Goal: Task Accomplishment & Management: Manage account settings

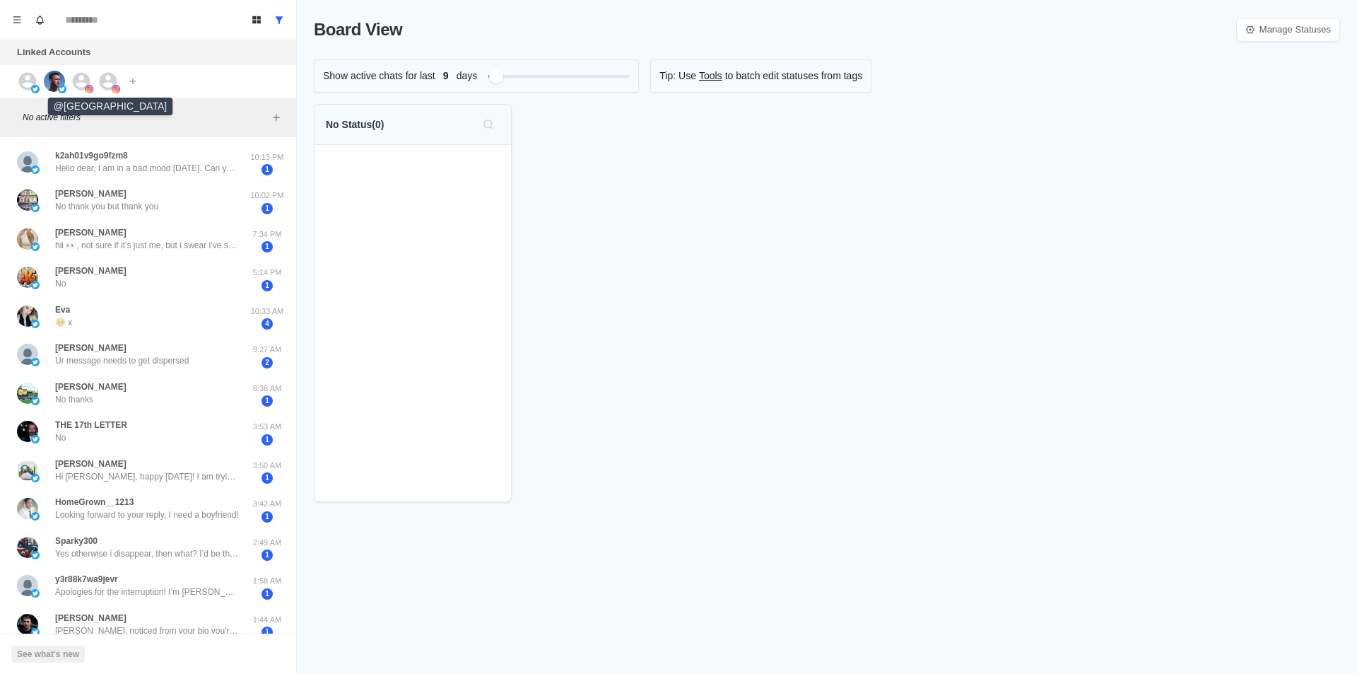
click at [85, 81] on icon at bounding box center [82, 81] width 18 height 18
click at [110, 88] on icon at bounding box center [109, 81] width 18 height 18
click at [107, 81] on icon at bounding box center [109, 81] width 18 height 18
click at [18, 21] on icon "Menu" at bounding box center [17, 20] width 10 height 10
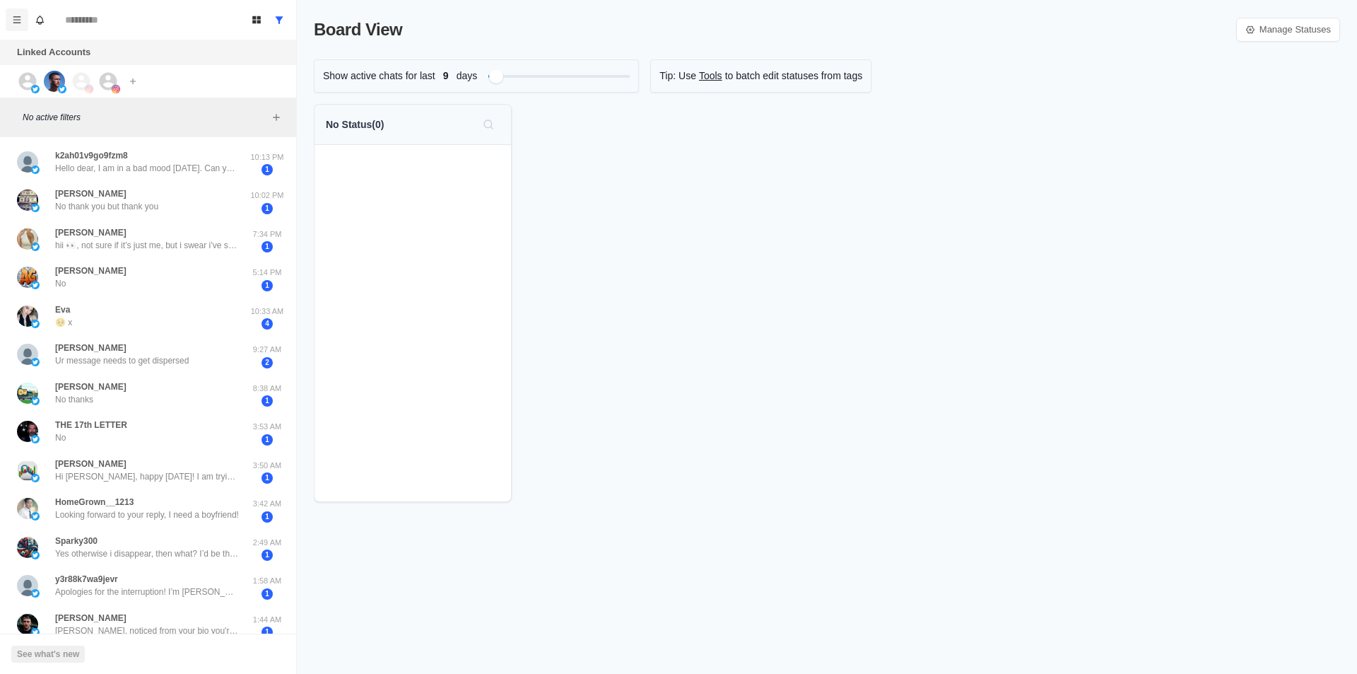
click at [20, 22] on icon "Menu" at bounding box center [17, 20] width 10 height 10
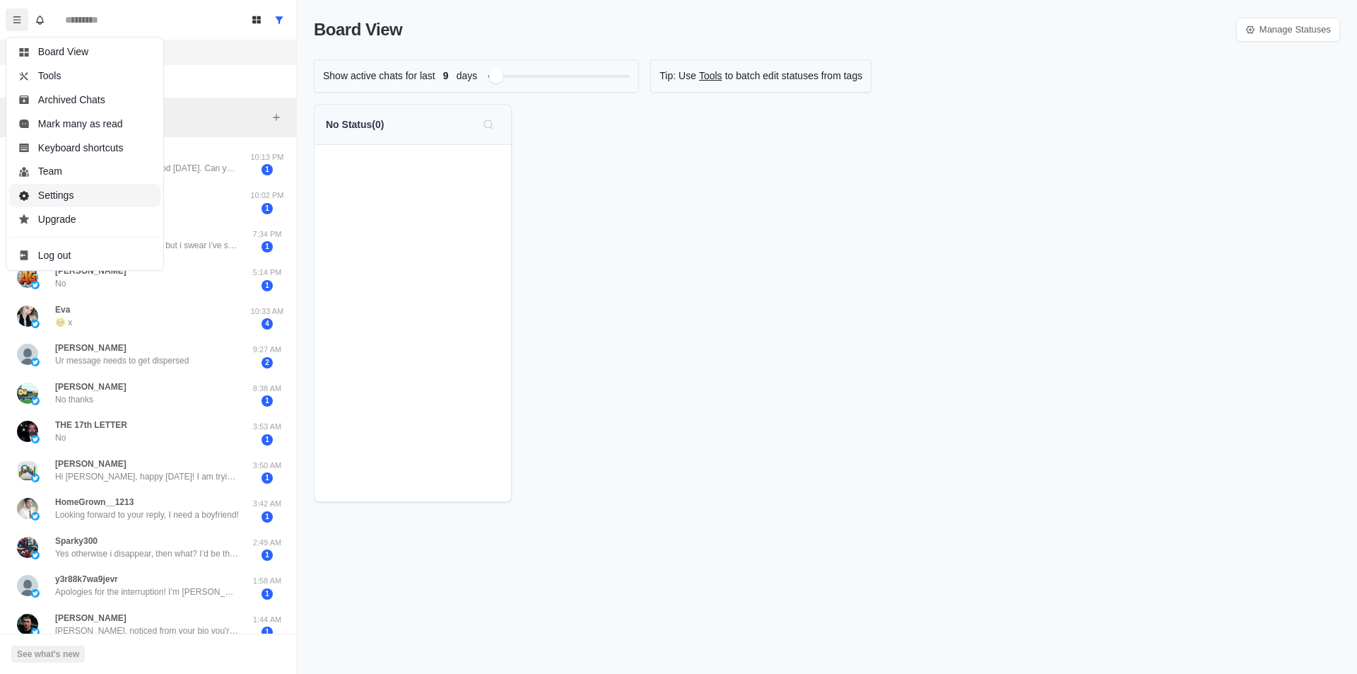
click at [66, 201] on button "Settings" at bounding box center [84, 196] width 151 height 24
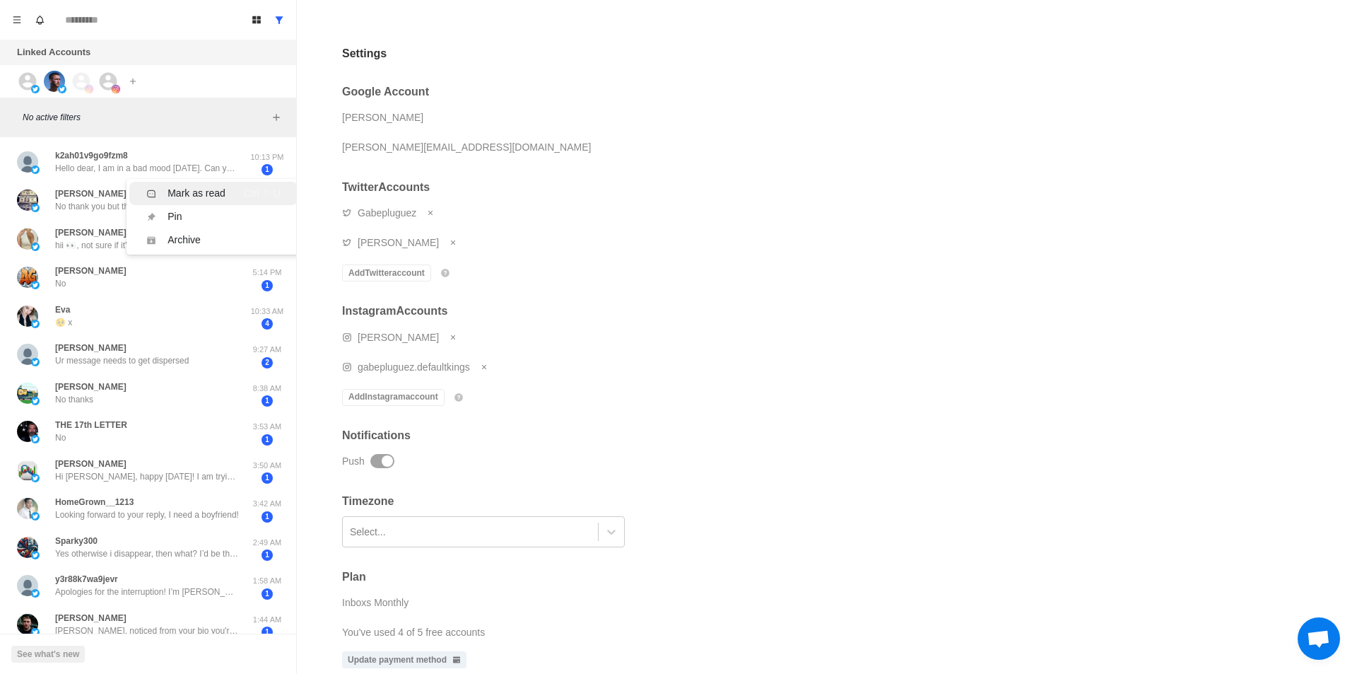
click at [141, 189] on li "Mark as read Ctrl ⇧ U" at bounding box center [213, 193] width 168 height 23
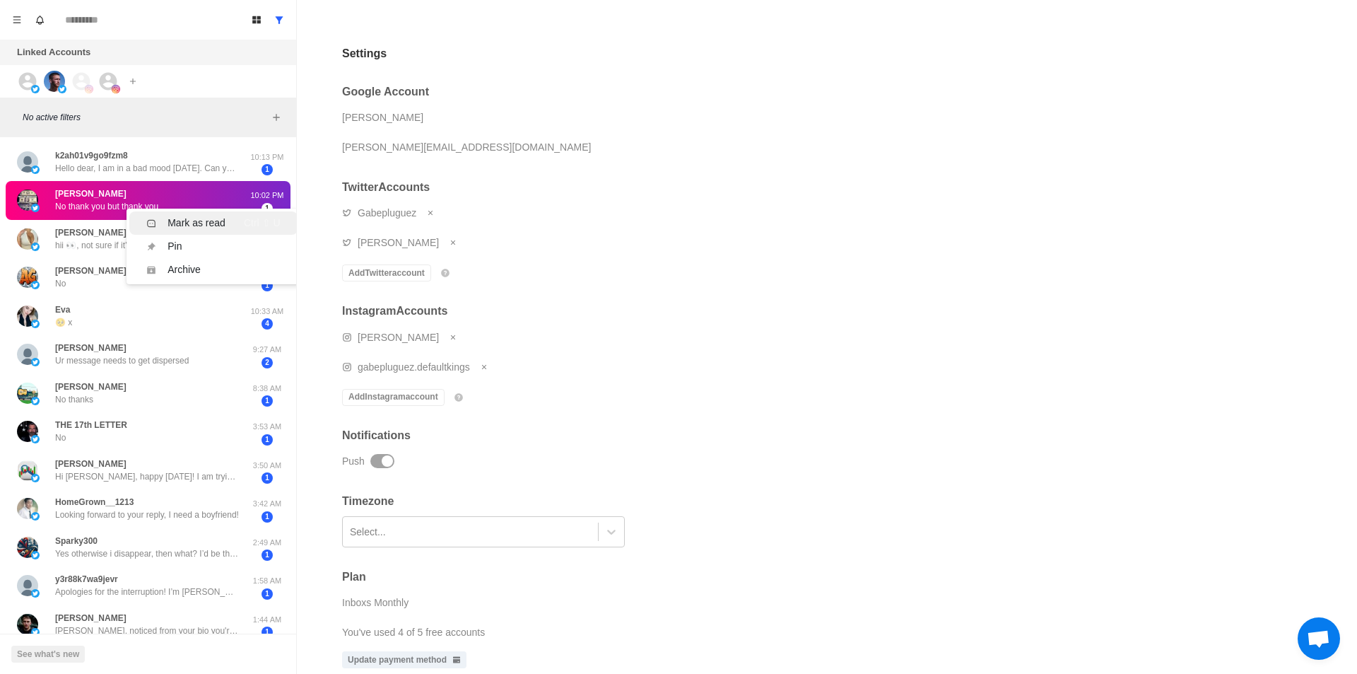
click at [170, 222] on div "Mark as read" at bounding box center [197, 223] width 58 height 15
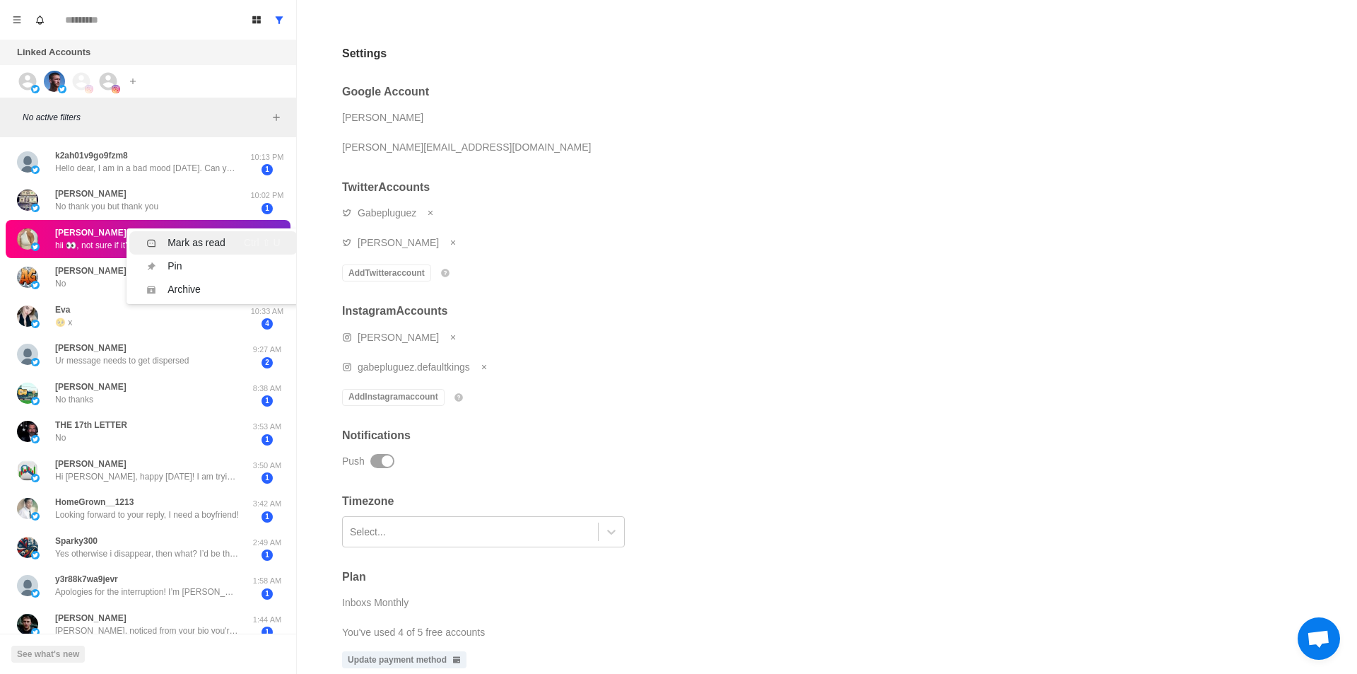
click at [187, 250] on li "Mark as read Ctrl ⇧ U" at bounding box center [213, 242] width 168 height 23
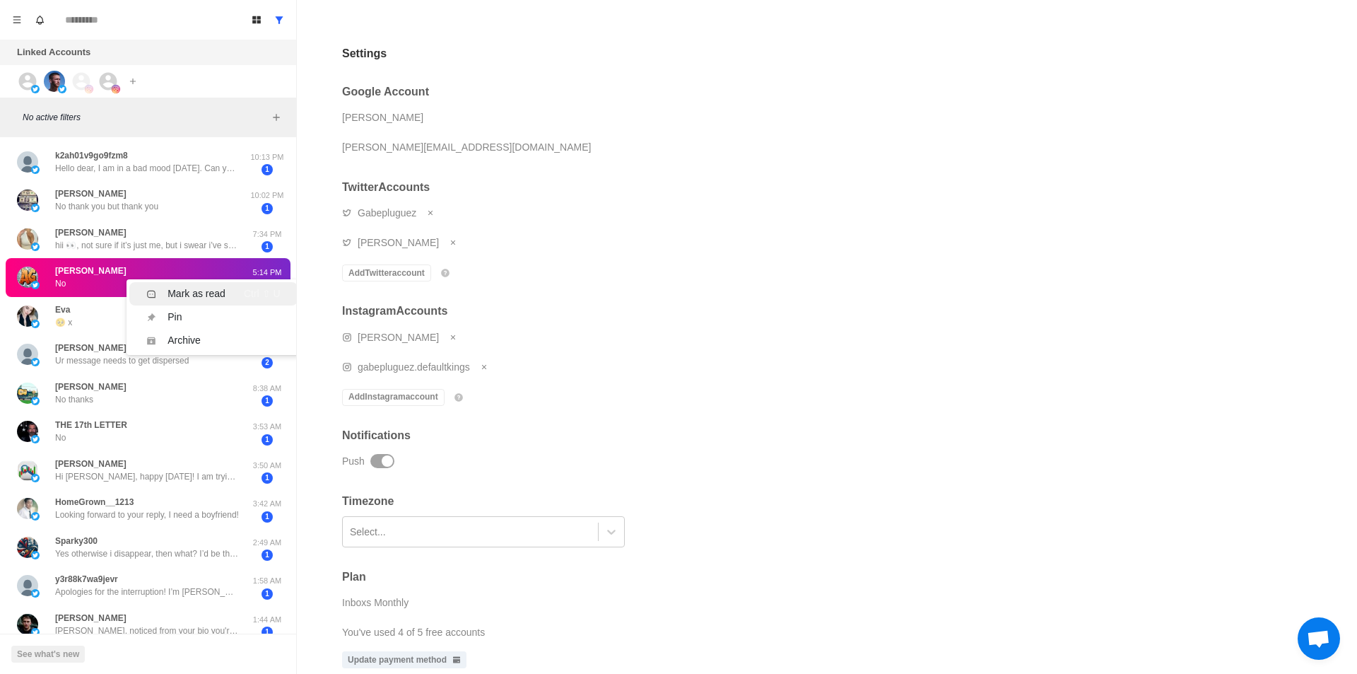
click at [203, 289] on div "Mark as read" at bounding box center [197, 293] width 58 height 15
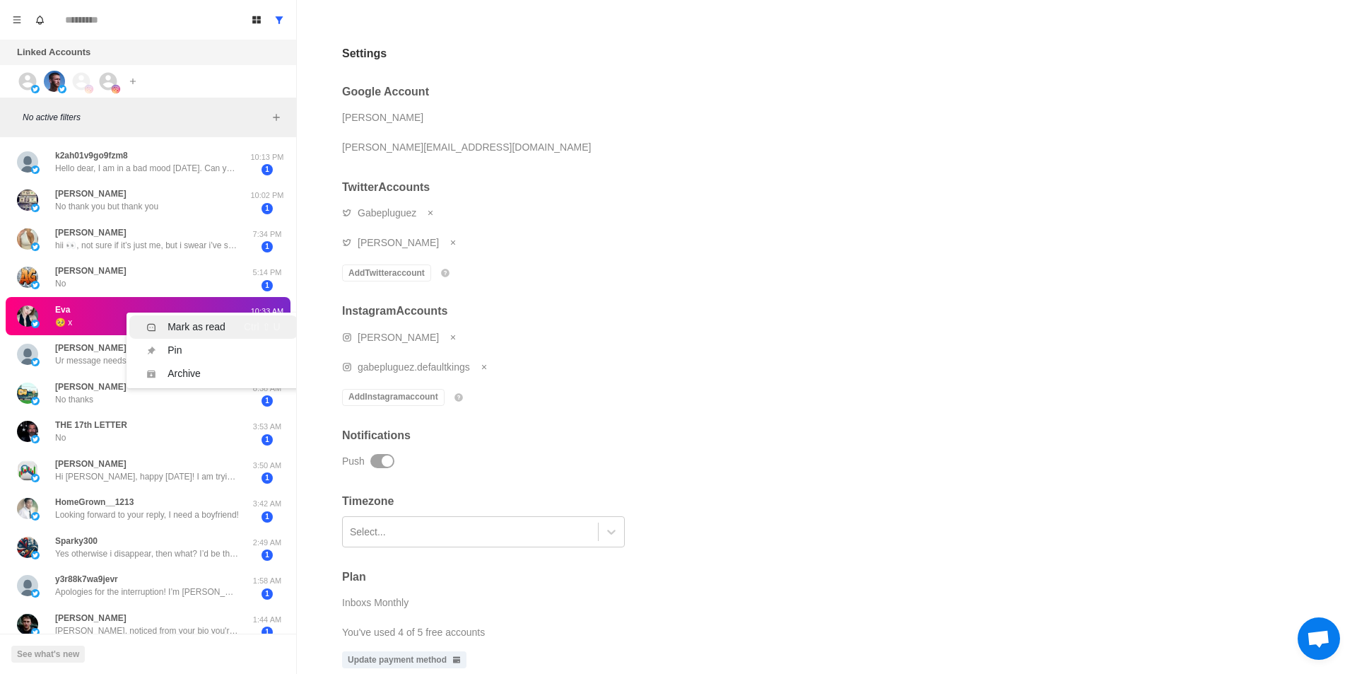
click at [204, 331] on div "Mark as read" at bounding box center [197, 326] width 58 height 15
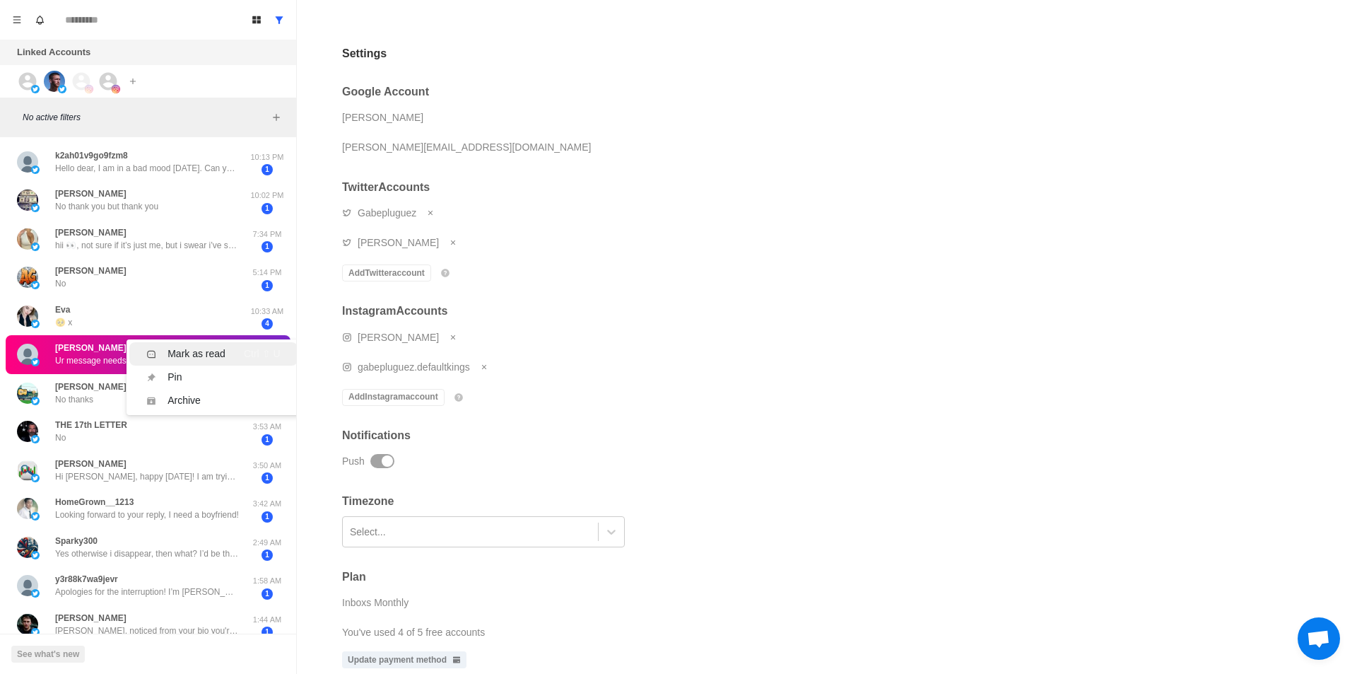
click at [204, 350] on div "Mark as read" at bounding box center [197, 353] width 58 height 15
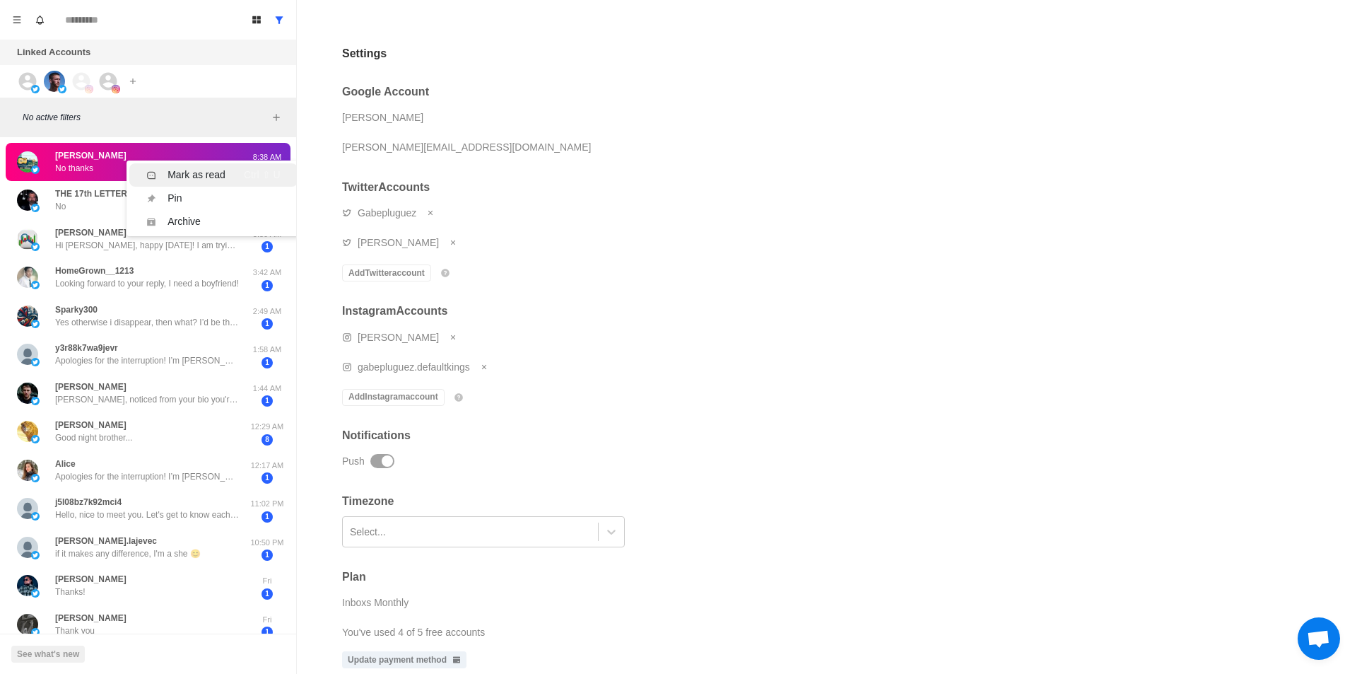
click at [147, 167] on li "Mark as read Ctrl ⇧ U" at bounding box center [213, 174] width 168 height 23
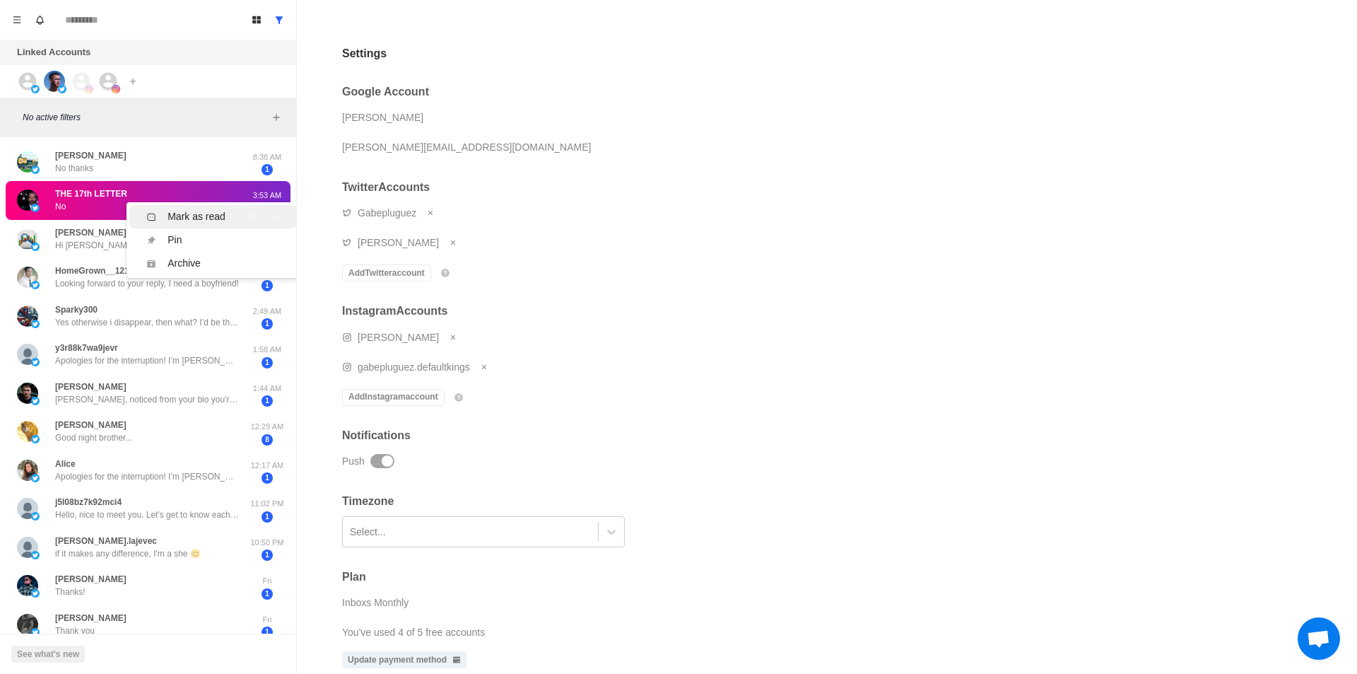
click at [182, 218] on div "Mark as read" at bounding box center [197, 216] width 58 height 15
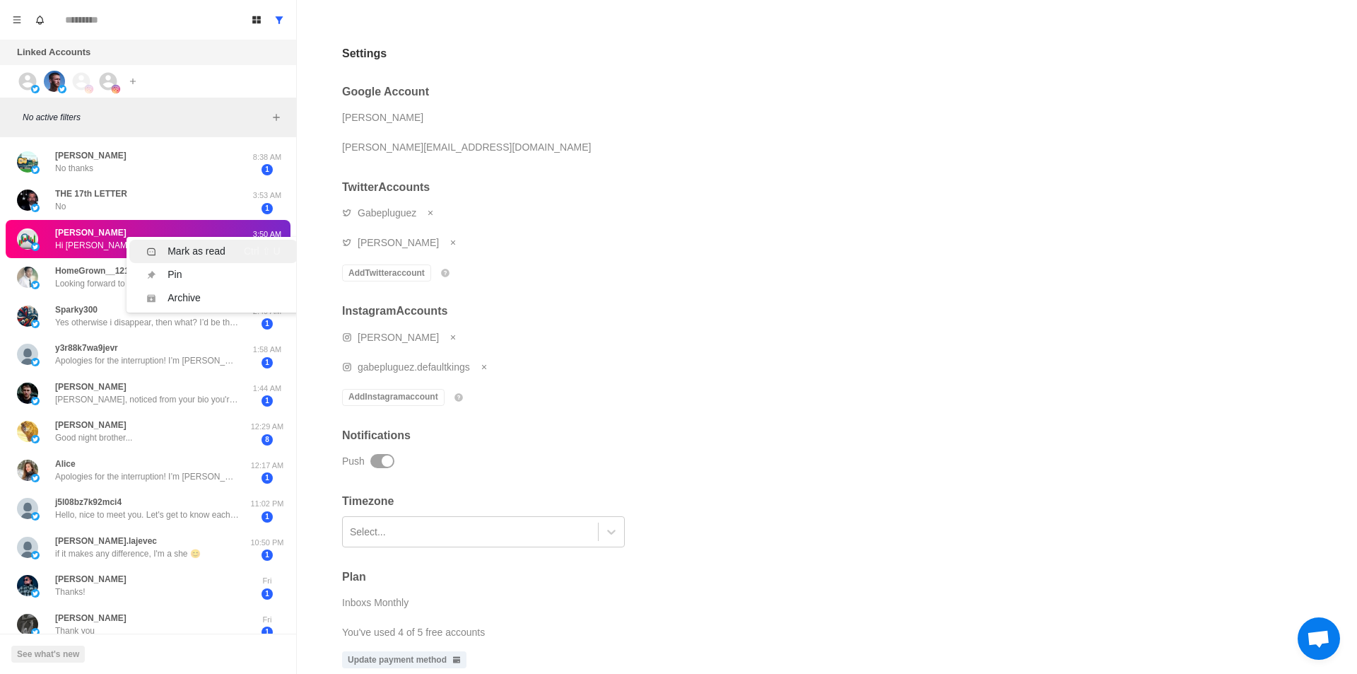
click at [189, 247] on div "Mark as read" at bounding box center [197, 251] width 58 height 15
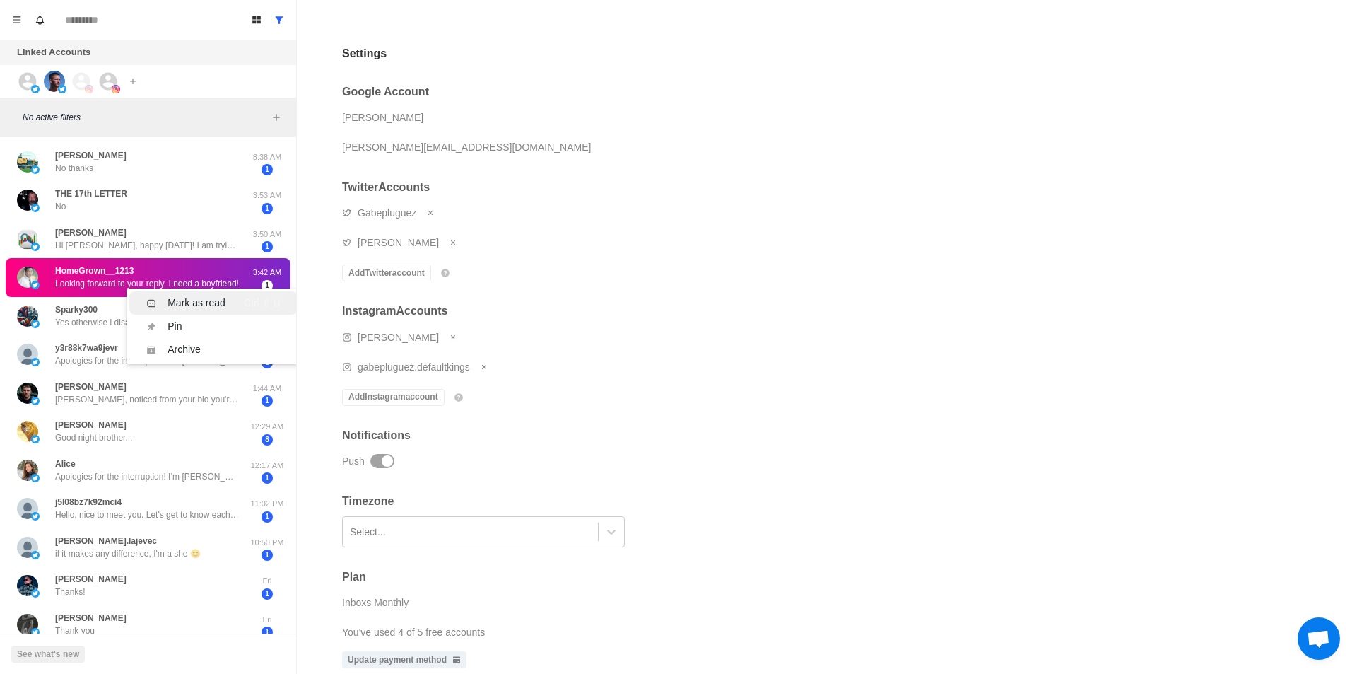
click at [202, 295] on div "Mark as read" at bounding box center [197, 302] width 58 height 15
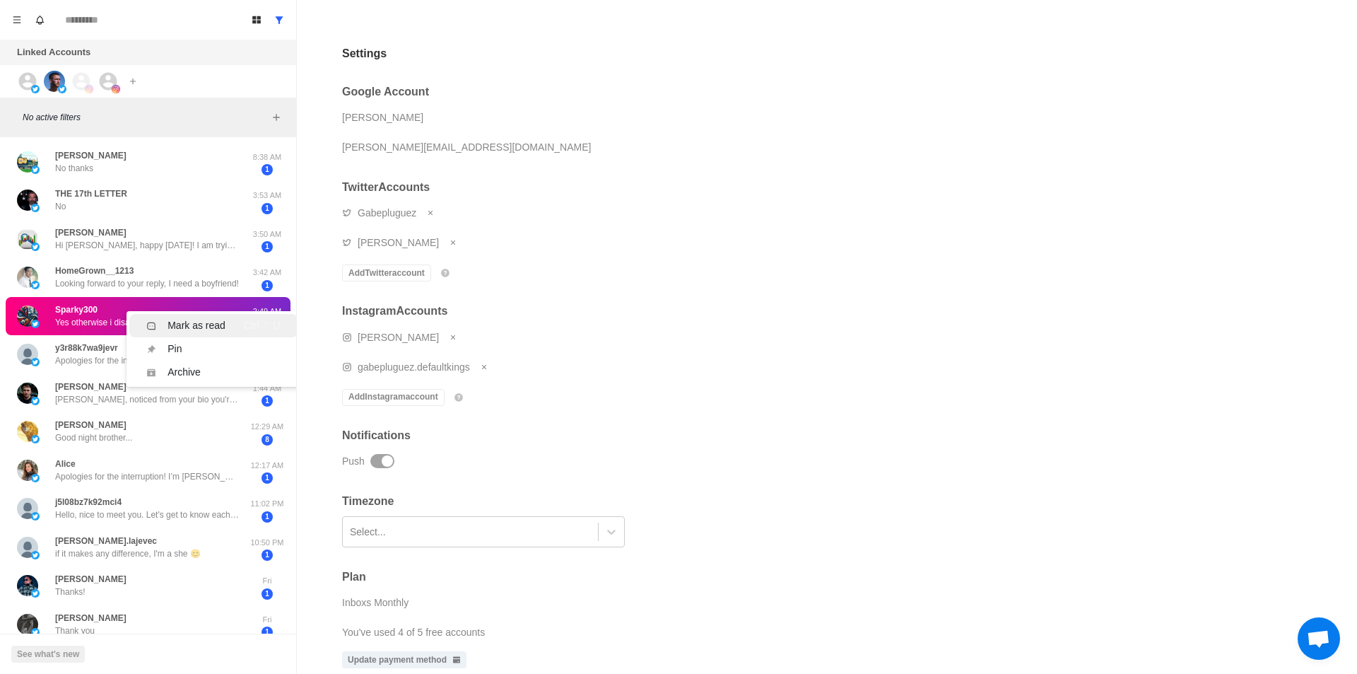
click at [198, 324] on div "Mark as read" at bounding box center [197, 325] width 58 height 15
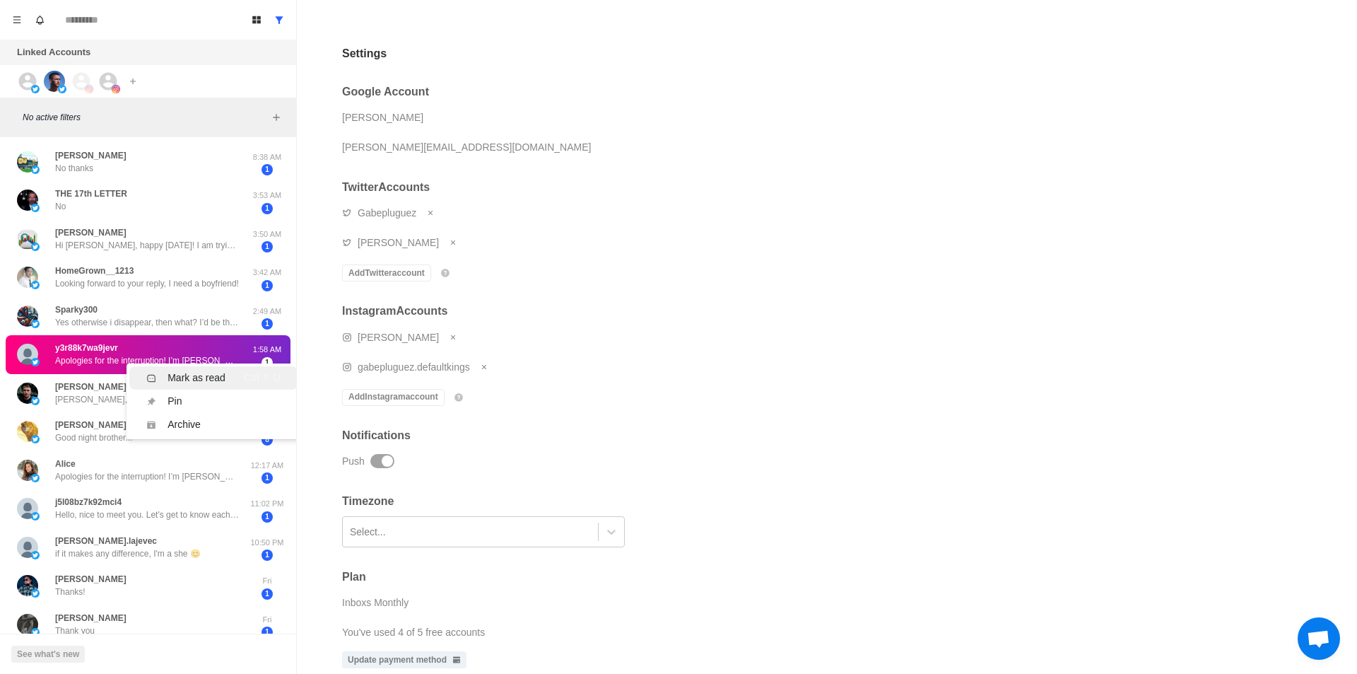
click at [194, 370] on li "Mark as read Ctrl ⇧ U" at bounding box center [213, 377] width 168 height 23
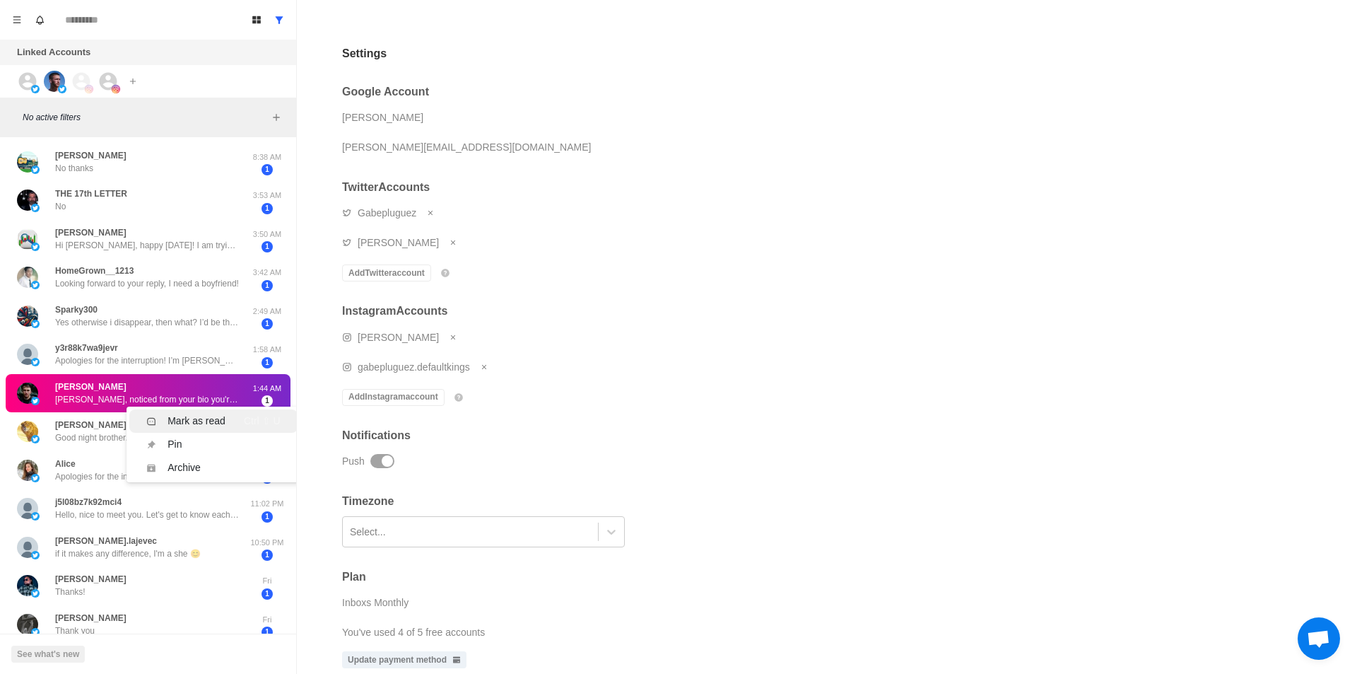
click at [196, 413] on div "Mark as read" at bounding box center [197, 420] width 58 height 15
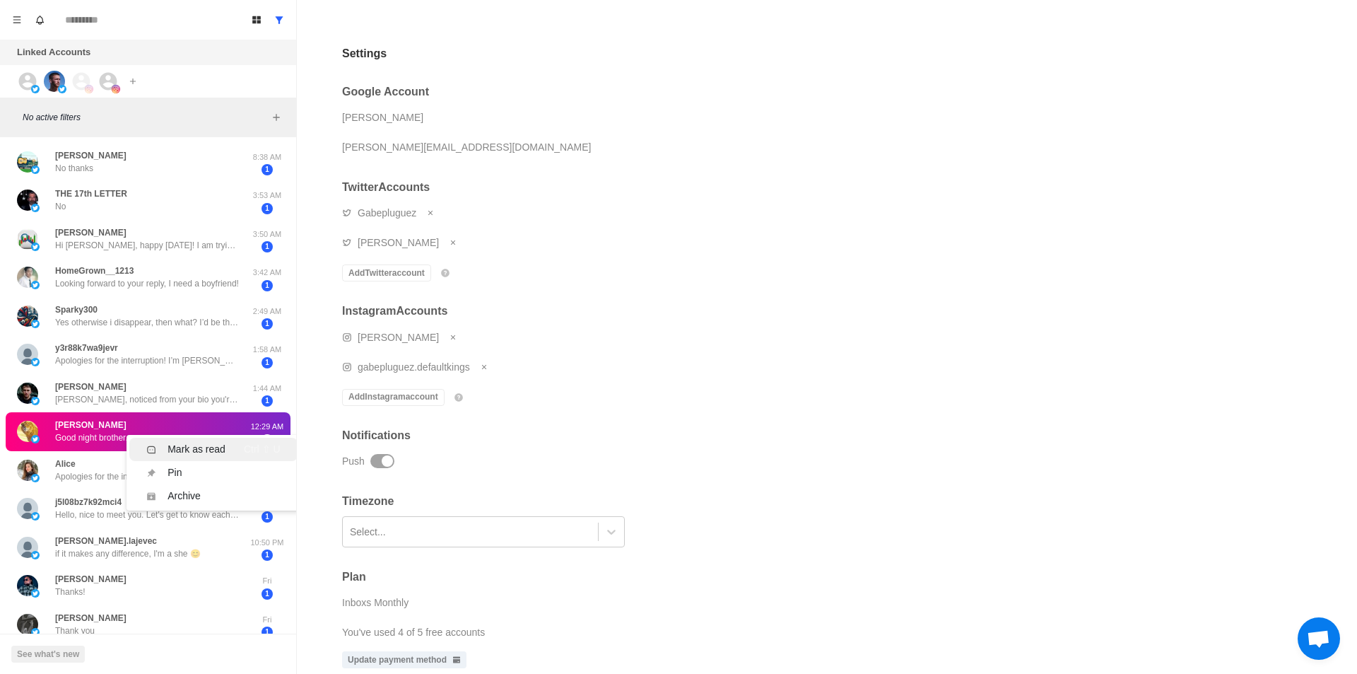
click at [193, 438] on li "Mark as read Ctrl ⇧ U" at bounding box center [213, 449] width 168 height 23
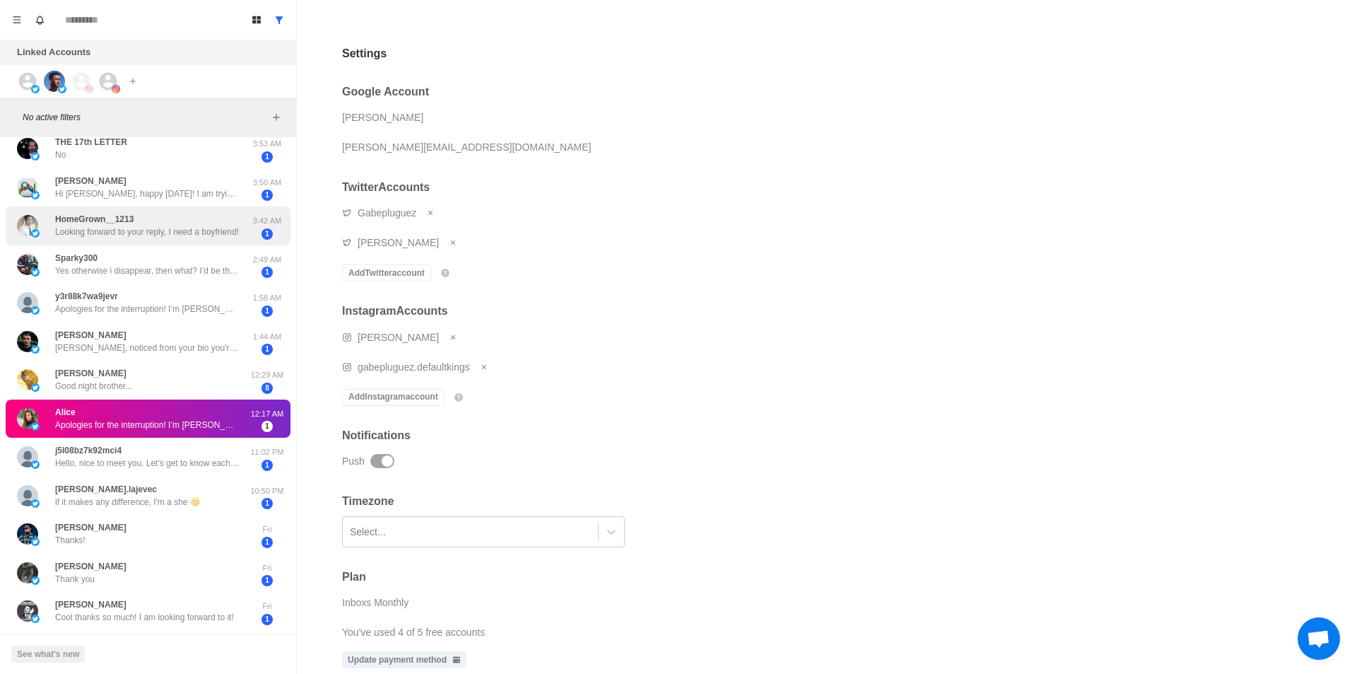
scroll to position [283, 0]
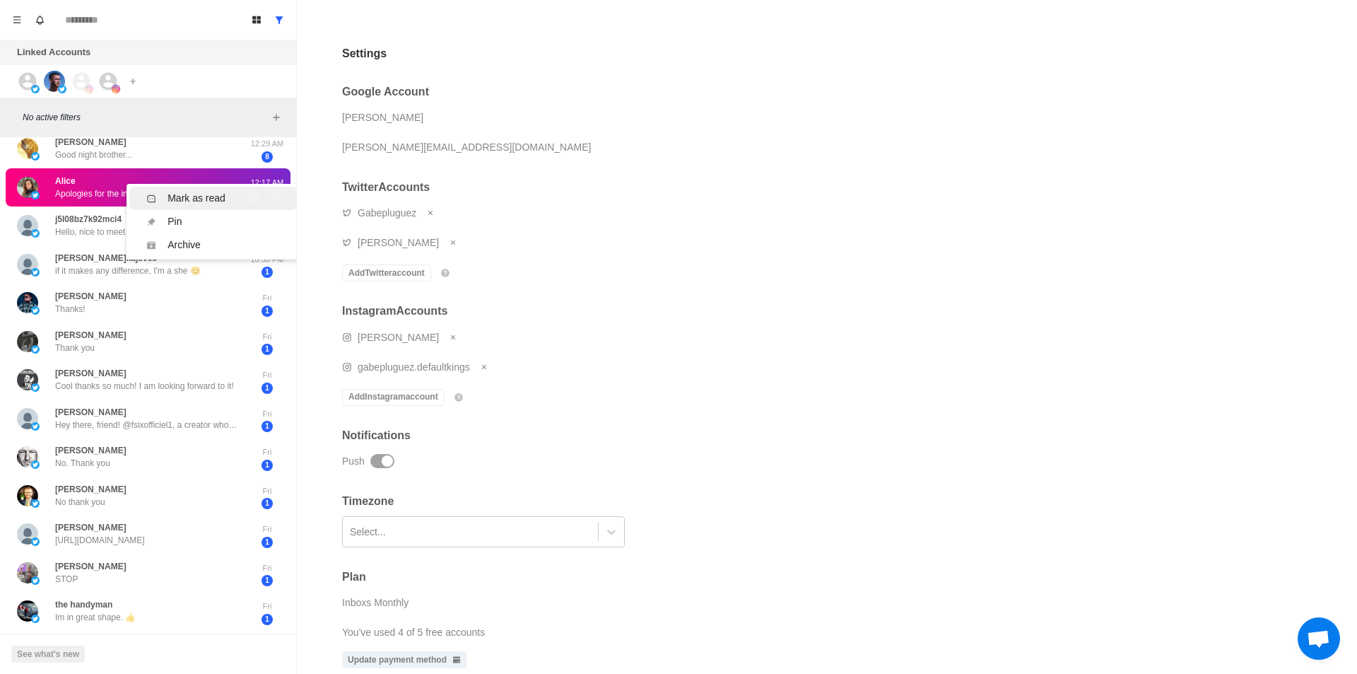
click at [205, 208] on li "Mark as read Ctrl ⇧ U" at bounding box center [213, 198] width 168 height 23
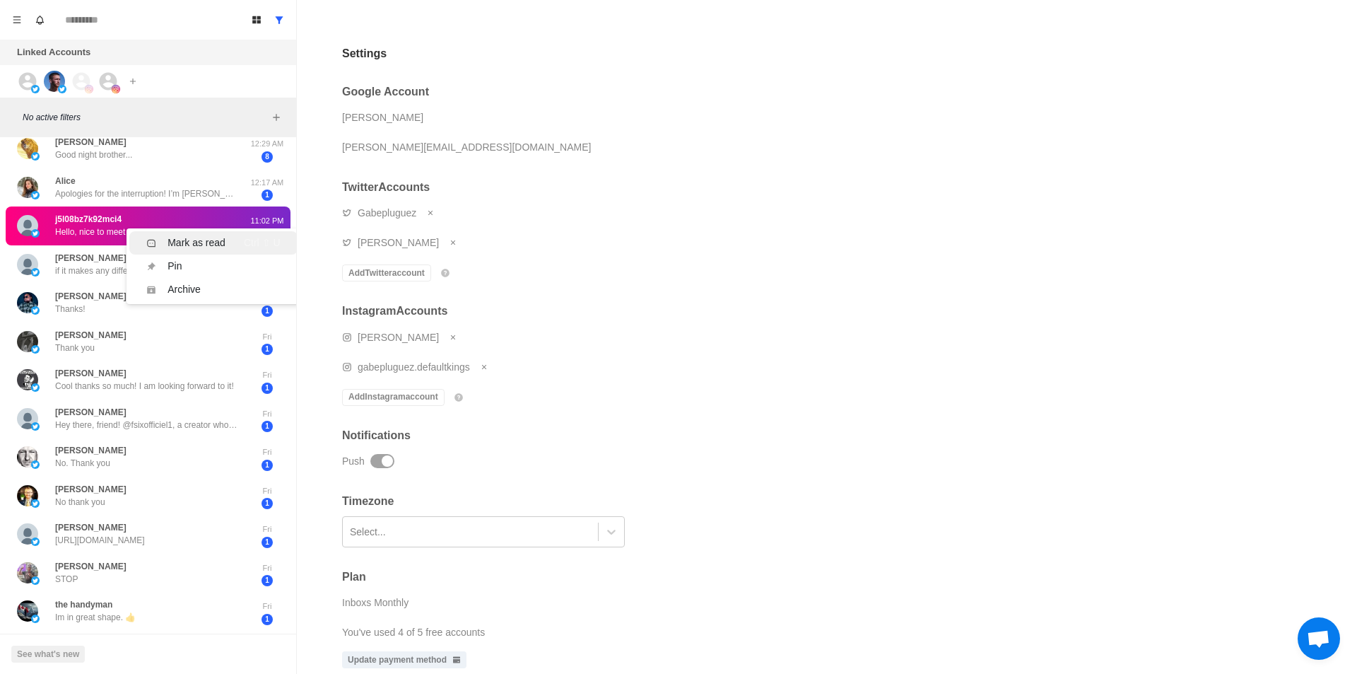
click at [194, 240] on div "Mark as read" at bounding box center [197, 242] width 58 height 15
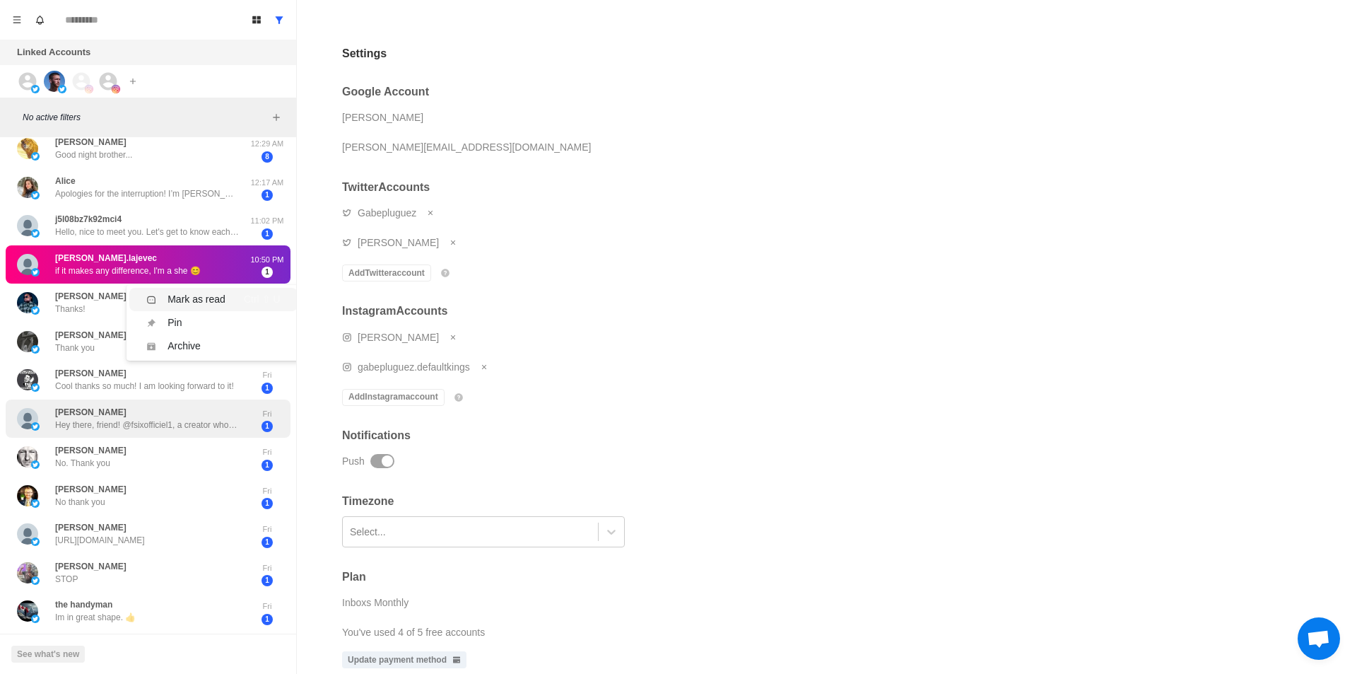
scroll to position [0, 0]
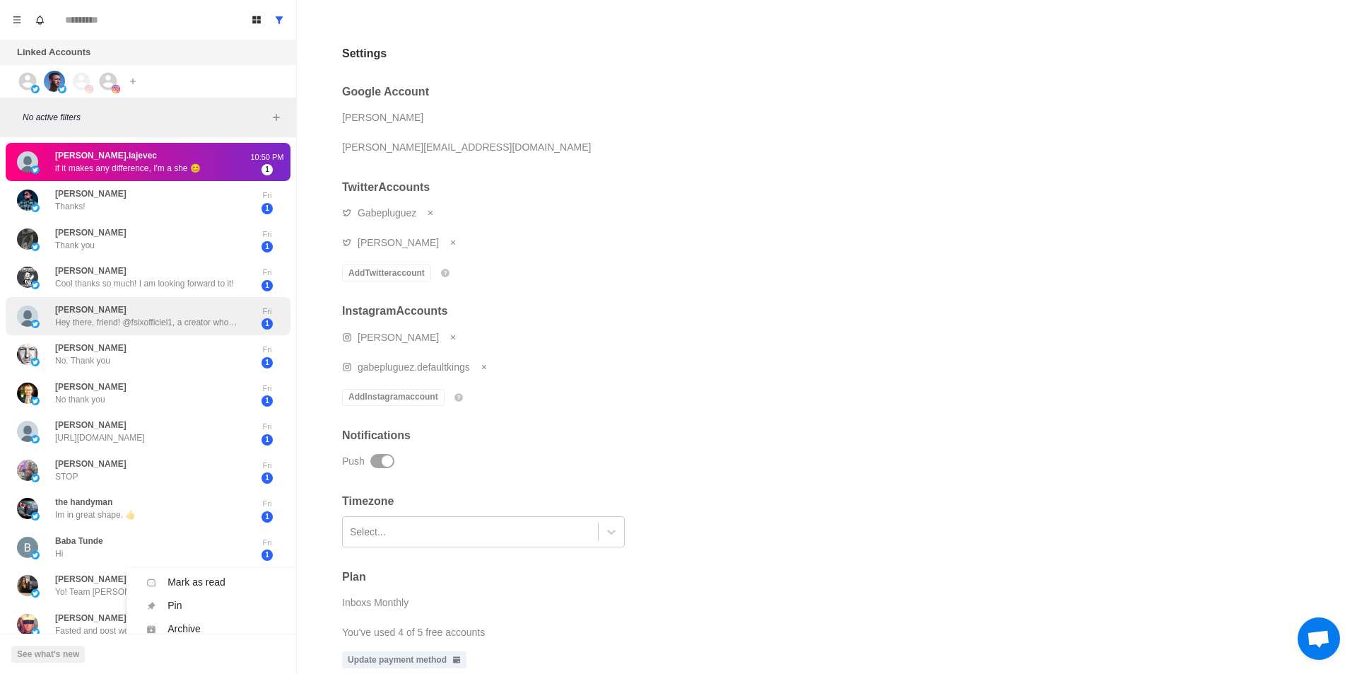
click at [175, 301] on div "[PERSON_NAME] there, friend! @fsixofficiel1, a creator who just joined X, set u…" at bounding box center [148, 316] width 285 height 39
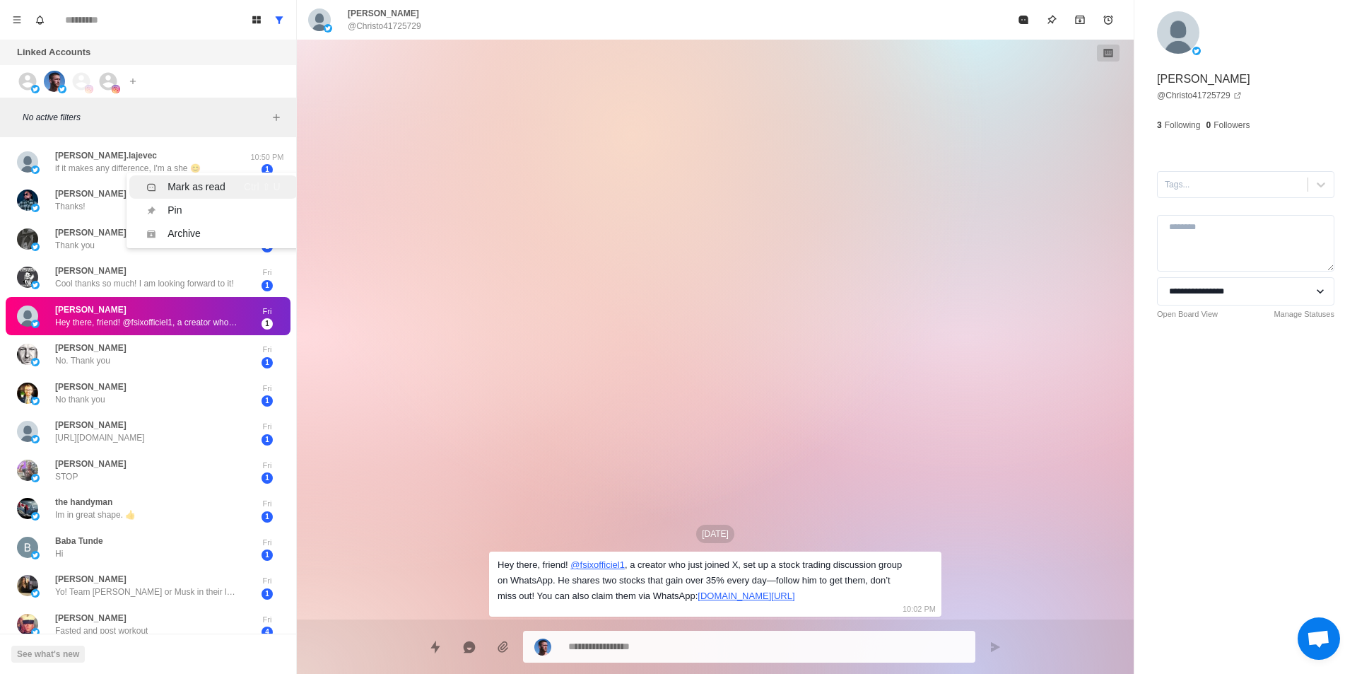
click at [185, 185] on div "Mark as read" at bounding box center [197, 187] width 58 height 15
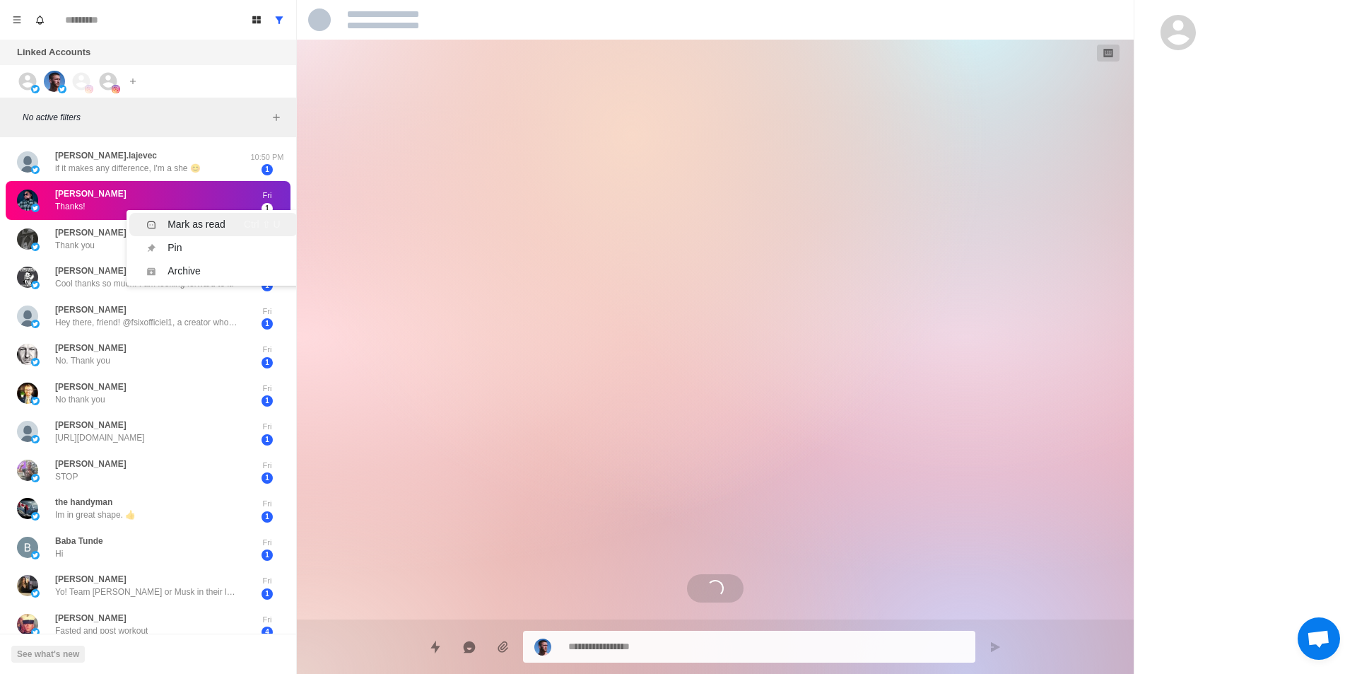
scroll to position [433, 0]
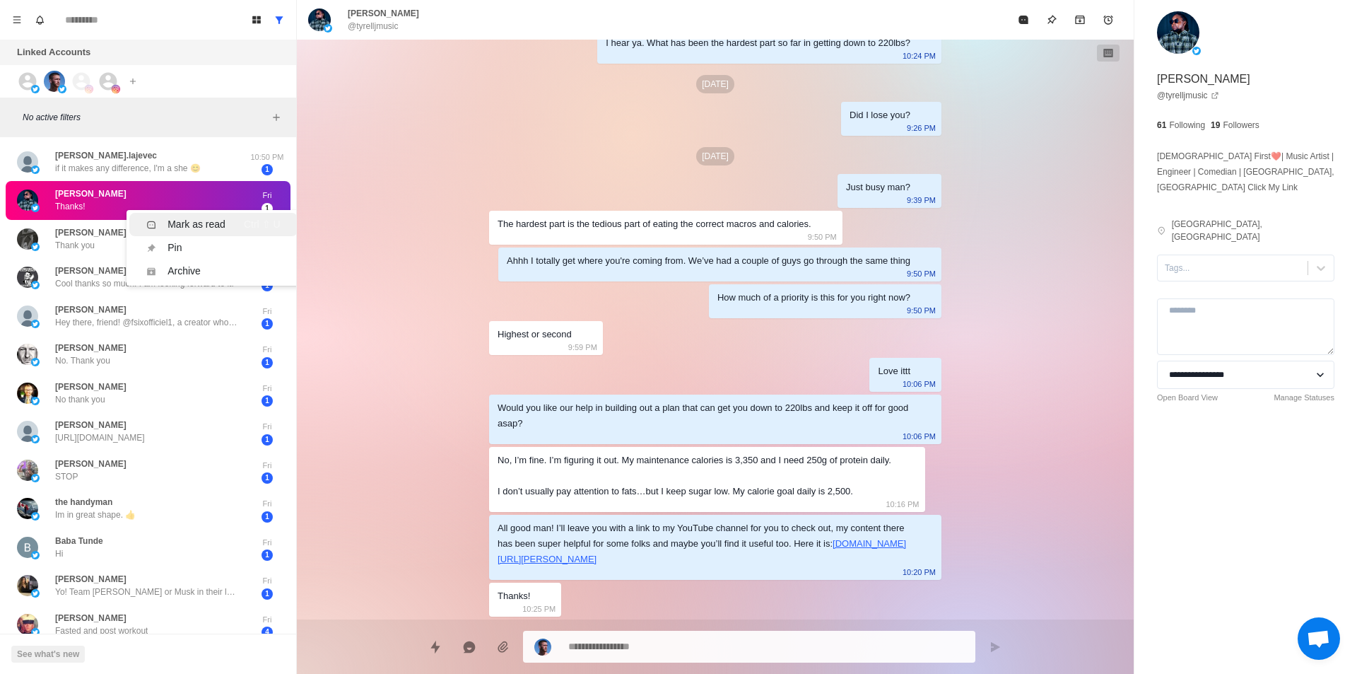
click at [186, 222] on div "Mark as read" at bounding box center [197, 224] width 58 height 15
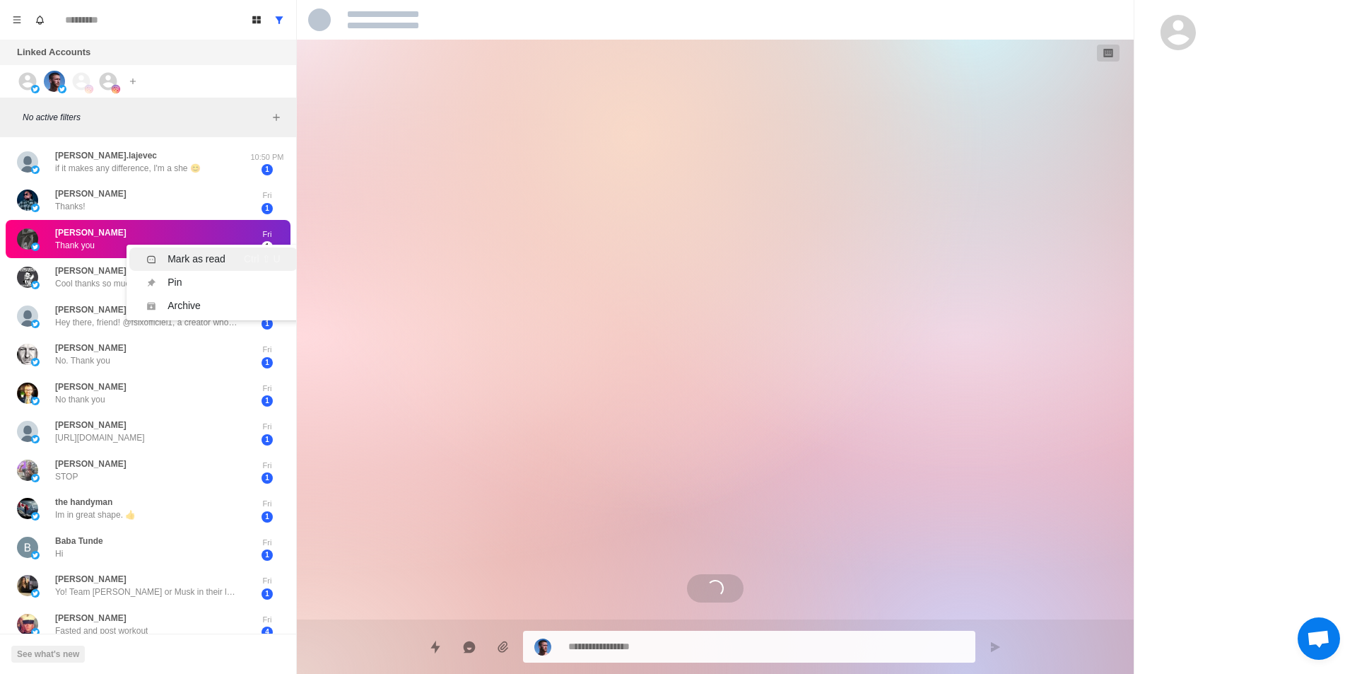
scroll to position [810, 0]
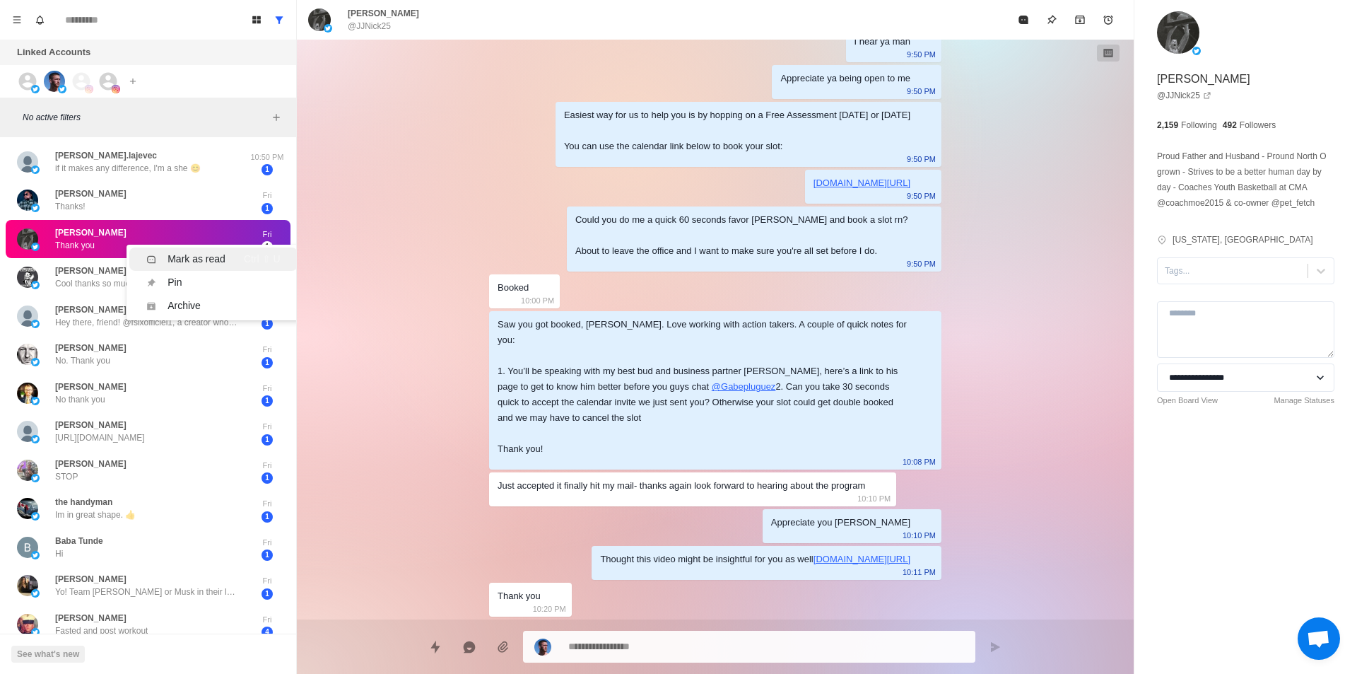
click at [182, 252] on div "Mark as read" at bounding box center [197, 259] width 58 height 15
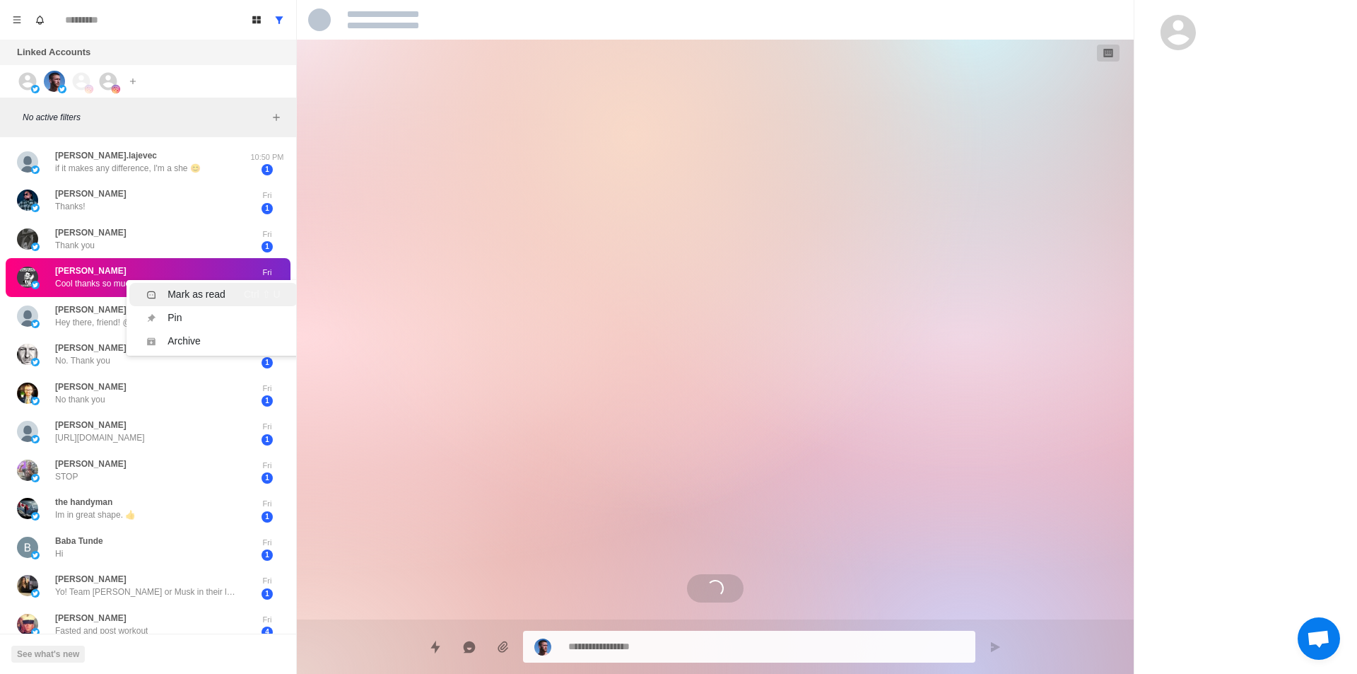
scroll to position [180, 0]
click at [194, 293] on div "Mark as read" at bounding box center [197, 294] width 58 height 15
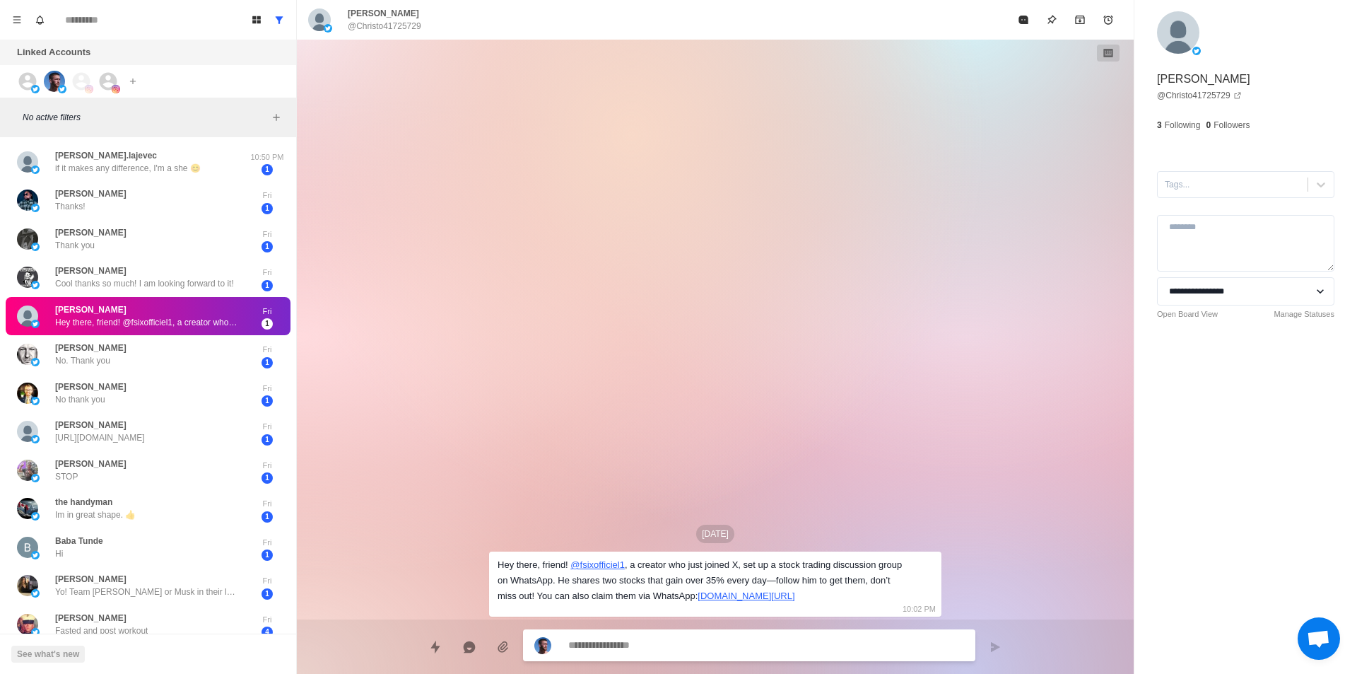
scroll to position [0, 0]
click at [201, 315] on li "Mark as read Ctrl ⇧ U" at bounding box center [213, 322] width 168 height 23
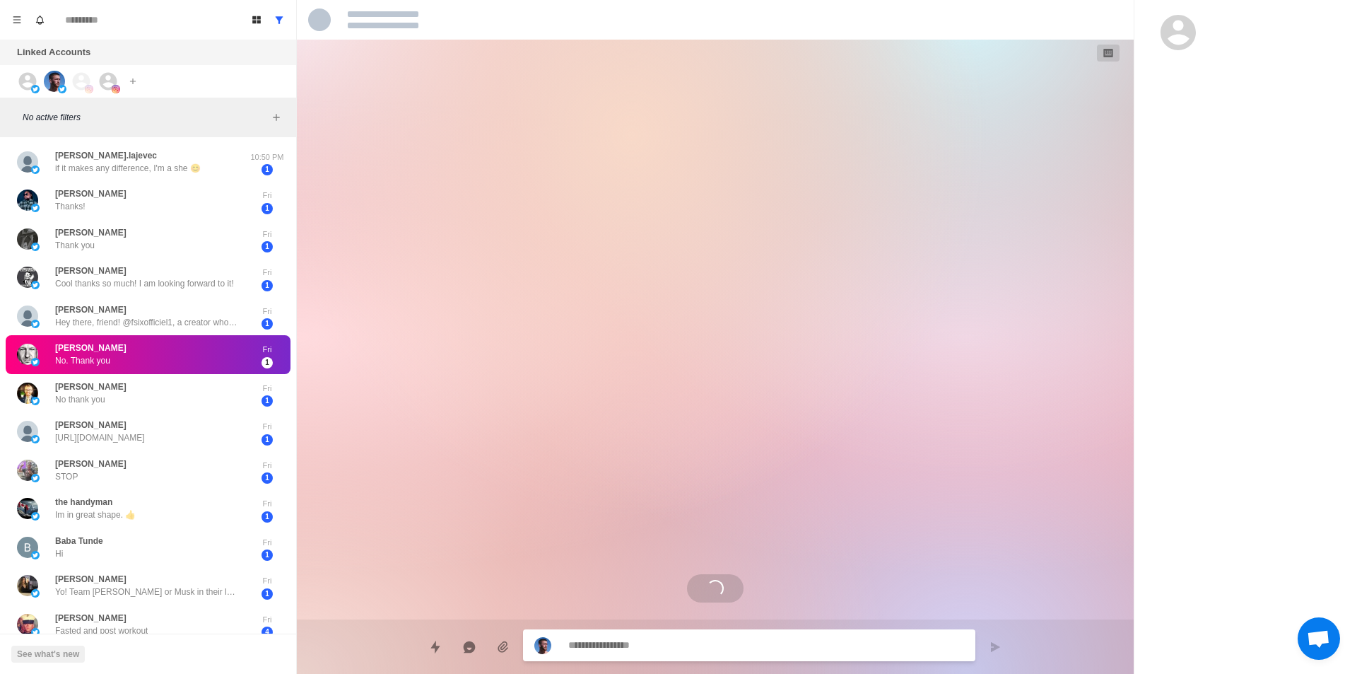
scroll to position [325, 0]
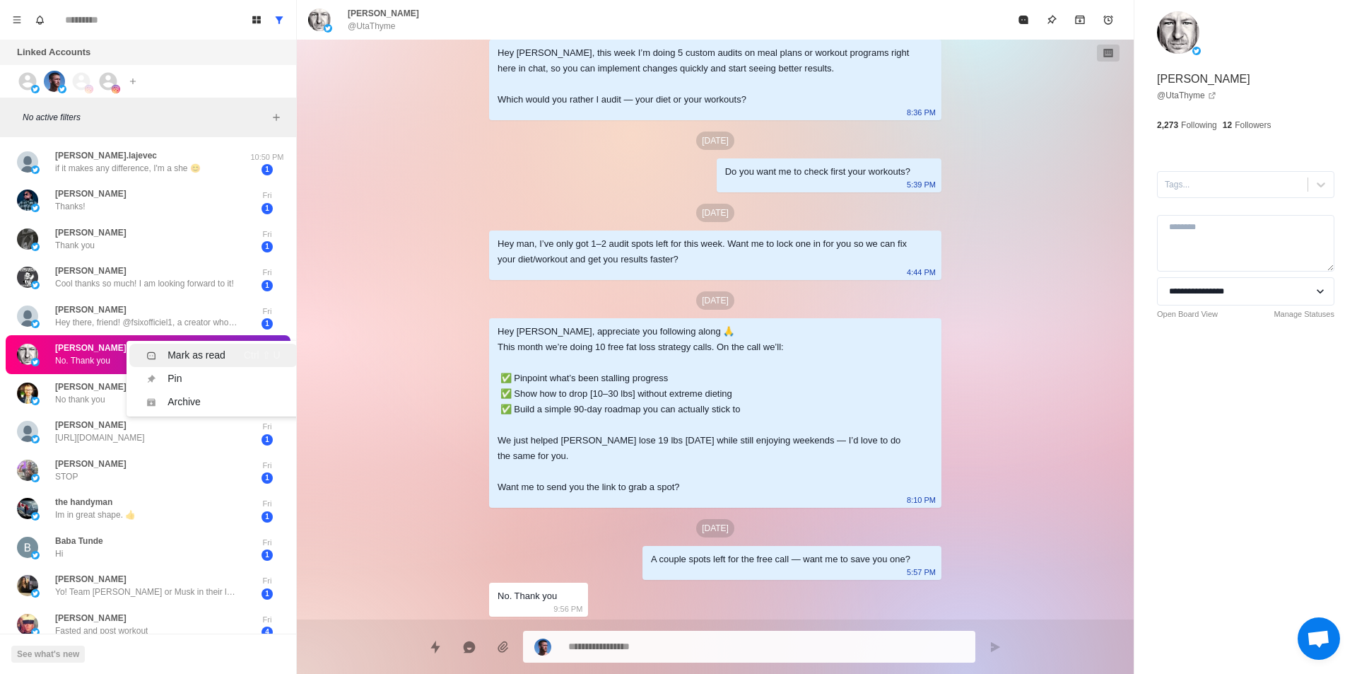
click at [215, 353] on div "Mark as read" at bounding box center [197, 355] width 58 height 15
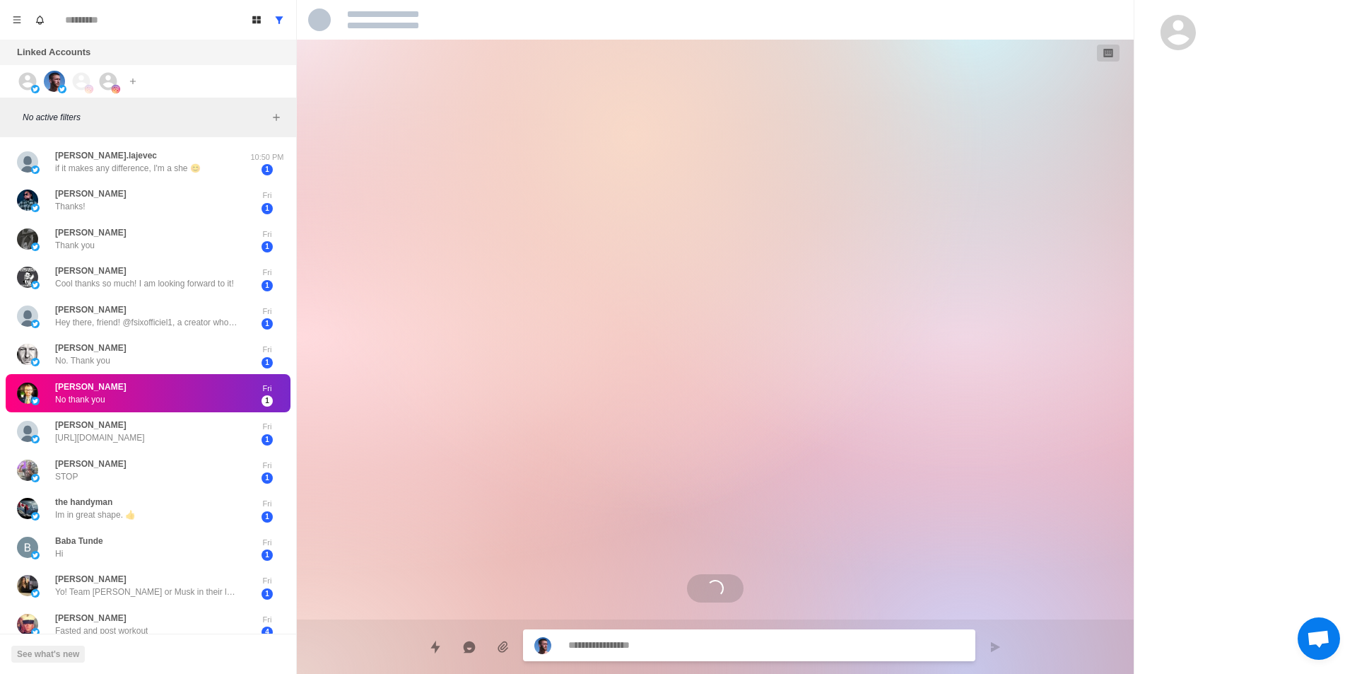
scroll to position [0, 0]
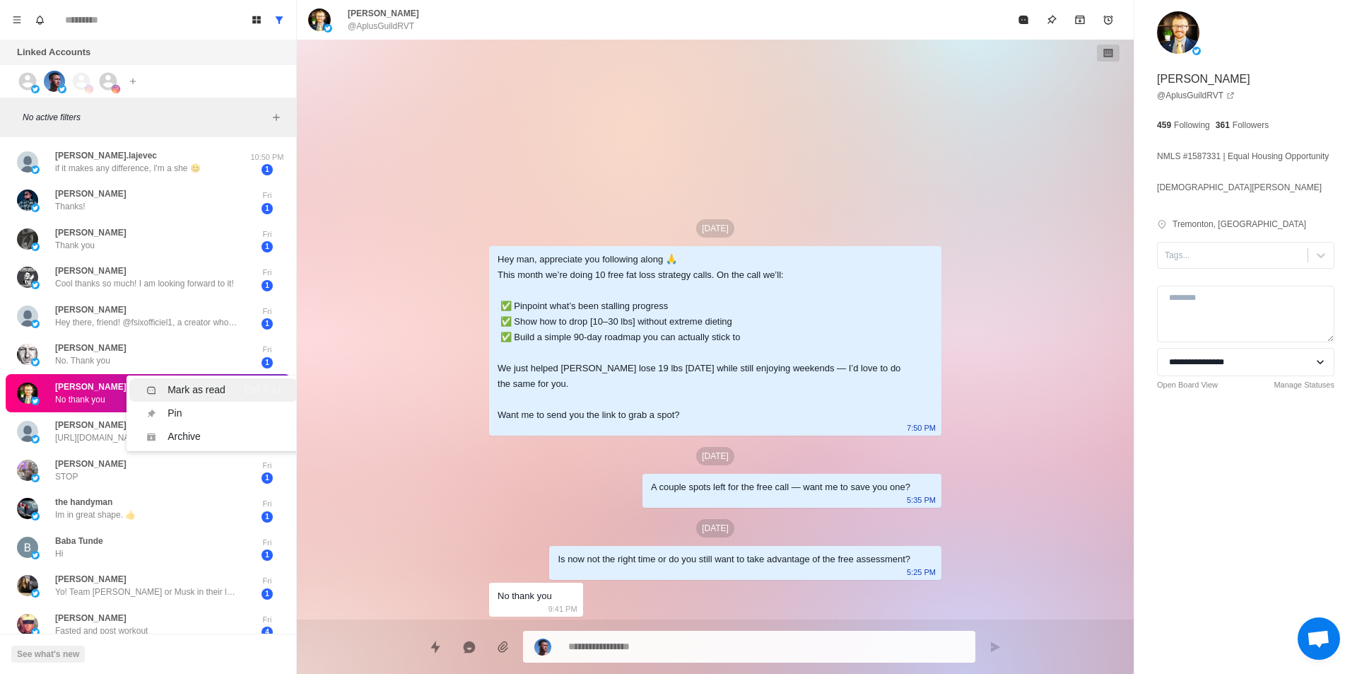
click at [205, 383] on div "Mark as read" at bounding box center [197, 389] width 58 height 15
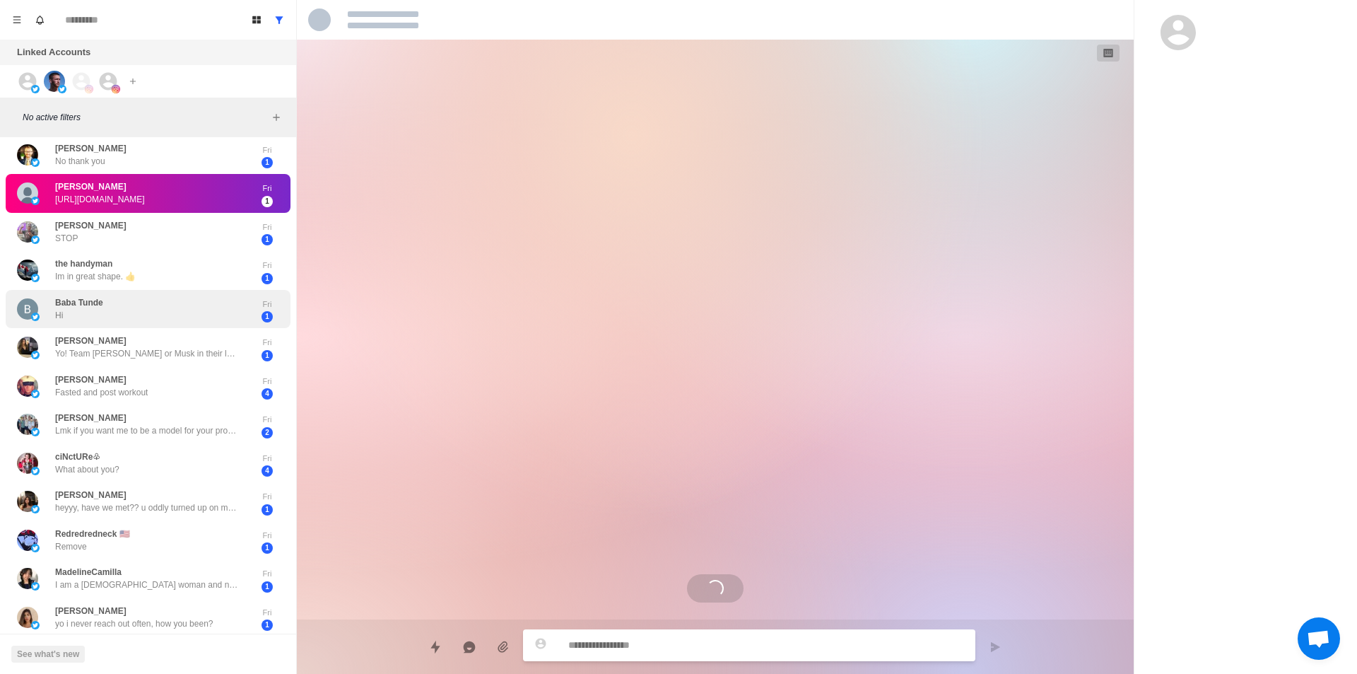
scroll to position [283, 0]
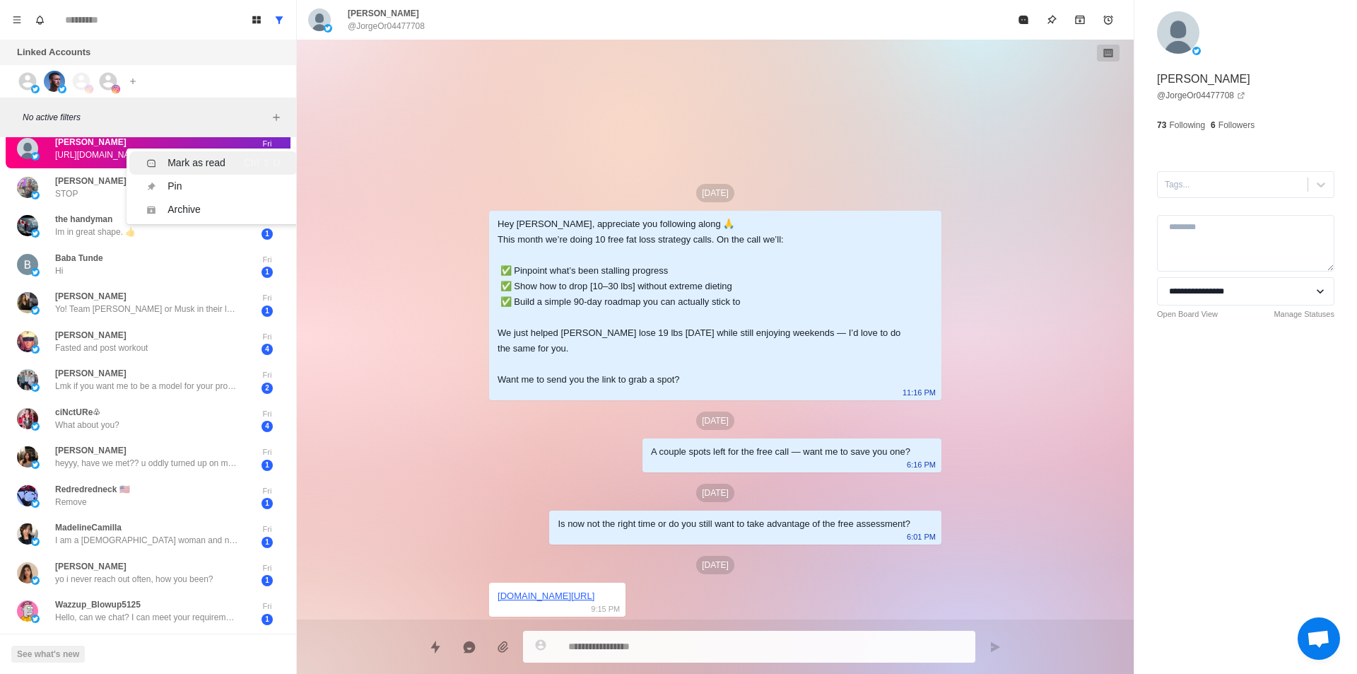
click at [191, 156] on div "Mark as read" at bounding box center [197, 163] width 58 height 15
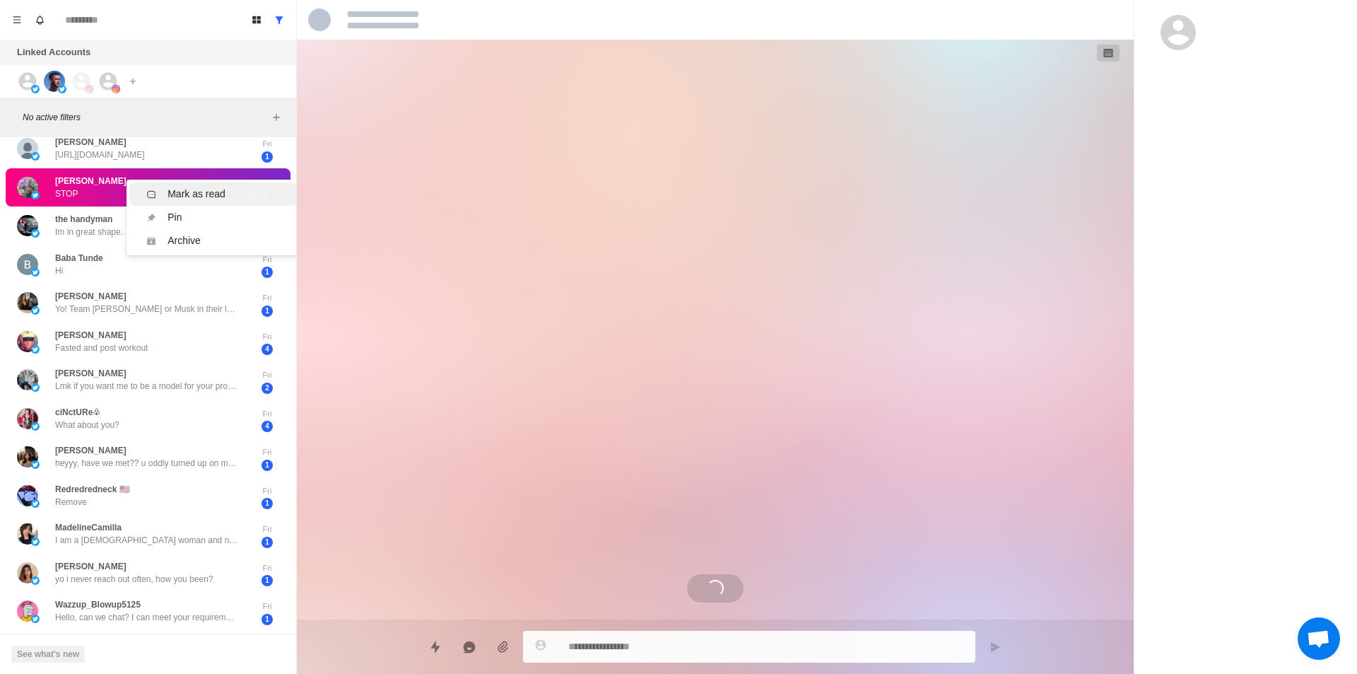
click at [201, 196] on div "Mark as read" at bounding box center [197, 194] width 58 height 15
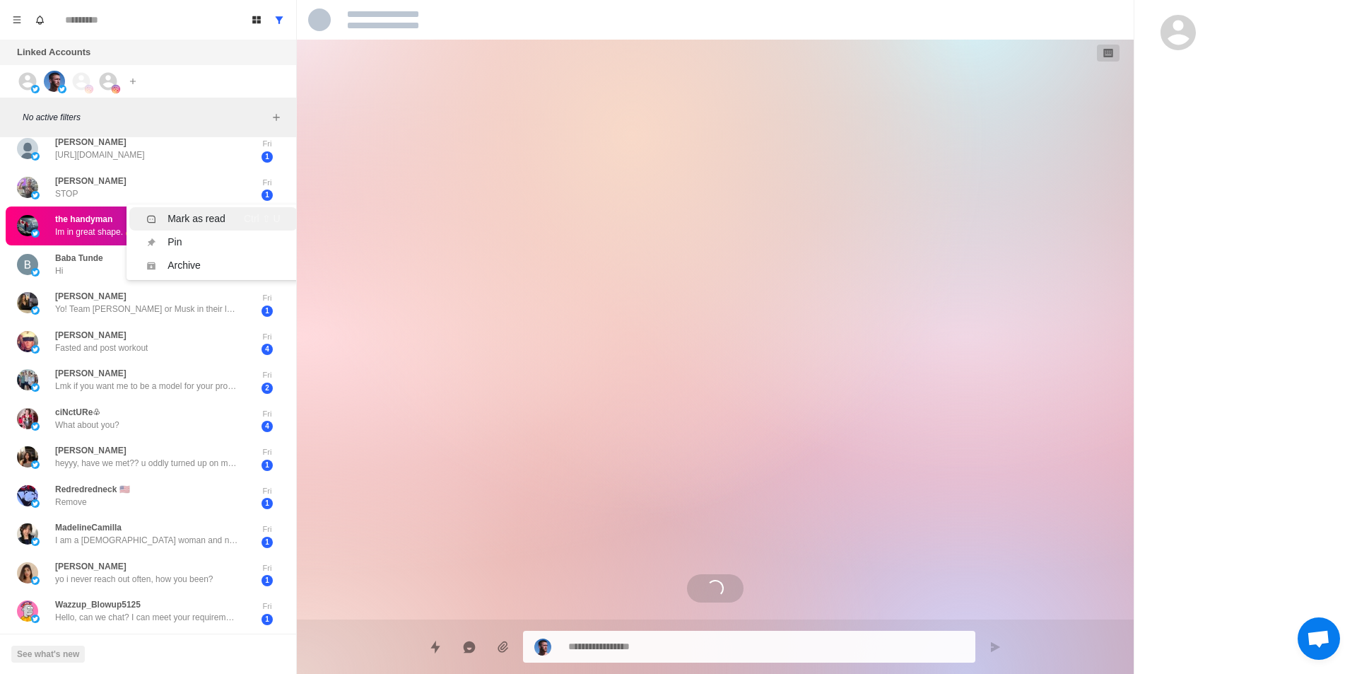
click at [199, 218] on div "Mark as read" at bounding box center [197, 218] width 58 height 15
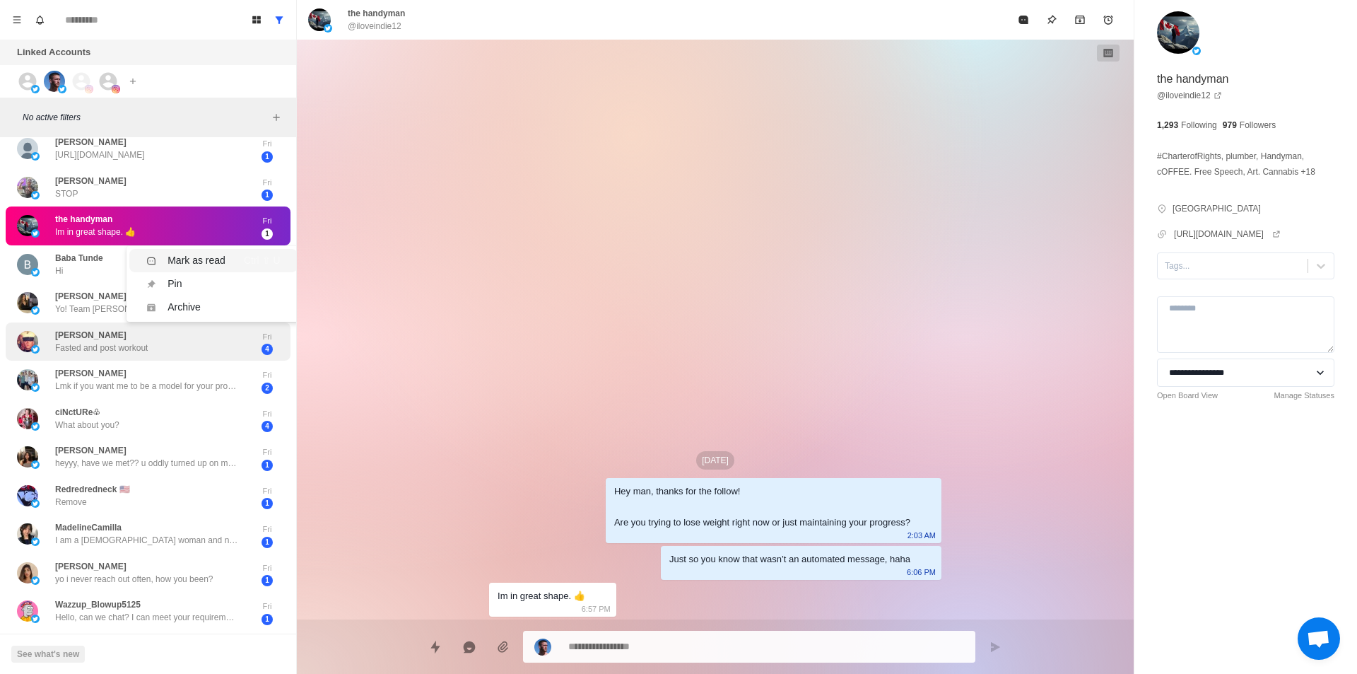
scroll to position [0, 0]
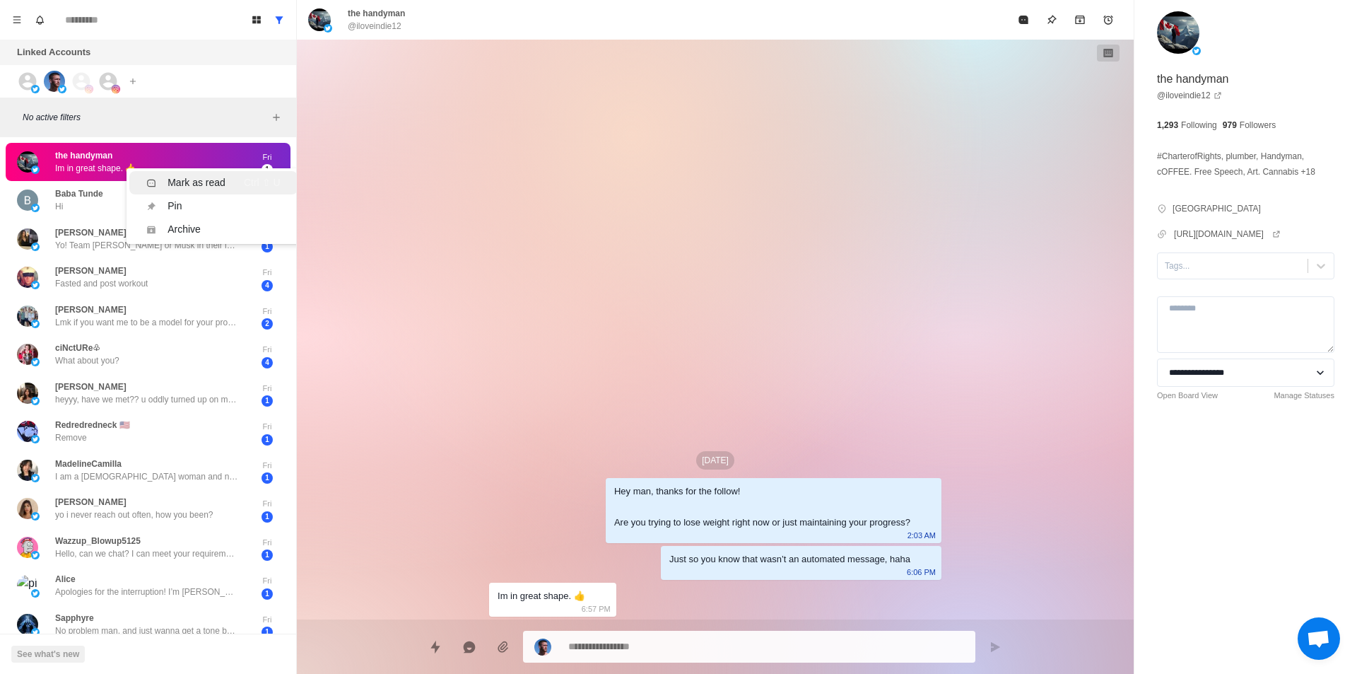
click at [200, 181] on div "Mark as read" at bounding box center [197, 182] width 58 height 15
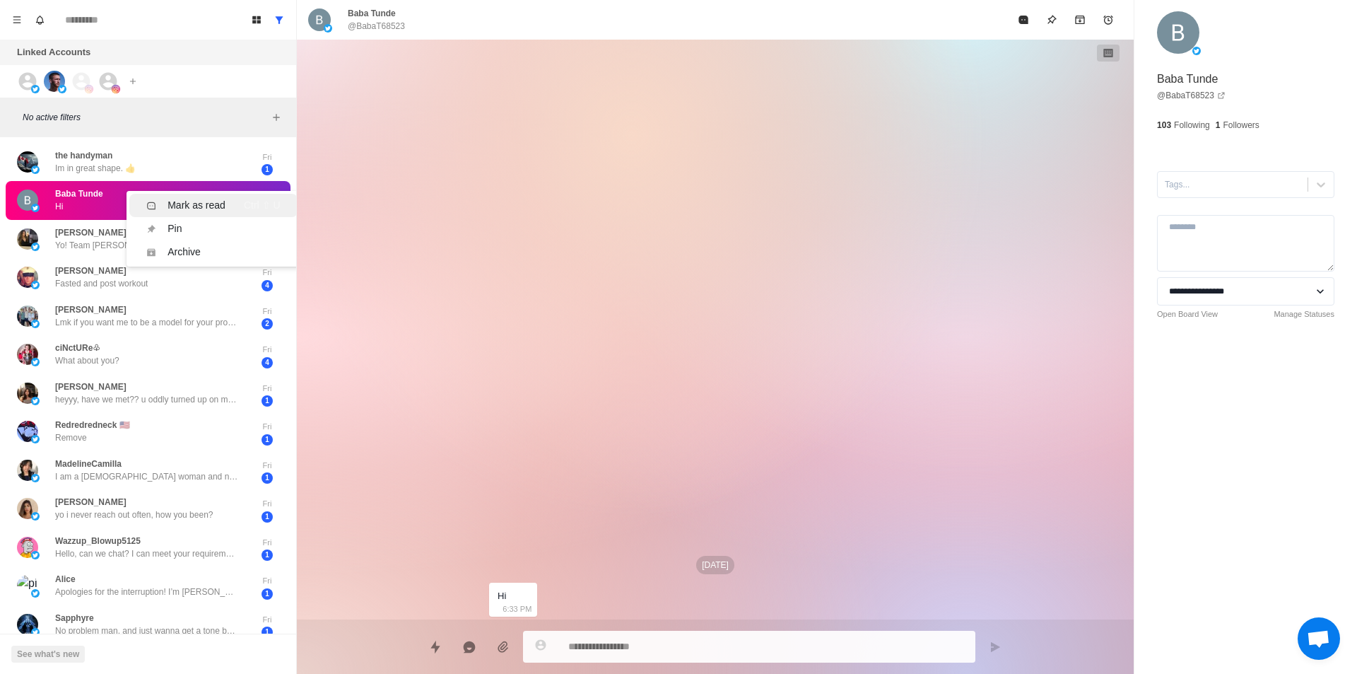
click at [202, 207] on div "Mark as read" at bounding box center [197, 205] width 58 height 15
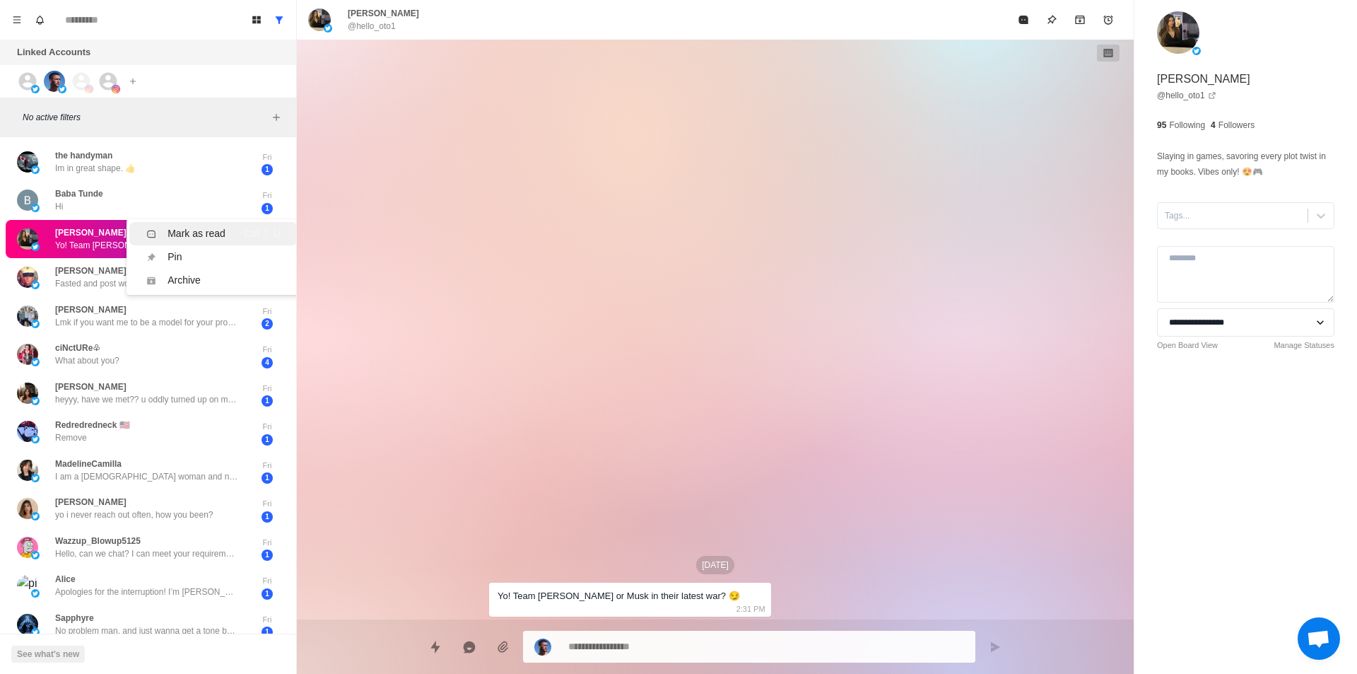
click at [198, 240] on div "Mark as read" at bounding box center [197, 233] width 58 height 15
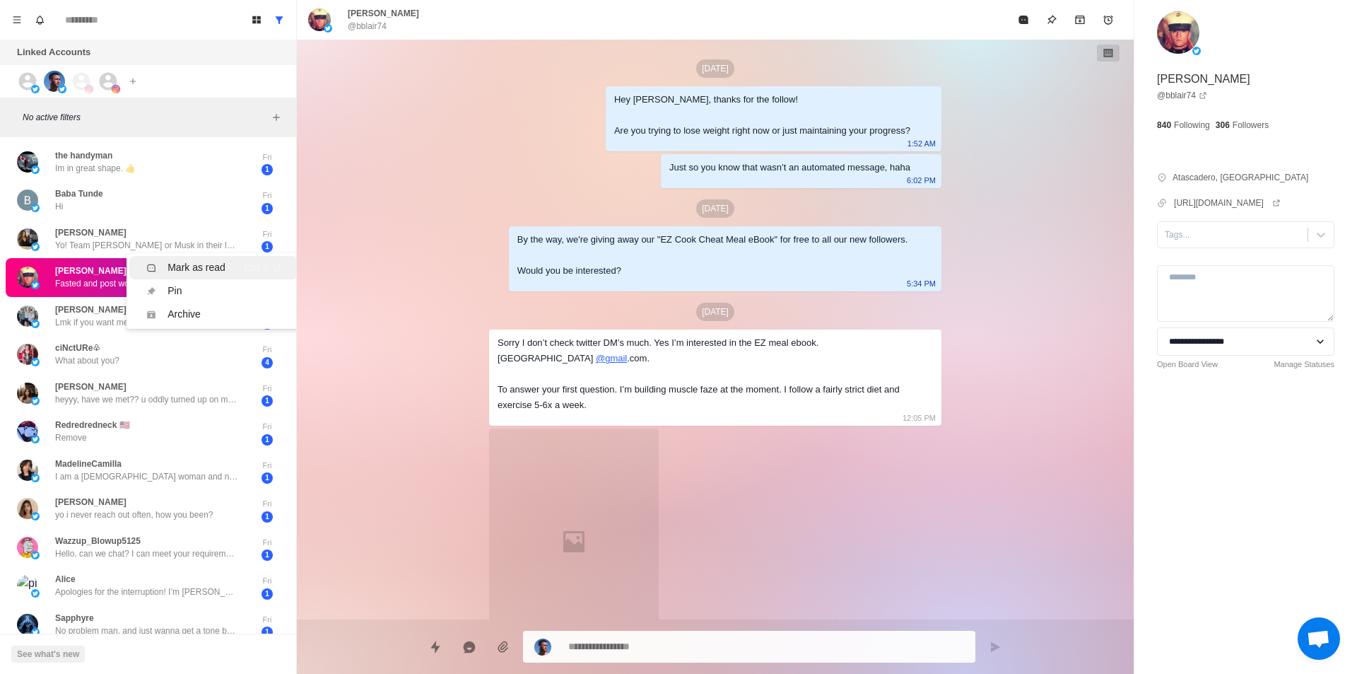
scroll to position [341, 0]
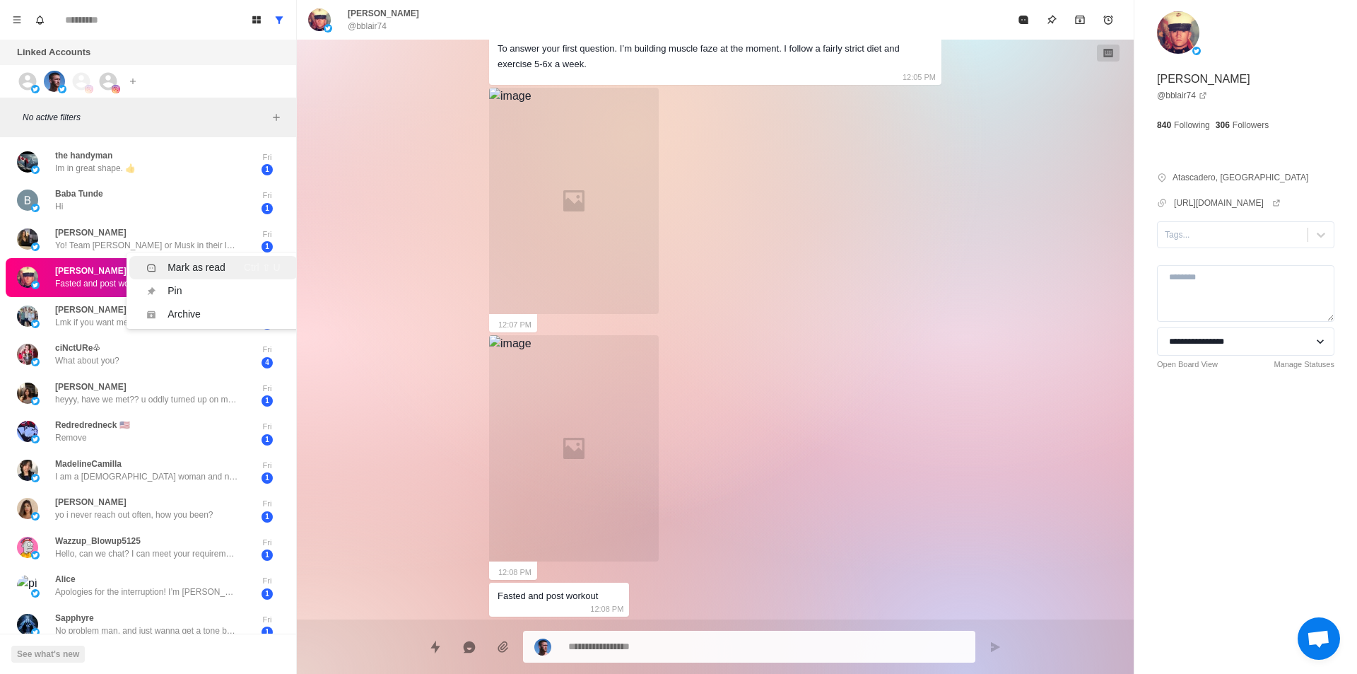
click at [194, 270] on div "Mark as read" at bounding box center [197, 267] width 58 height 15
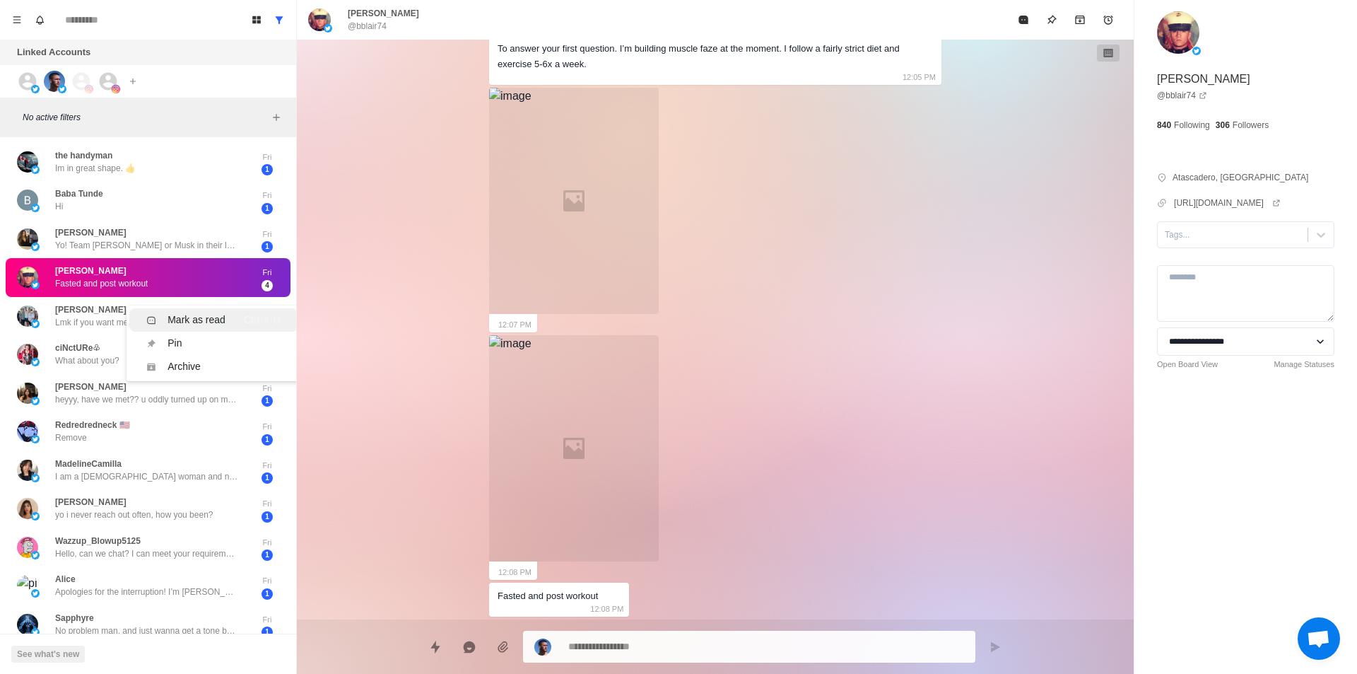
click at [183, 312] on li "Mark as read Ctrl ⇧ U" at bounding box center [213, 319] width 168 height 23
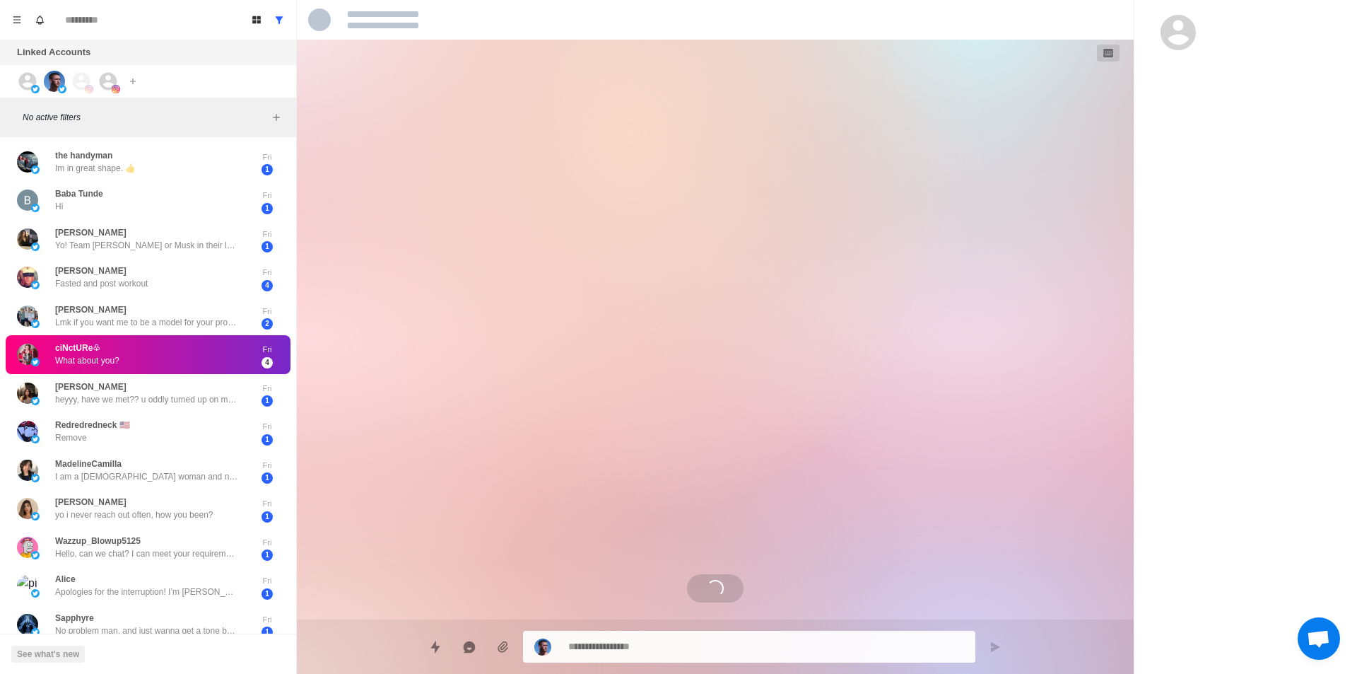
scroll to position [0, 0]
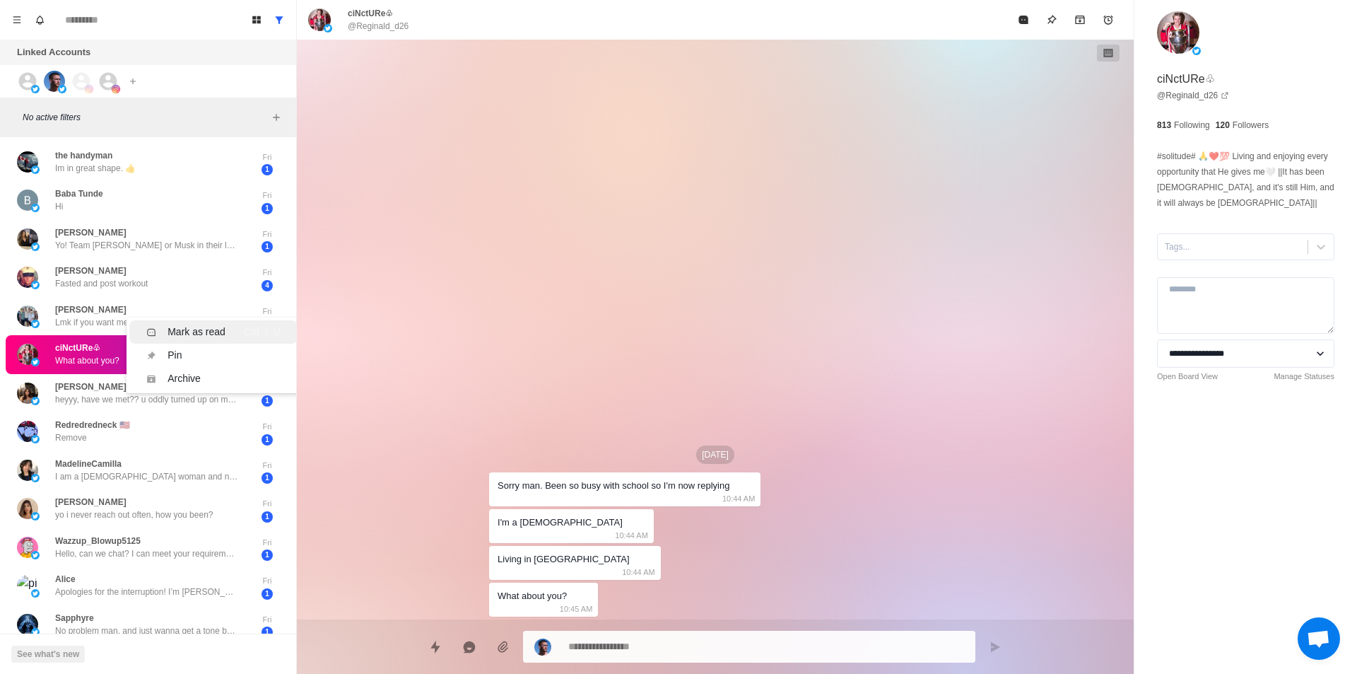
click at [185, 322] on li "Mark as read Ctrl ⇧ U" at bounding box center [213, 331] width 168 height 23
click at [192, 377] on div "Mark as read" at bounding box center [197, 372] width 58 height 15
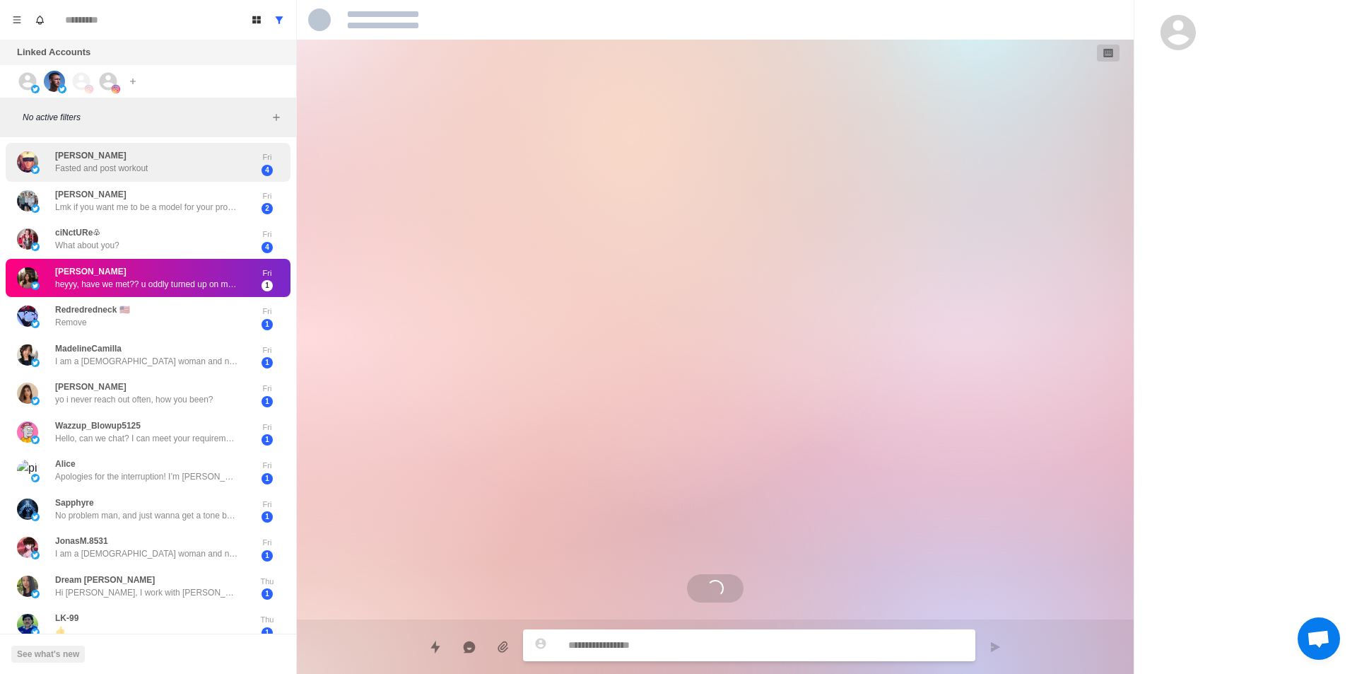
scroll to position [141, 0]
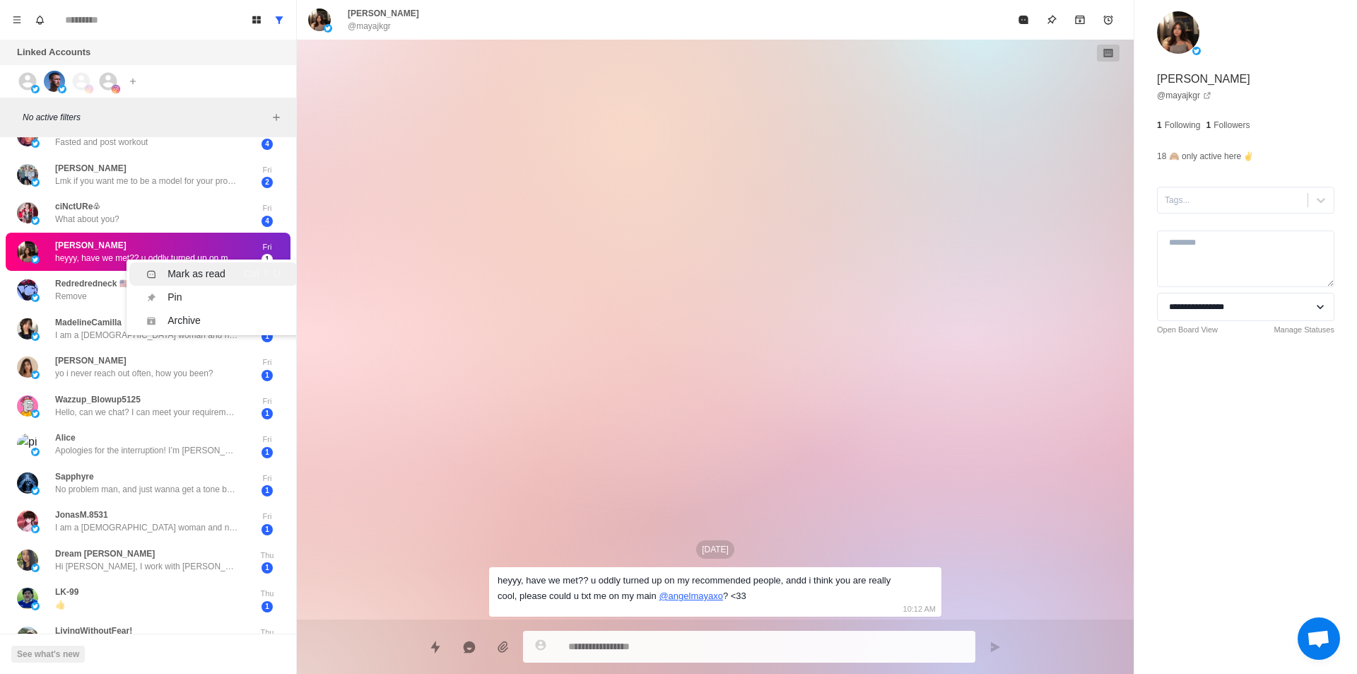
click at [199, 270] on div "Mark as read" at bounding box center [197, 273] width 58 height 15
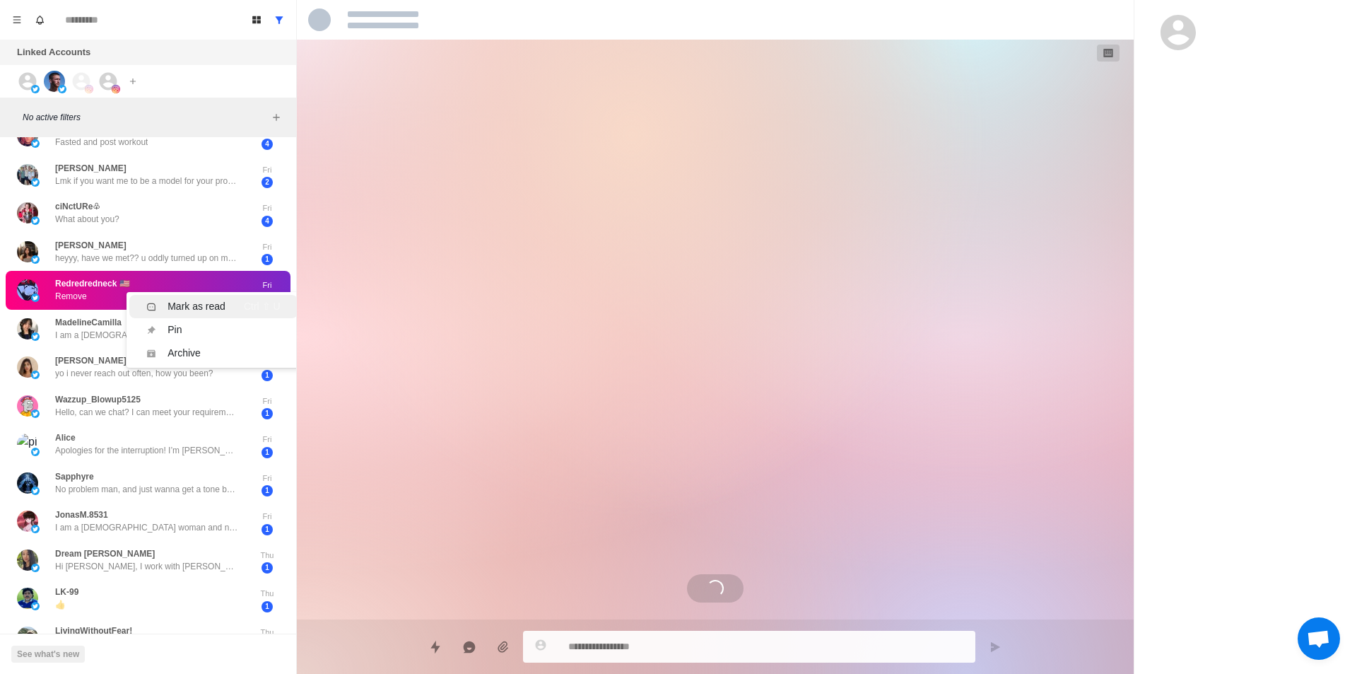
click at [202, 312] on div "Mark as read" at bounding box center [197, 306] width 58 height 15
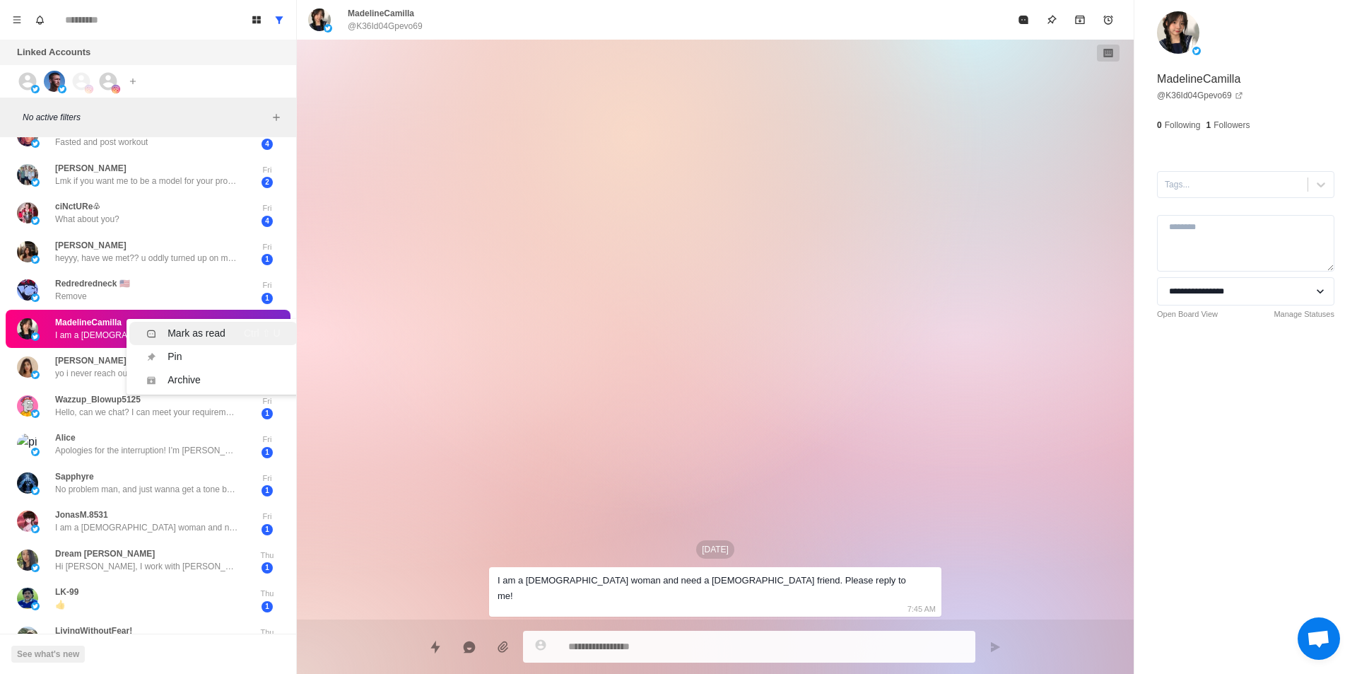
click at [212, 333] on div "Mark as read" at bounding box center [197, 333] width 58 height 15
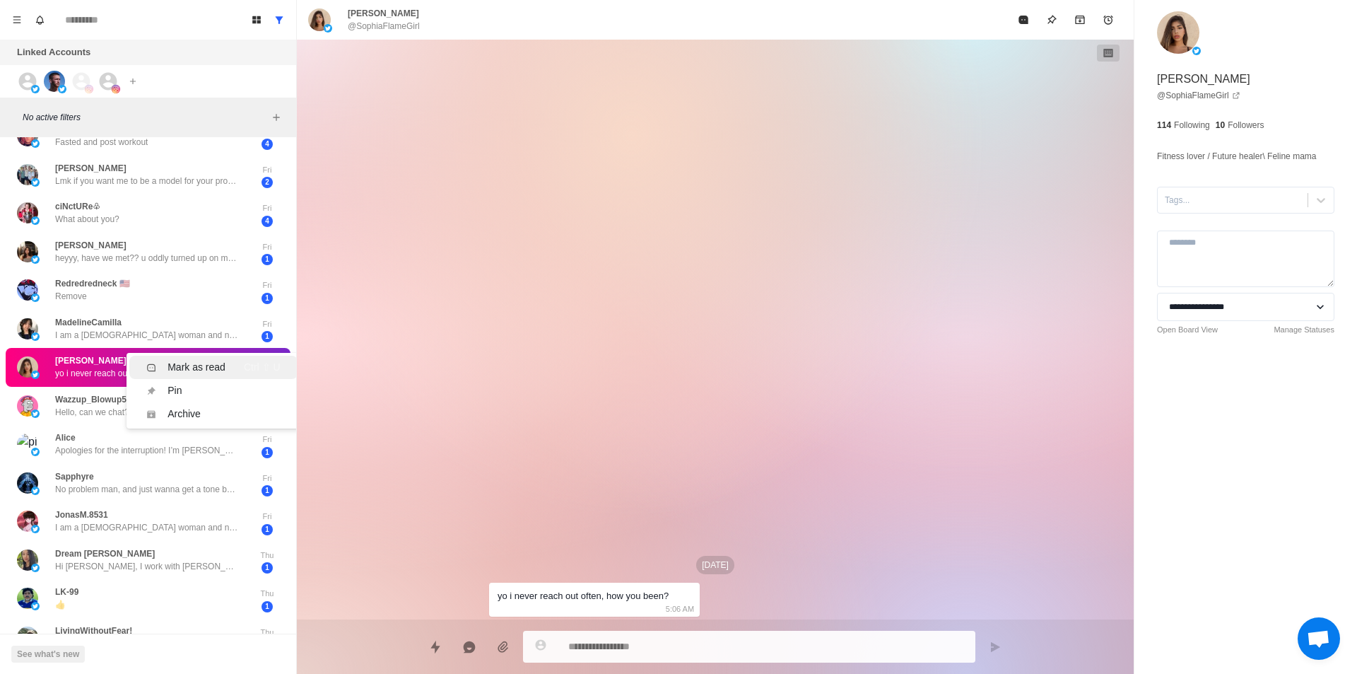
click at [228, 356] on li "Mark as read Ctrl ⇧ U" at bounding box center [213, 367] width 168 height 23
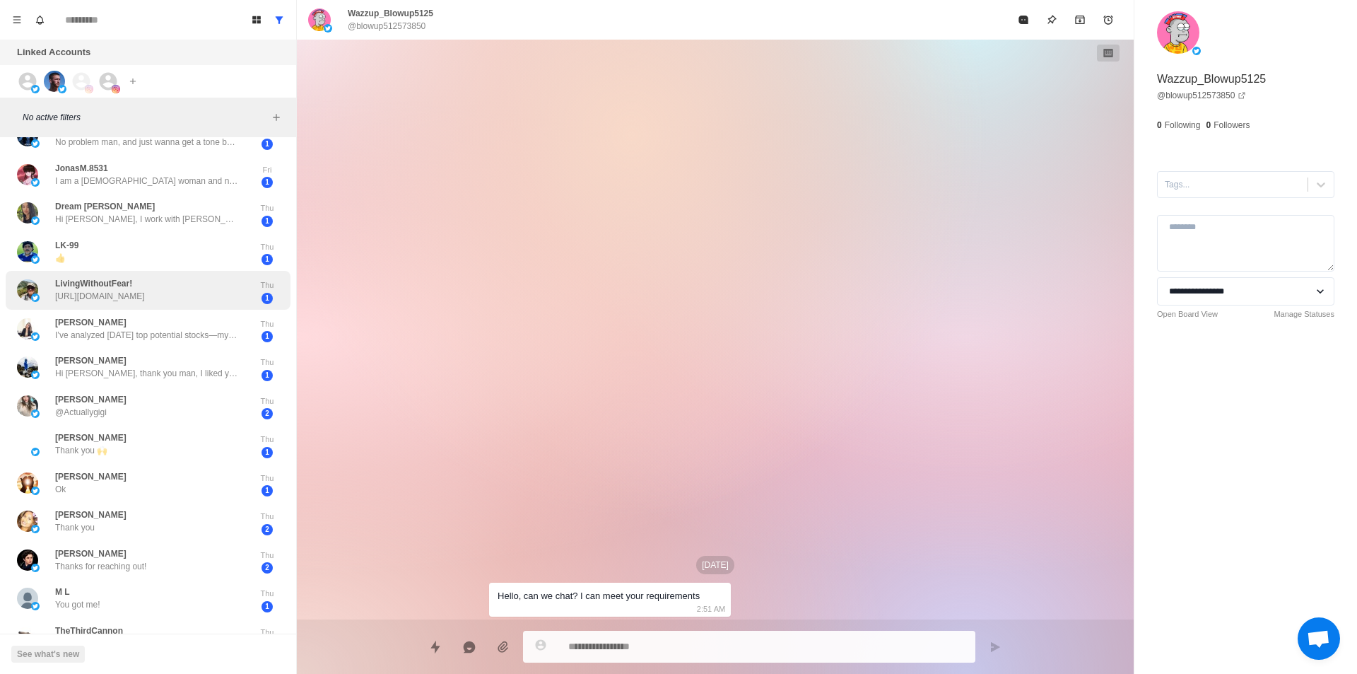
click at [145, 303] on div "LivingWithoutFear! [URL][DOMAIN_NAME]" at bounding box center [100, 289] width 90 height 25
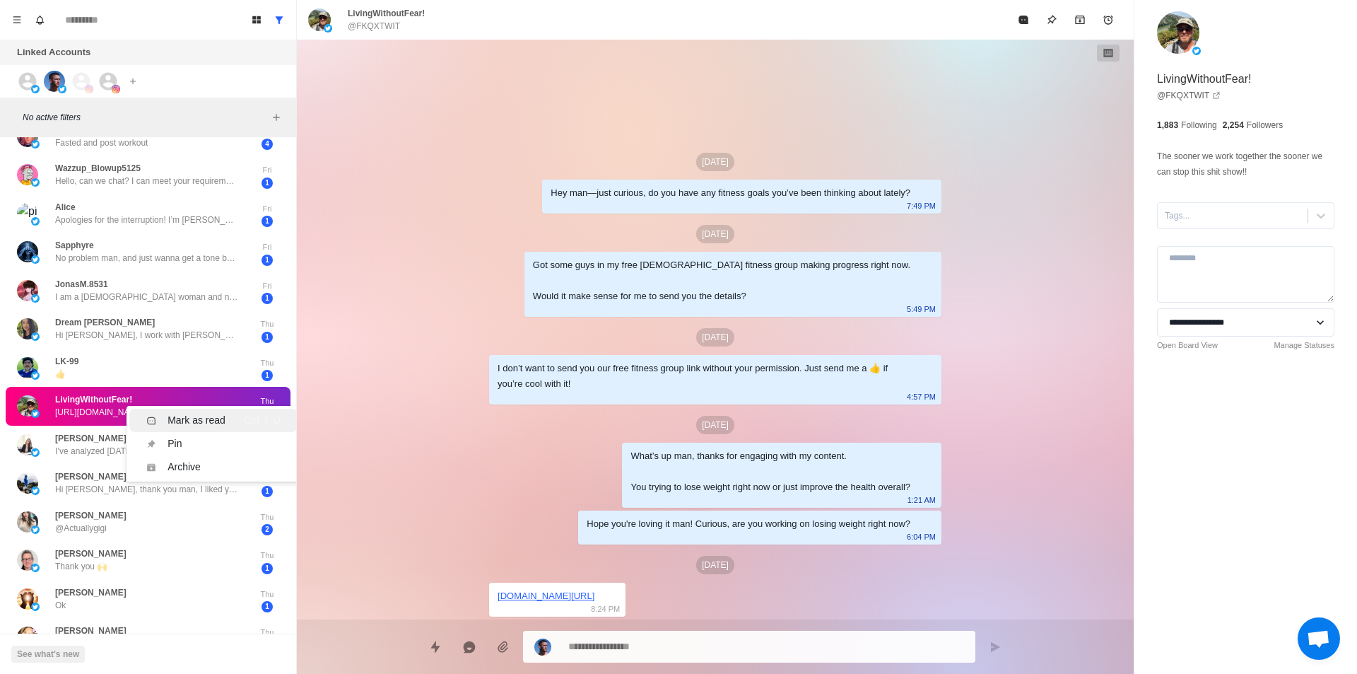
click at [199, 412] on li "Mark as read Ctrl ⇧ U" at bounding box center [213, 420] width 168 height 23
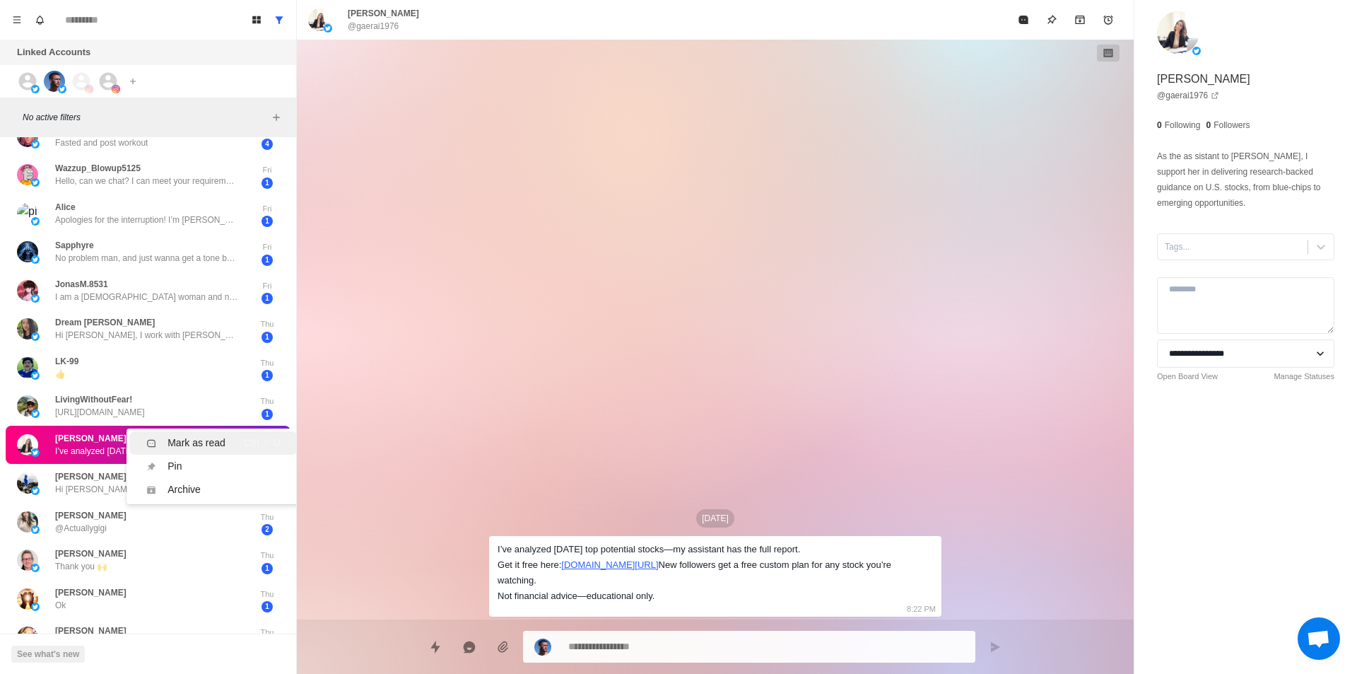
click at [221, 436] on div "Mark as read" at bounding box center [197, 442] width 58 height 15
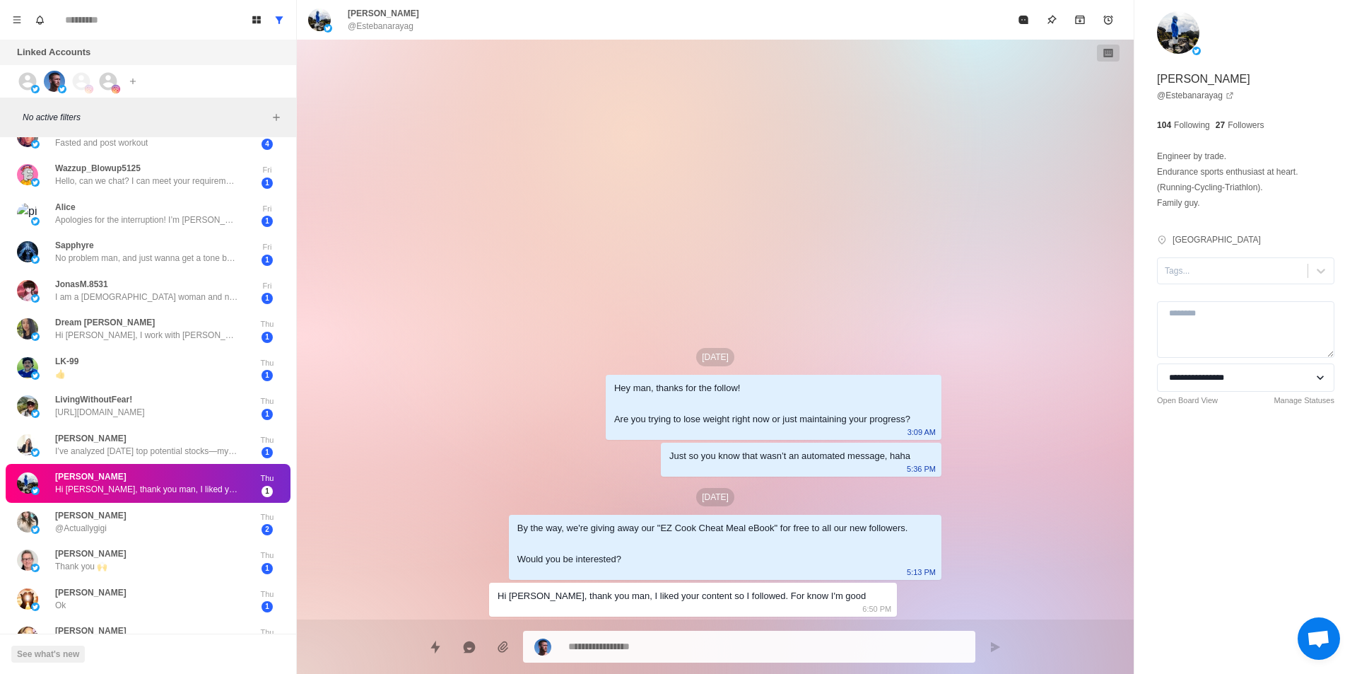
drag, startPoint x: 194, startPoint y: 468, endPoint x: 208, endPoint y: 470, distance: 13.6
click at [211, 474] on li "Mark as read Ctrl ⇧ U" at bounding box center [213, 482] width 168 height 23
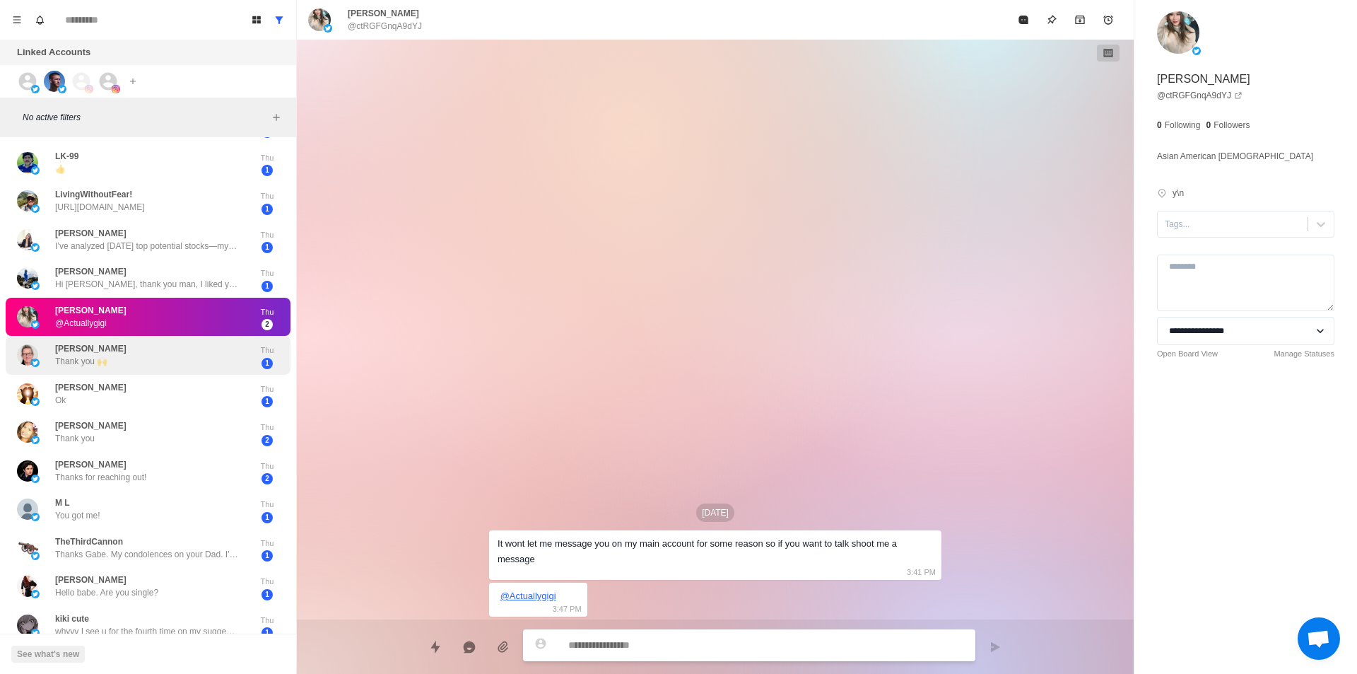
scroll to position [237, 0]
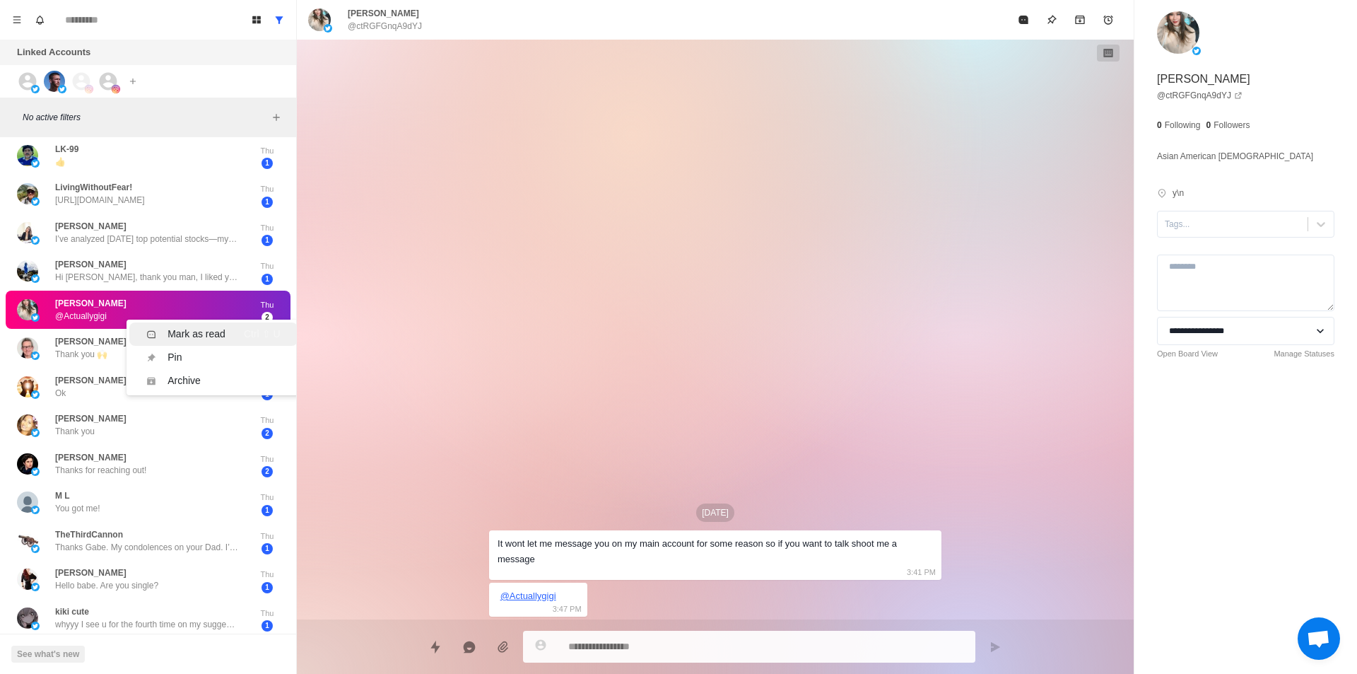
click at [193, 331] on div "Mark as read" at bounding box center [197, 334] width 58 height 15
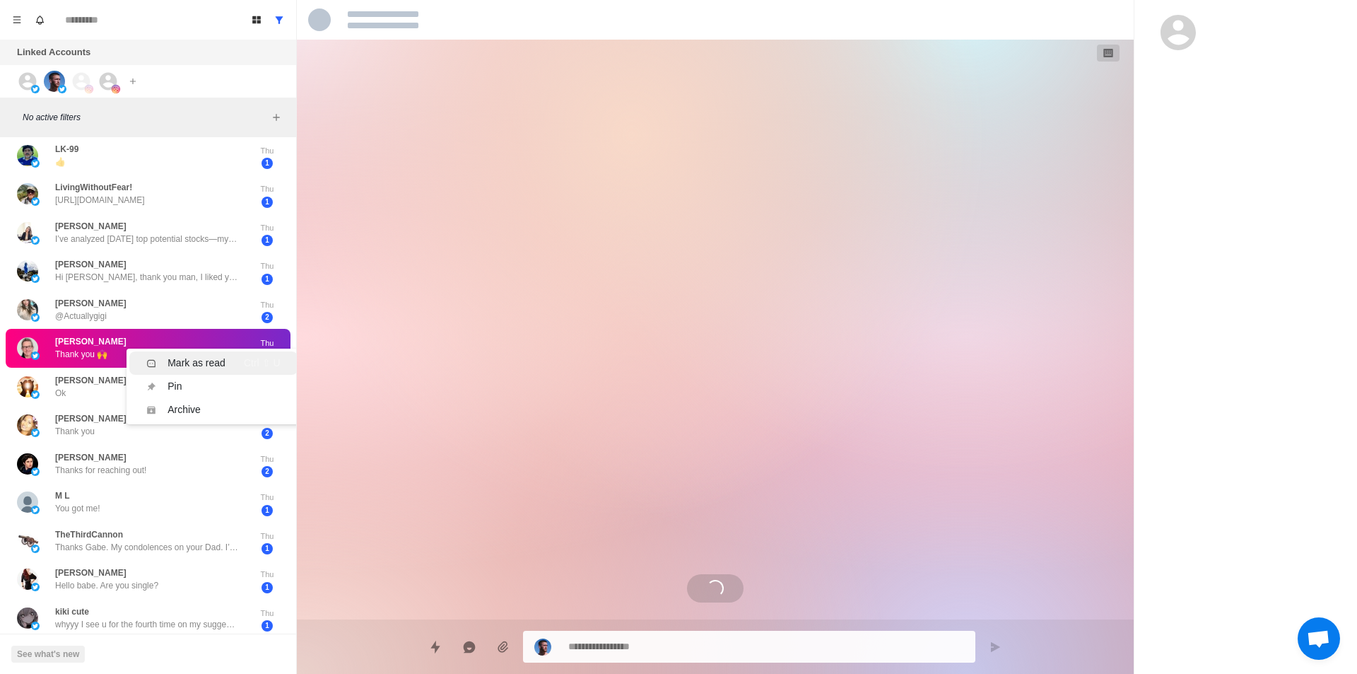
scroll to position [375, 0]
click at [185, 365] on div "Mark as read" at bounding box center [197, 363] width 58 height 15
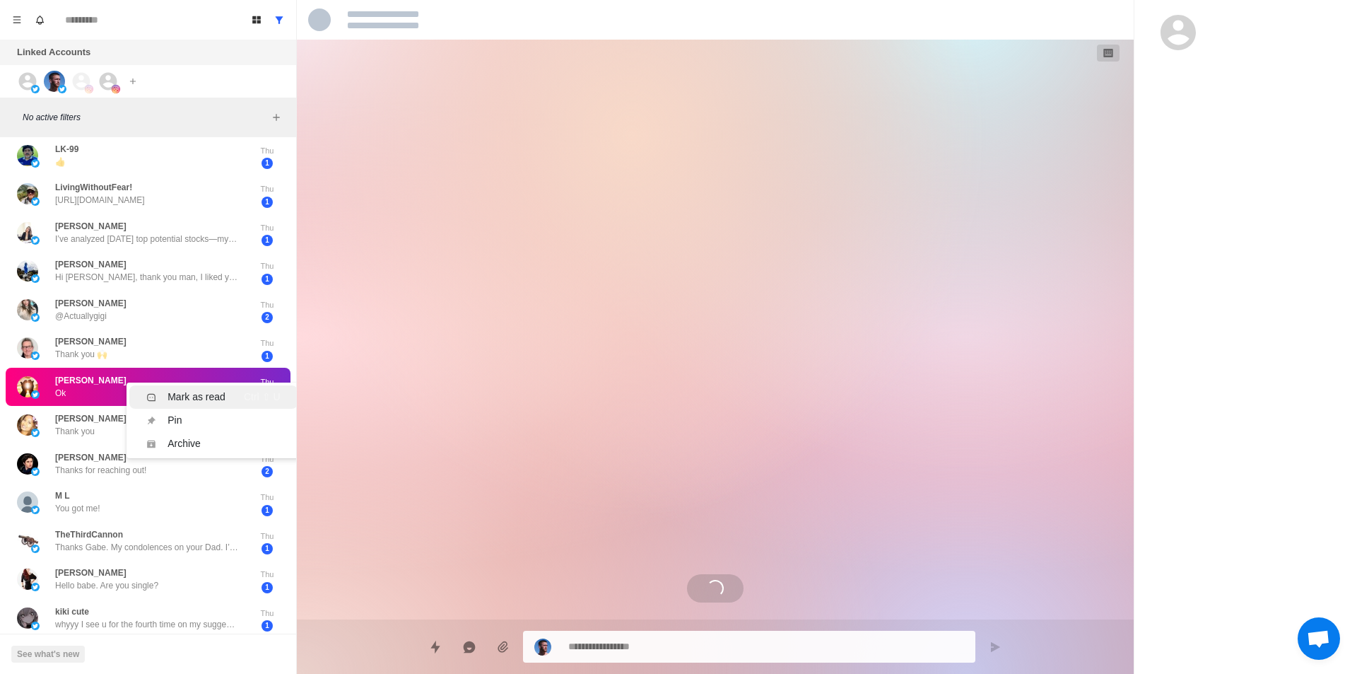
scroll to position [16, 0]
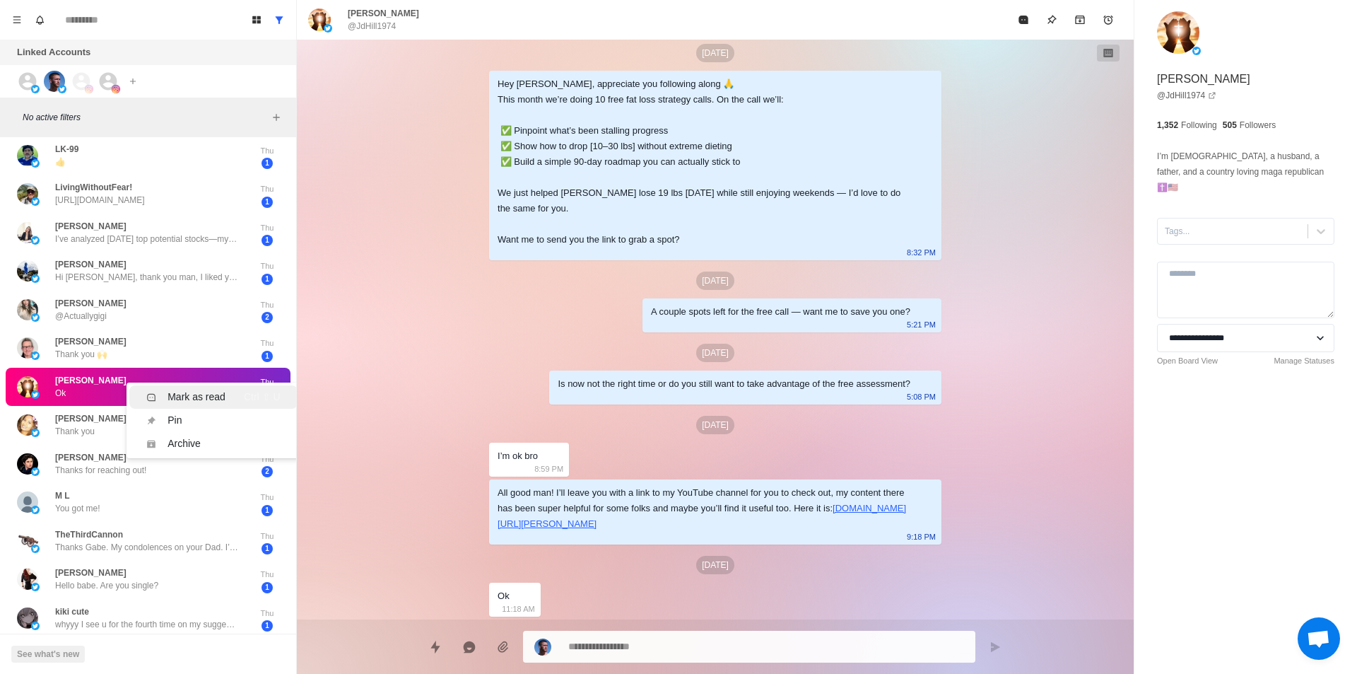
click at [187, 394] on div "Mark as read" at bounding box center [197, 396] width 58 height 15
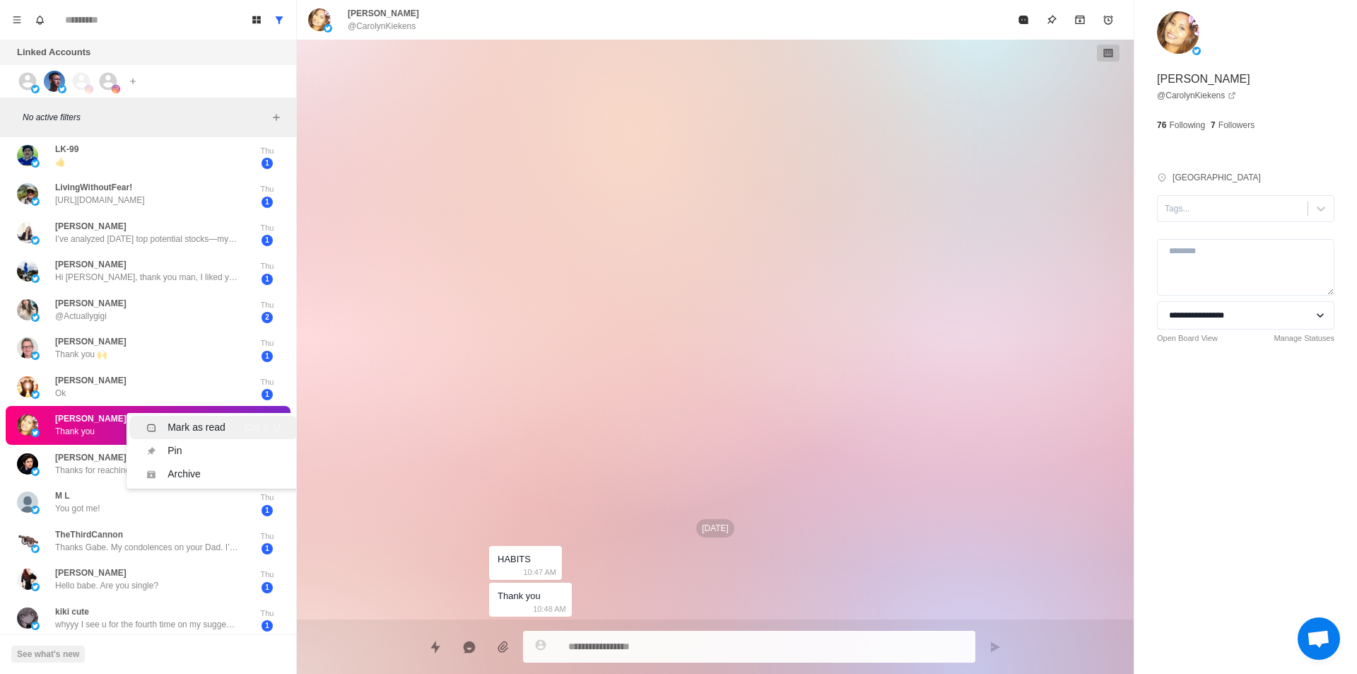
click at [183, 422] on div "Mark as read" at bounding box center [197, 427] width 58 height 15
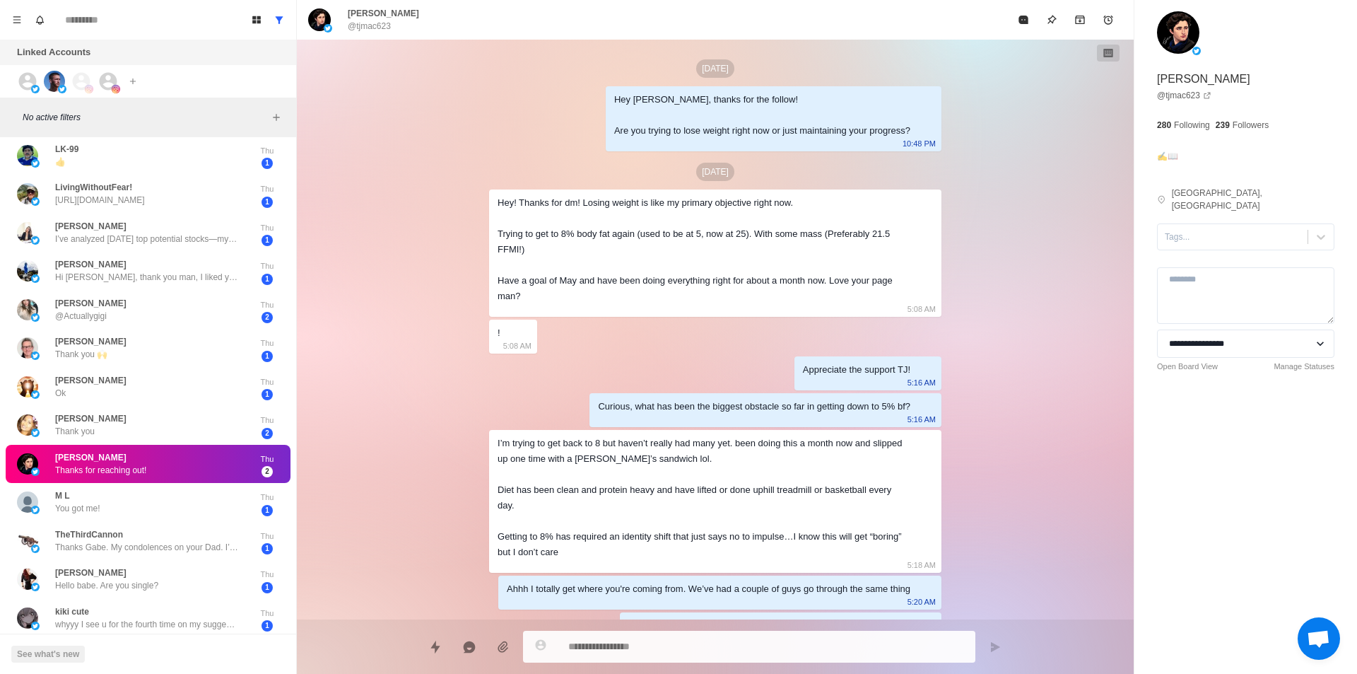
scroll to position [417, 0]
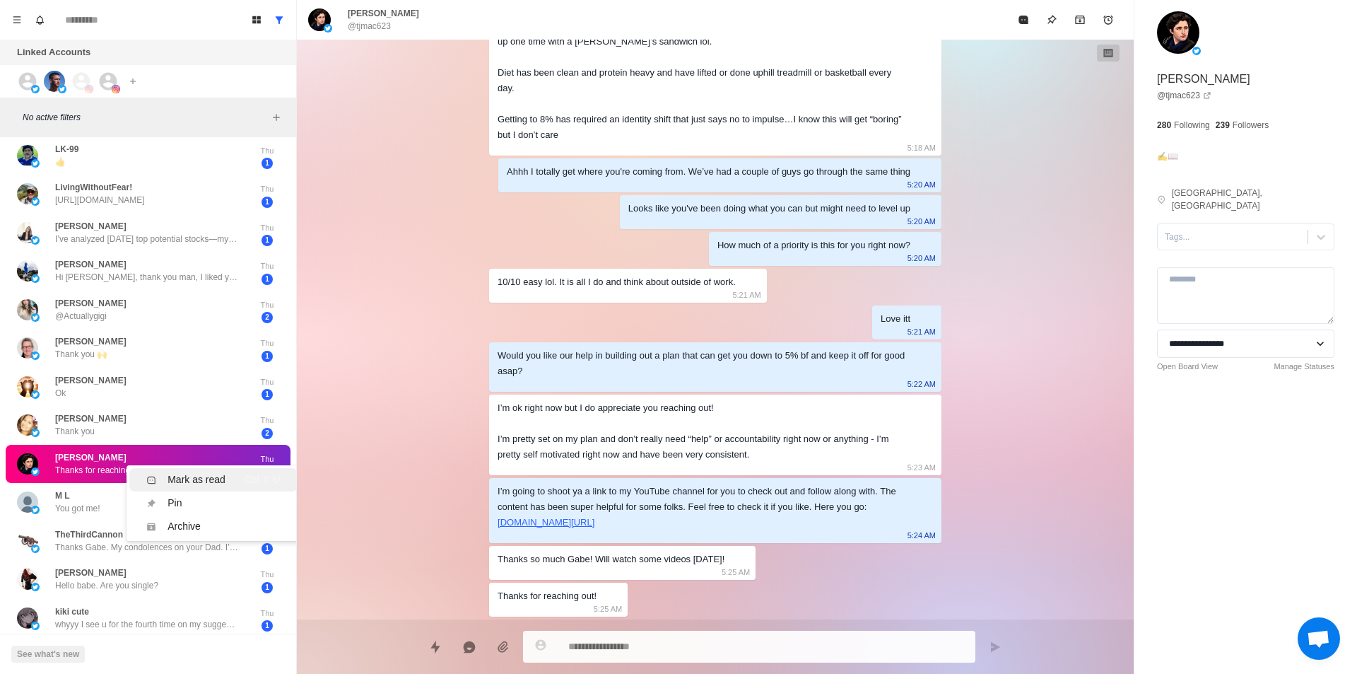
click at [184, 478] on div "Mark as read" at bounding box center [197, 479] width 58 height 15
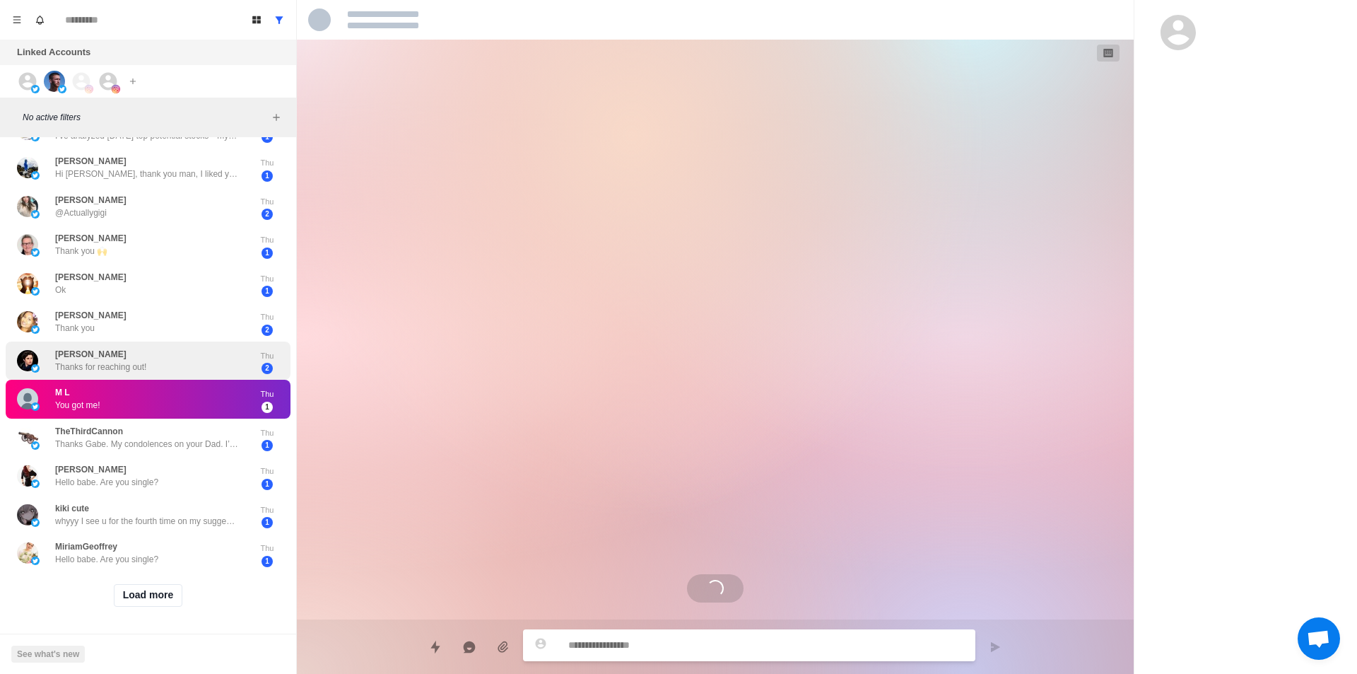
scroll to position [307, 0]
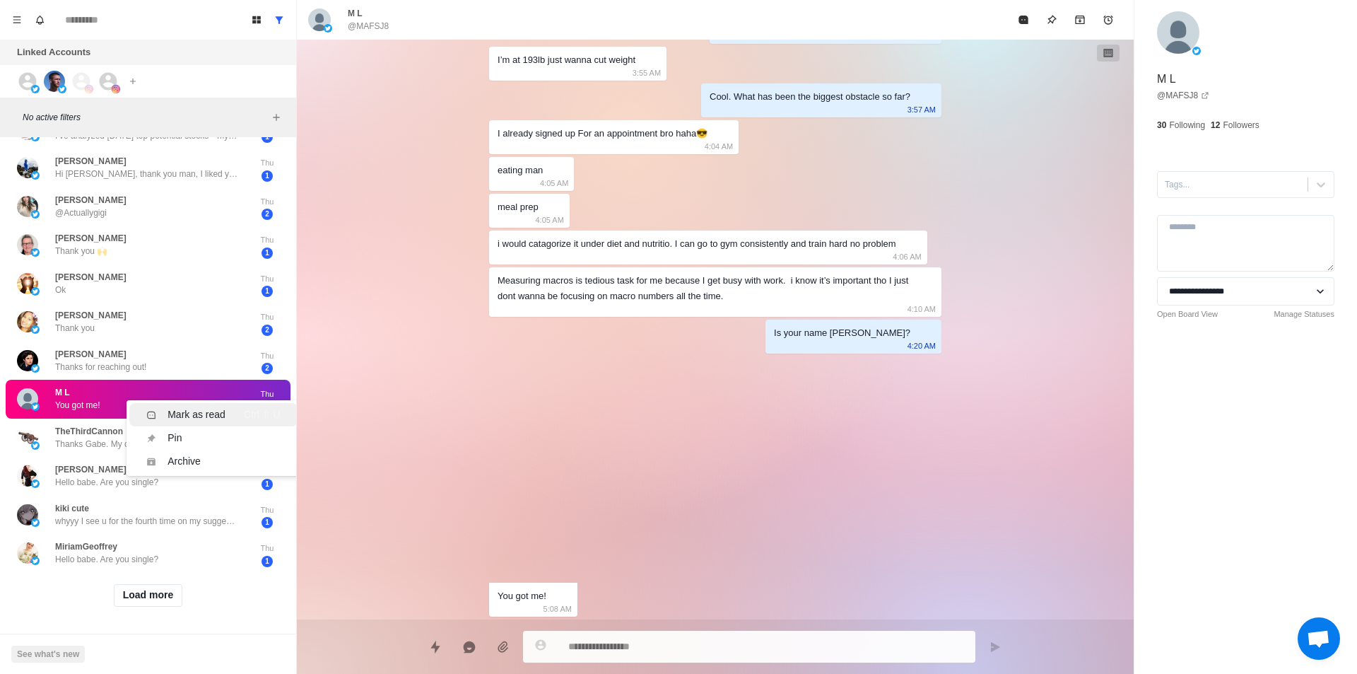
click at [178, 408] on div "Mark as read" at bounding box center [197, 414] width 58 height 15
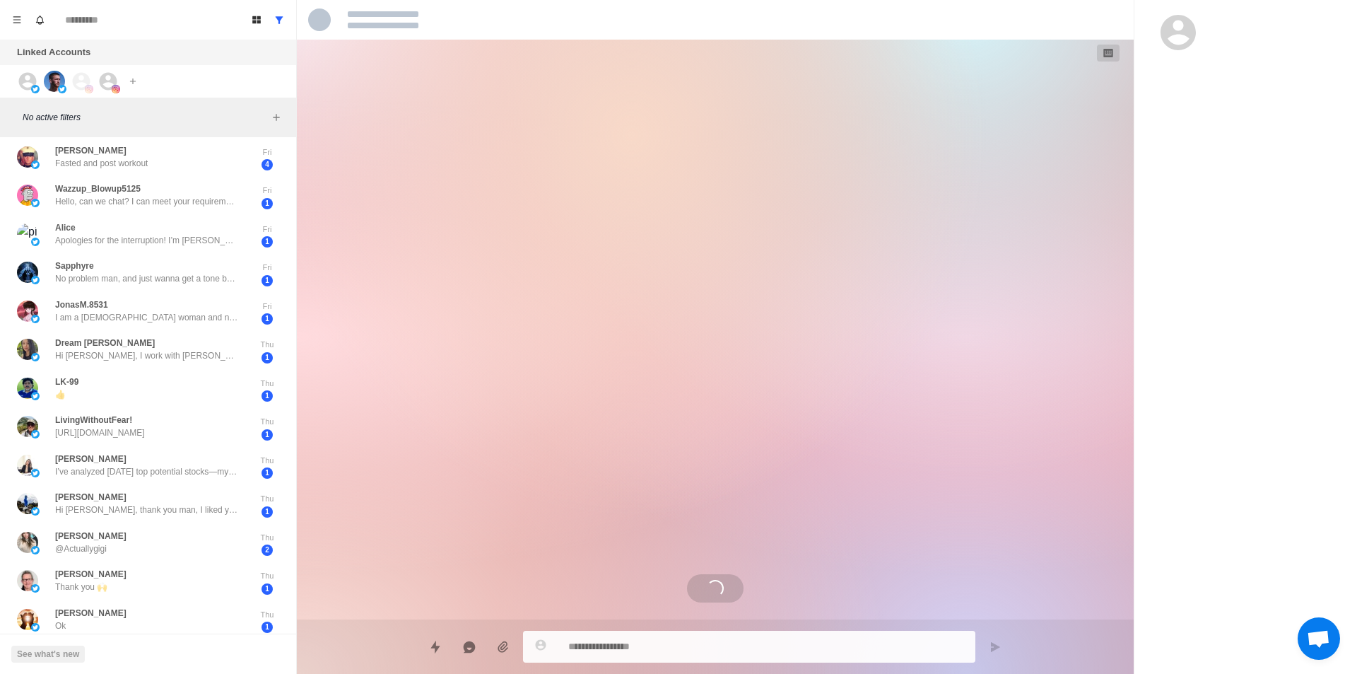
scroll to position [1087, 0]
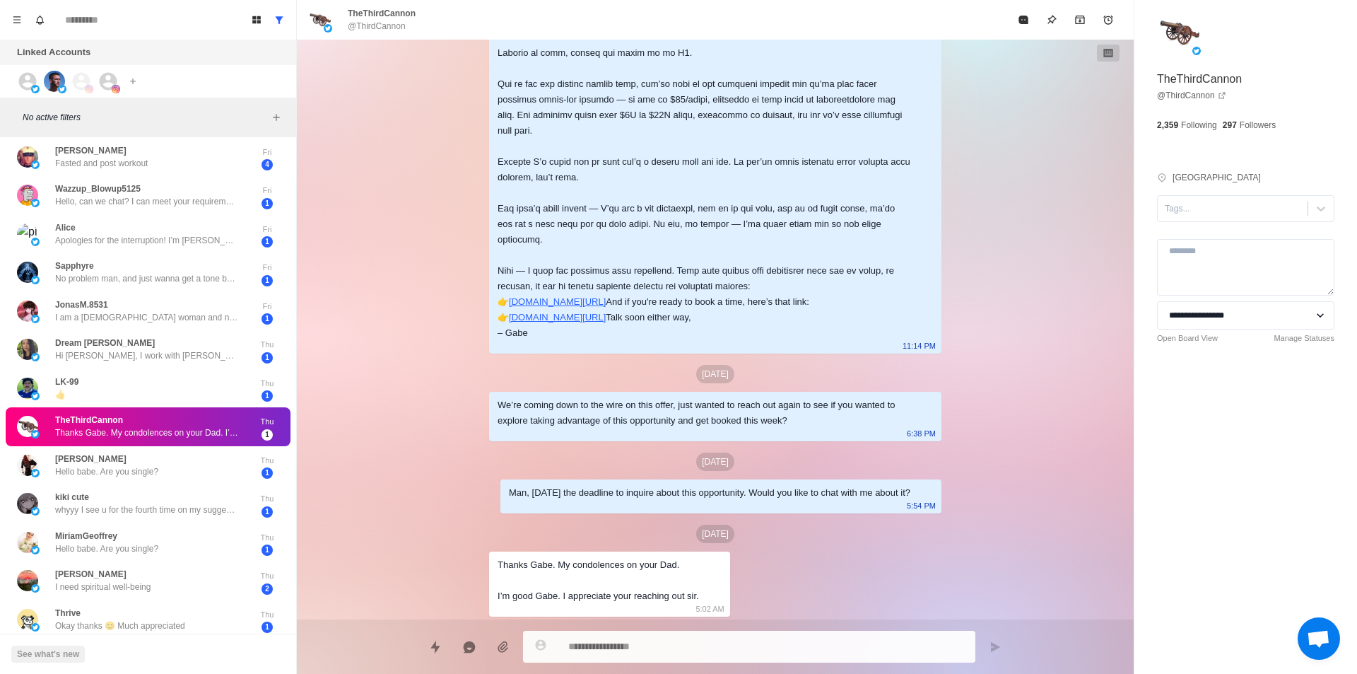
click at [190, 437] on p "Thanks Gabe. My condolences on your Dad. I’m good Gabe. I appreciate your reach…" at bounding box center [147, 432] width 184 height 13
click at [206, 440] on div "Mark as read" at bounding box center [197, 445] width 58 height 15
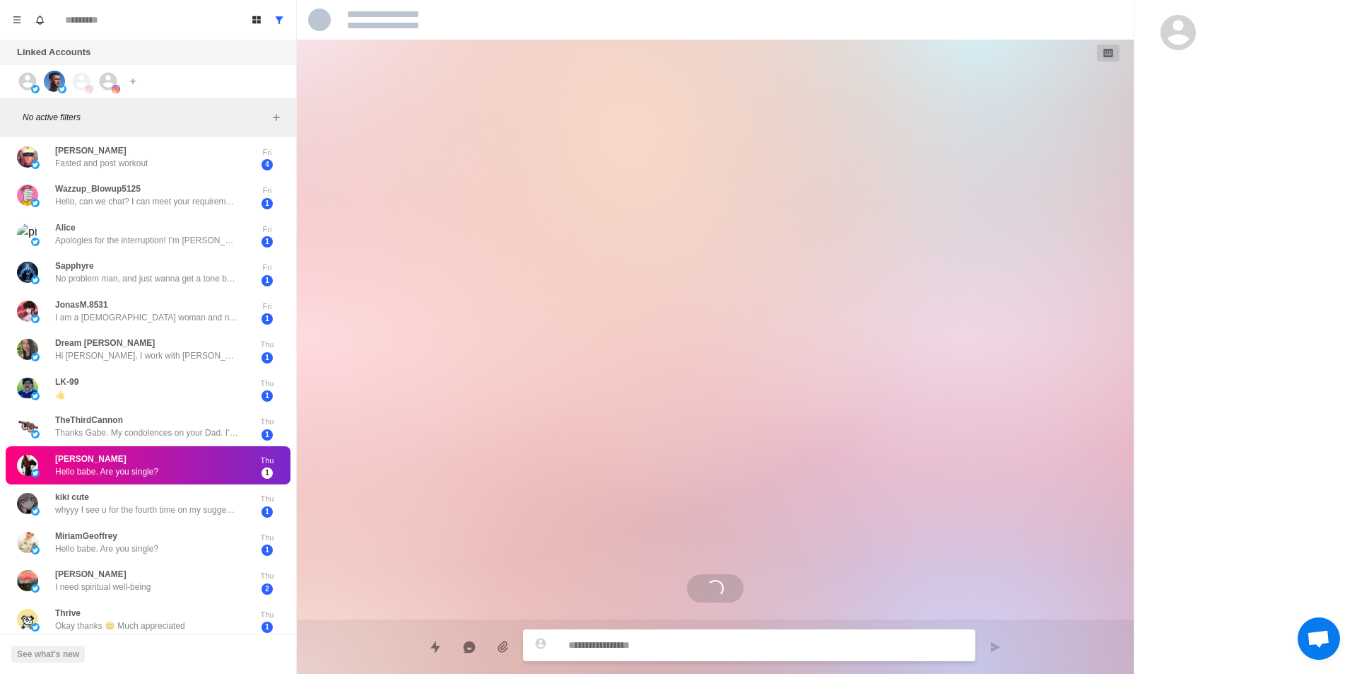
scroll to position [0, 0]
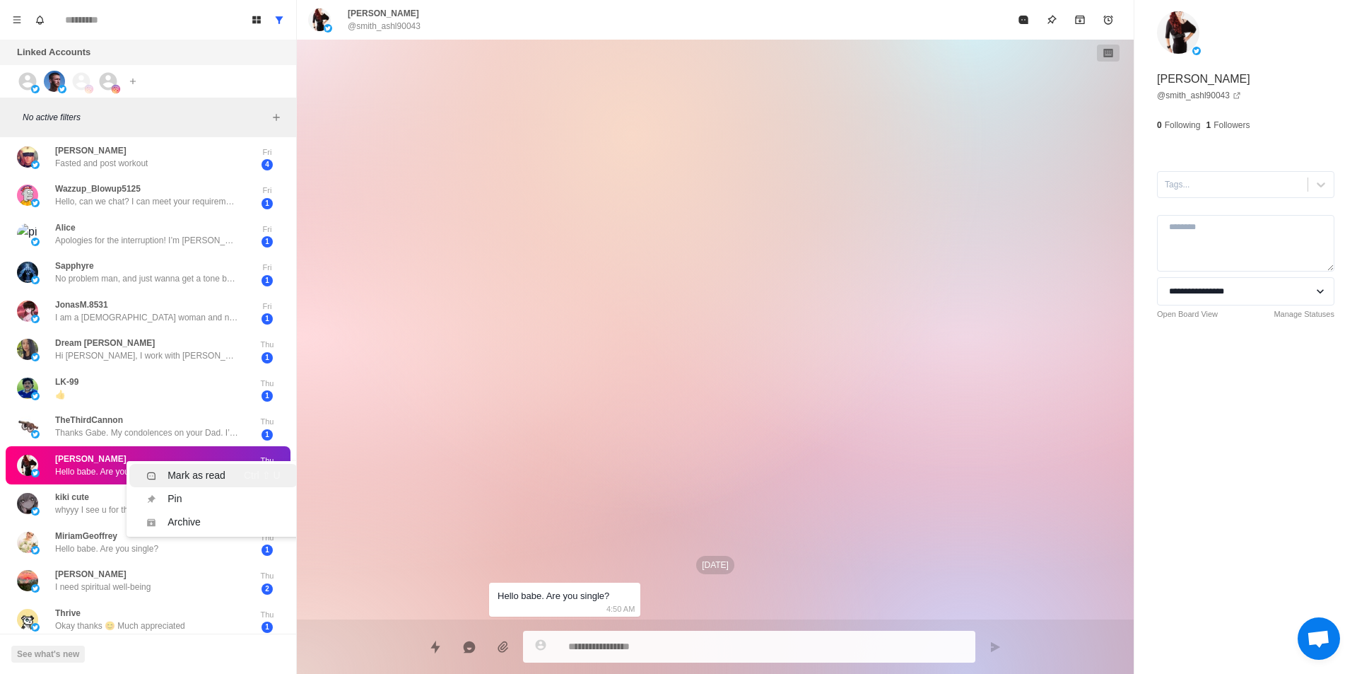
click at [184, 470] on div "Mark as read" at bounding box center [197, 475] width 58 height 15
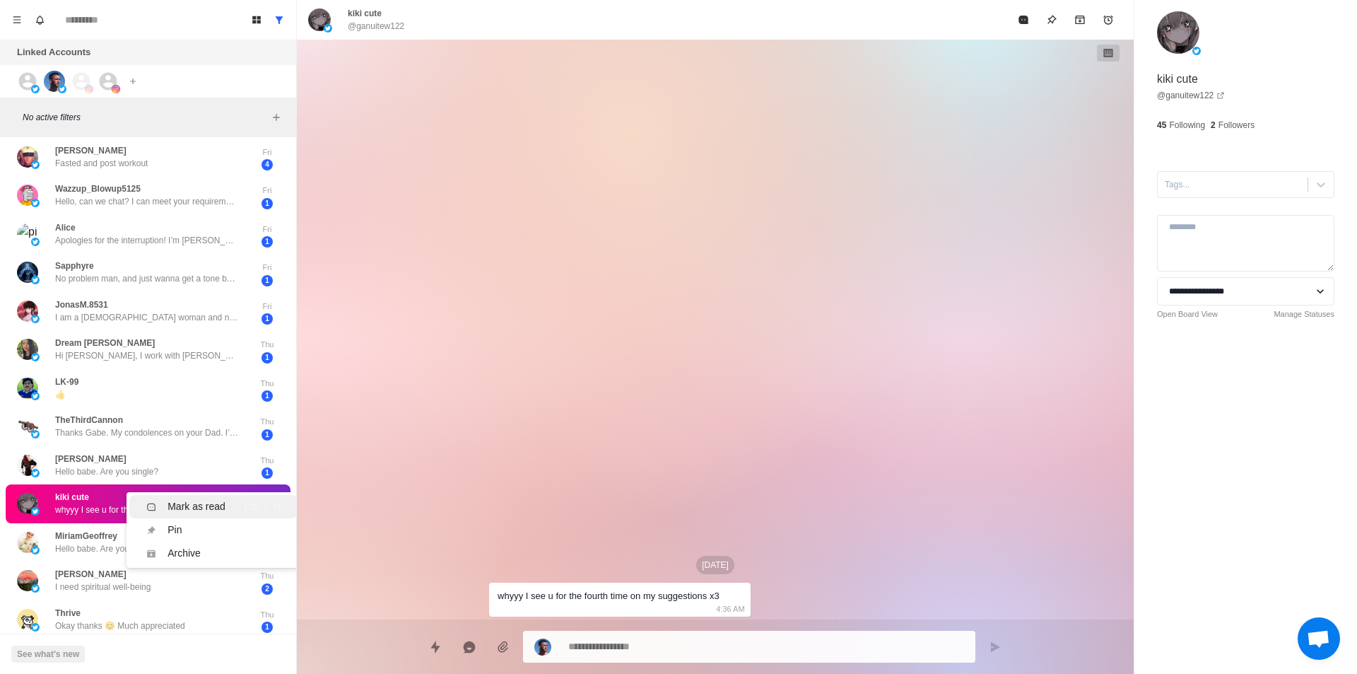
click at [218, 512] on div "Mark as read" at bounding box center [197, 506] width 58 height 15
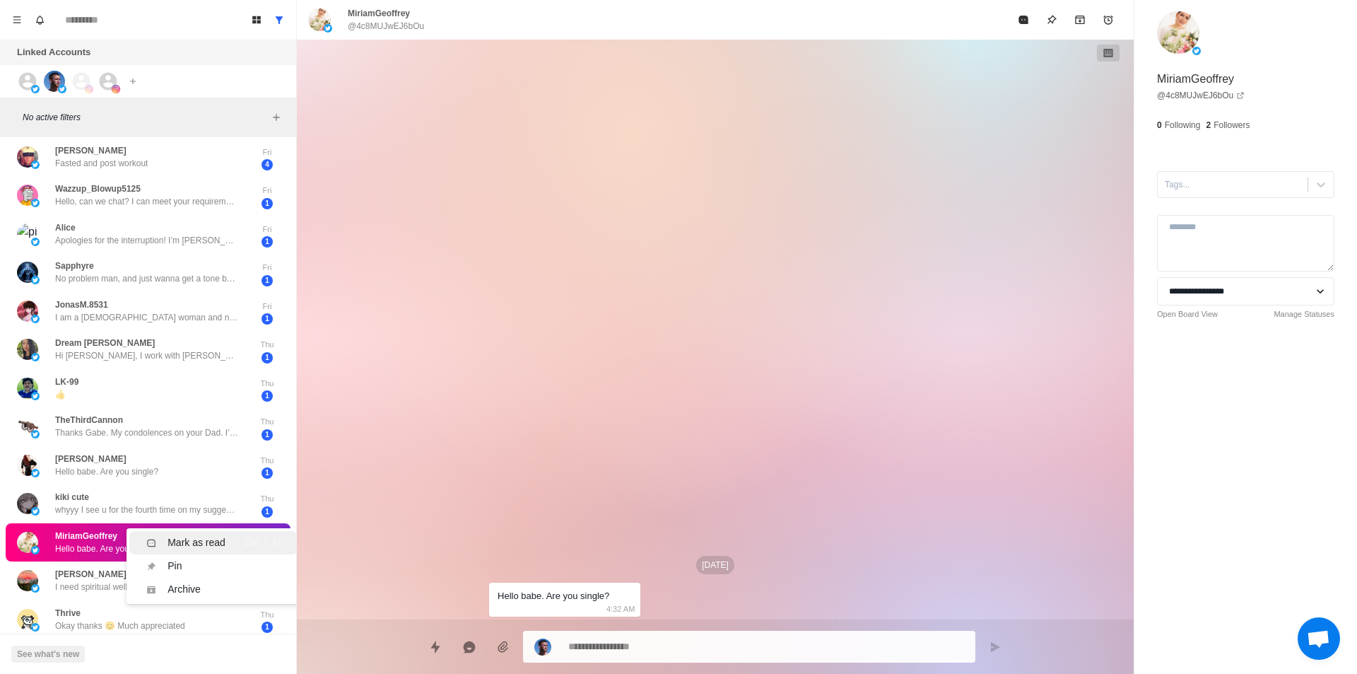
click at [196, 535] on div "Mark as read" at bounding box center [197, 542] width 58 height 15
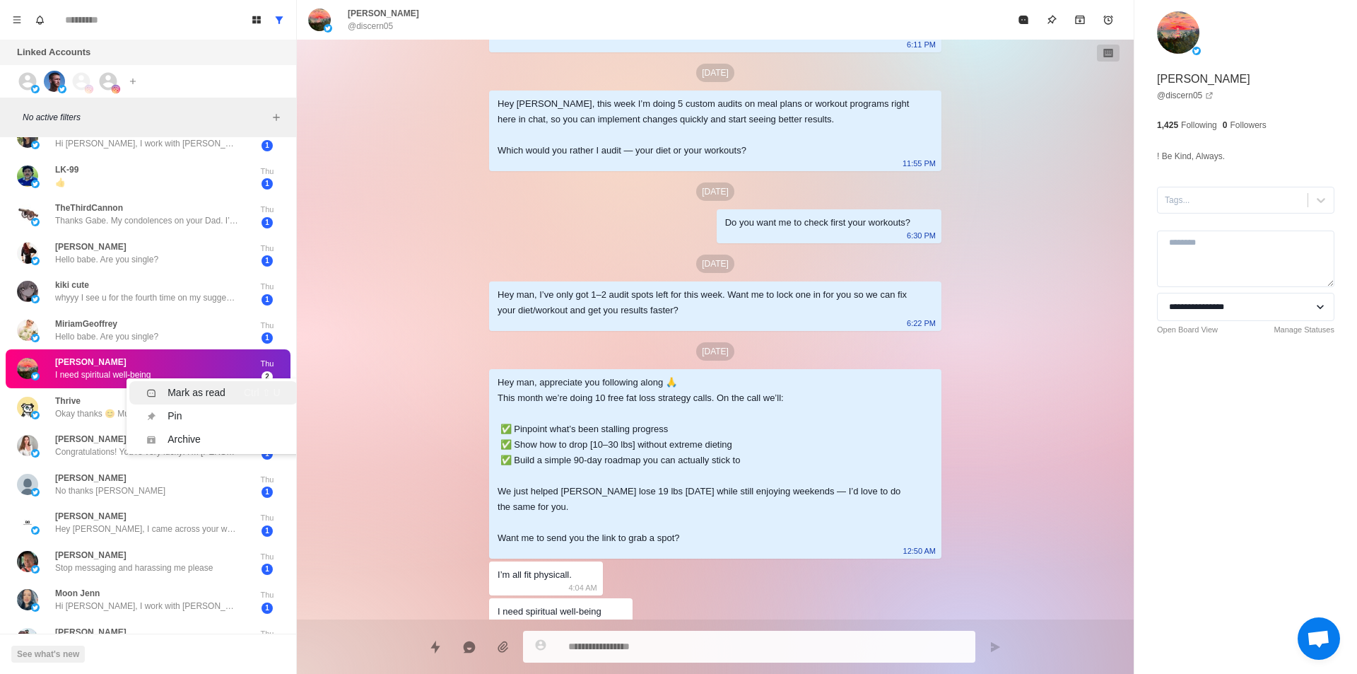
click at [184, 386] on div "Mark as read" at bounding box center [197, 392] width 58 height 15
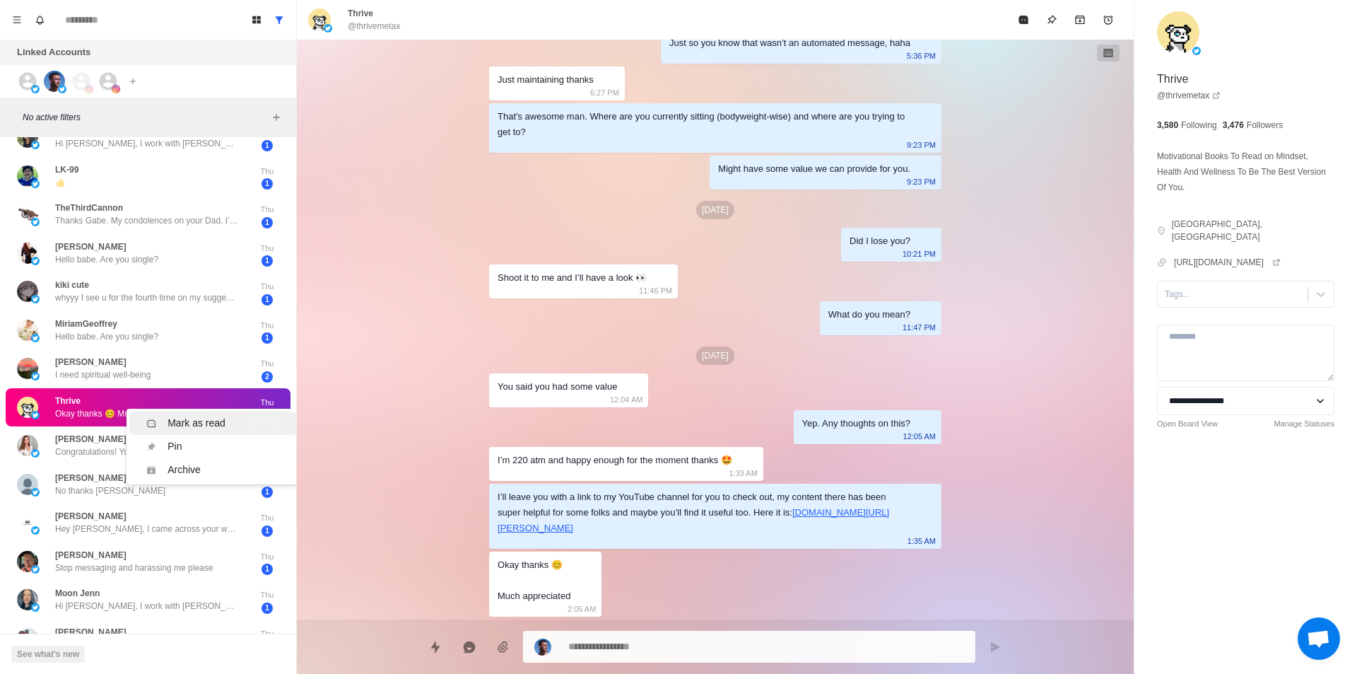
click at [202, 416] on div "Mark as read" at bounding box center [197, 423] width 58 height 15
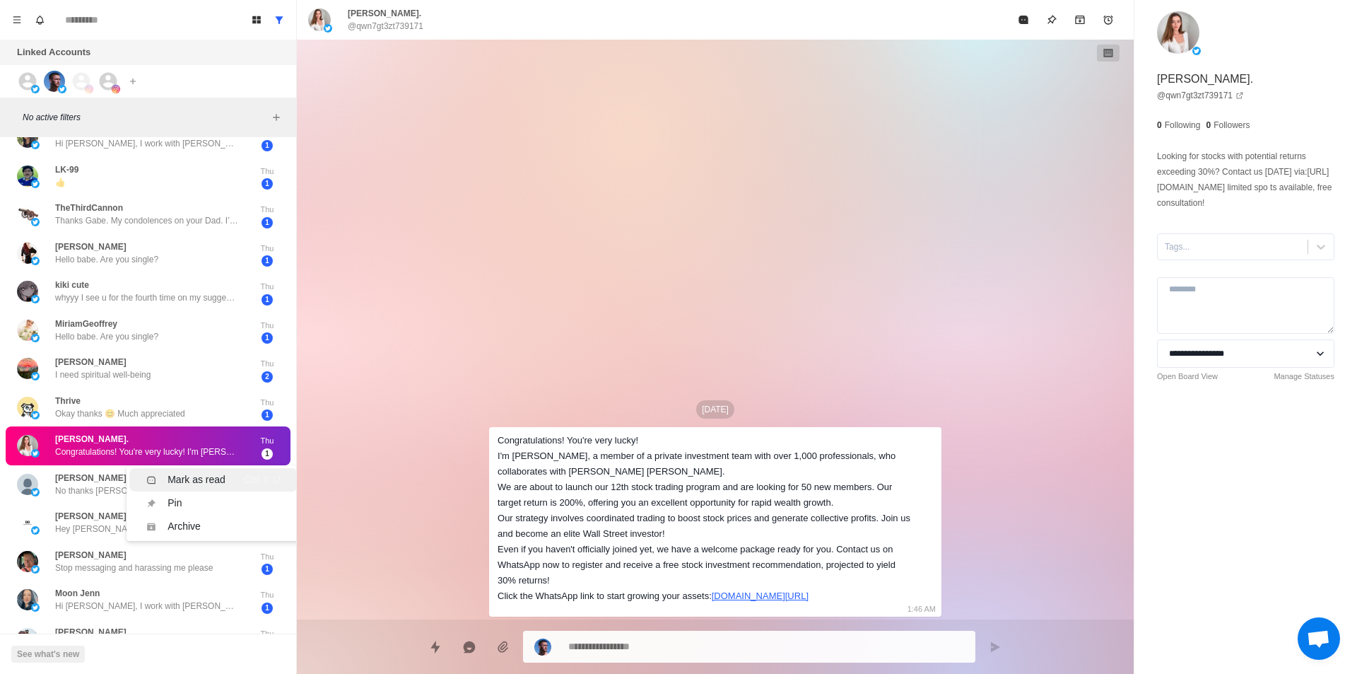
click at [204, 475] on div "Mark as read" at bounding box center [197, 479] width 58 height 15
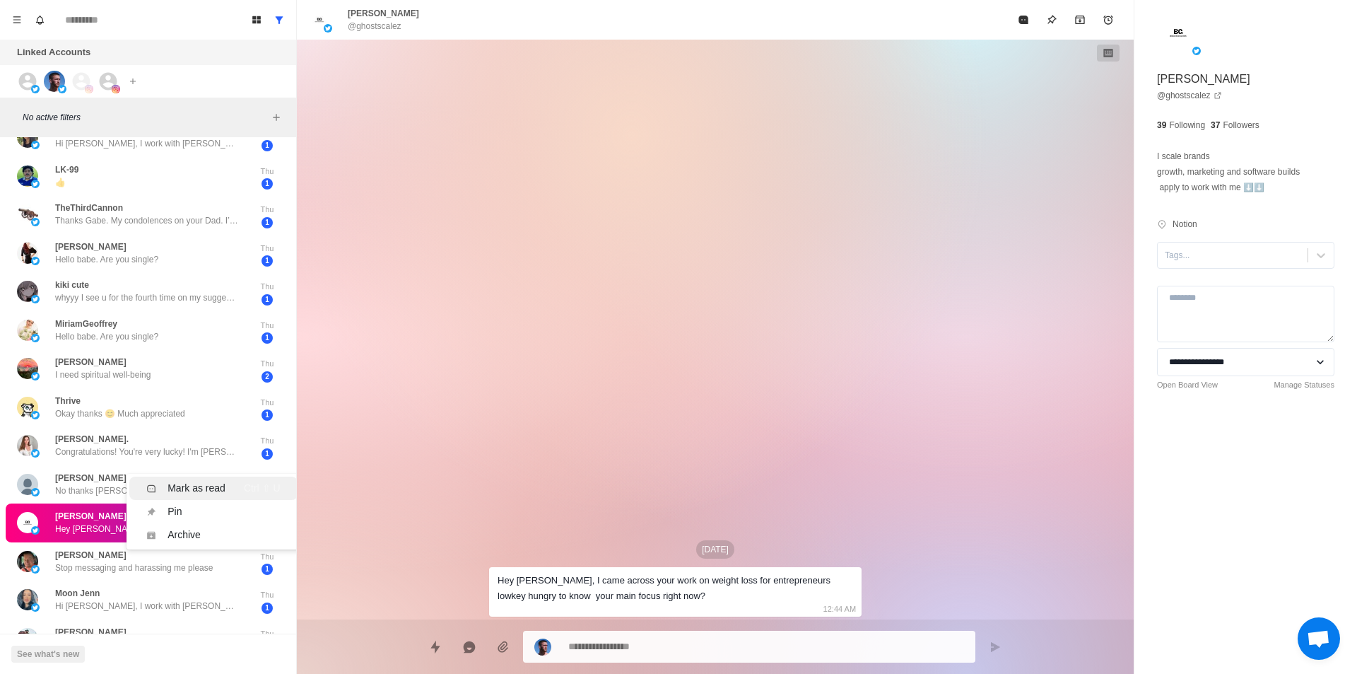
click at [202, 481] on div "Mark as read" at bounding box center [197, 488] width 58 height 15
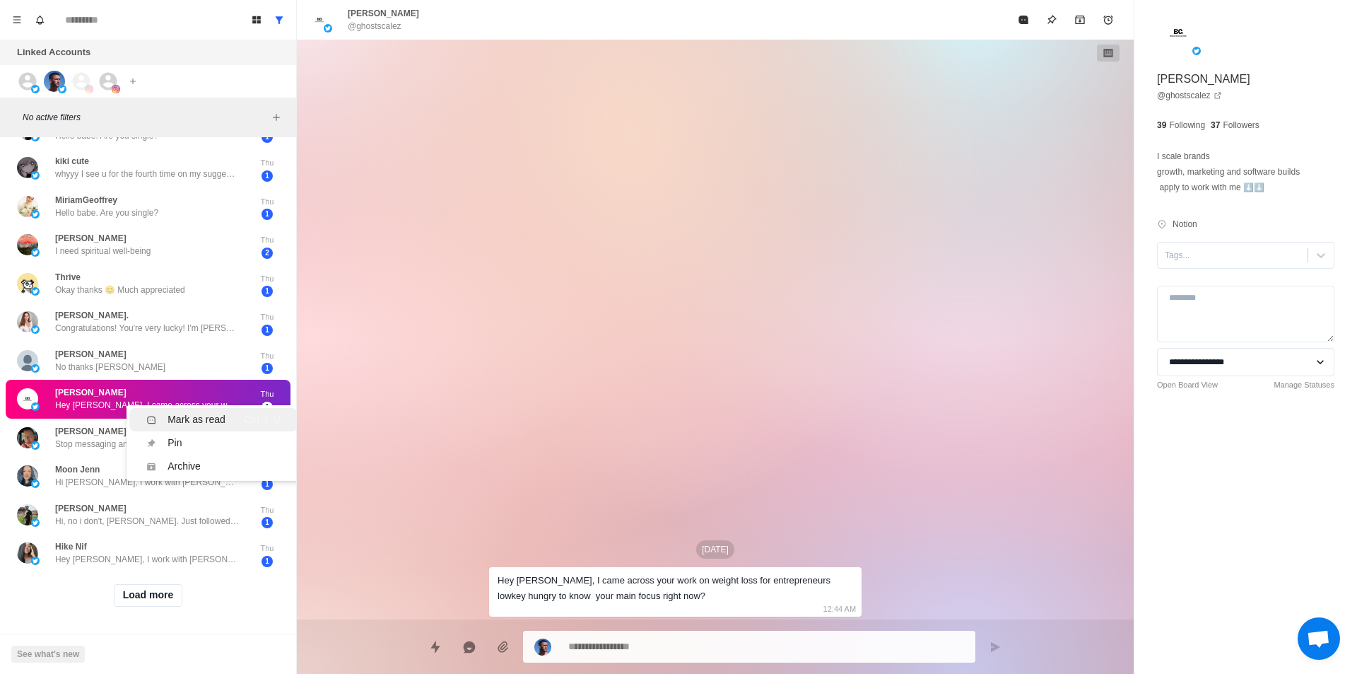
click at [180, 412] on div "Mark as read" at bounding box center [197, 419] width 58 height 15
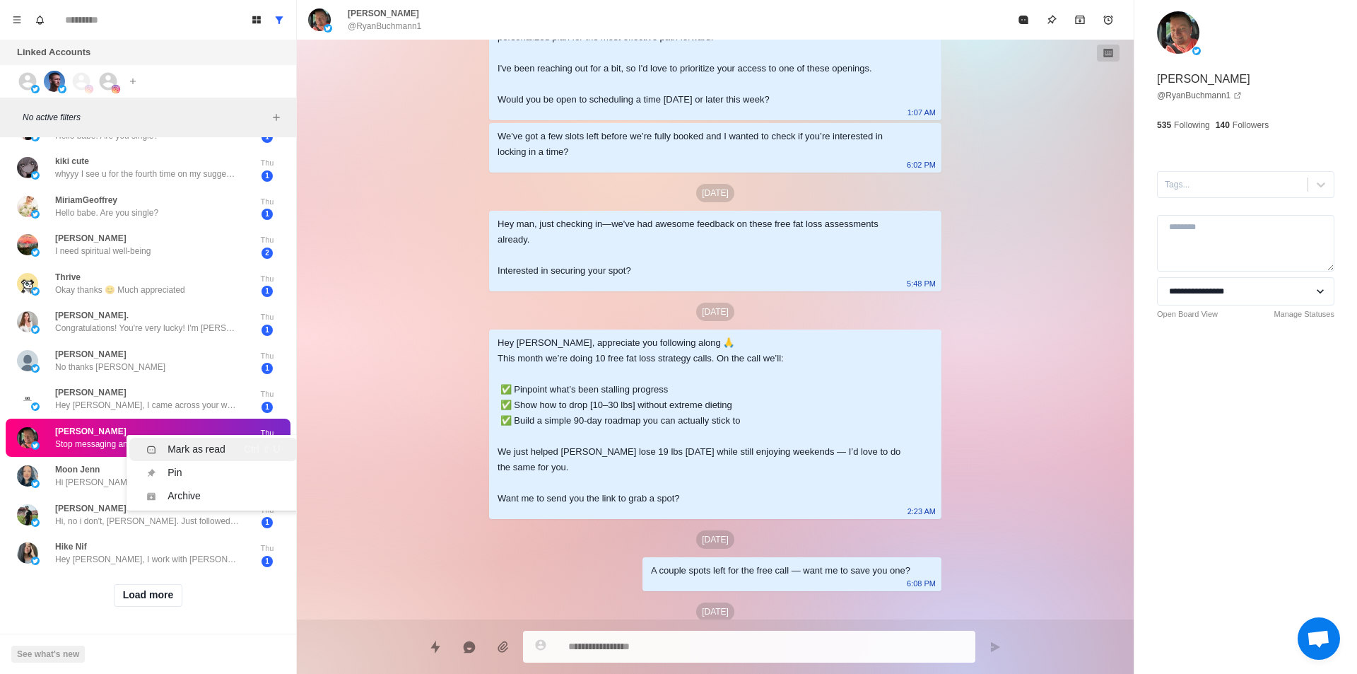
click at [187, 432] on div "[PERSON_NAME] Fasted and post workout Fri 4 Wazzup_Blowup5125 Hello, can we cha…" at bounding box center [148, 238] width 296 height 872
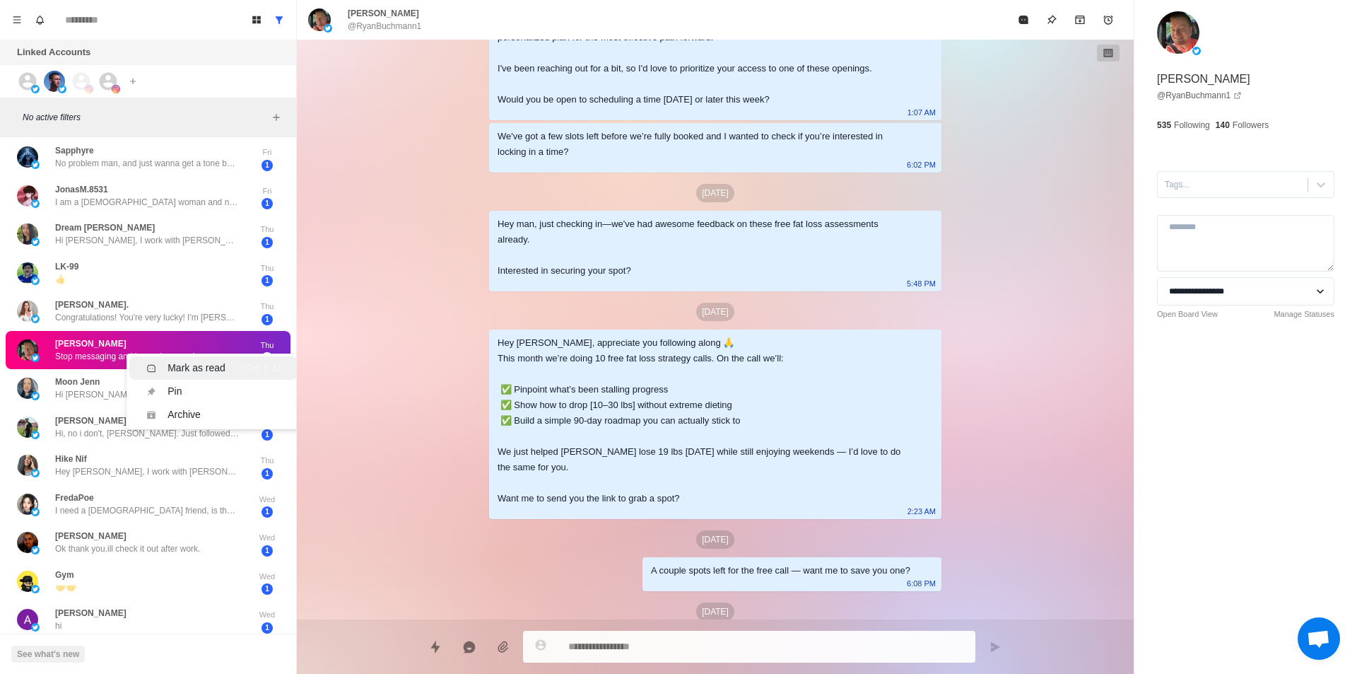
drag, startPoint x: 186, startPoint y: 368, endPoint x: 172, endPoint y: 377, distance: 16.7
click at [187, 368] on div "Mark as read" at bounding box center [197, 367] width 58 height 15
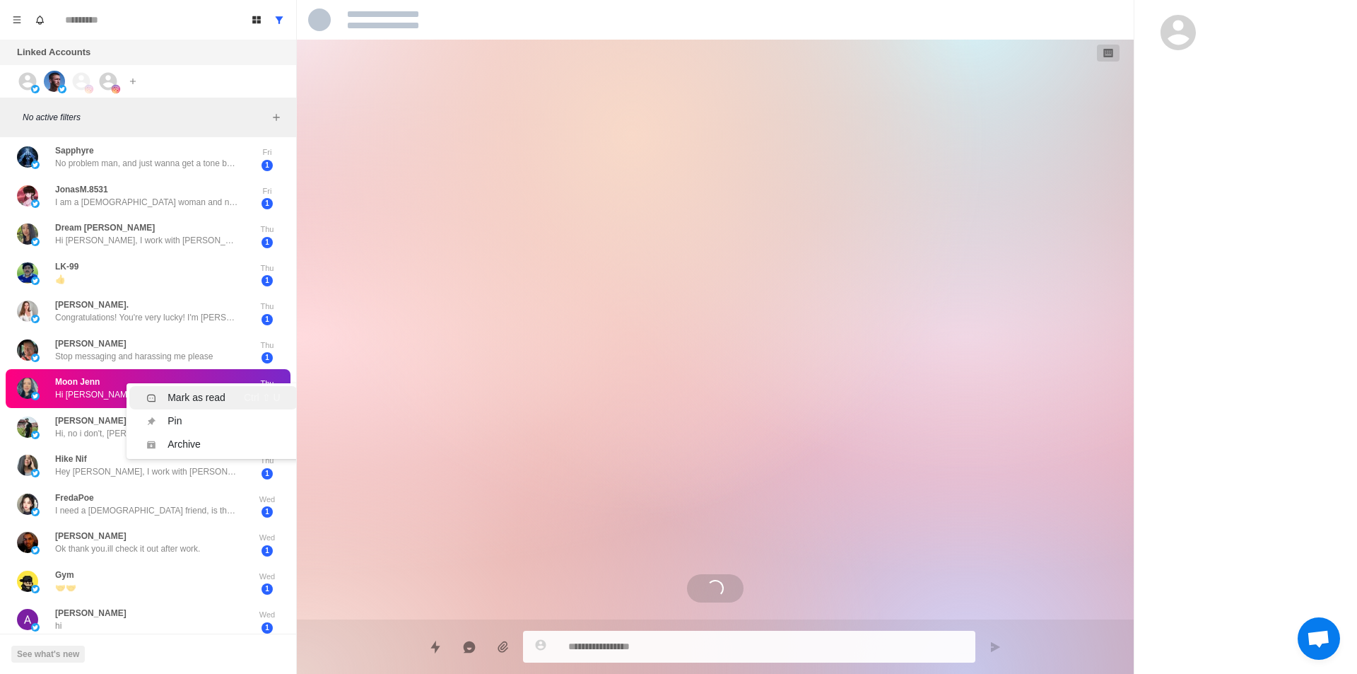
click at [188, 404] on div "Mark as read" at bounding box center [197, 397] width 58 height 15
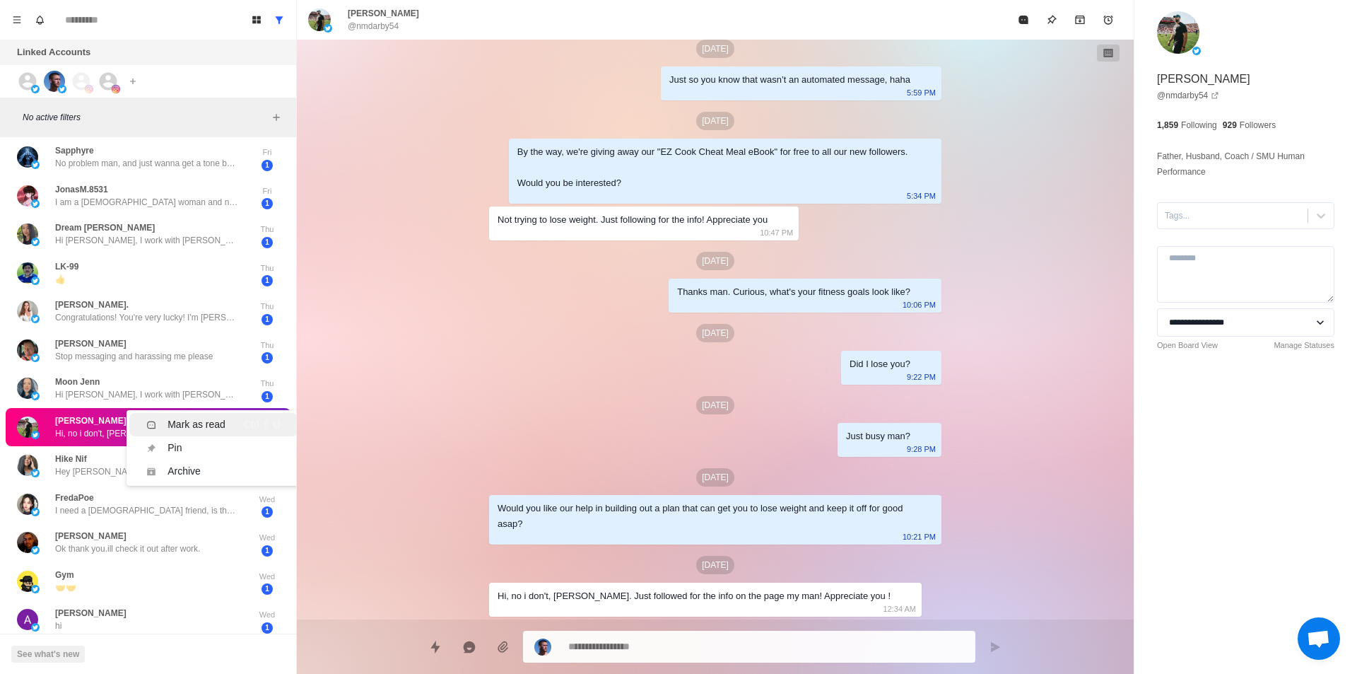
click at [196, 426] on div "Mark as read" at bounding box center [197, 424] width 58 height 15
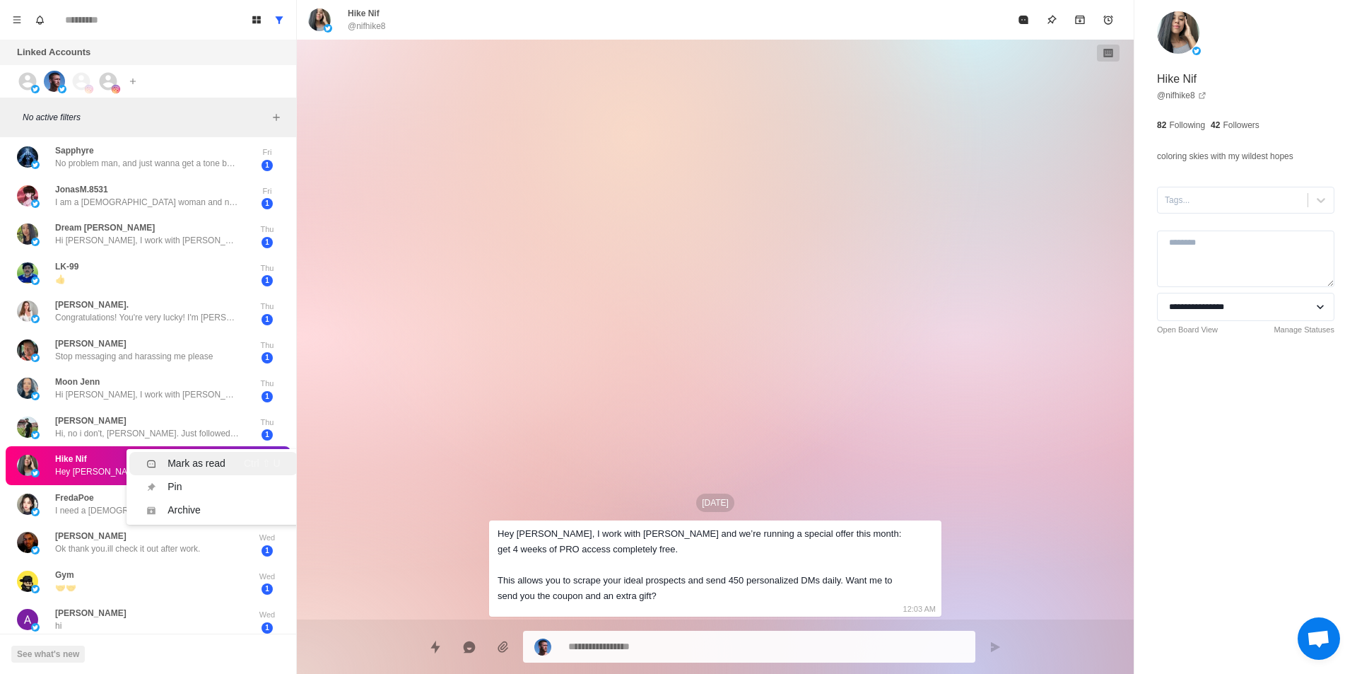
click at [197, 459] on div "Mark as read" at bounding box center [197, 463] width 58 height 15
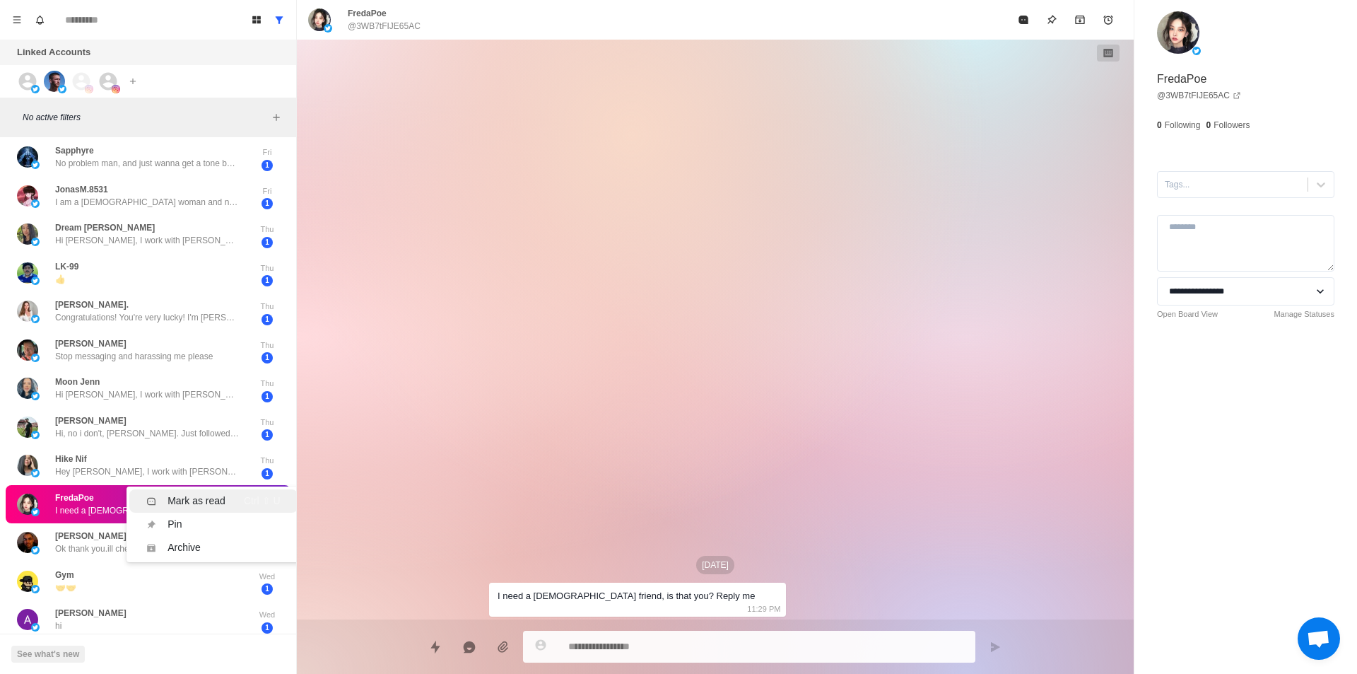
click at [190, 491] on li "Mark as read Ctrl ⇧ U" at bounding box center [213, 500] width 168 height 23
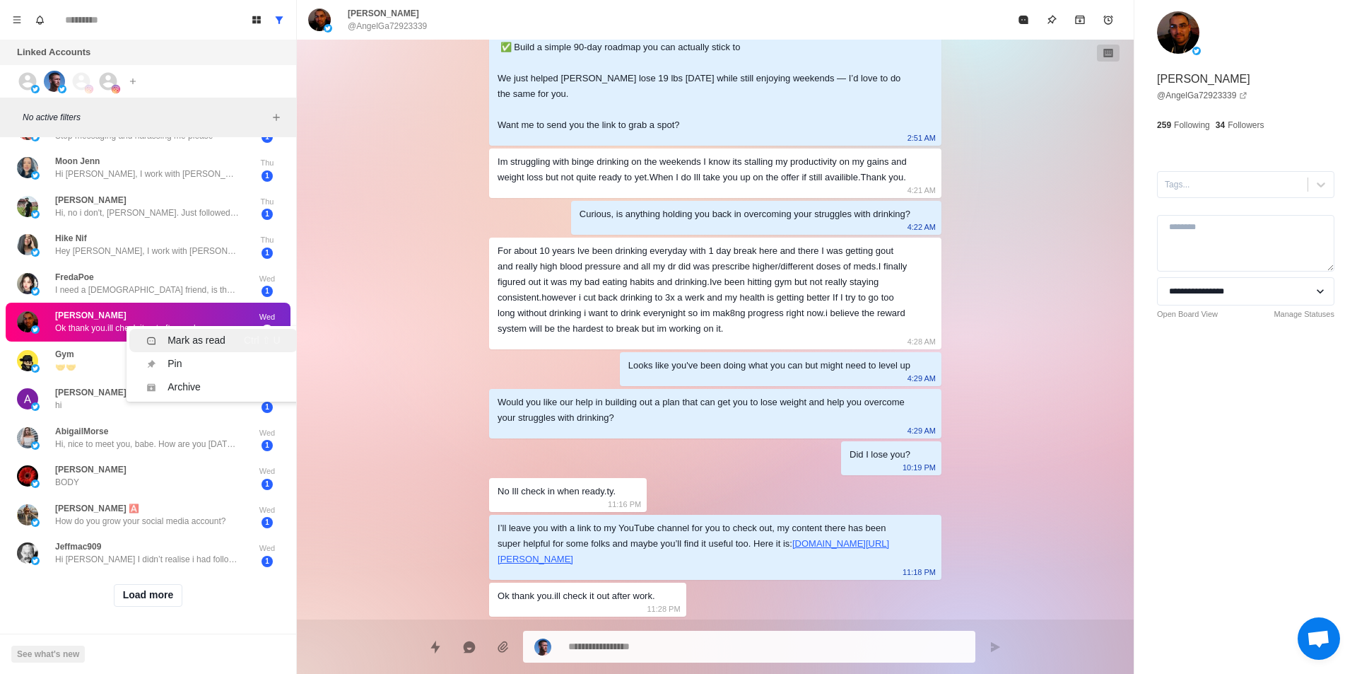
click at [192, 333] on div "Mark as read" at bounding box center [197, 340] width 58 height 15
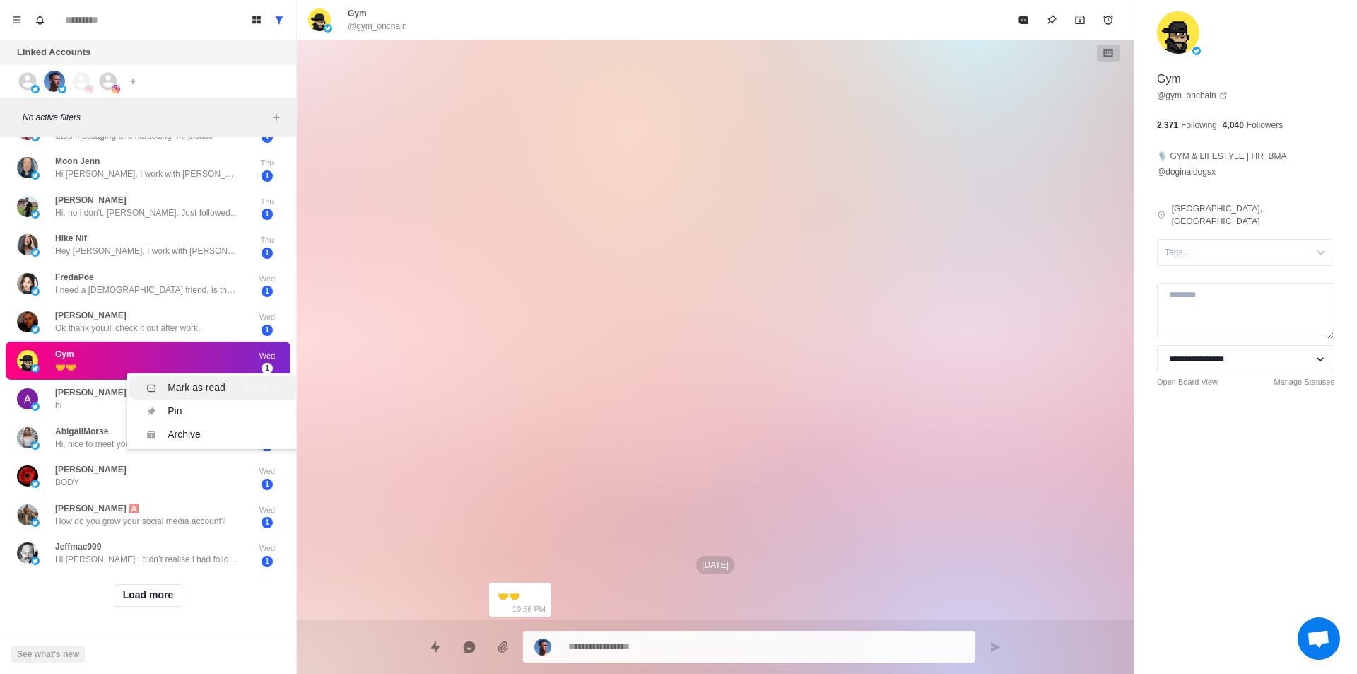
click at [194, 380] on div "Mark as read" at bounding box center [197, 387] width 58 height 15
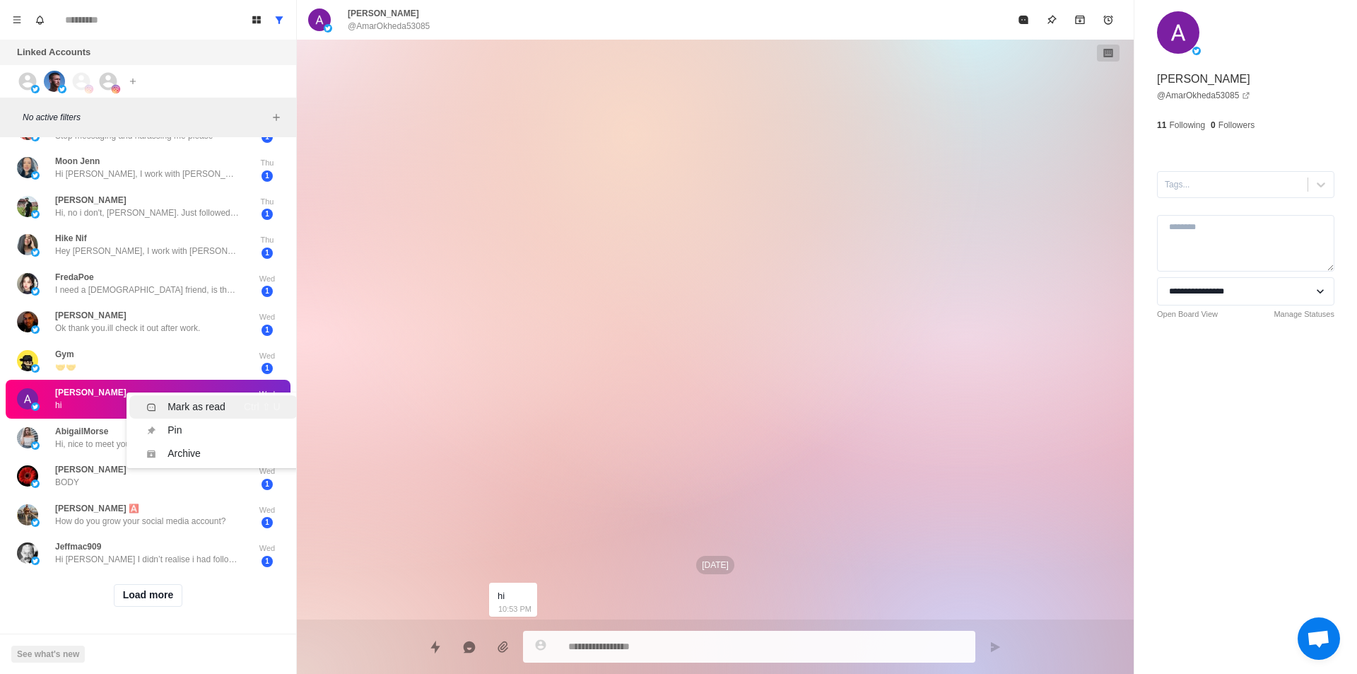
click at [187, 399] on div "Mark as read" at bounding box center [197, 406] width 58 height 15
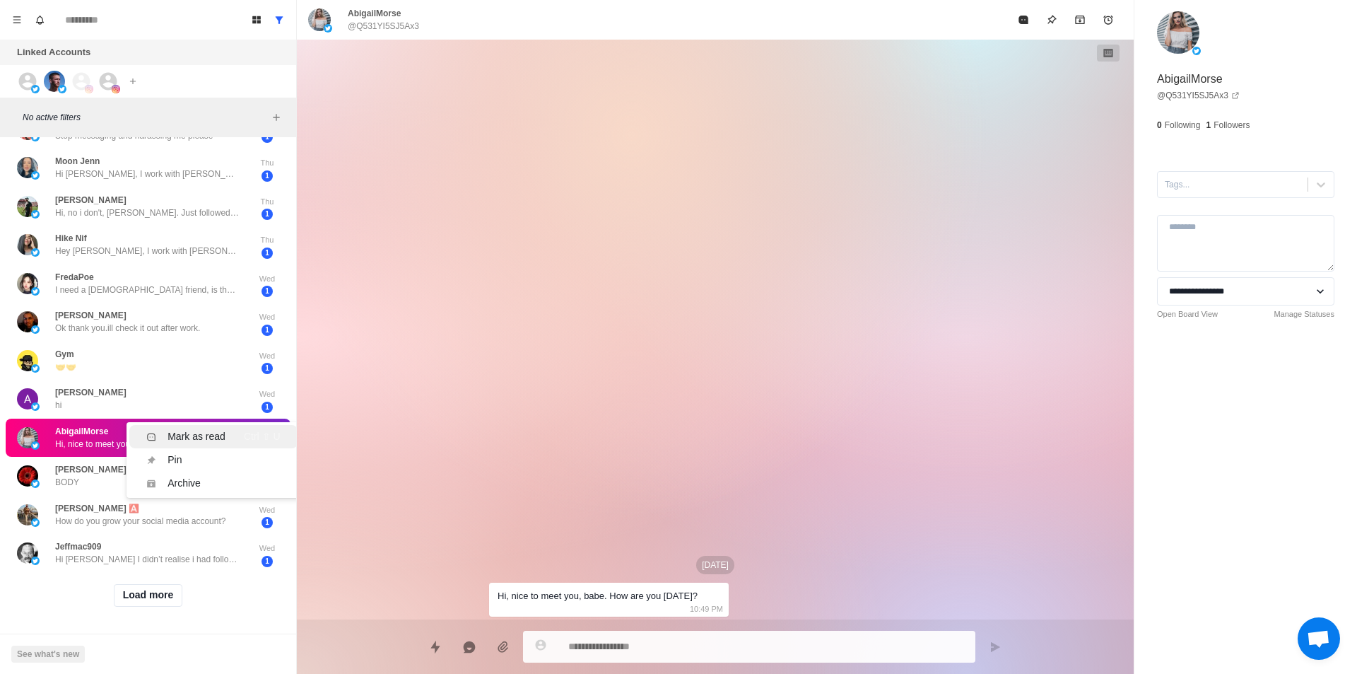
click at [194, 429] on div "Mark as read" at bounding box center [197, 436] width 58 height 15
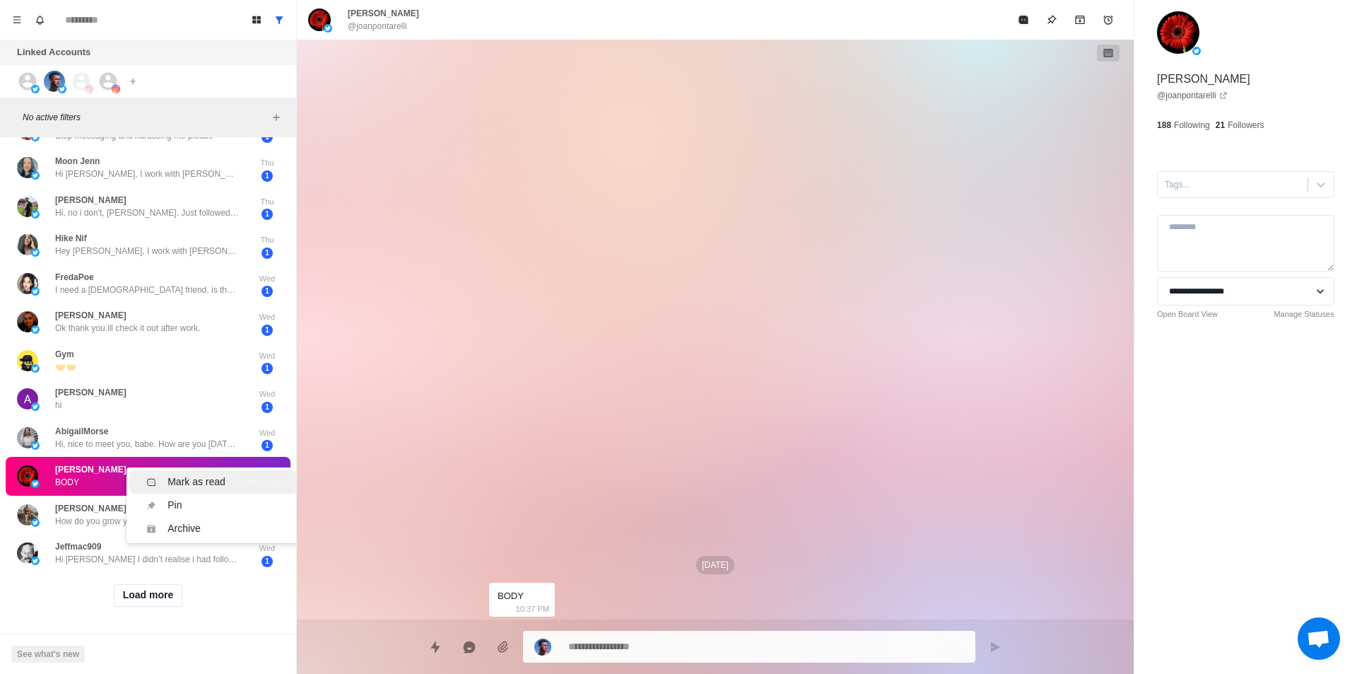
click at [199, 470] on li "Mark as read Ctrl ⇧ U" at bounding box center [213, 481] width 168 height 23
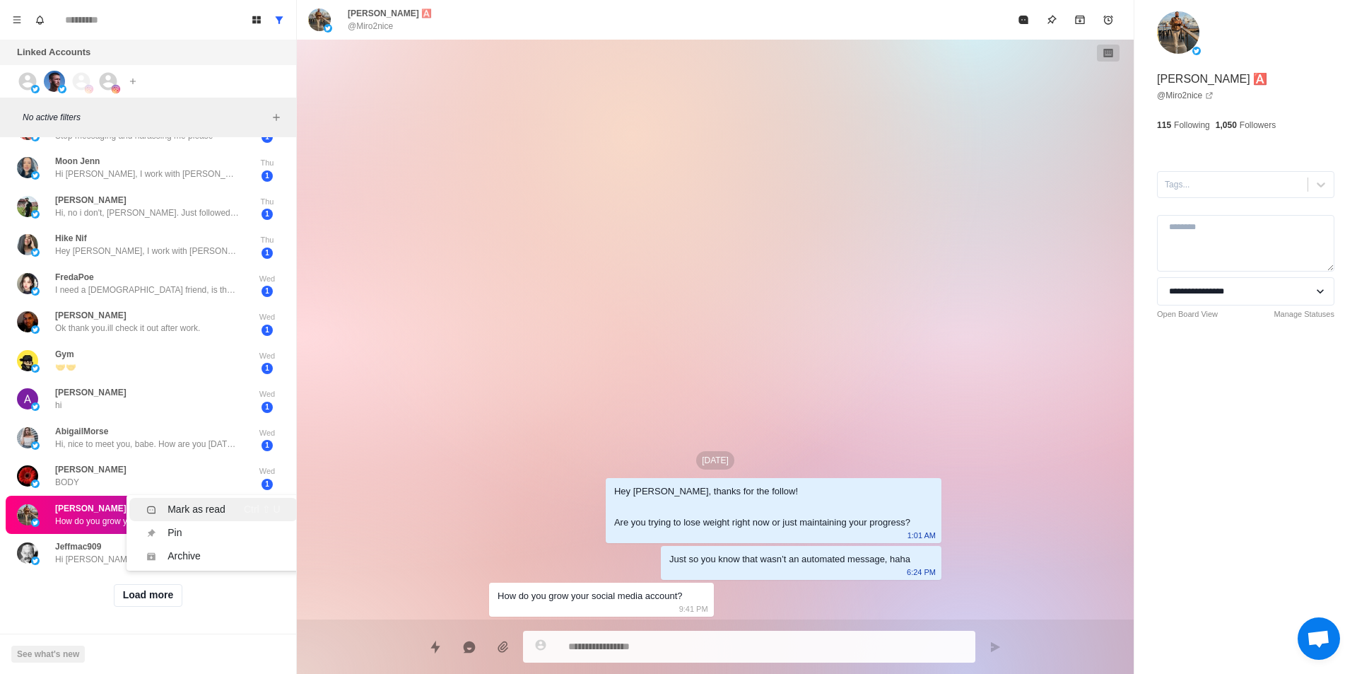
click at [203, 502] on div "Mark as read" at bounding box center [197, 509] width 58 height 15
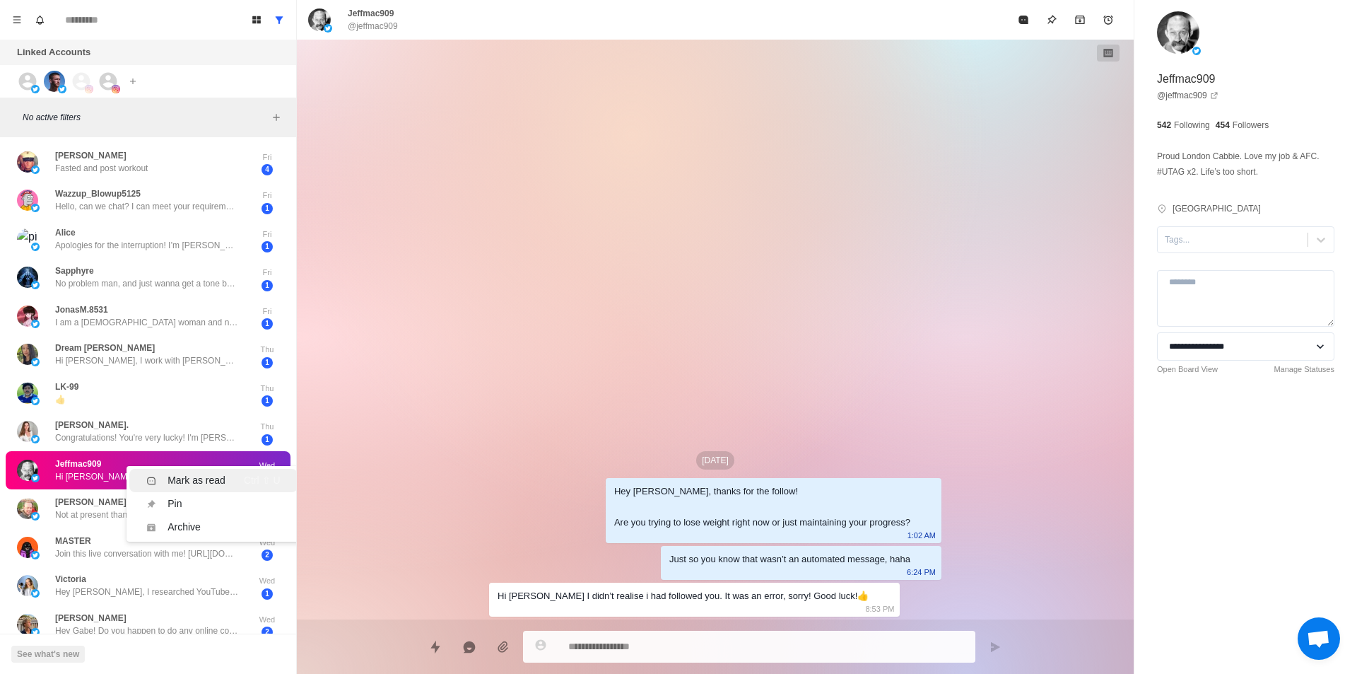
click at [209, 470] on li "Mark as read Ctrl ⇧ U" at bounding box center [213, 480] width 168 height 23
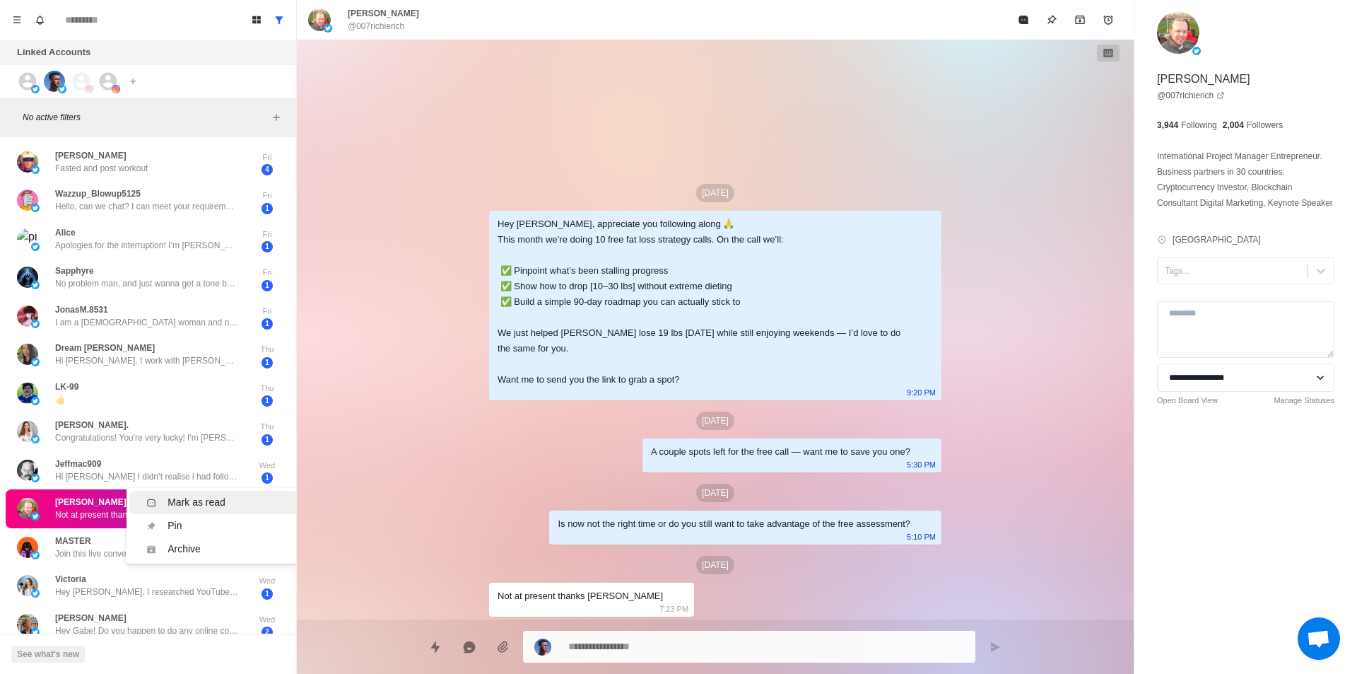
click at [184, 503] on div "Mark as read" at bounding box center [197, 502] width 58 height 15
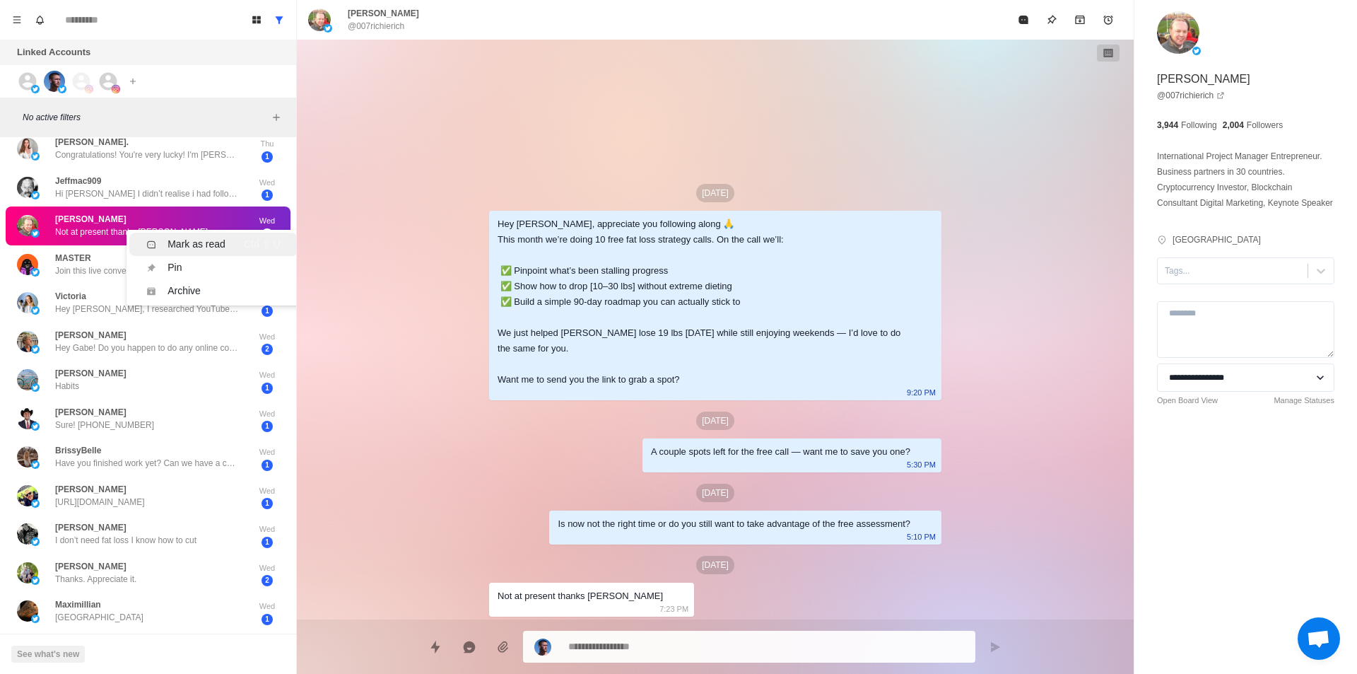
click at [192, 244] on div "Mark as read" at bounding box center [197, 244] width 58 height 15
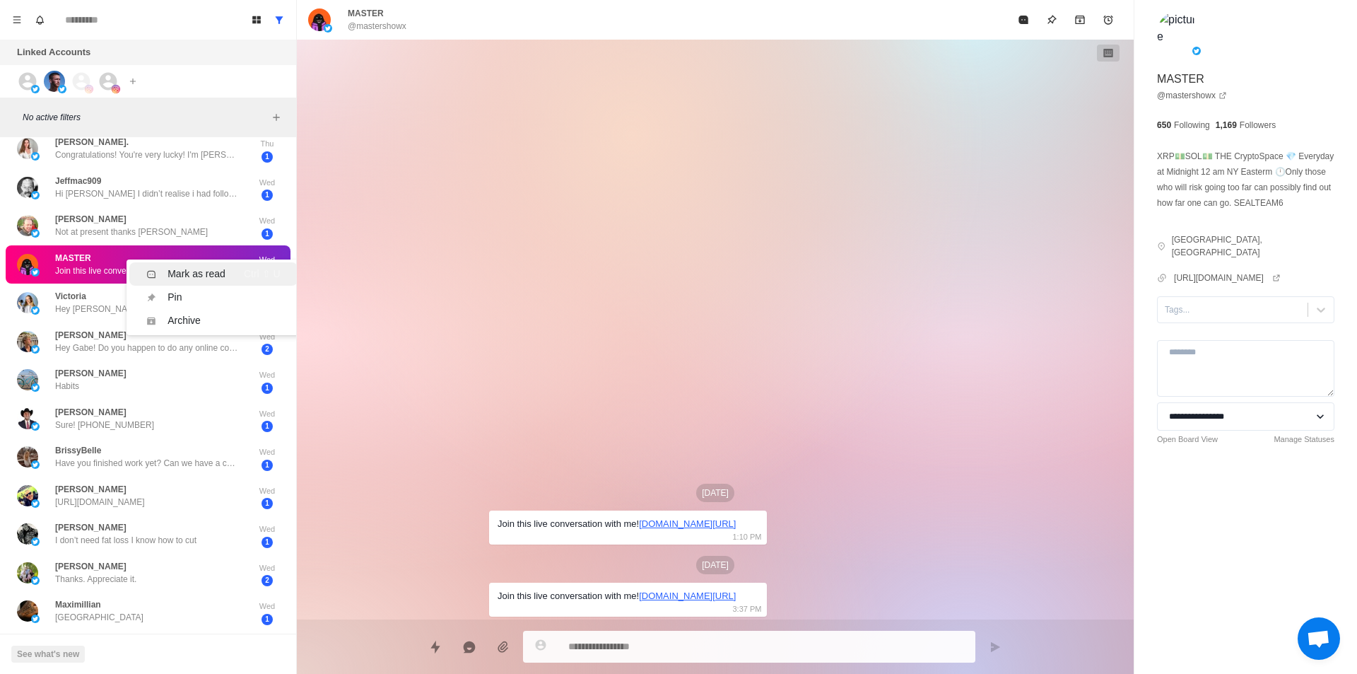
click at [192, 267] on div "Mark as read" at bounding box center [197, 273] width 58 height 15
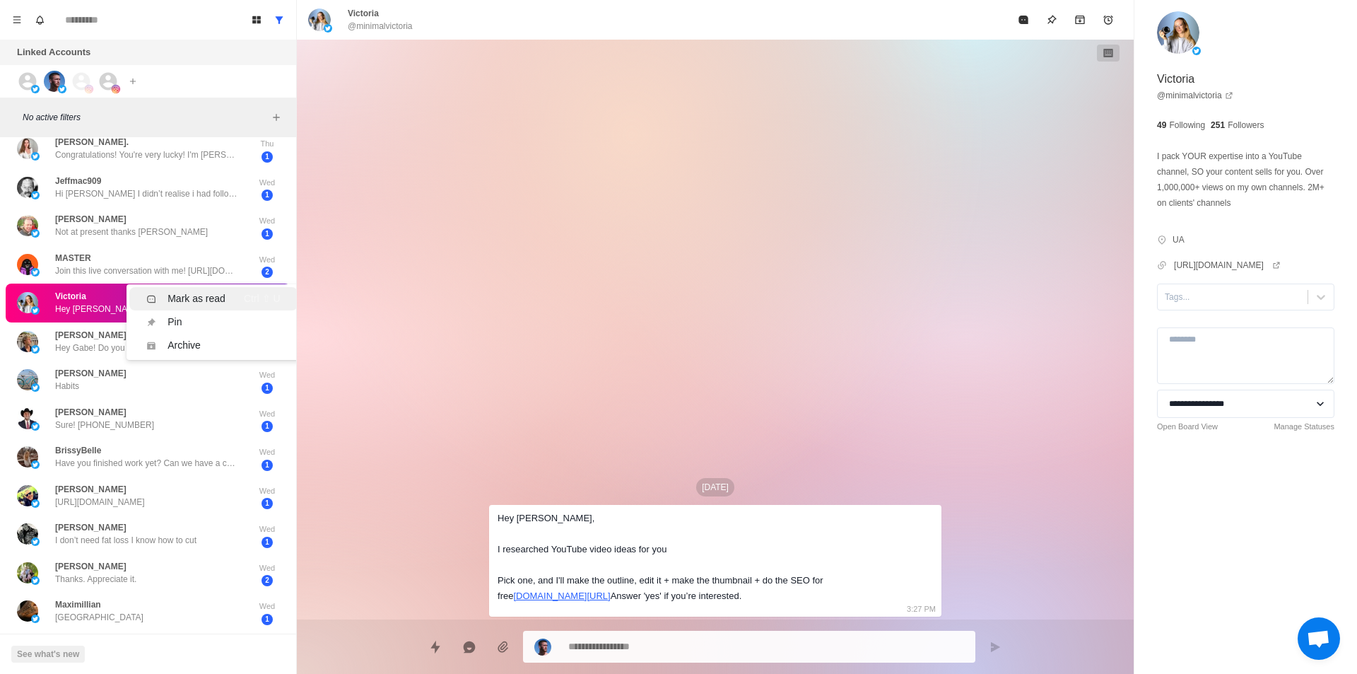
click at [195, 302] on div "Mark as read" at bounding box center [197, 298] width 58 height 15
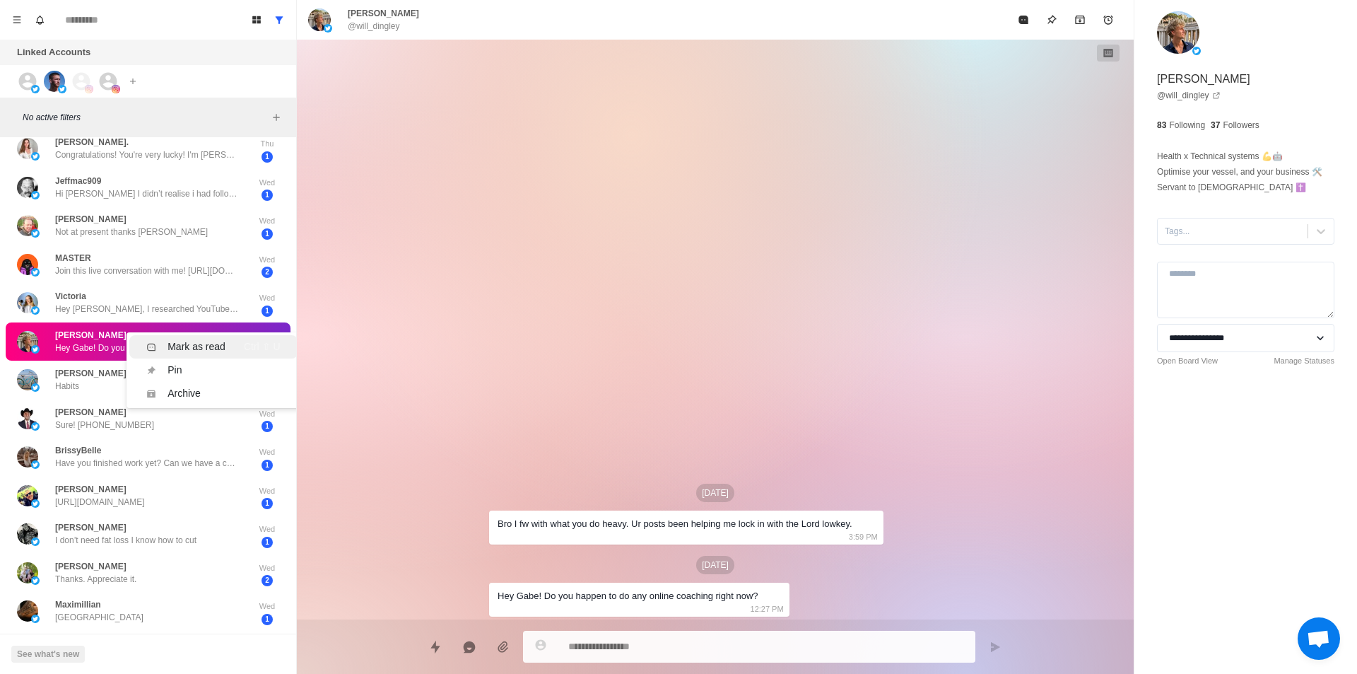
click at [190, 340] on div "Mark as read" at bounding box center [197, 346] width 58 height 15
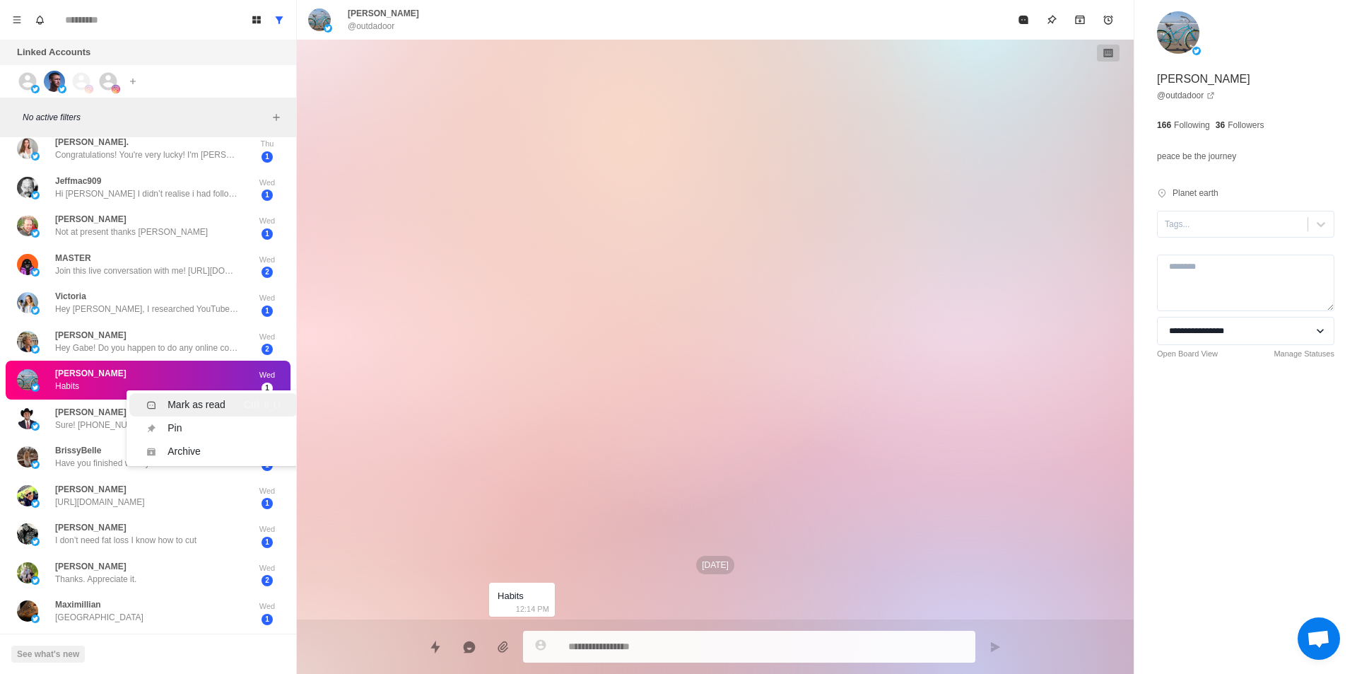
click at [193, 401] on div "Mark as read" at bounding box center [197, 404] width 58 height 15
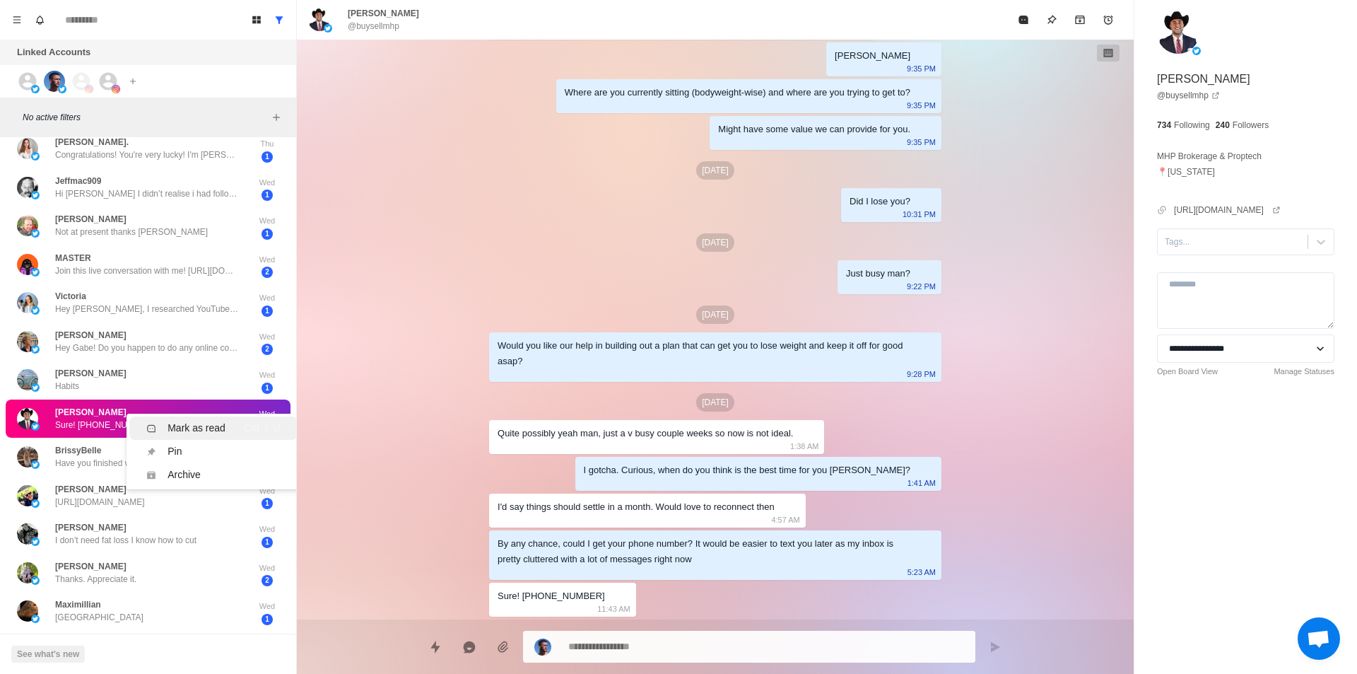
click at [188, 422] on div "Mark as read" at bounding box center [197, 428] width 58 height 15
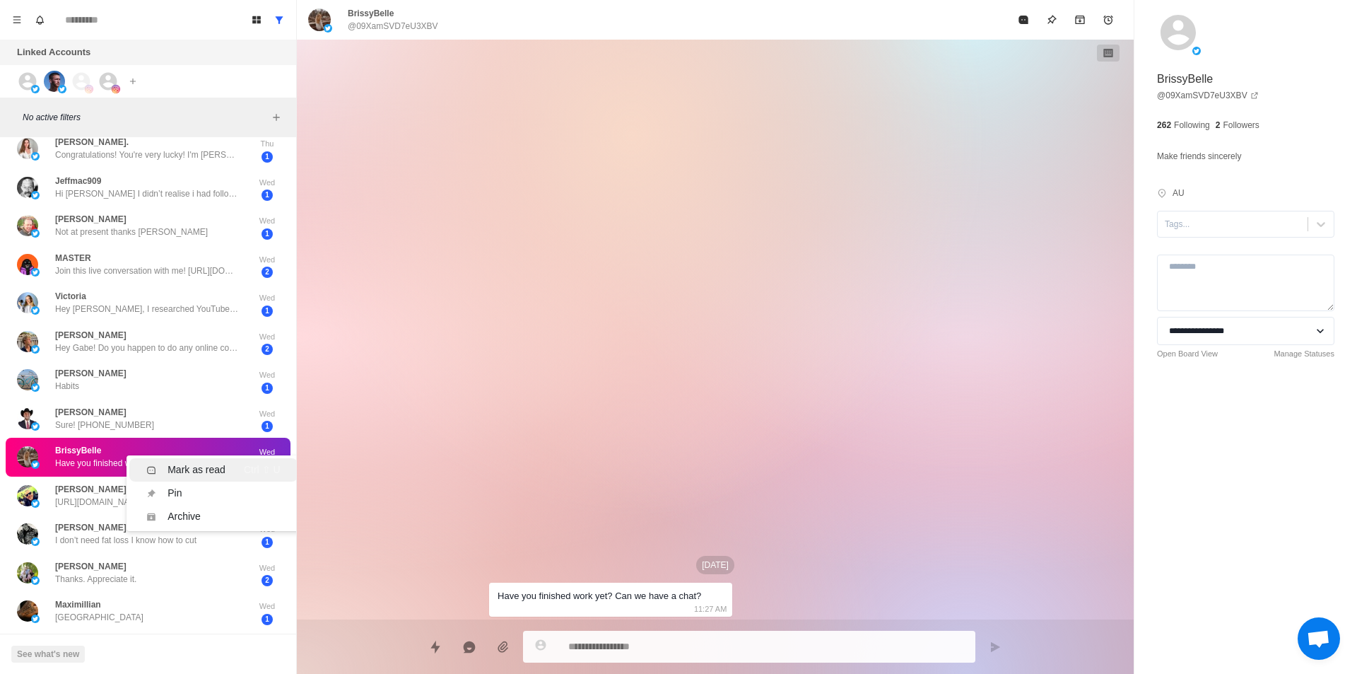
click at [187, 464] on div "Mark as read" at bounding box center [197, 469] width 58 height 15
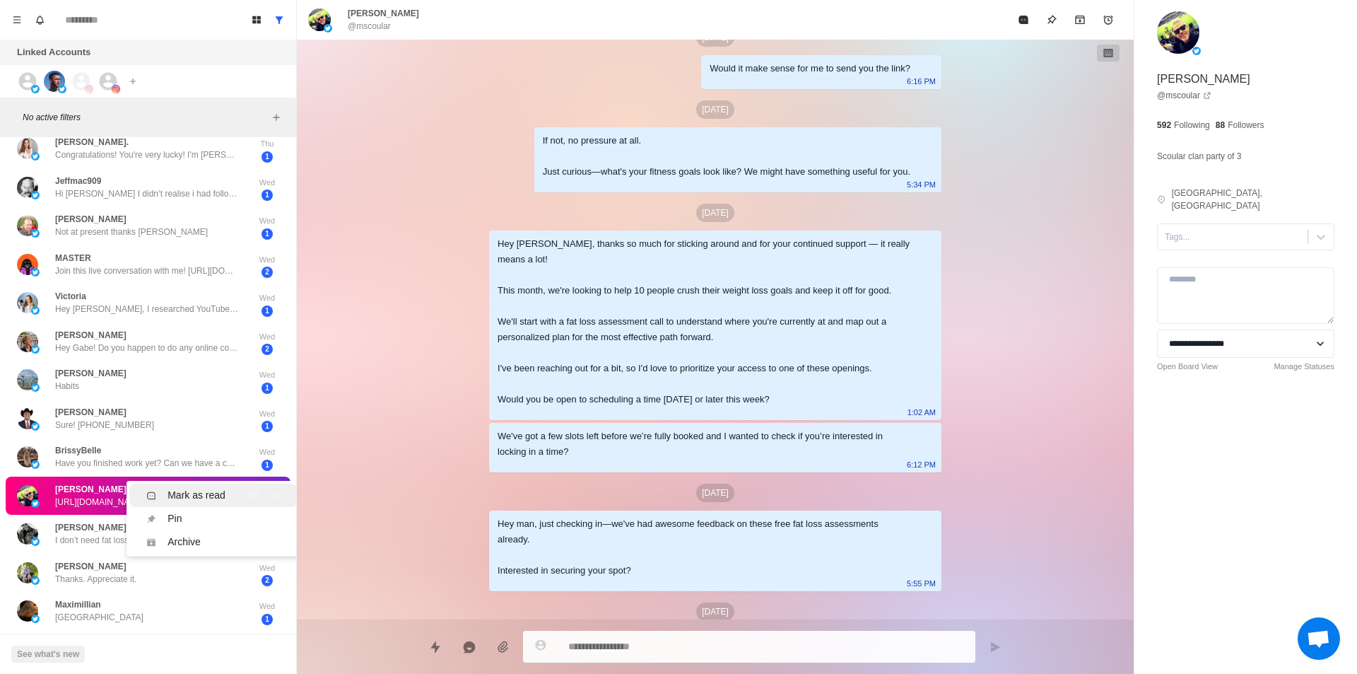
click at [213, 491] on div "Mark as read" at bounding box center [197, 495] width 58 height 15
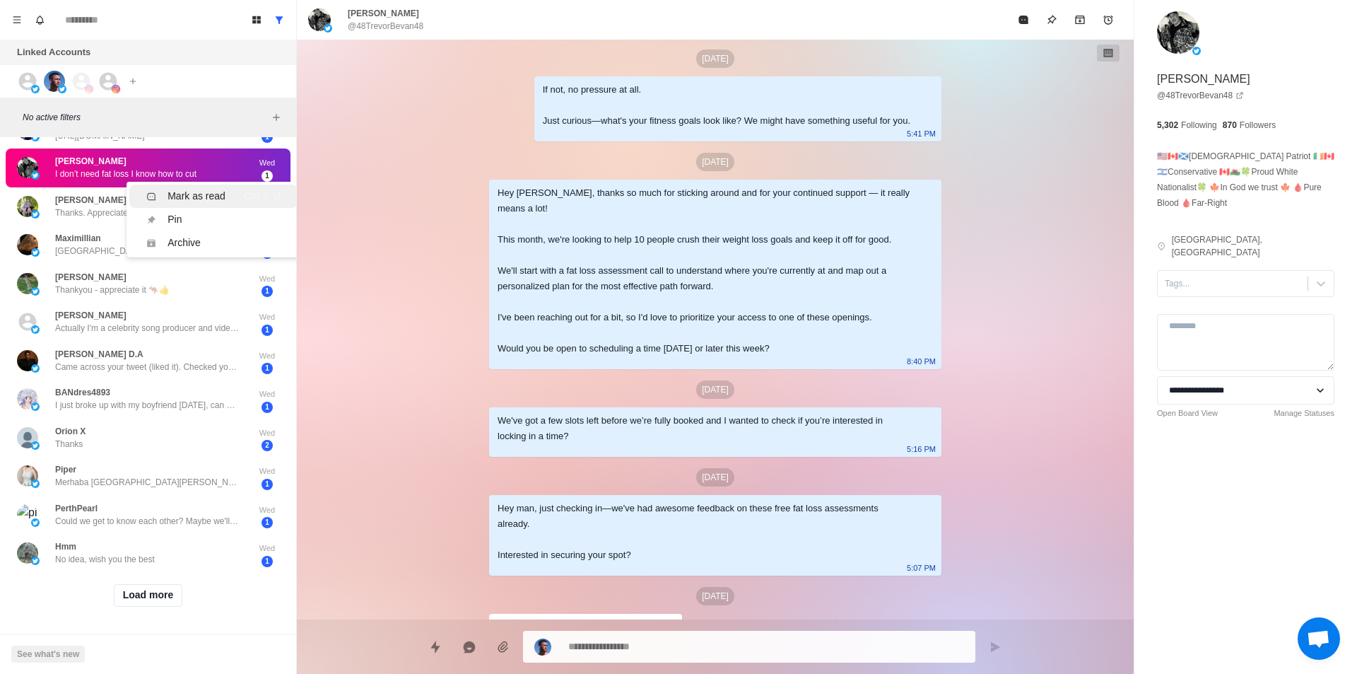
click at [186, 189] on div "Mark as read" at bounding box center [197, 196] width 58 height 15
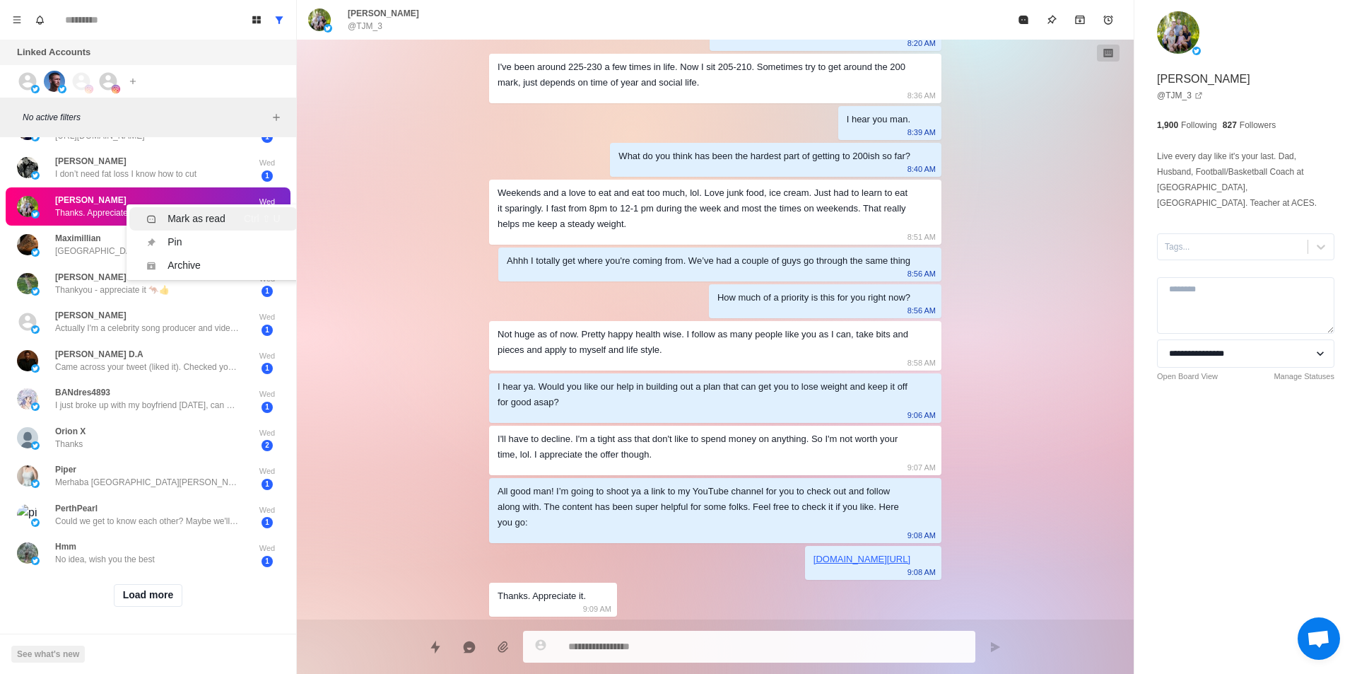
click at [195, 211] on div "Mark as read" at bounding box center [197, 218] width 58 height 15
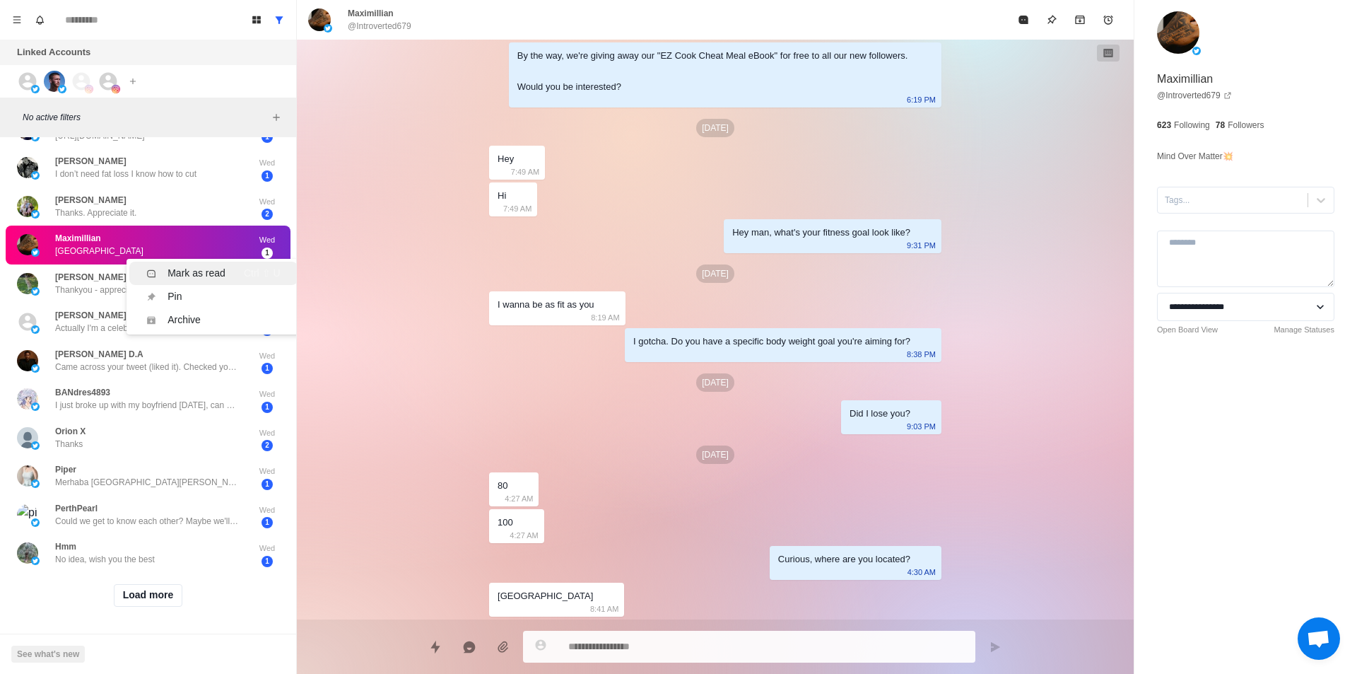
click at [176, 266] on div "Mark as read" at bounding box center [197, 273] width 58 height 15
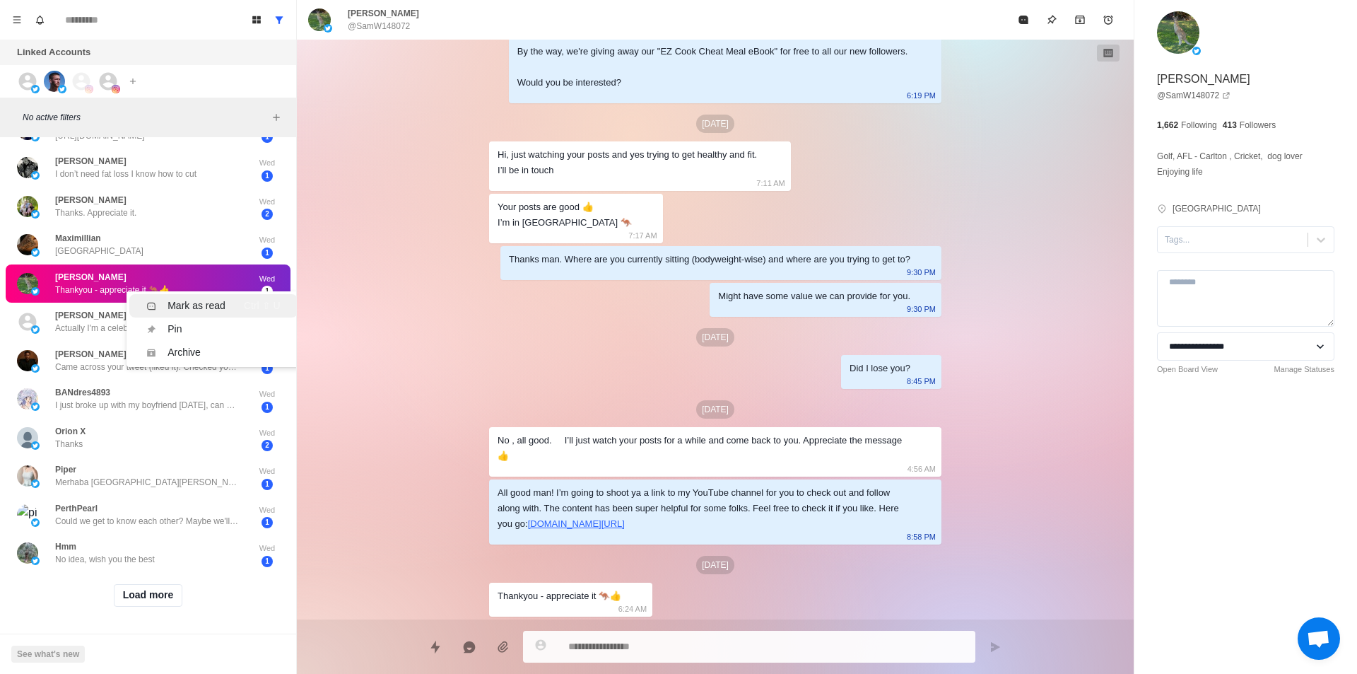
click at [195, 298] on div "Mark as read" at bounding box center [197, 305] width 58 height 15
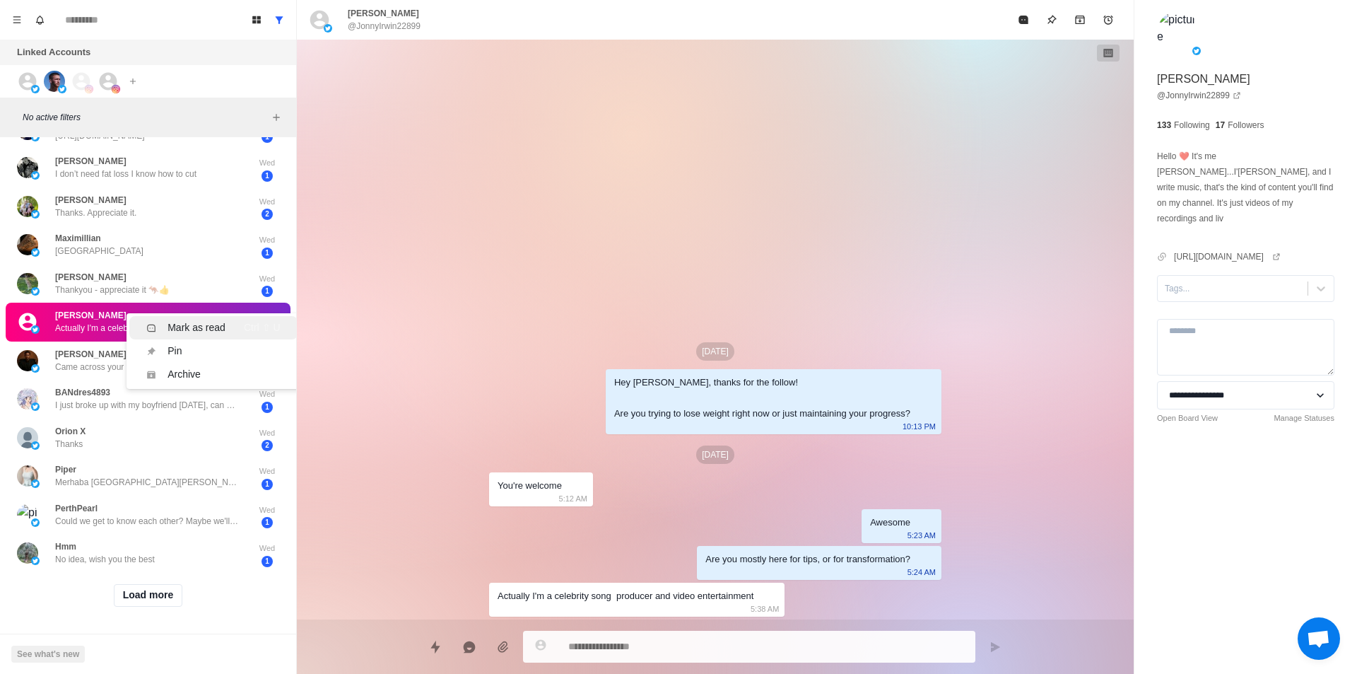
click at [201, 316] on li "Mark as read Ctrl ⇧ U" at bounding box center [213, 327] width 168 height 23
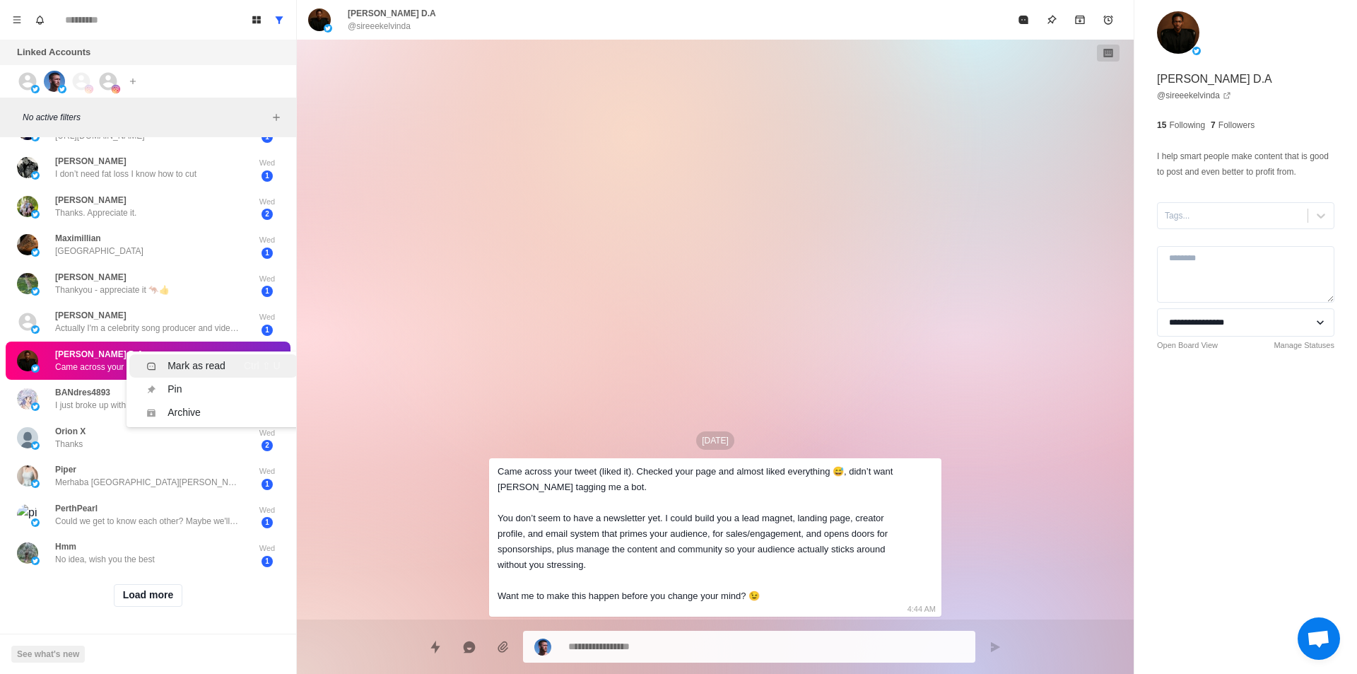
click at [213, 354] on li "Mark as read Ctrl ⇧ U" at bounding box center [213, 365] width 168 height 23
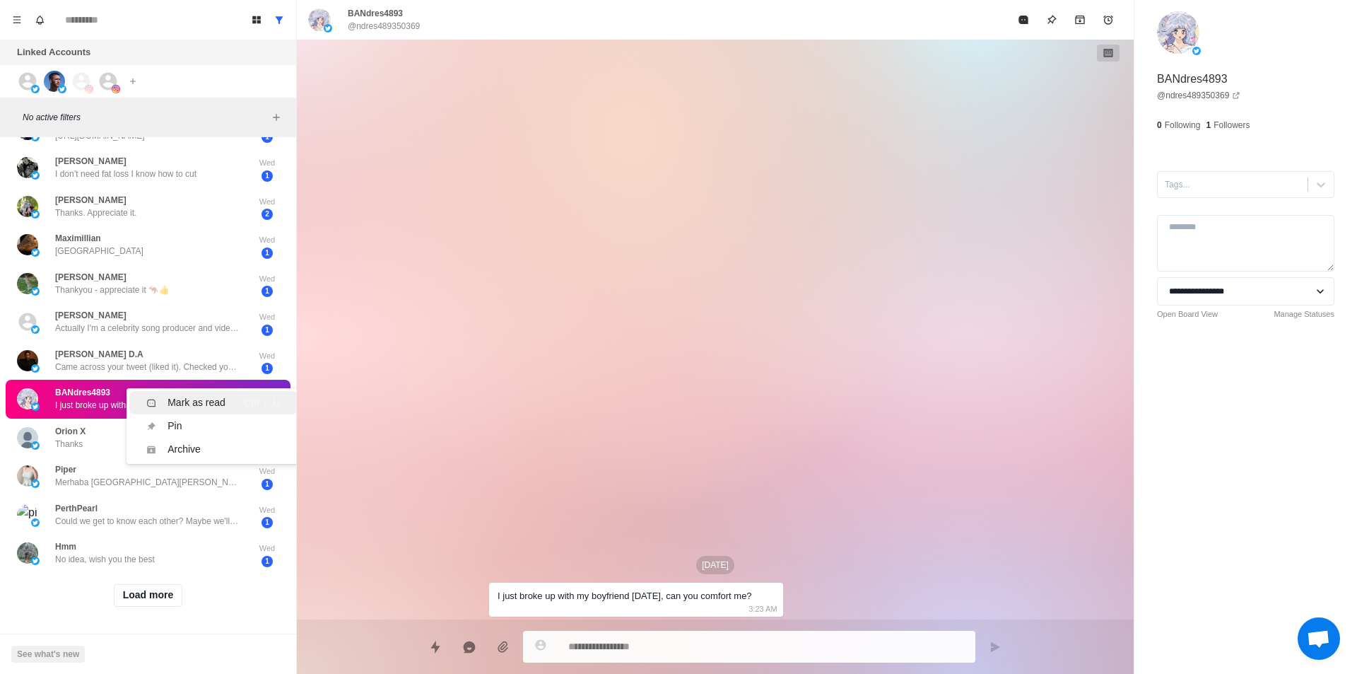
click at [212, 391] on li "Mark as read Ctrl ⇧ U" at bounding box center [213, 402] width 168 height 23
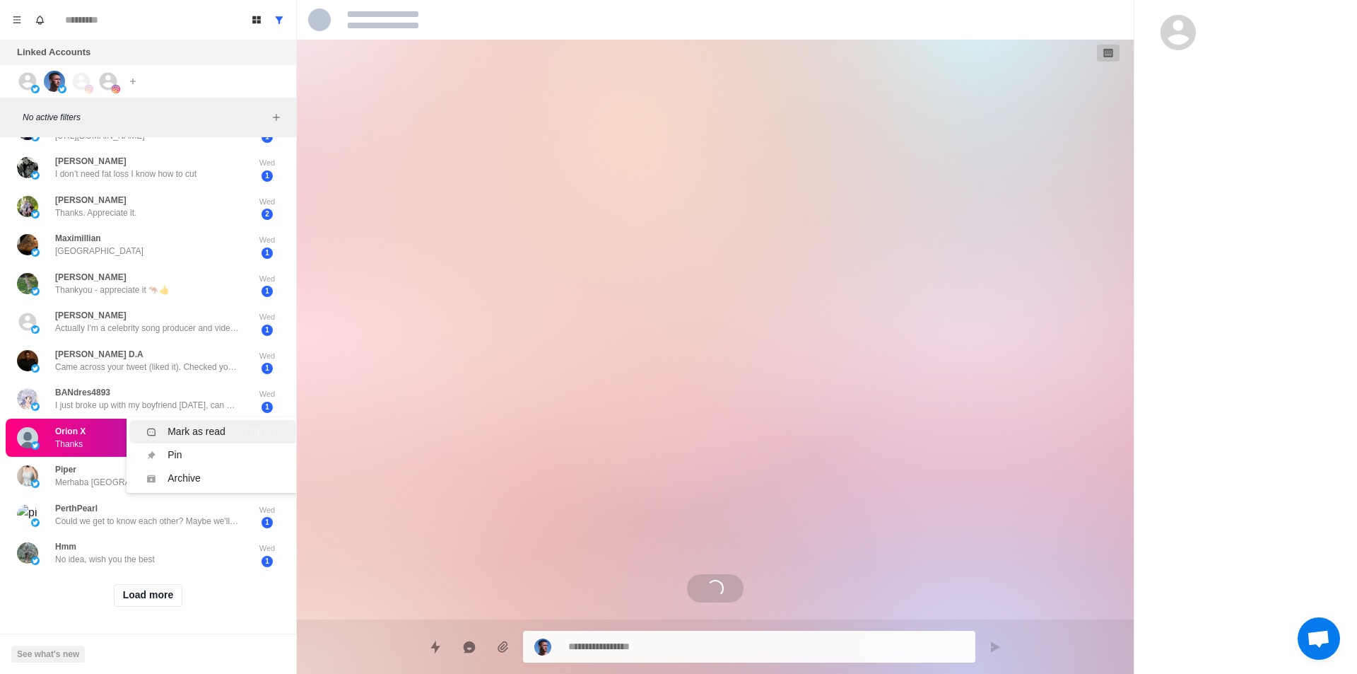
click at [225, 424] on div "Mark as read Ctrl ⇧ U" at bounding box center [213, 431] width 134 height 15
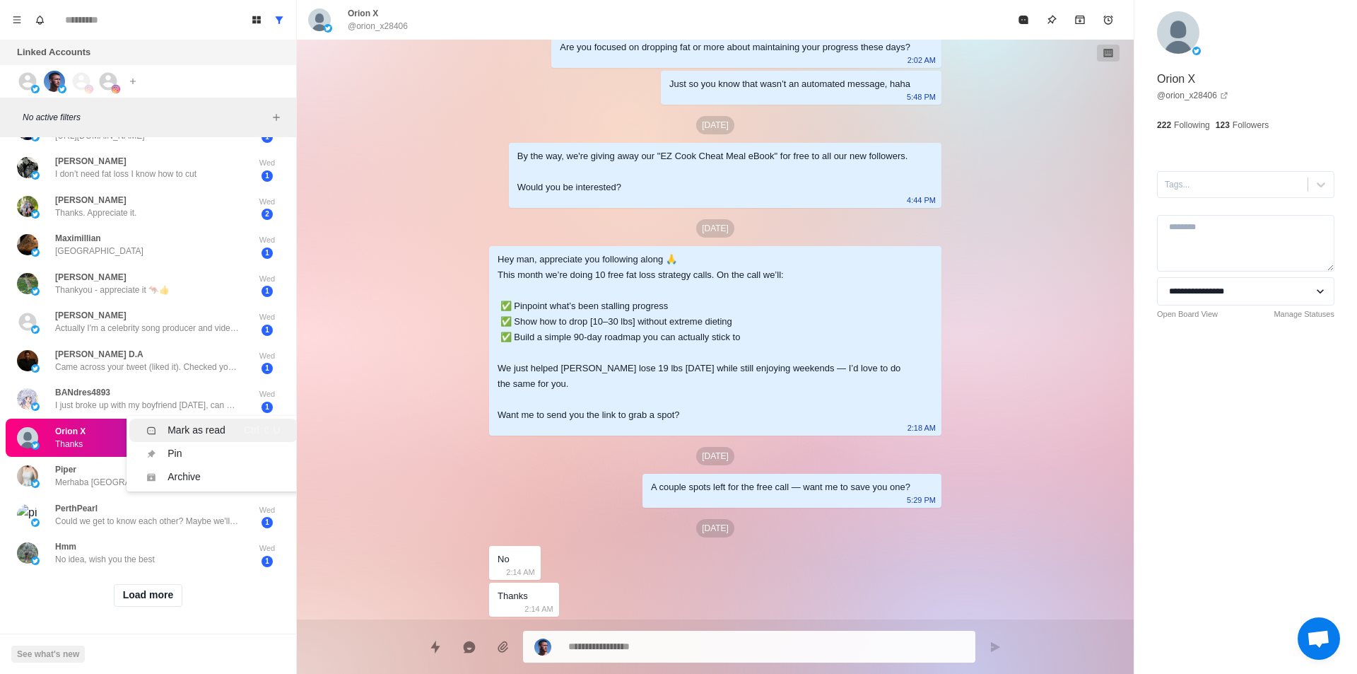
click at [200, 426] on div "Mark as read" at bounding box center [197, 430] width 58 height 15
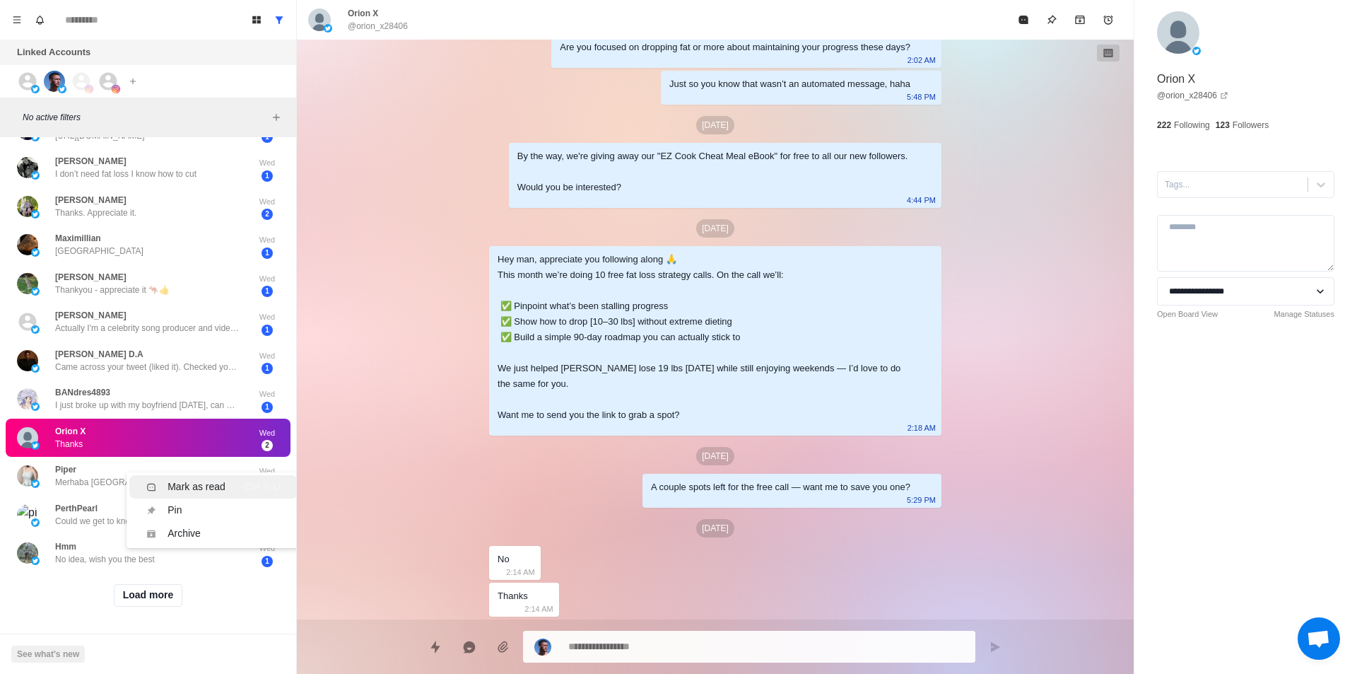
click at [199, 479] on div "Mark as read" at bounding box center [197, 486] width 58 height 15
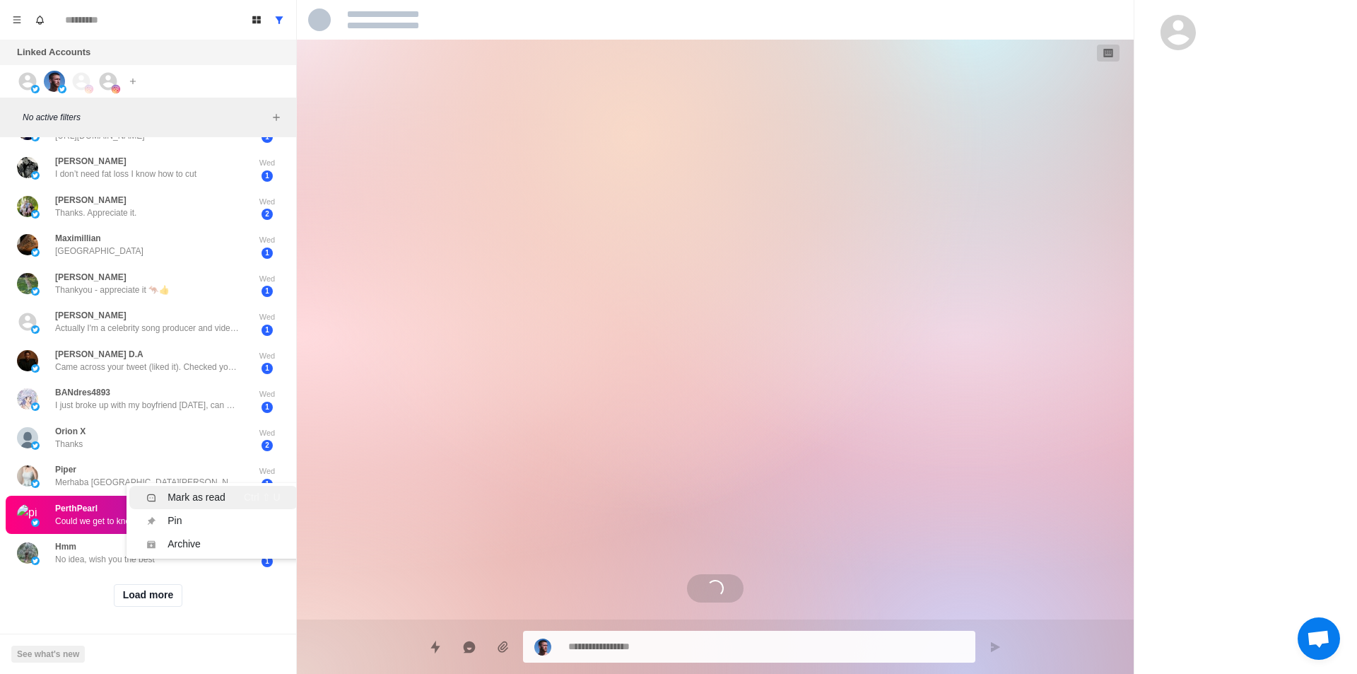
click at [182, 480] on div "[PERSON_NAME] Fasted and post workout Fri 4 Wazzup_Blowup5125 Hello, can we cha…" at bounding box center [148, 238] width 296 height 872
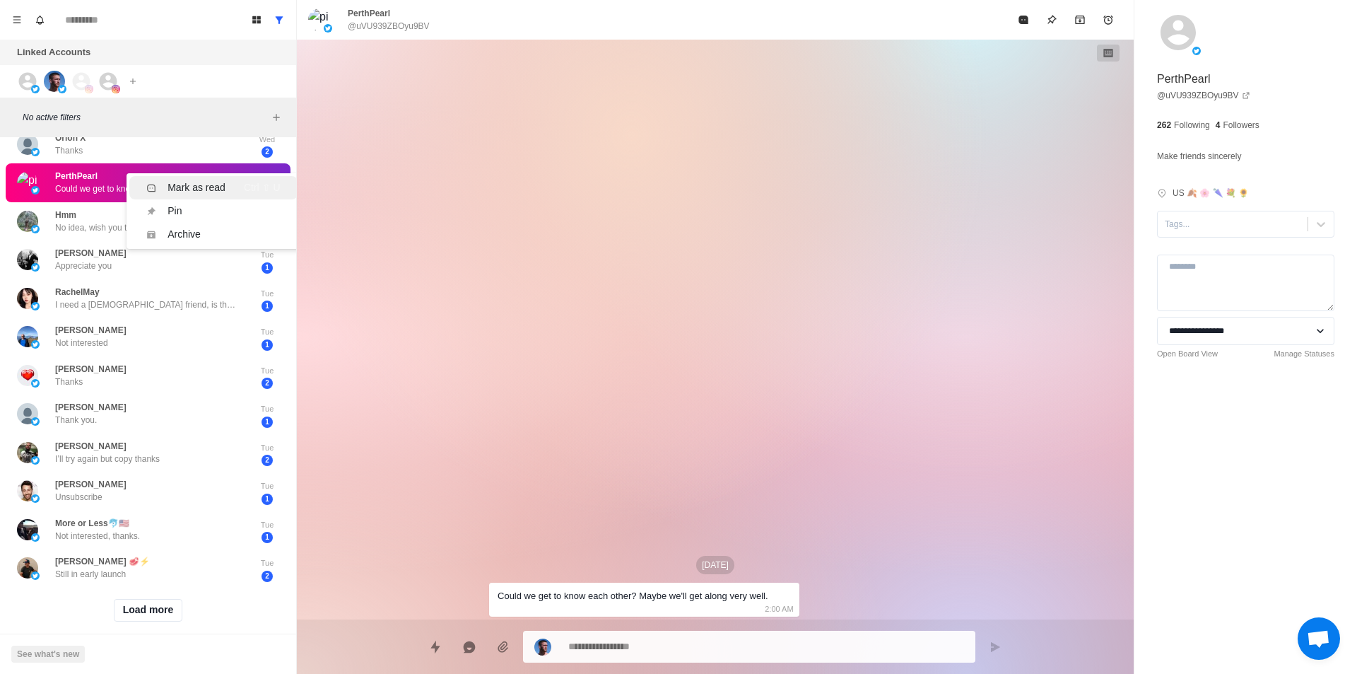
click at [209, 194] on div "Mark as read" at bounding box center [197, 187] width 58 height 15
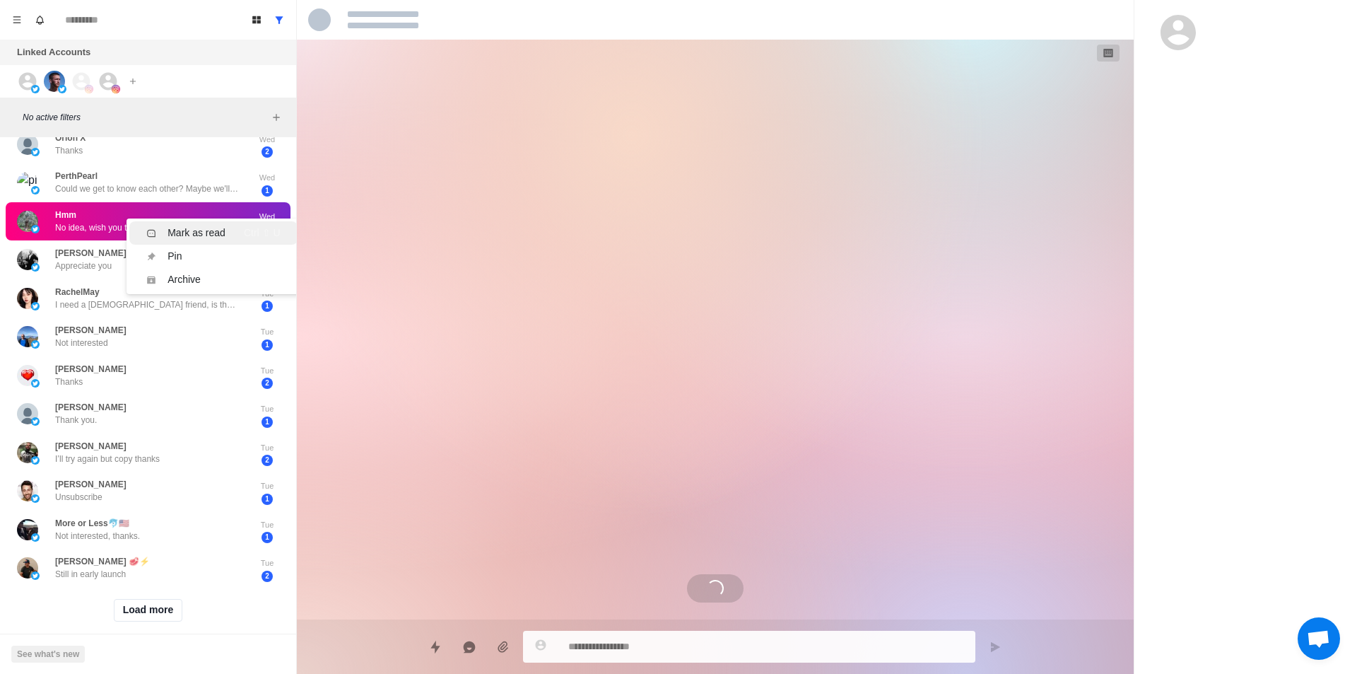
click at [222, 232] on div "Mark as read" at bounding box center [197, 232] width 58 height 15
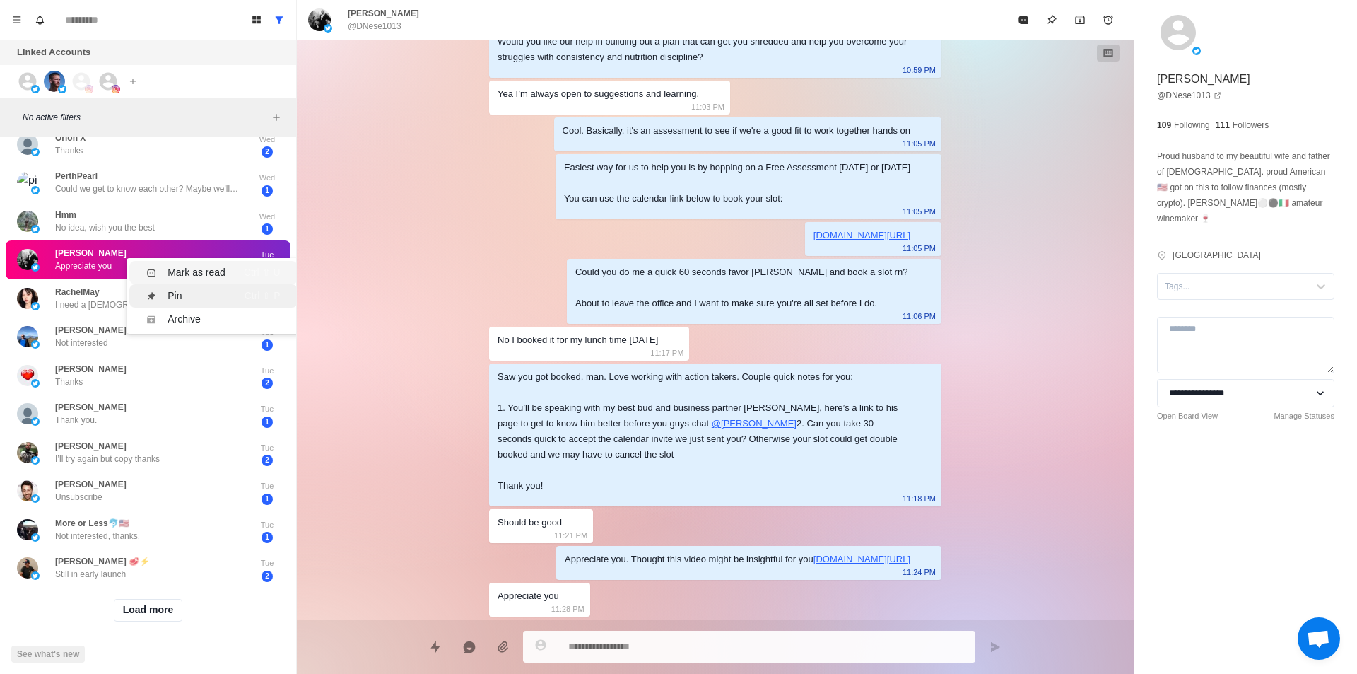
drag, startPoint x: 205, startPoint y: 271, endPoint x: 197, endPoint y: 293, distance: 23.3
click at [206, 271] on div "Mark as read" at bounding box center [197, 272] width 58 height 15
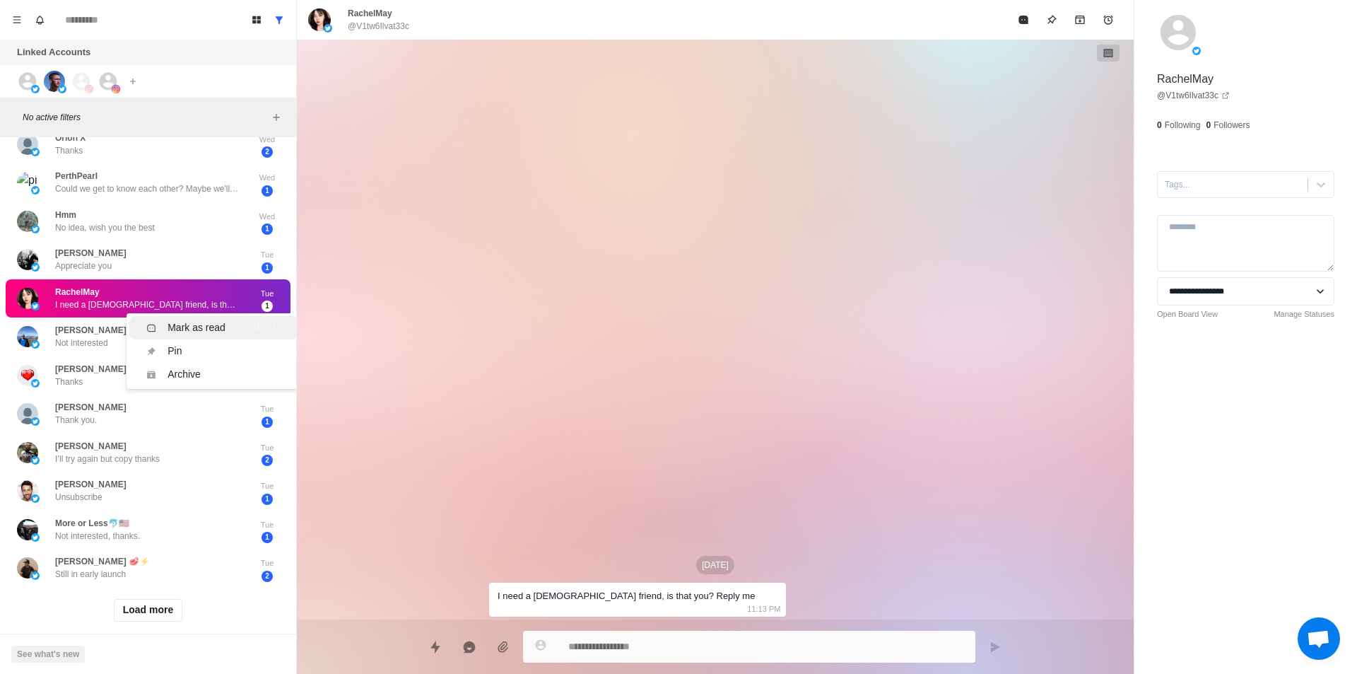
click at [216, 324] on div "Mark as read" at bounding box center [197, 327] width 58 height 15
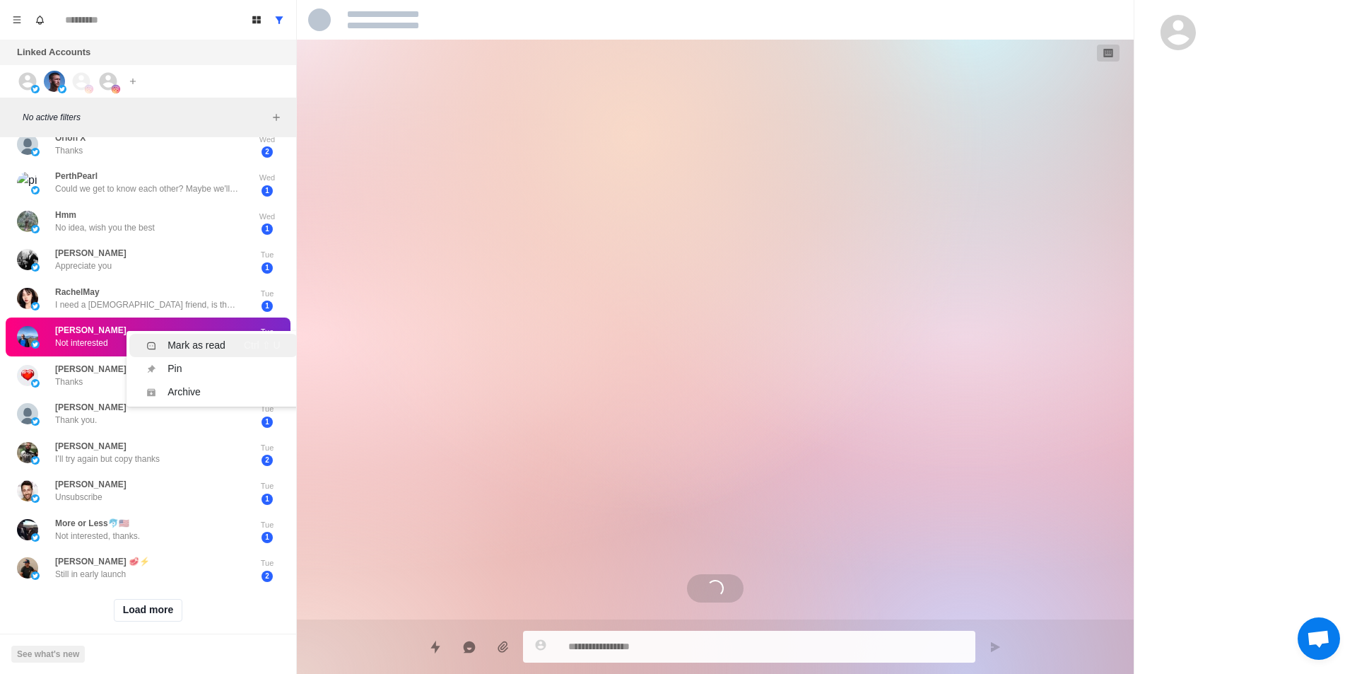
click at [225, 353] on li "Mark as read Ctrl ⇧ U" at bounding box center [213, 345] width 168 height 23
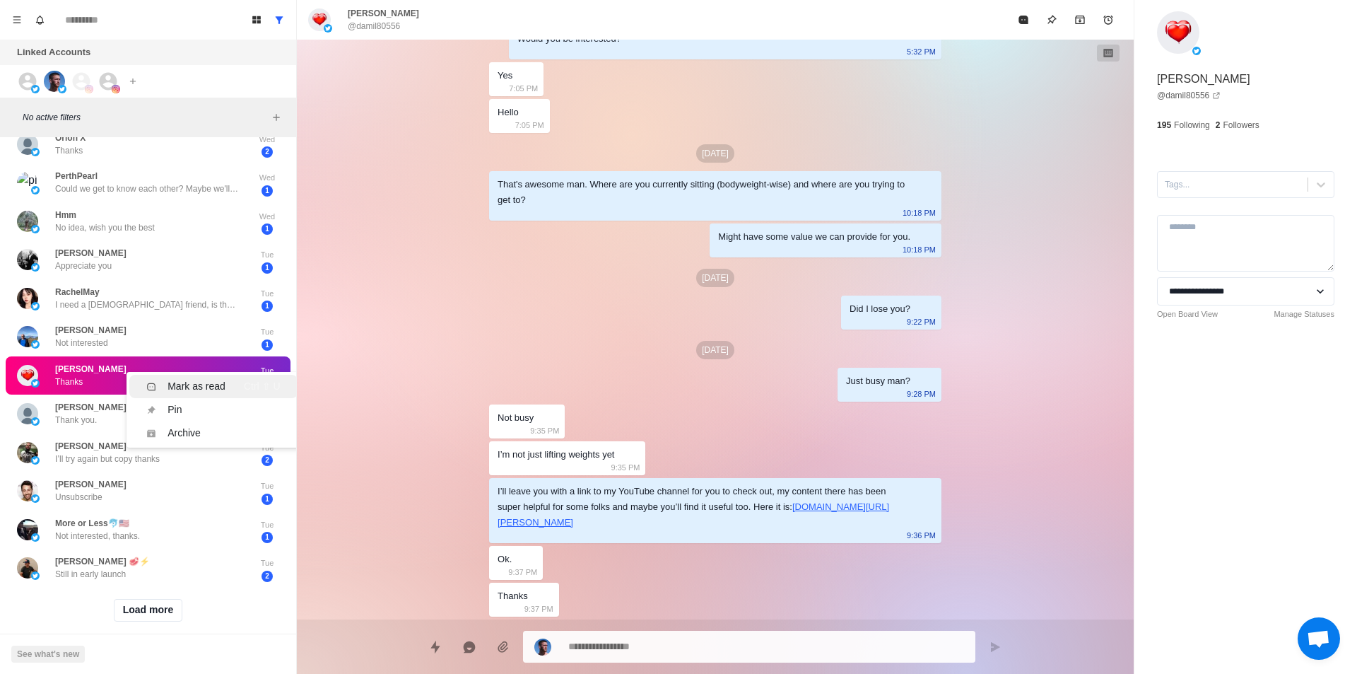
click at [237, 384] on div "Mark as read Ctrl ⇧ U" at bounding box center [213, 386] width 134 height 15
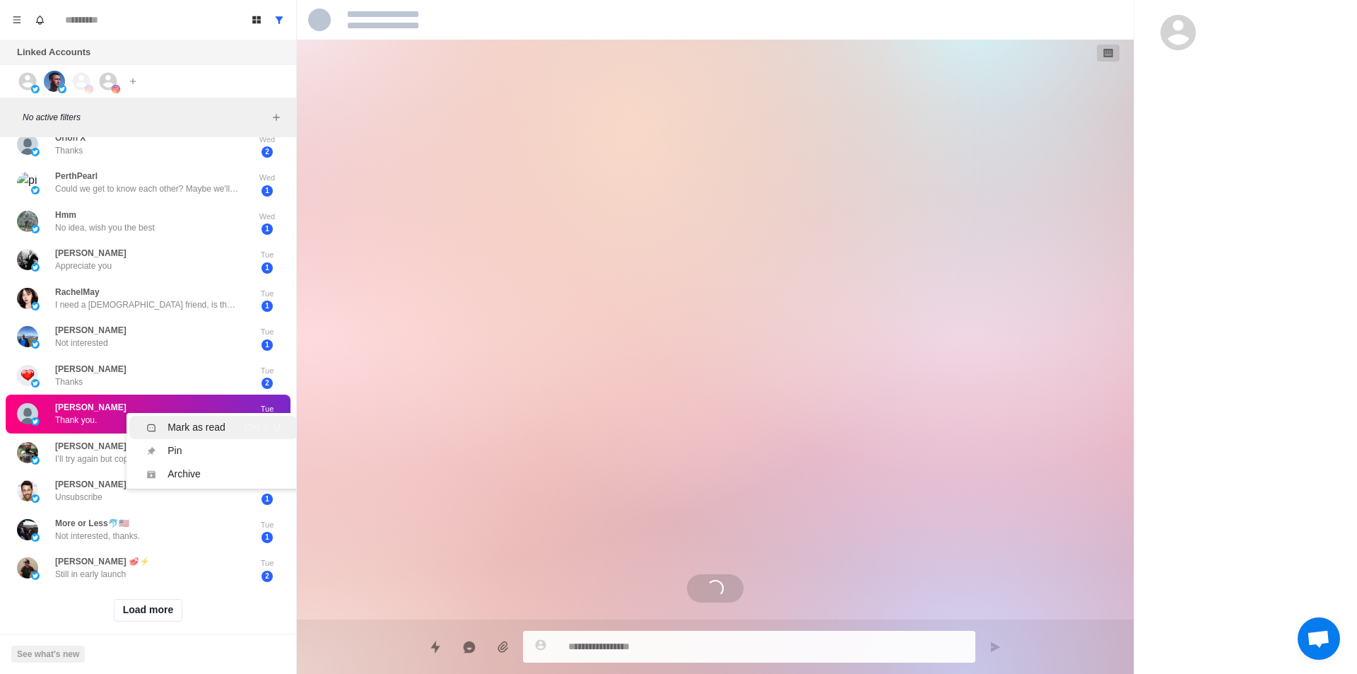
click at [216, 425] on div "Mark as read" at bounding box center [197, 427] width 58 height 15
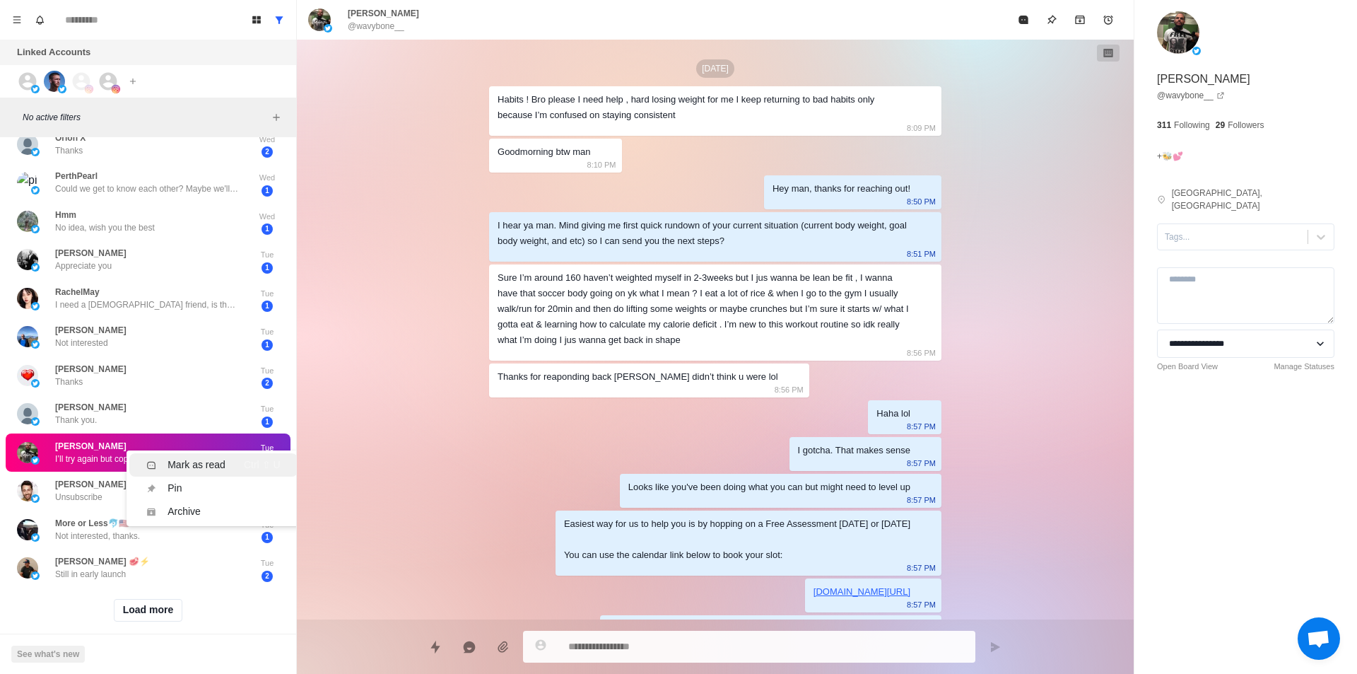
click at [176, 457] on div "Mark as read" at bounding box center [197, 464] width 58 height 15
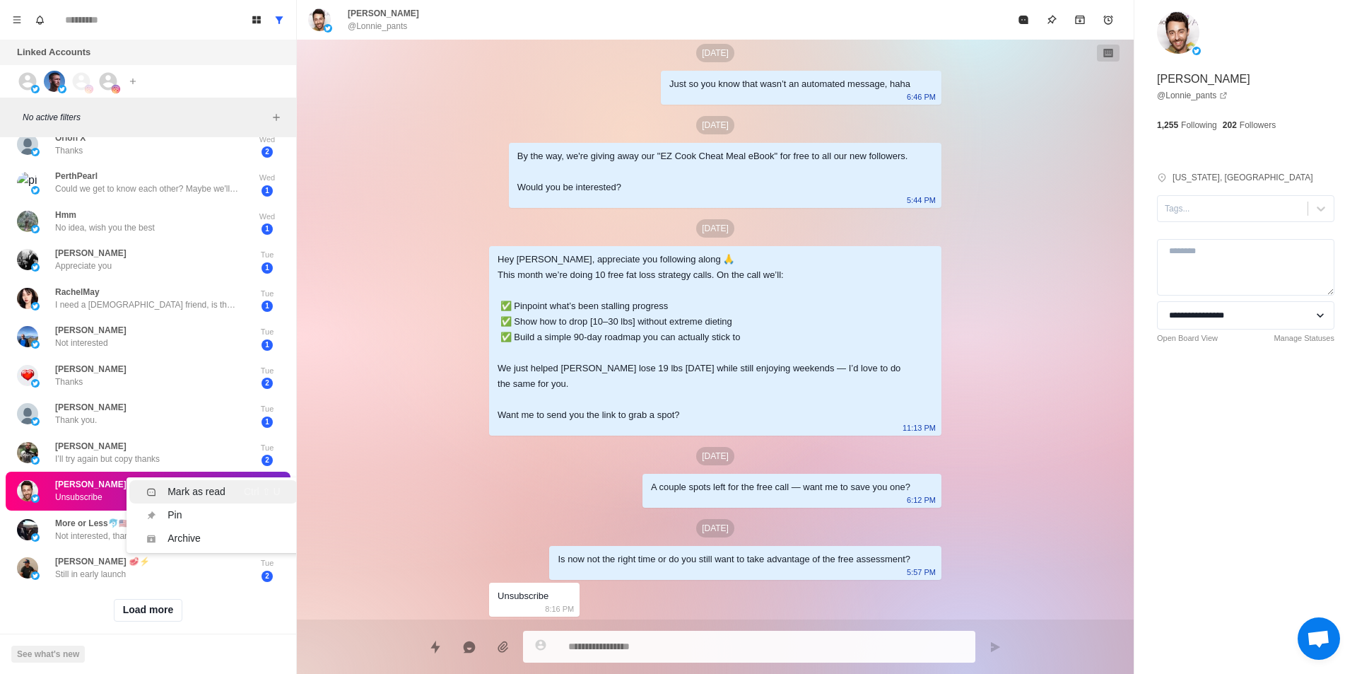
click at [187, 483] on li "Mark as read Ctrl ⇧ U" at bounding box center [213, 491] width 168 height 23
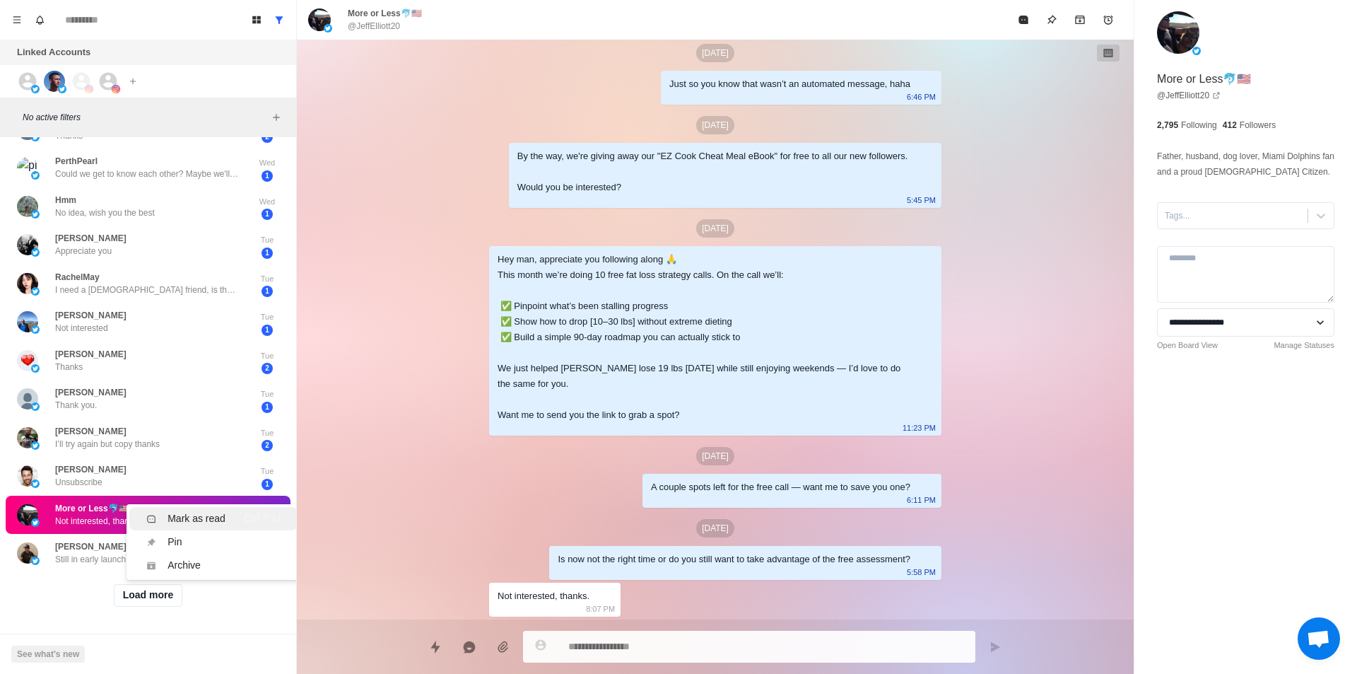
click at [184, 511] on div "Mark as read" at bounding box center [197, 518] width 58 height 15
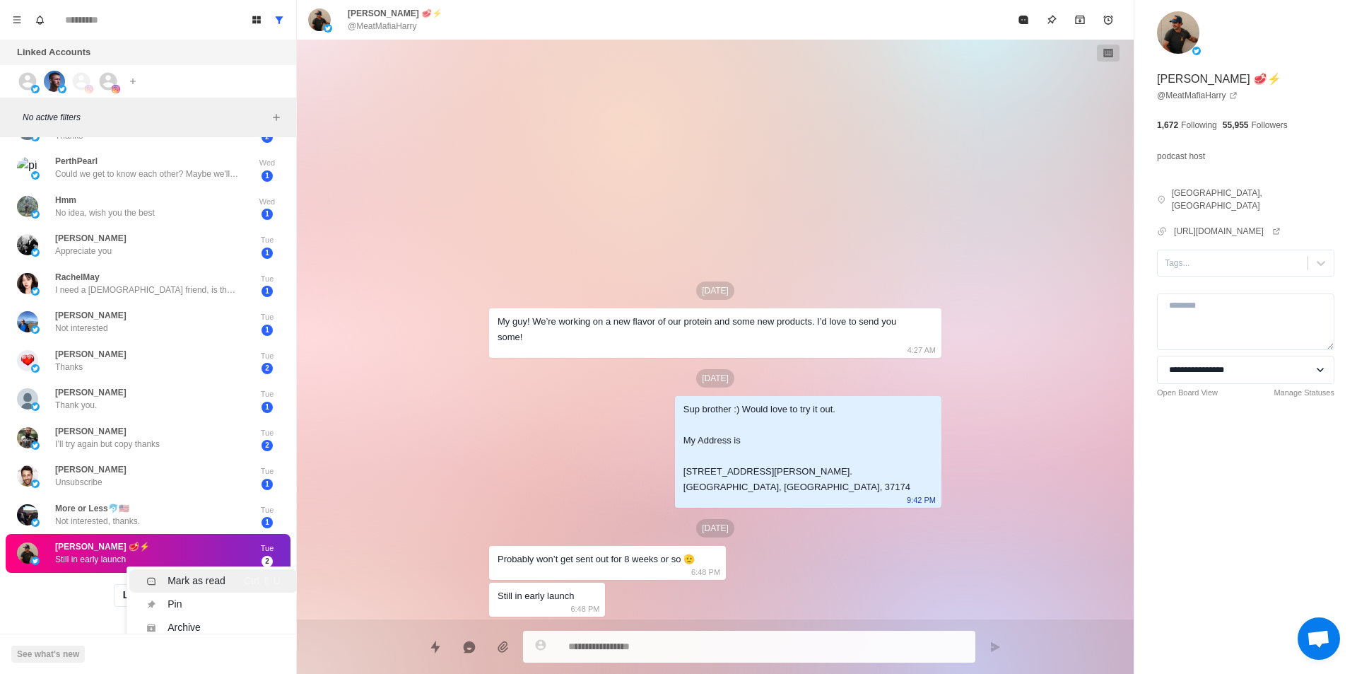
click at [192, 573] on div "Mark as read" at bounding box center [197, 580] width 58 height 15
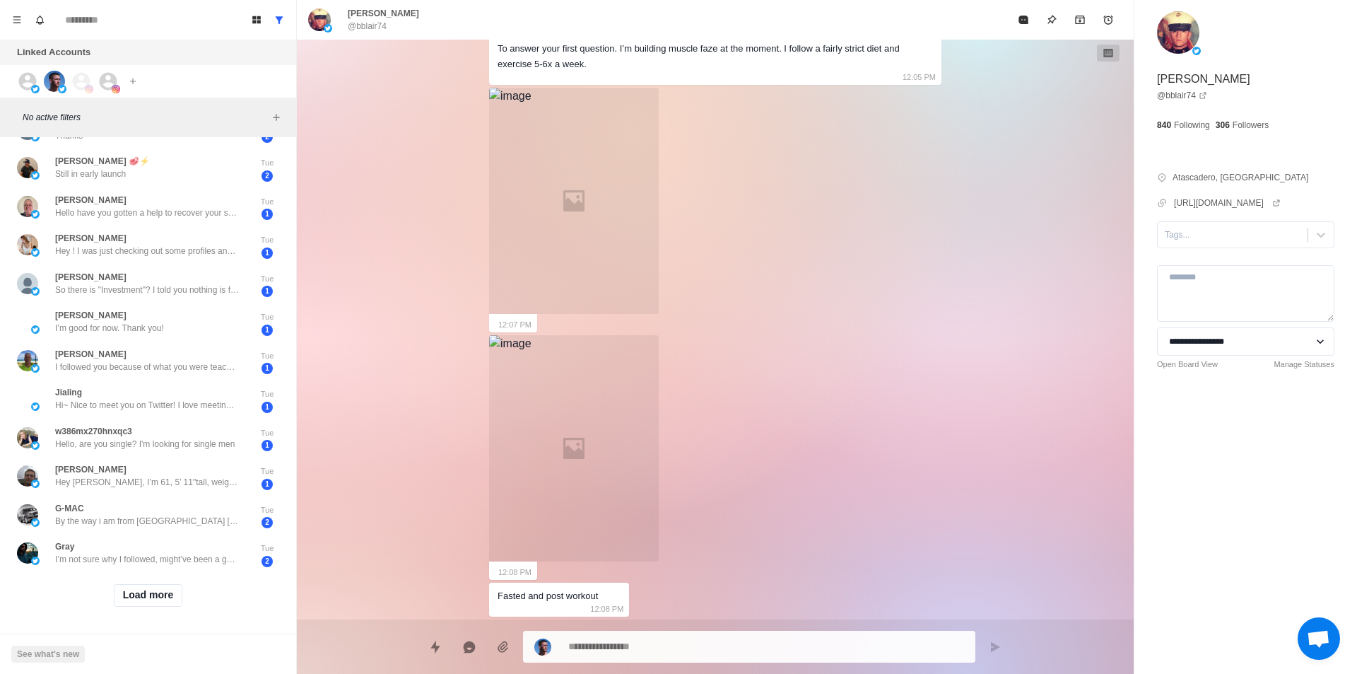
click at [158, 584] on button "Load more" at bounding box center [148, 595] width 69 height 23
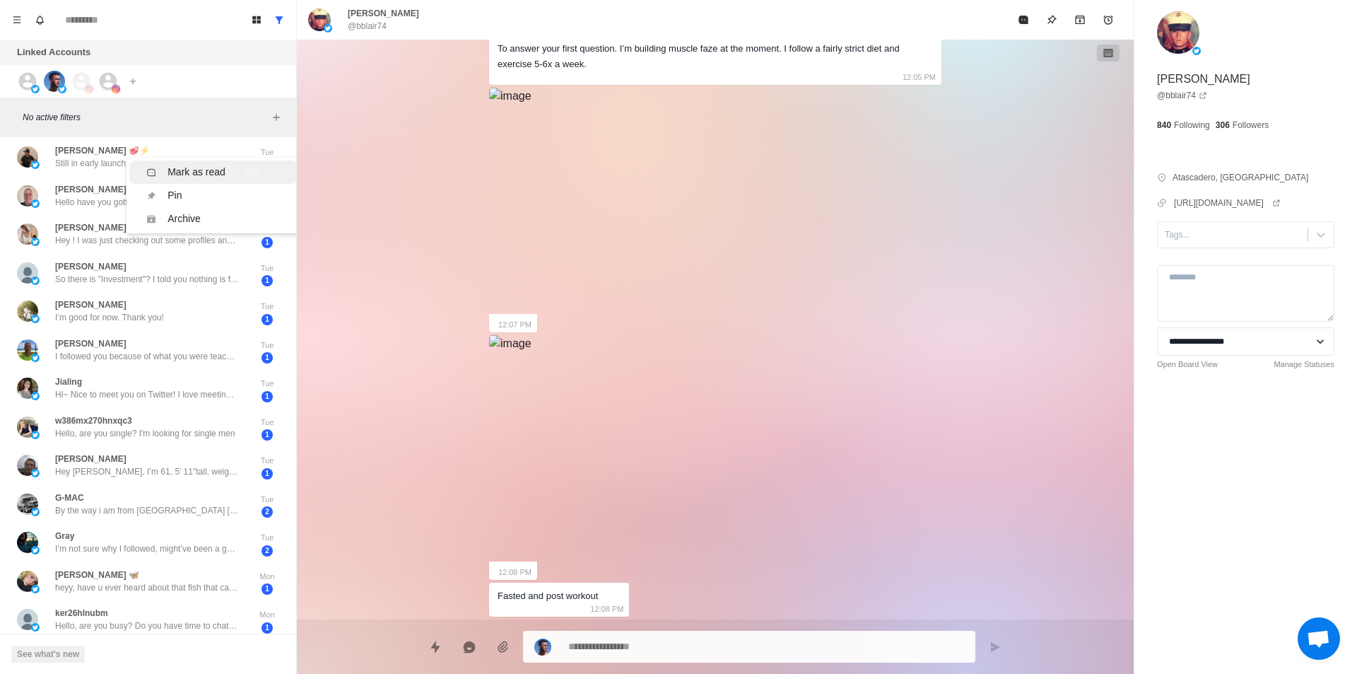
click at [211, 177] on div "Mark as read" at bounding box center [197, 172] width 58 height 15
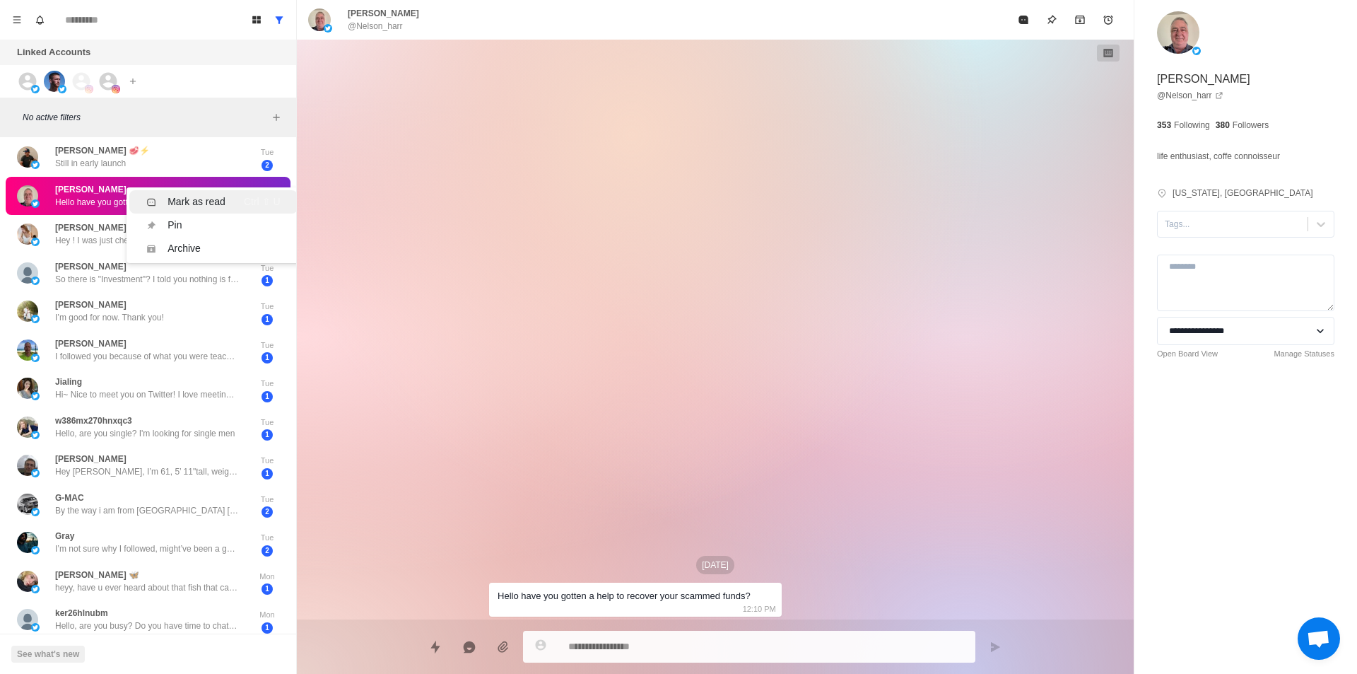
click at [223, 209] on div "Mark as read" at bounding box center [197, 201] width 58 height 15
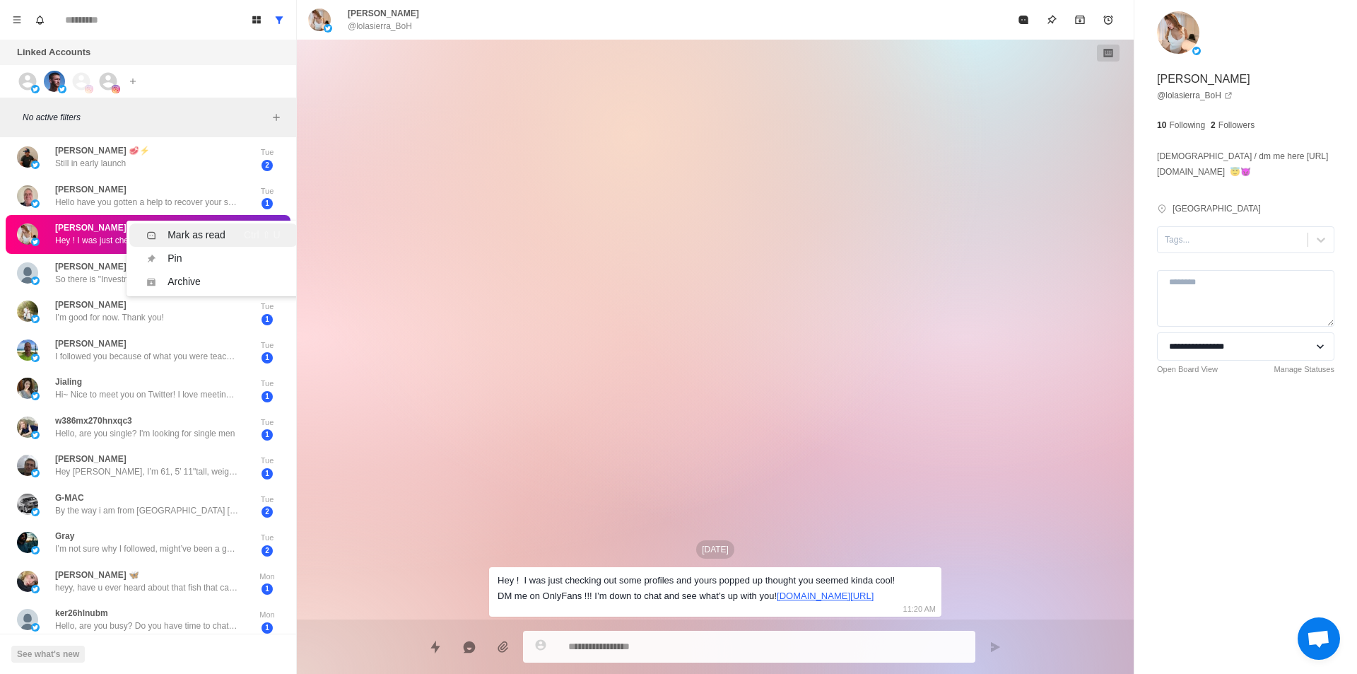
click at [231, 233] on div "Mark as read Ctrl ⇧ U" at bounding box center [213, 235] width 134 height 15
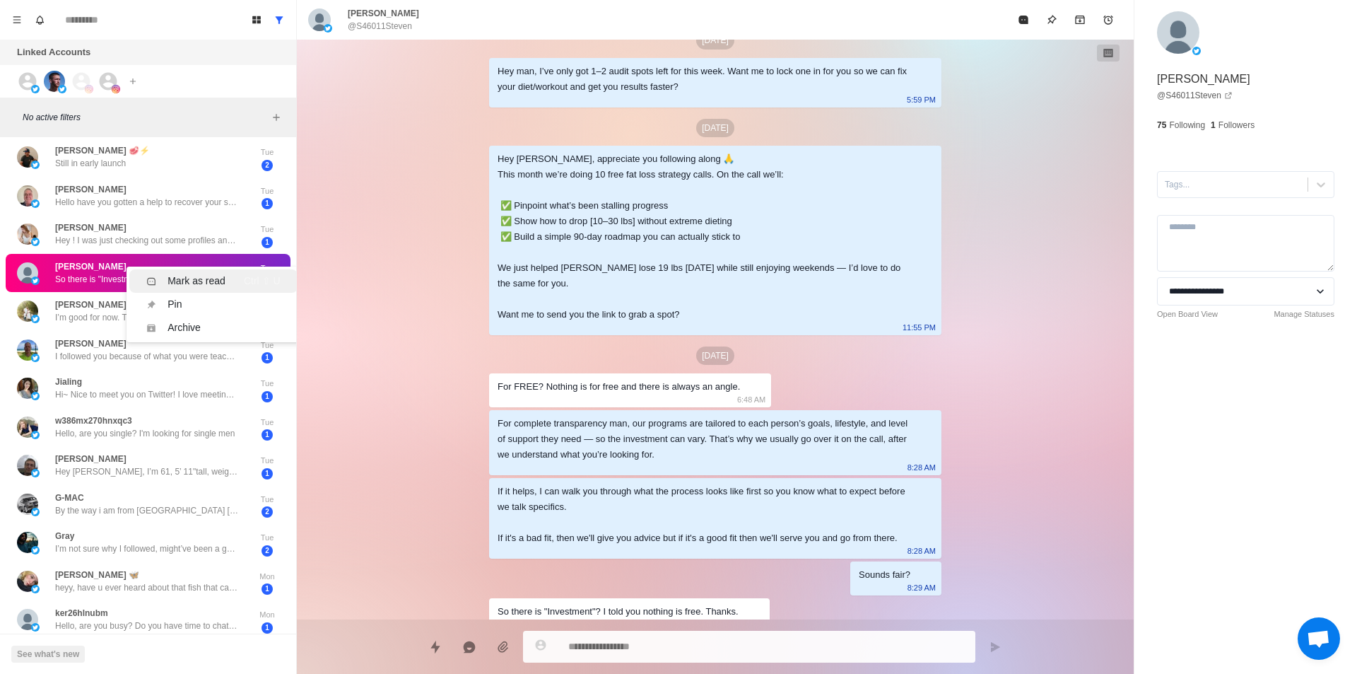
click at [209, 275] on div "Mark as read" at bounding box center [197, 281] width 58 height 15
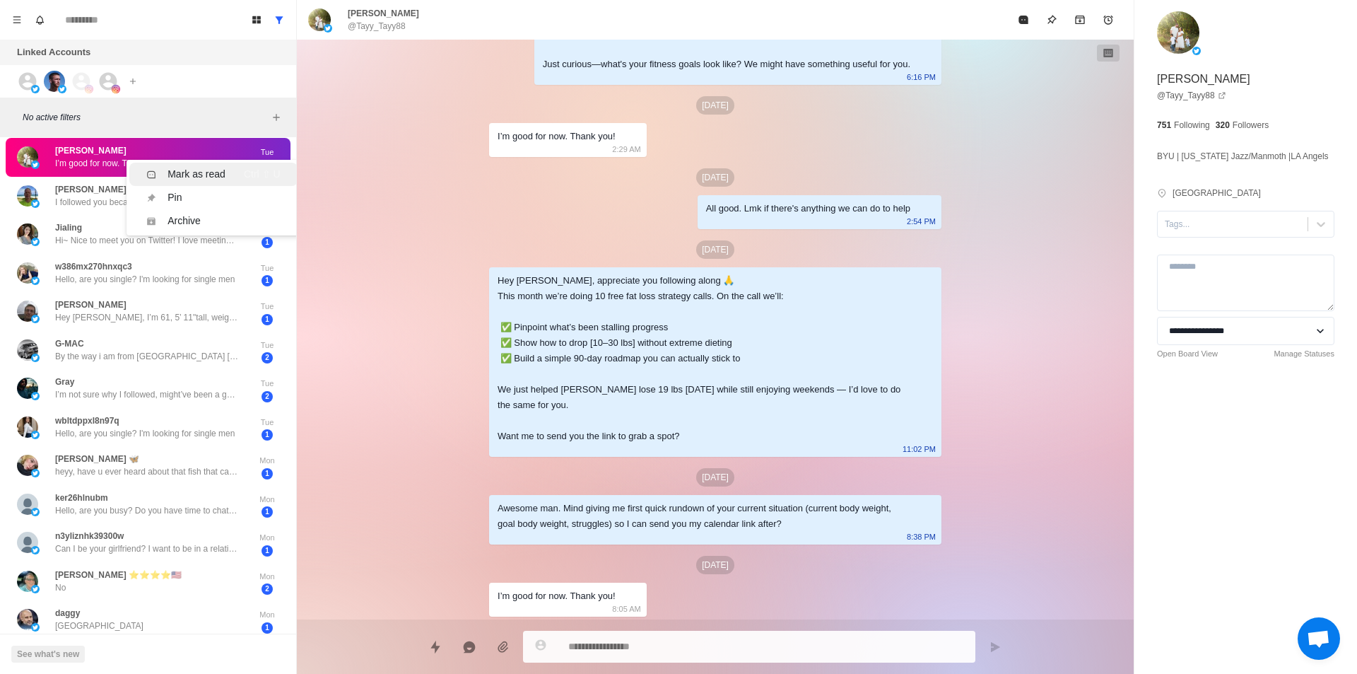
click at [211, 176] on div "Mark as read" at bounding box center [197, 174] width 58 height 15
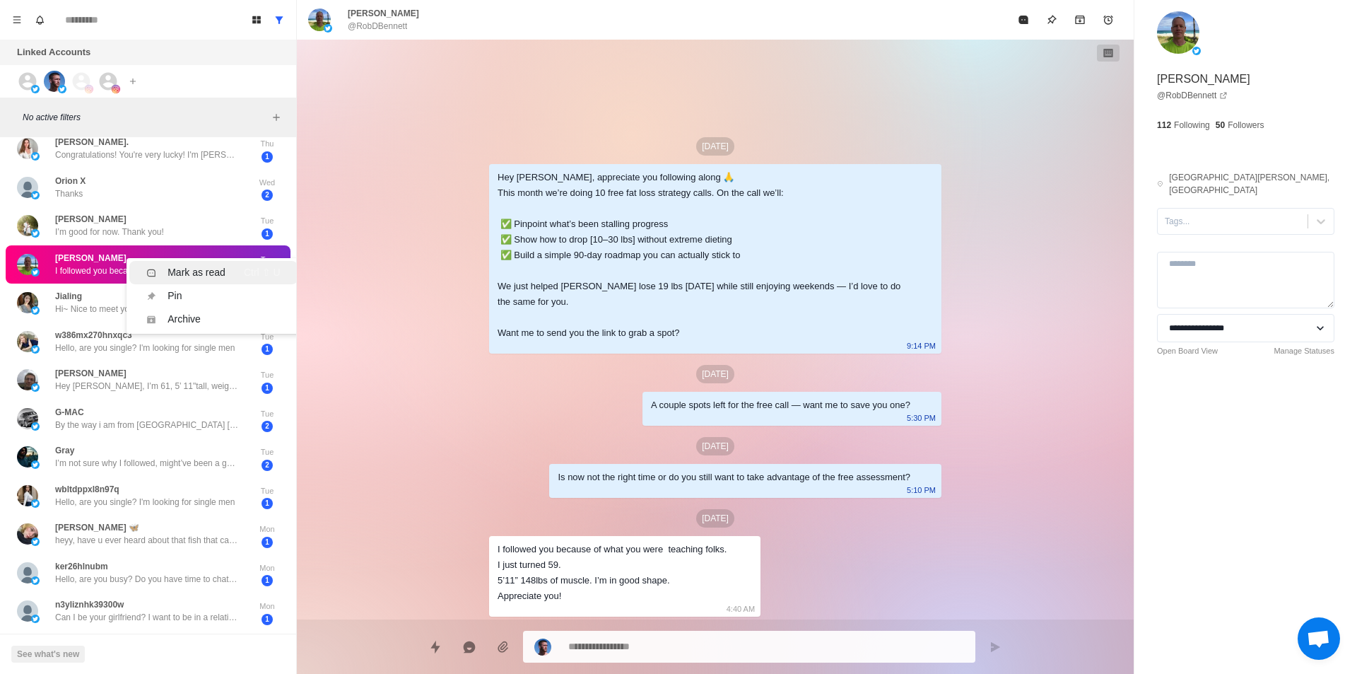
click at [195, 265] on div "Mark as read" at bounding box center [197, 272] width 58 height 15
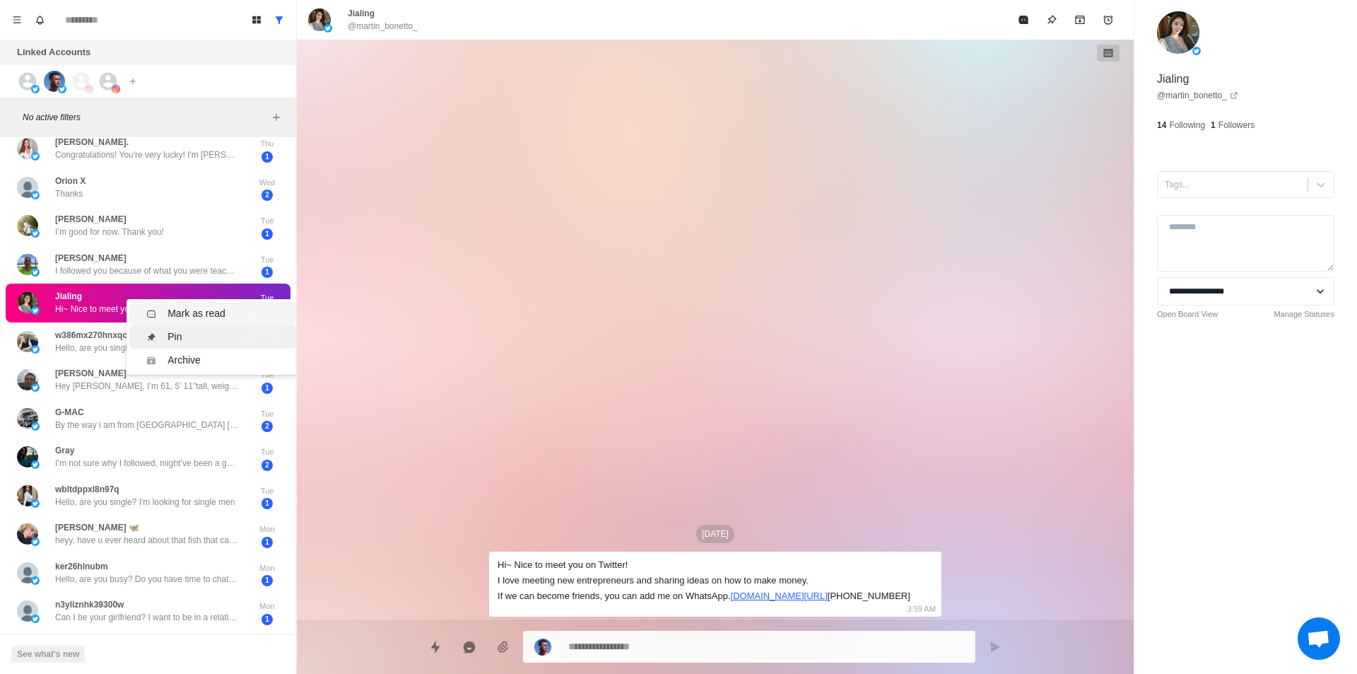
click at [201, 308] on div "Mark as read" at bounding box center [197, 313] width 58 height 15
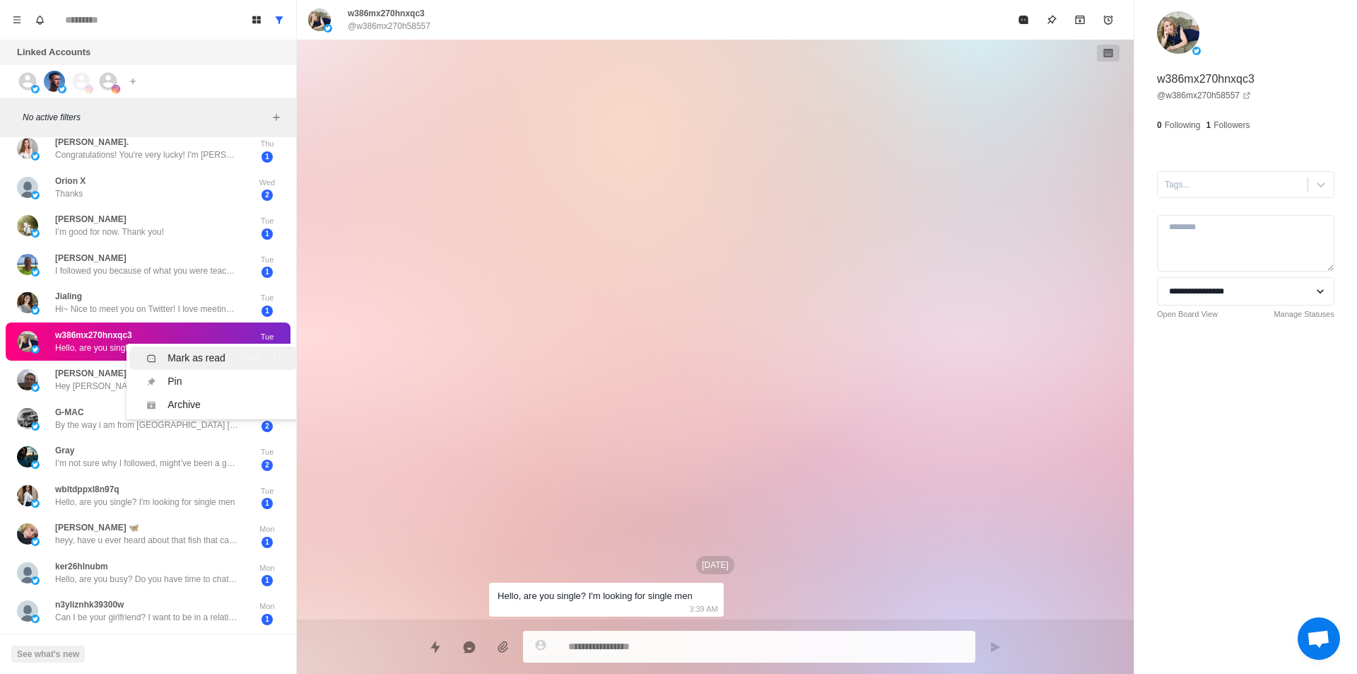
click at [202, 358] on div "Mark as read" at bounding box center [197, 358] width 58 height 15
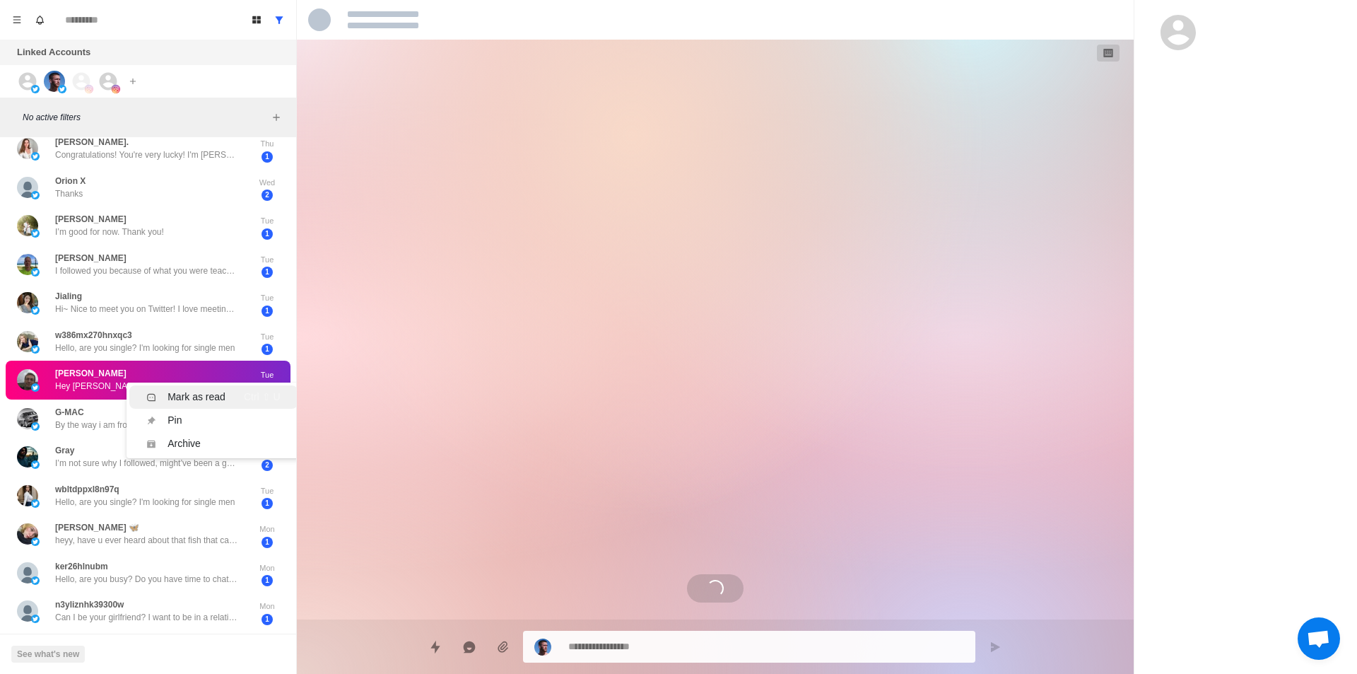
click at [209, 394] on div "Mark as read" at bounding box center [197, 396] width 58 height 15
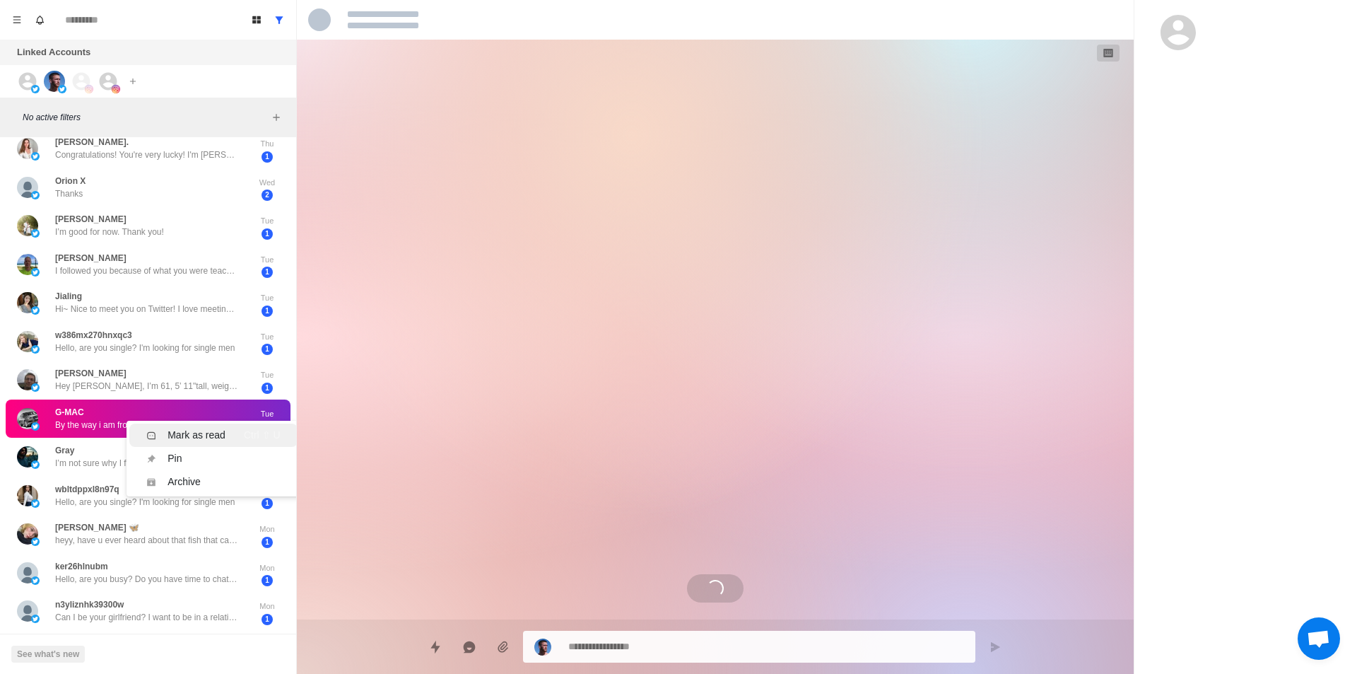
click at [220, 430] on div "Mark as read" at bounding box center [197, 435] width 58 height 15
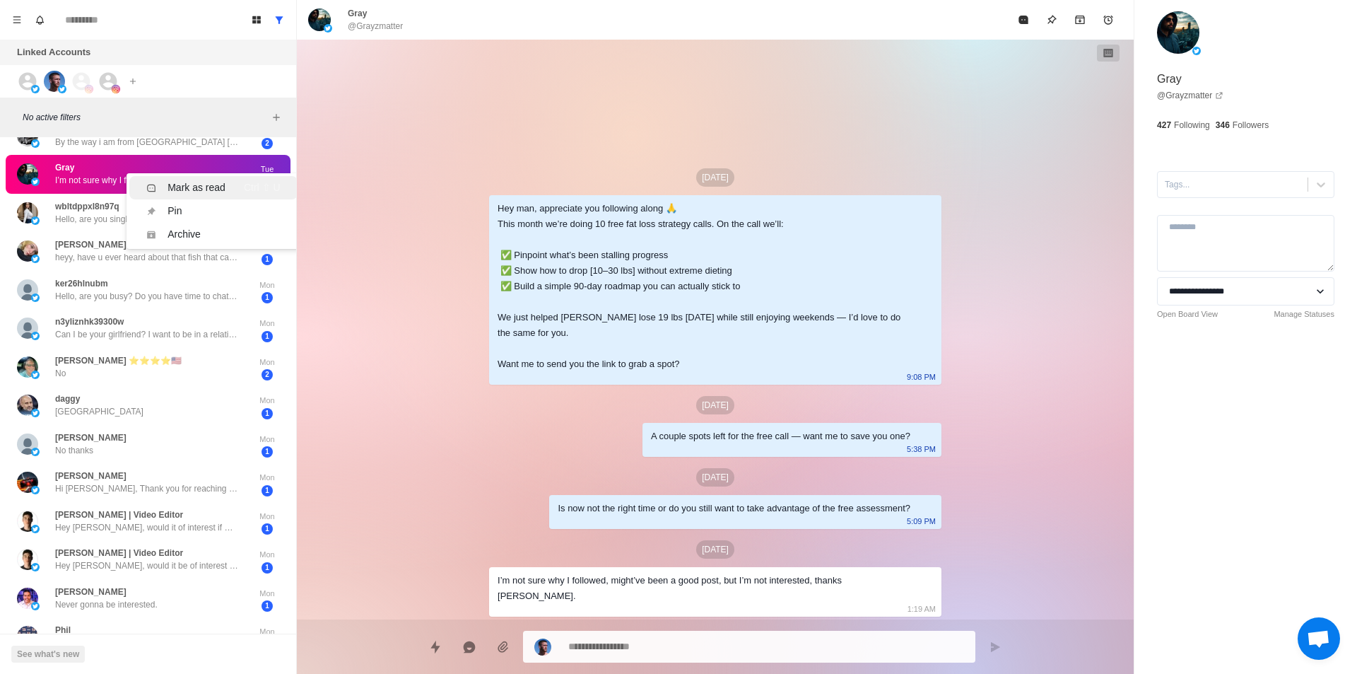
click at [216, 197] on li "Mark as read Ctrl ⇧ U" at bounding box center [213, 187] width 168 height 23
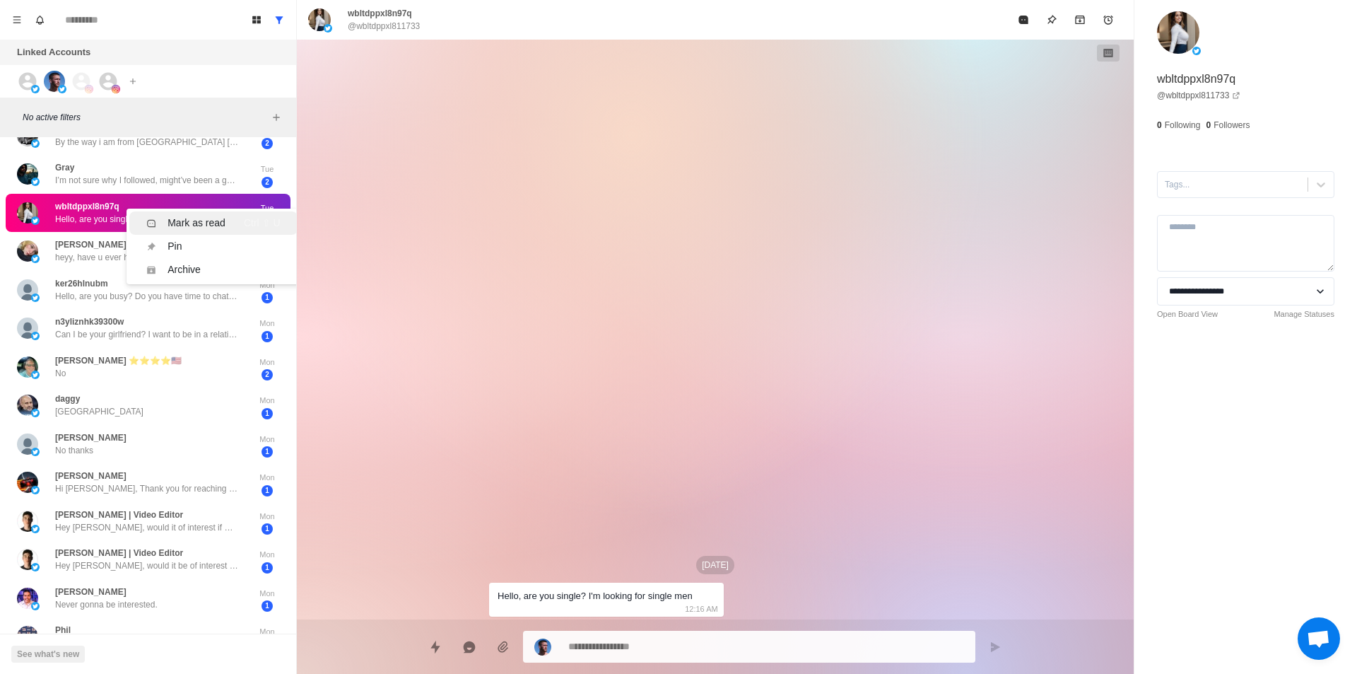
click at [217, 221] on div "Mark as read" at bounding box center [197, 223] width 58 height 15
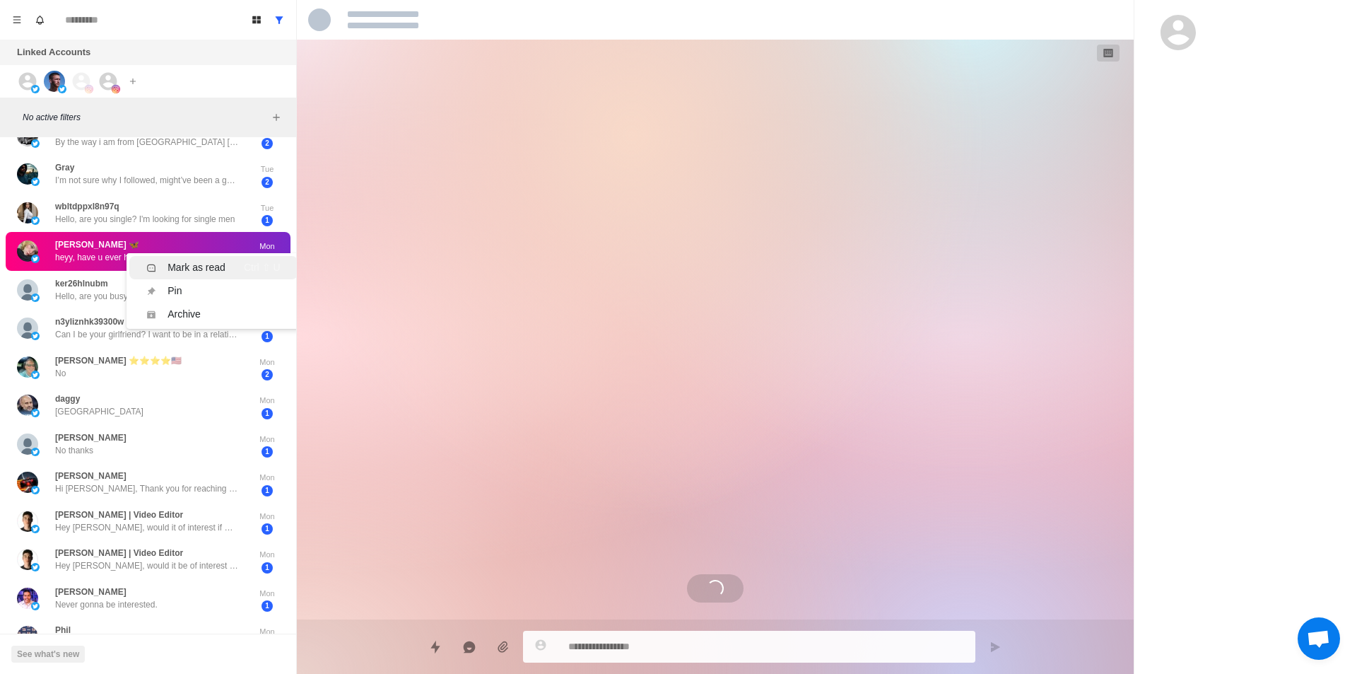
click at [198, 262] on div "Mark as read" at bounding box center [197, 267] width 58 height 15
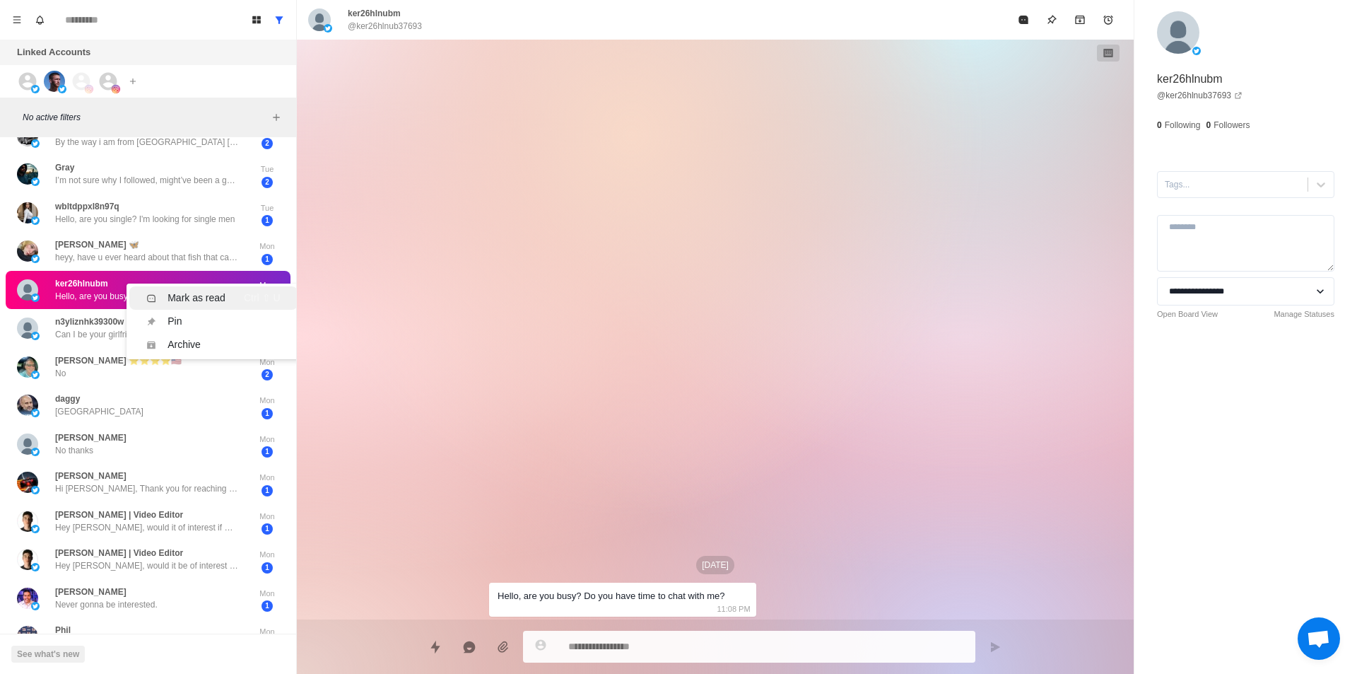
click at [199, 291] on div "Mark as read" at bounding box center [197, 298] width 58 height 15
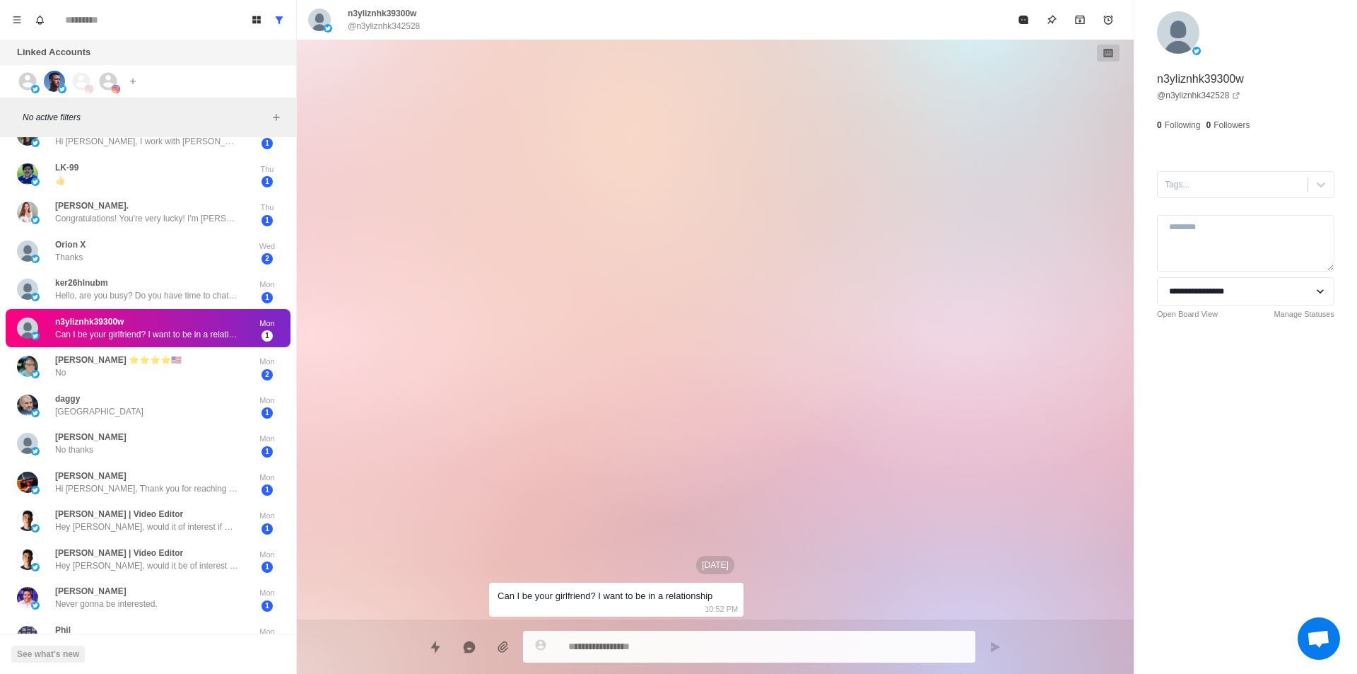
click at [194, 329] on p "Can I be your girlfriend? I want to be in a relationship" at bounding box center [147, 334] width 184 height 13
click at [208, 345] on div "Mark as read" at bounding box center [197, 348] width 58 height 15
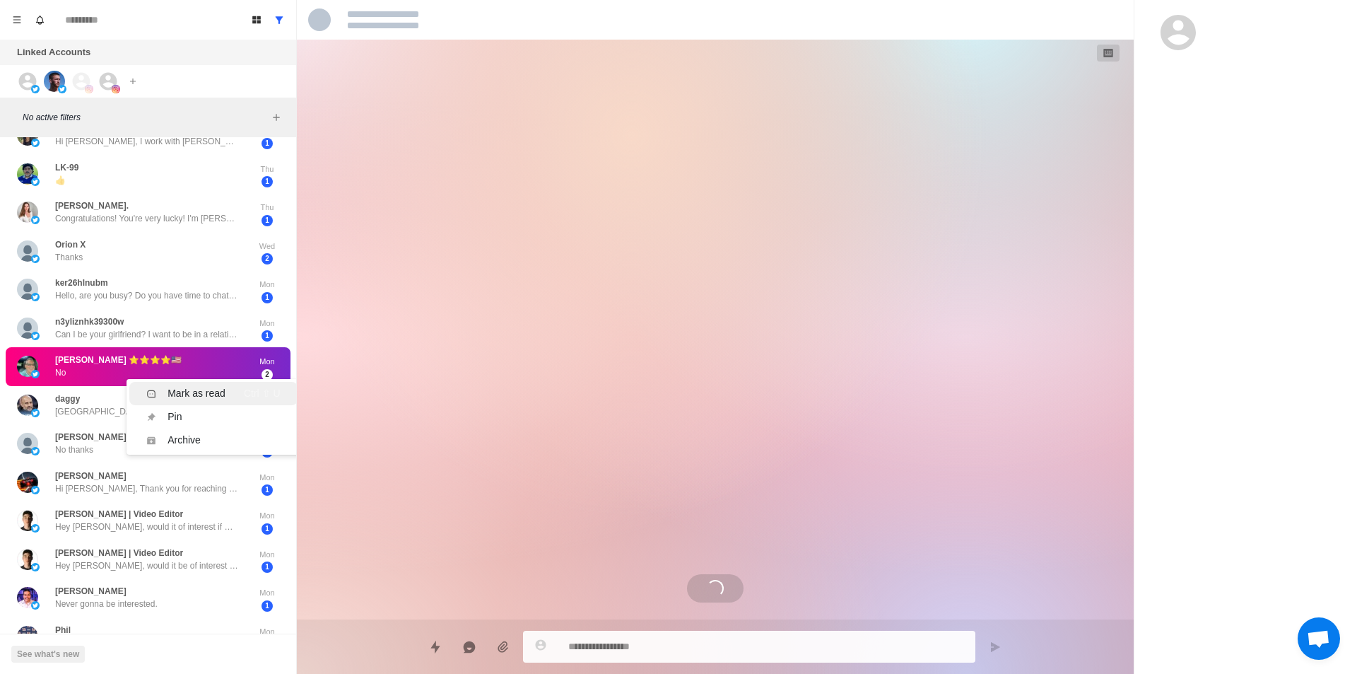
click at [183, 385] on li "Mark as read Ctrl ⇧ U" at bounding box center [213, 393] width 168 height 23
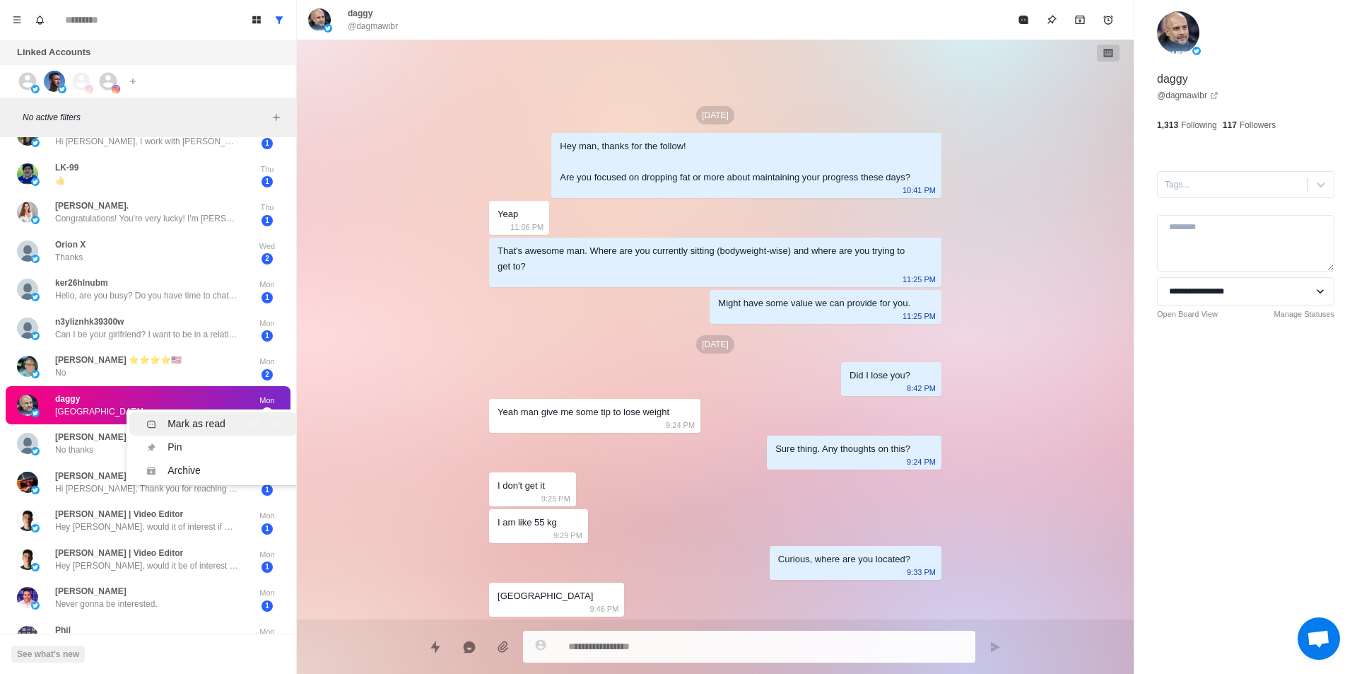
drag, startPoint x: 188, startPoint y: 416, endPoint x: 189, endPoint y: 423, distance: 7.1
click at [189, 416] on div "Mark as read" at bounding box center [197, 423] width 58 height 15
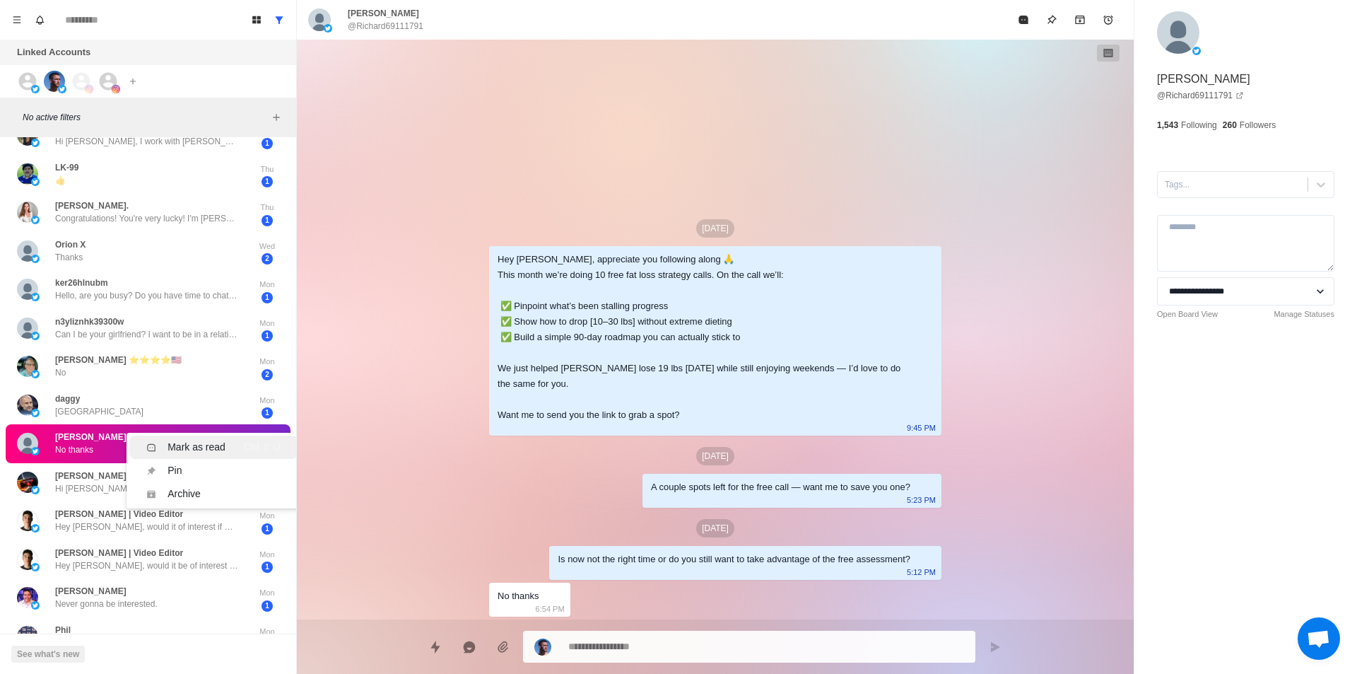
click at [216, 443] on div "Mark as read" at bounding box center [197, 447] width 58 height 15
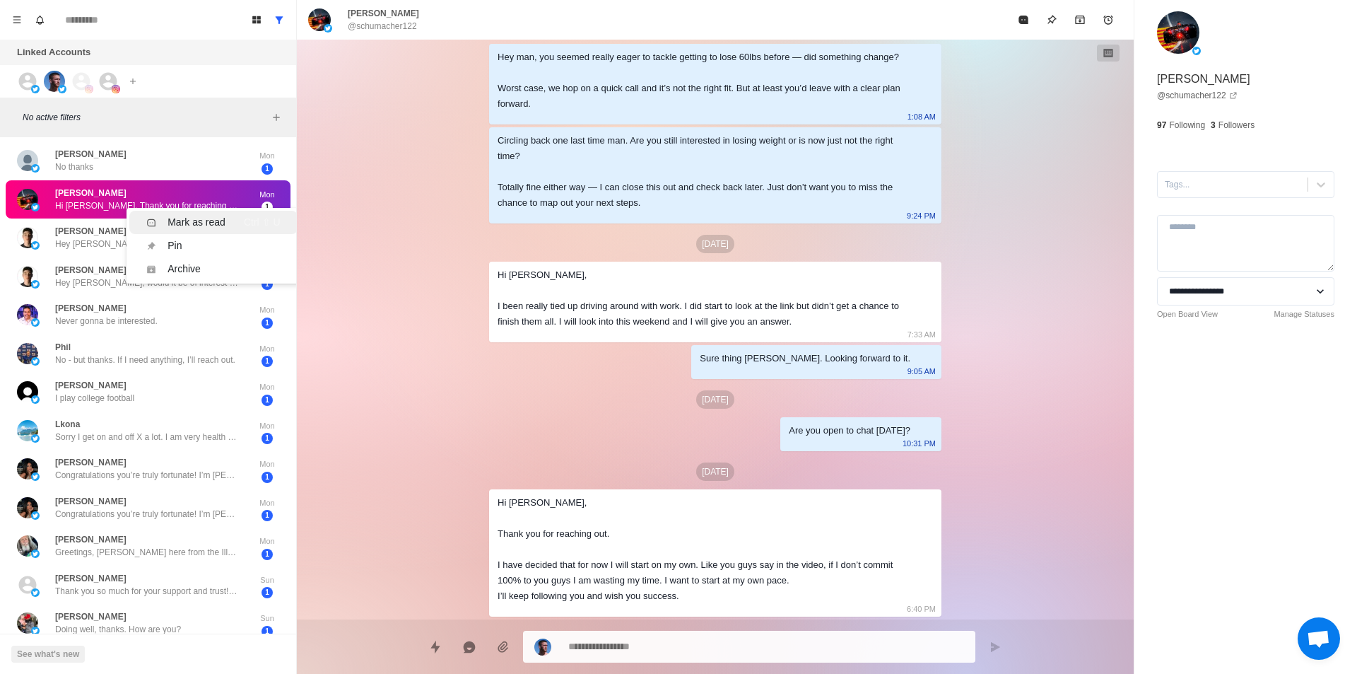
click at [191, 221] on div "Mark as read" at bounding box center [197, 222] width 58 height 15
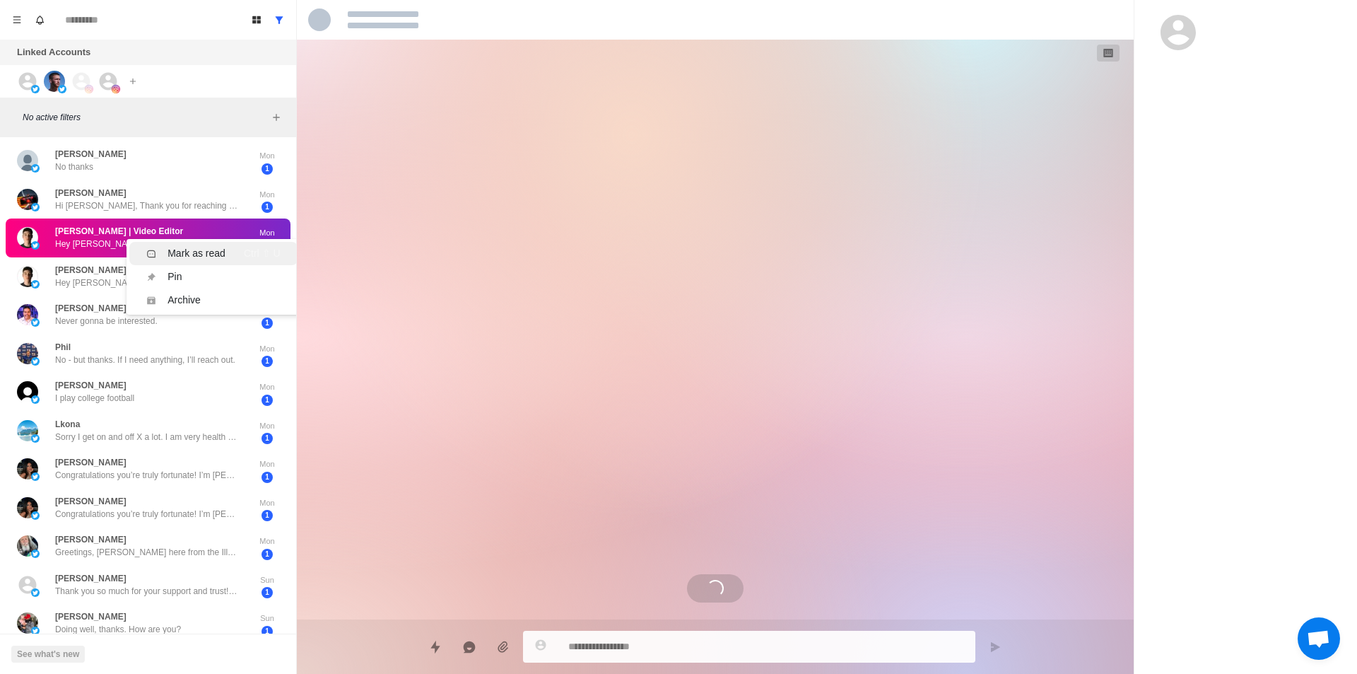
click at [196, 254] on div "Mark as read" at bounding box center [197, 253] width 58 height 15
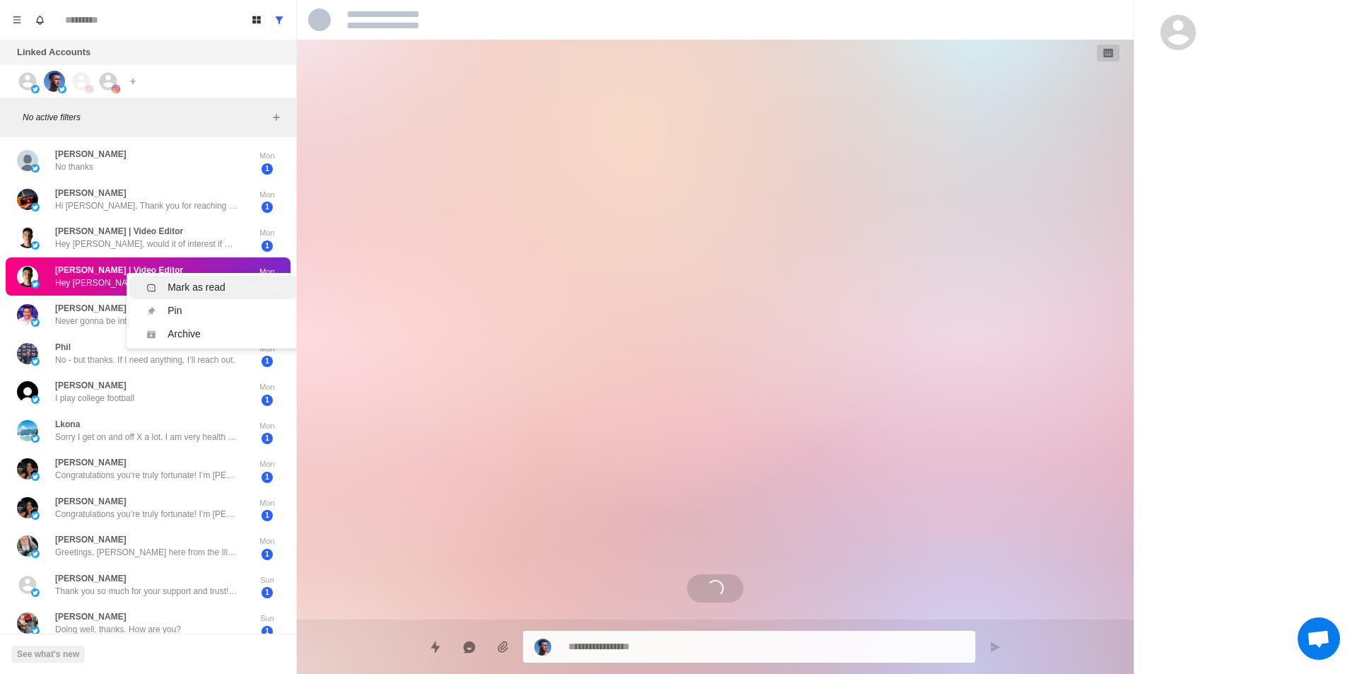
click at [208, 288] on div "Mark as read" at bounding box center [197, 287] width 58 height 15
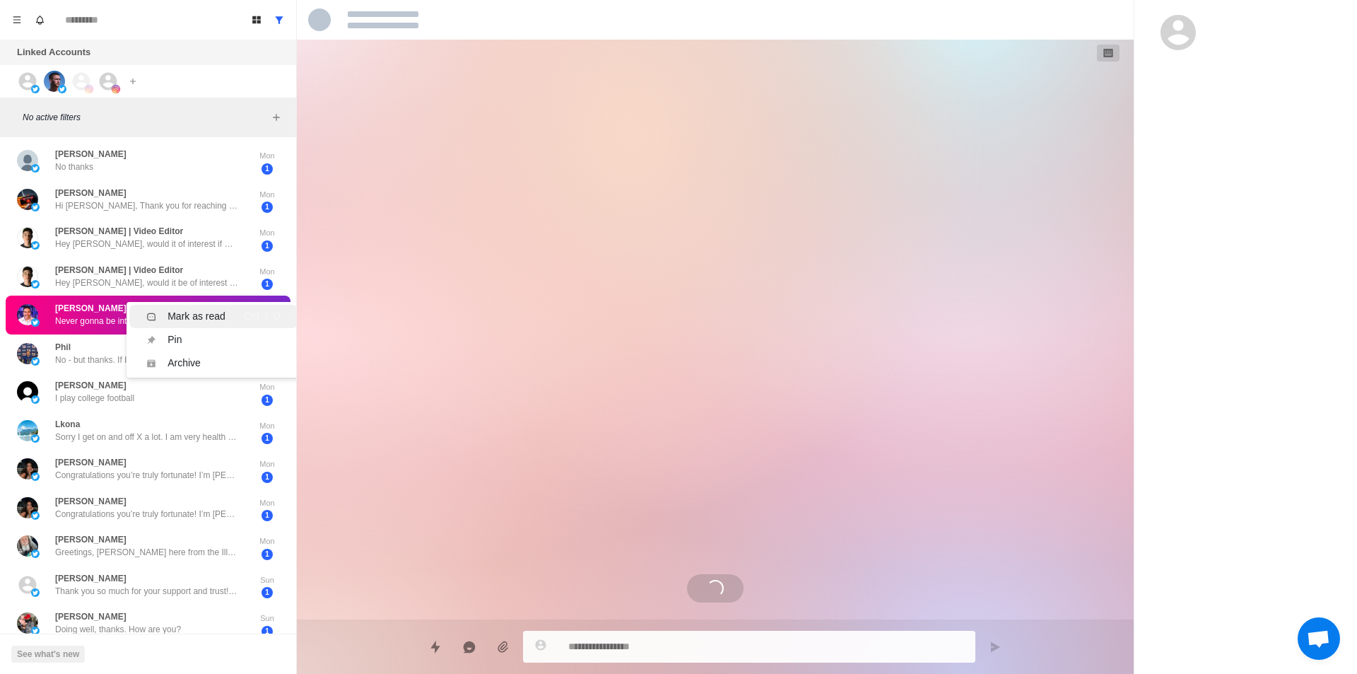
click at [210, 319] on div "Mark as read" at bounding box center [197, 316] width 58 height 15
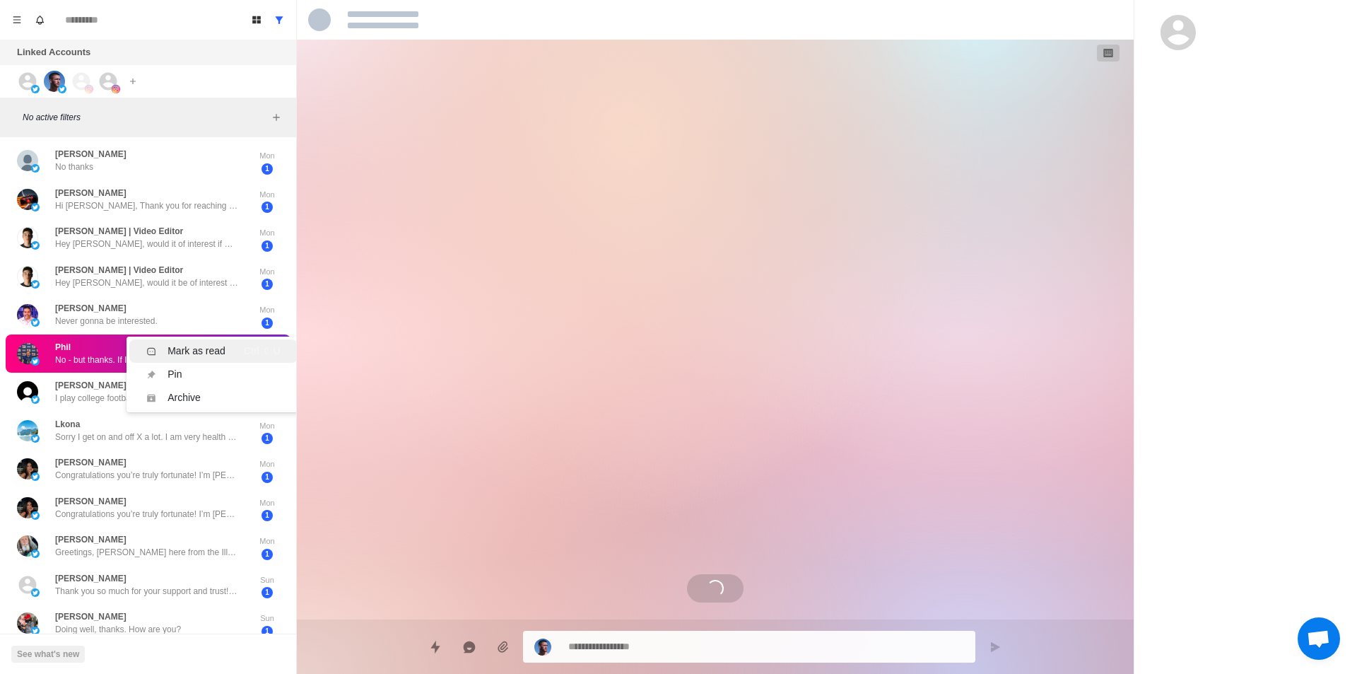
click at [196, 348] on div "Mark as read" at bounding box center [197, 351] width 58 height 15
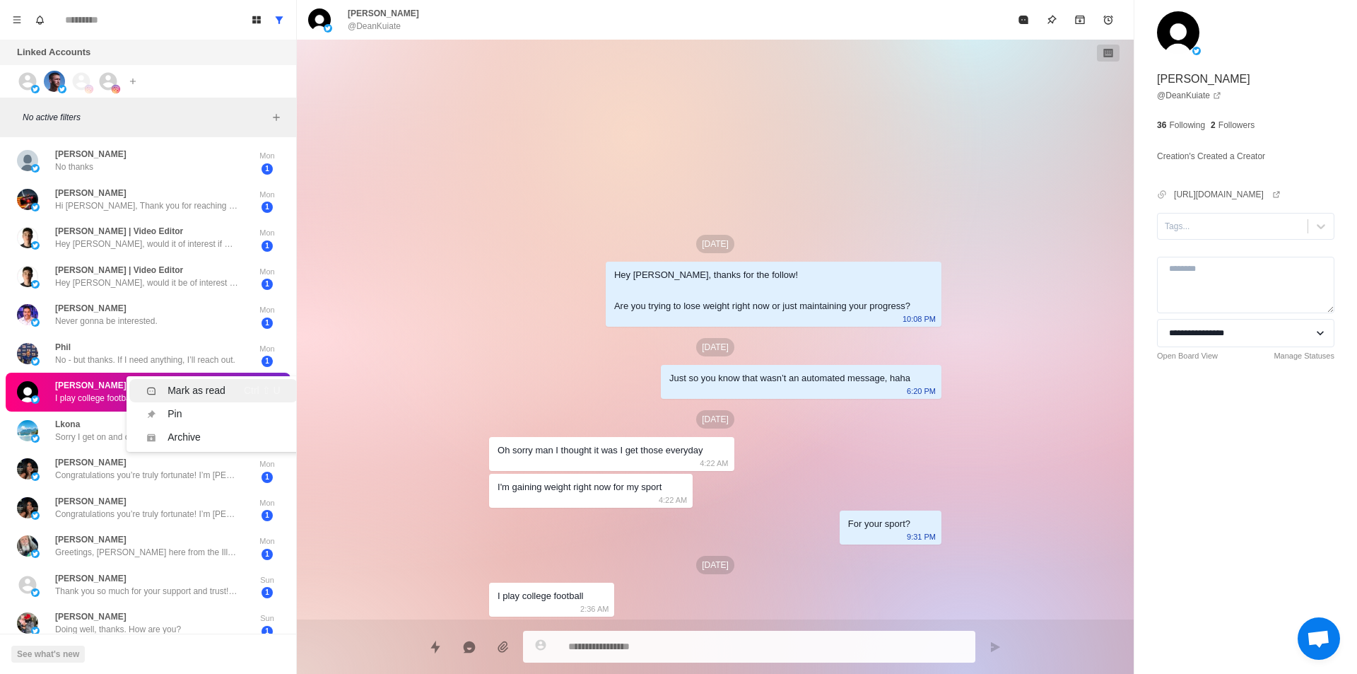
click at [199, 387] on div "Mark as read" at bounding box center [197, 390] width 58 height 15
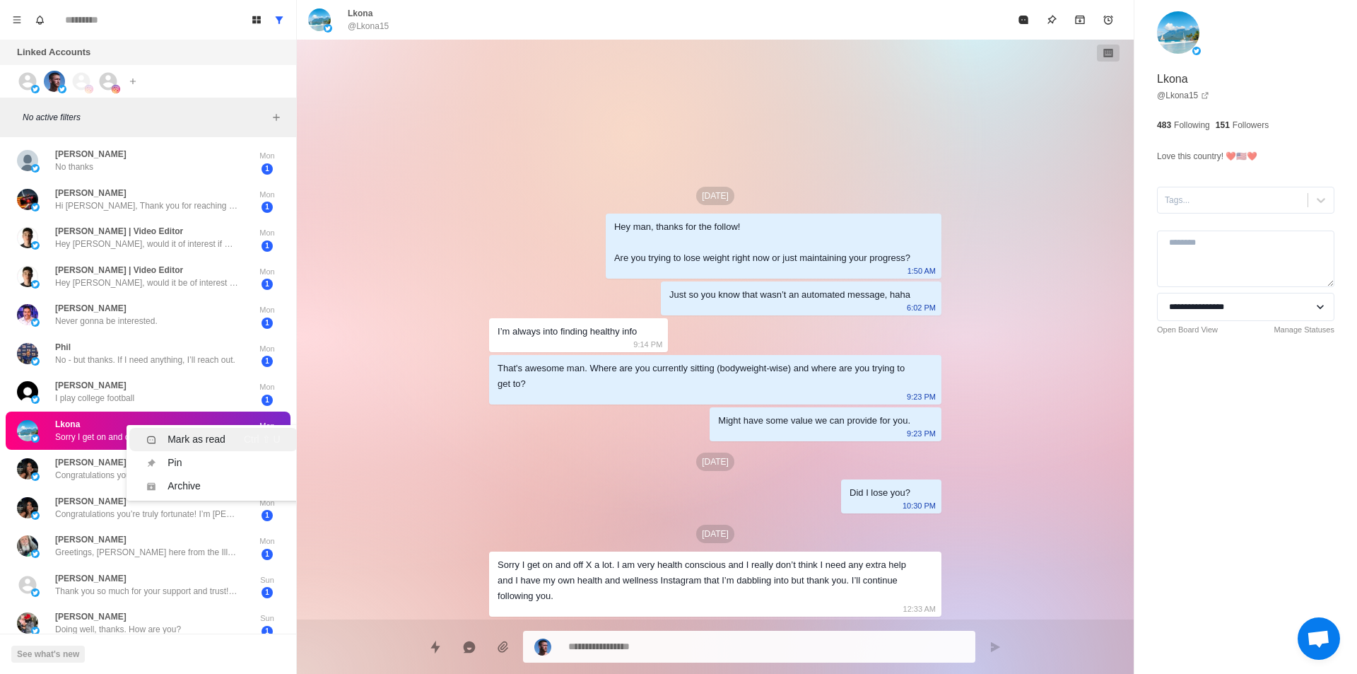
click at [198, 434] on div "Mark as read" at bounding box center [197, 439] width 58 height 15
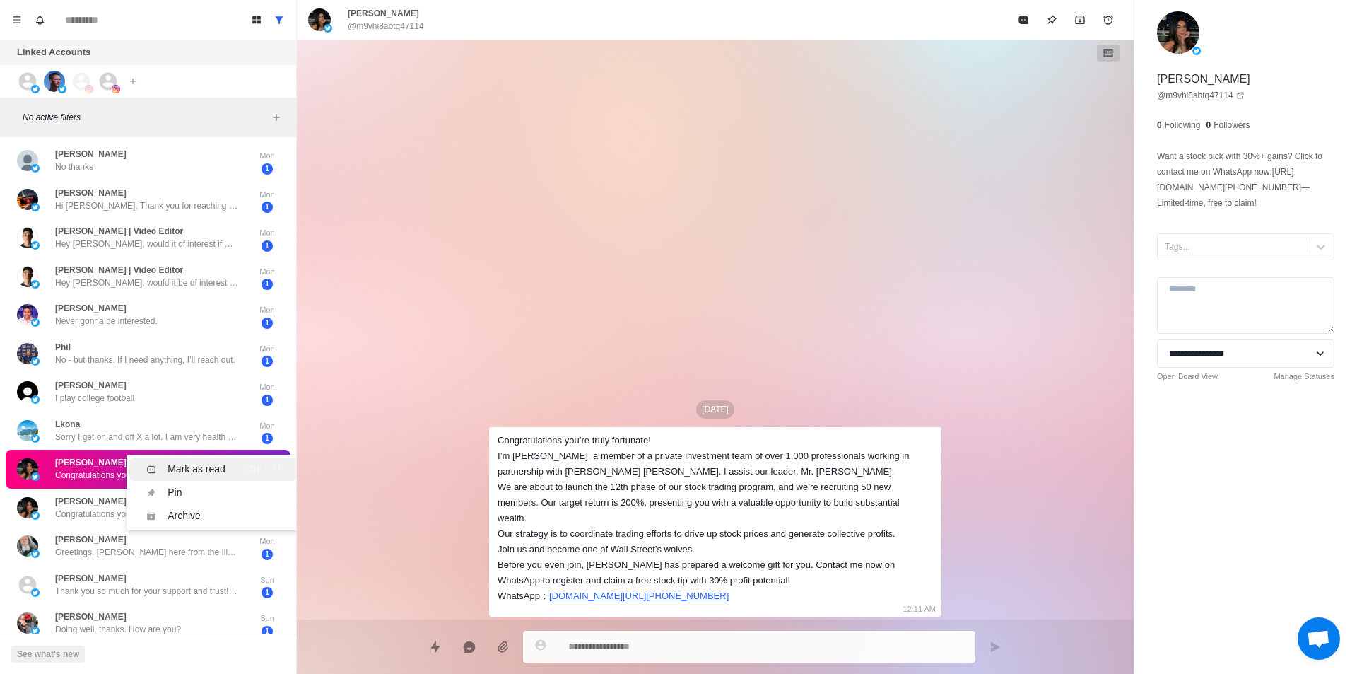
click at [202, 462] on div "Mark as read" at bounding box center [197, 469] width 58 height 15
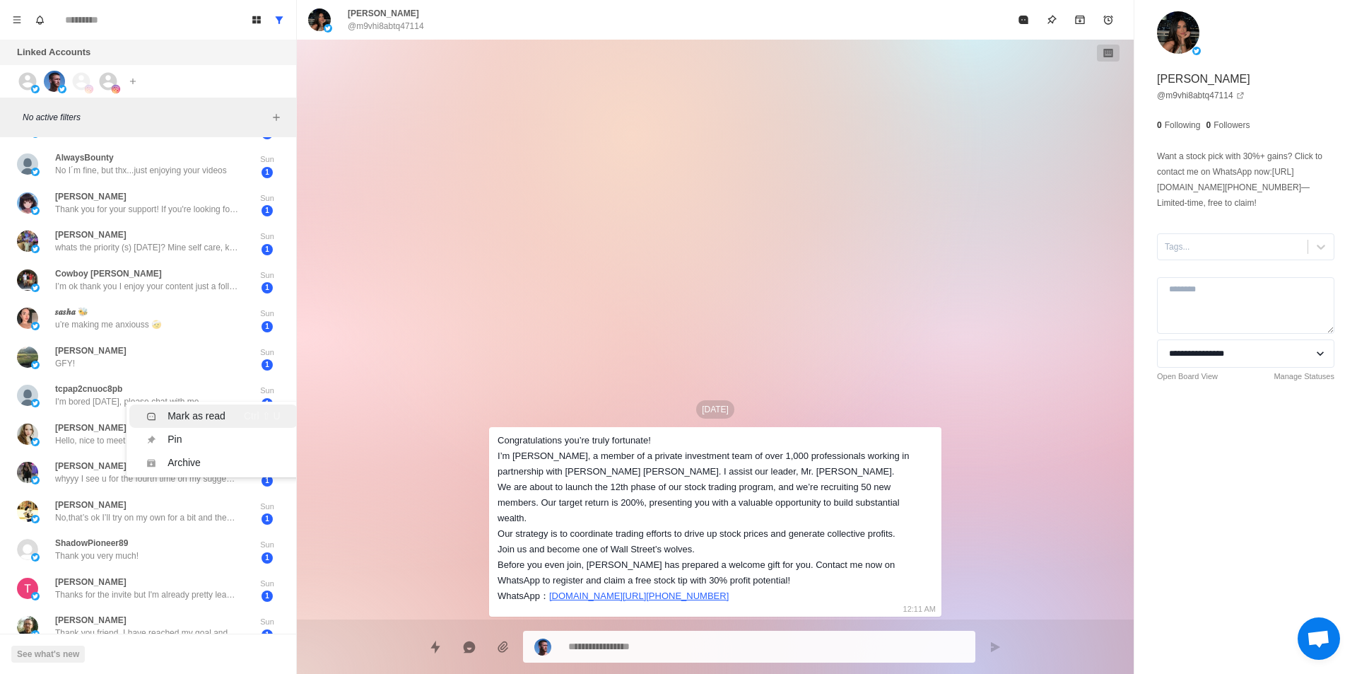
click at [233, 420] on div "Mark as read Ctrl ⇧ U" at bounding box center [213, 416] width 134 height 15
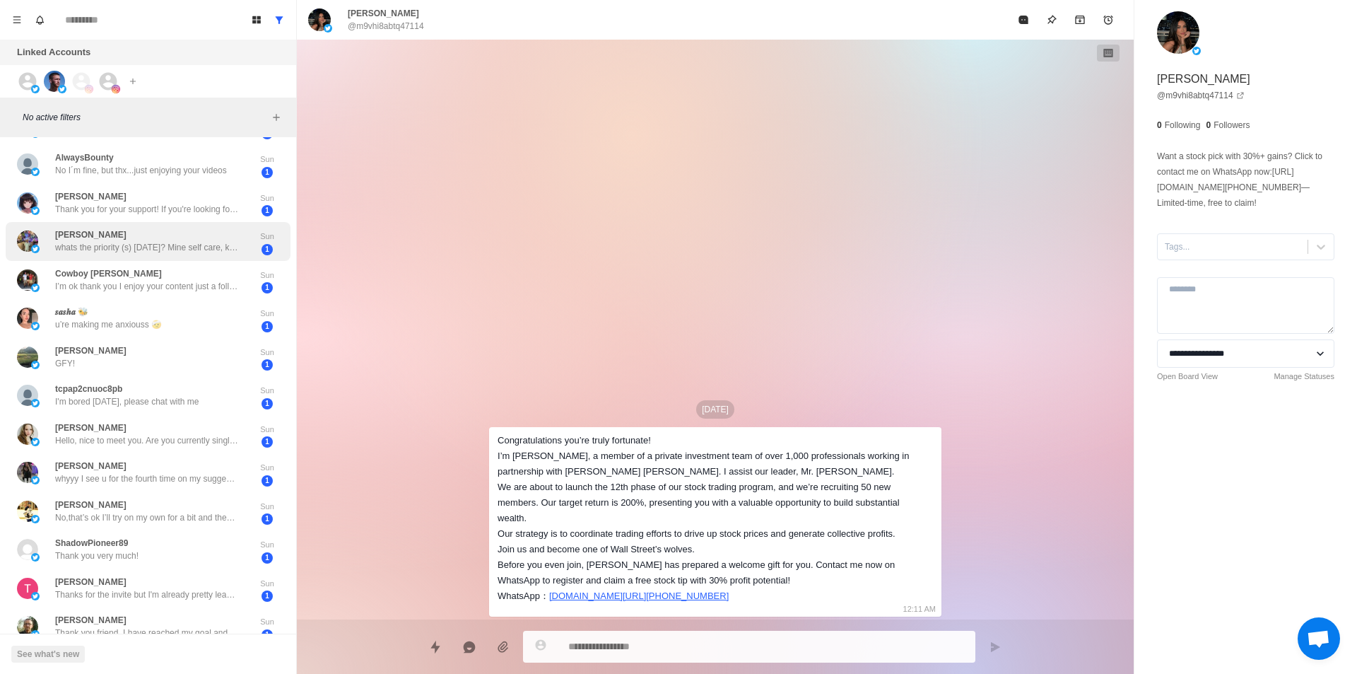
type textarea "*"
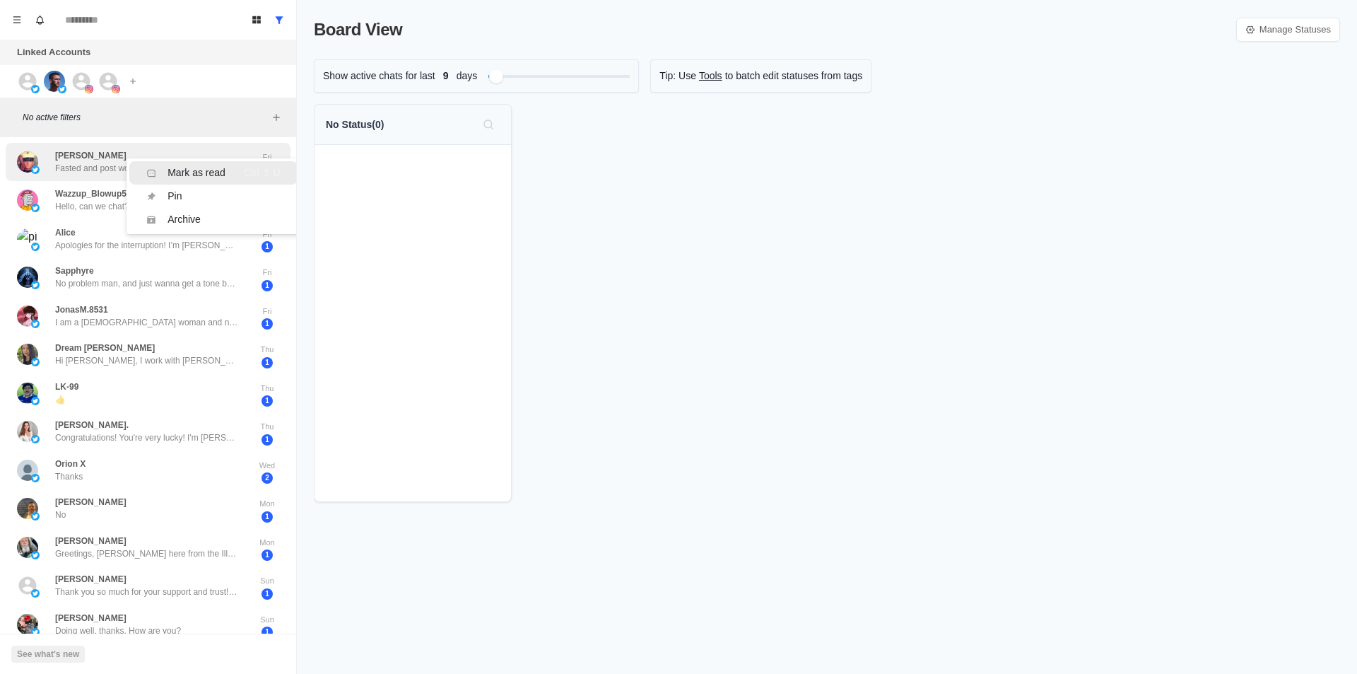
click at [204, 168] on div "Mark as read" at bounding box center [197, 172] width 58 height 15
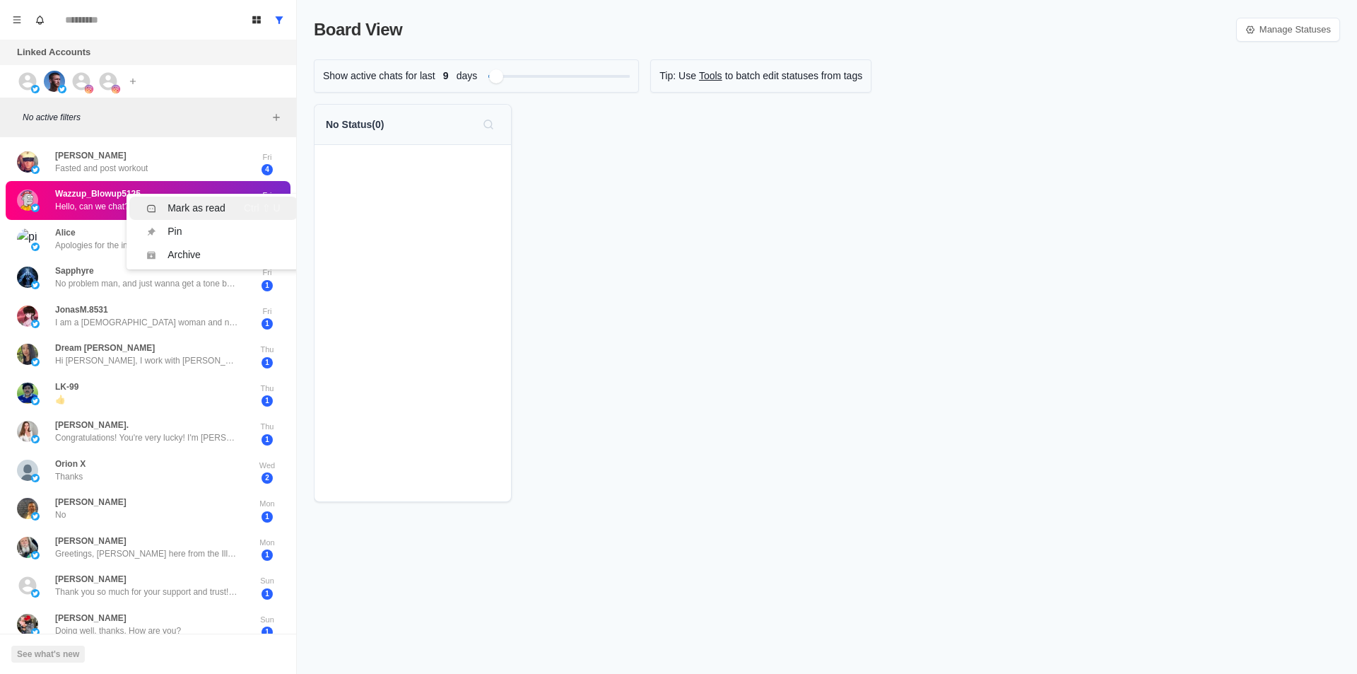
click at [217, 205] on div "Mark as read" at bounding box center [197, 208] width 58 height 15
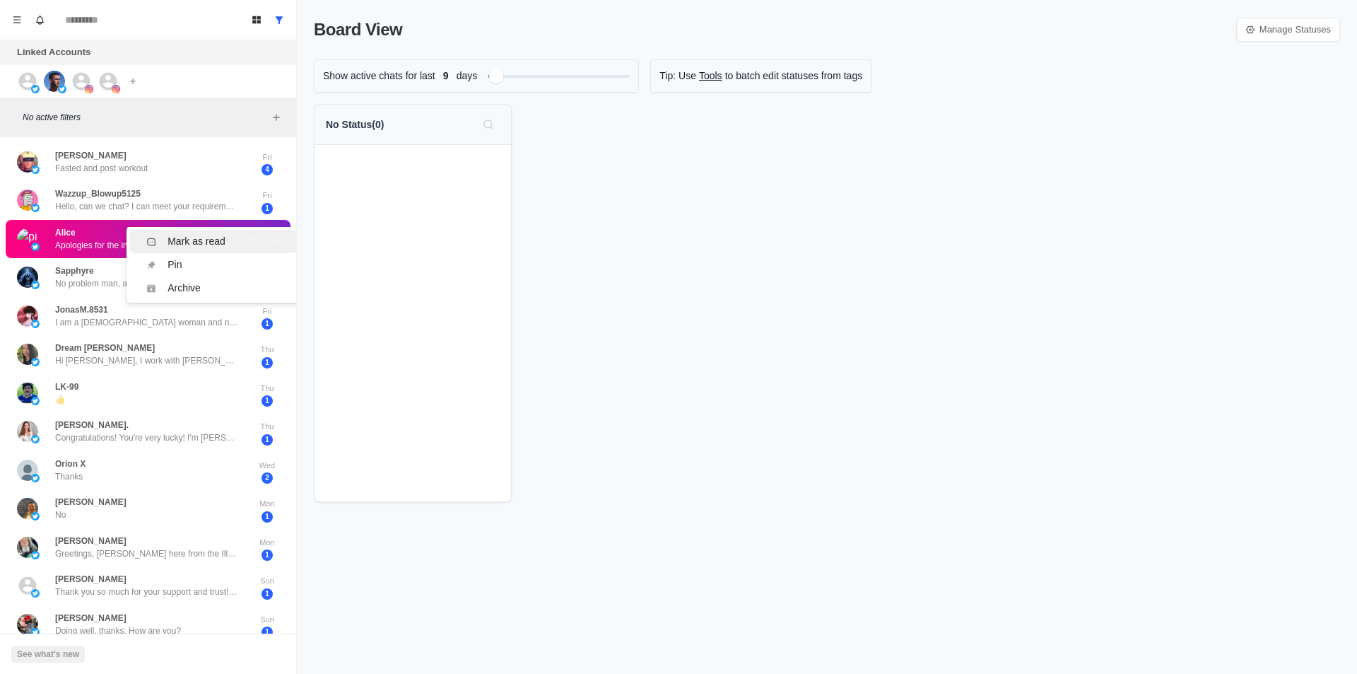
click at [216, 237] on div "Mark as read" at bounding box center [197, 241] width 58 height 15
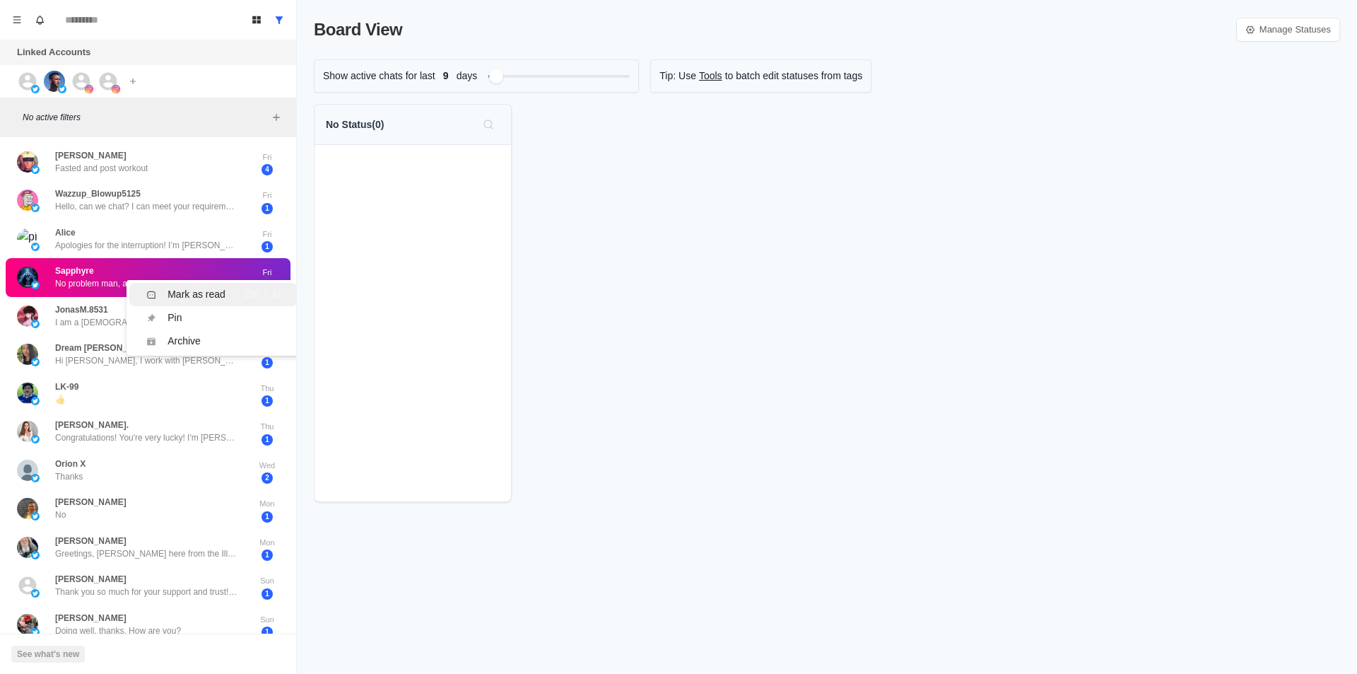
click at [223, 286] on li "Mark as read Ctrl ⇧ U" at bounding box center [213, 294] width 168 height 23
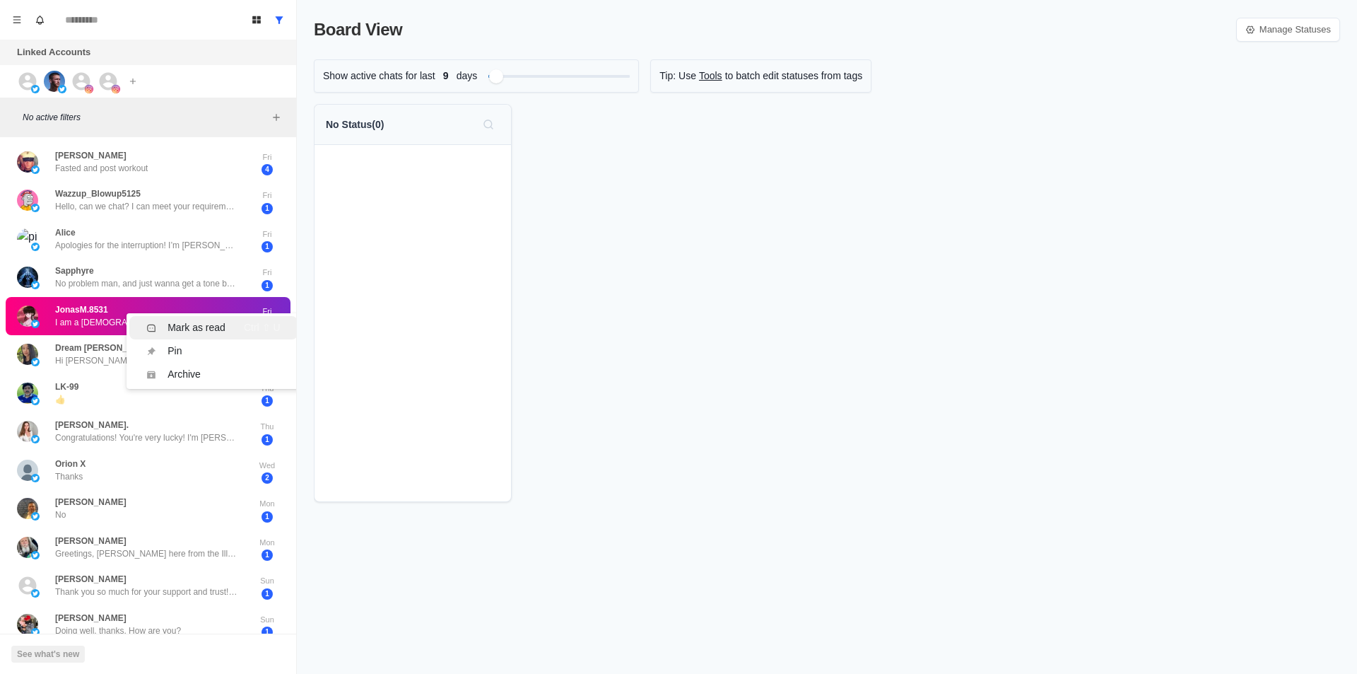
click at [225, 334] on div "Mark as read Ctrl ⇧ U" at bounding box center [213, 327] width 134 height 15
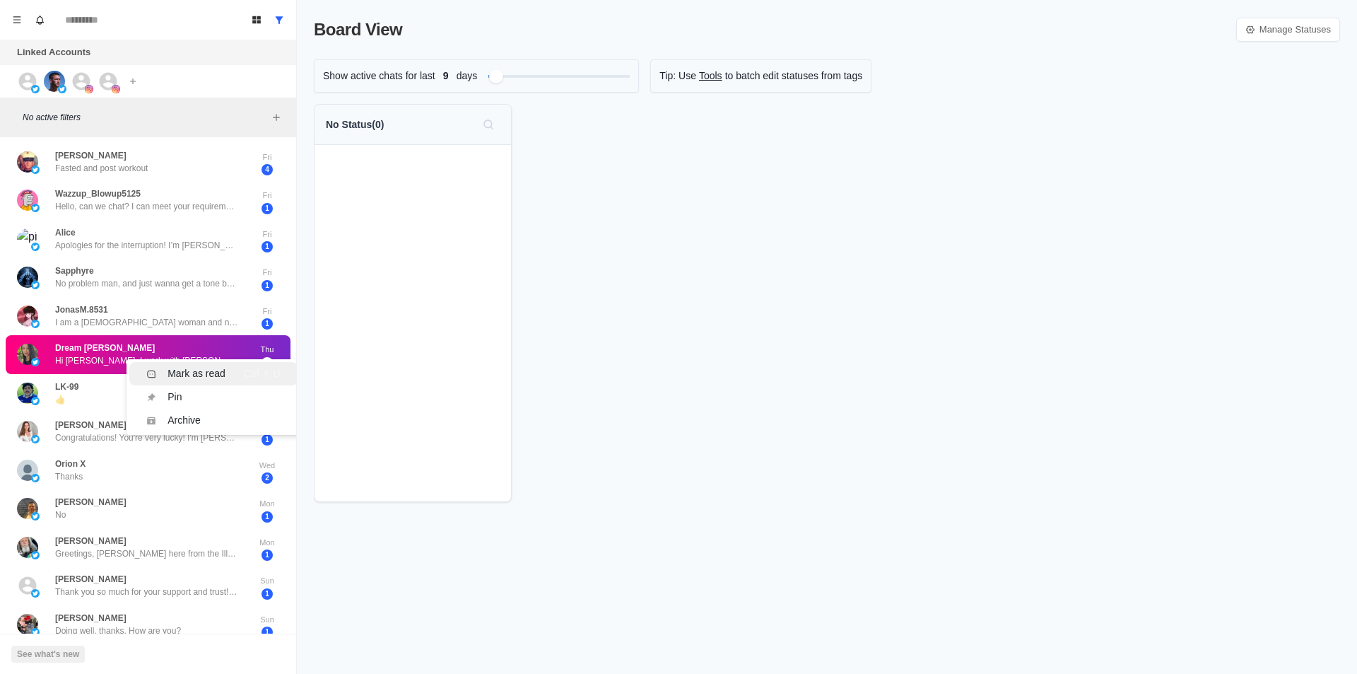
click at [221, 365] on li "Mark as read Ctrl ⇧ U" at bounding box center [213, 373] width 168 height 23
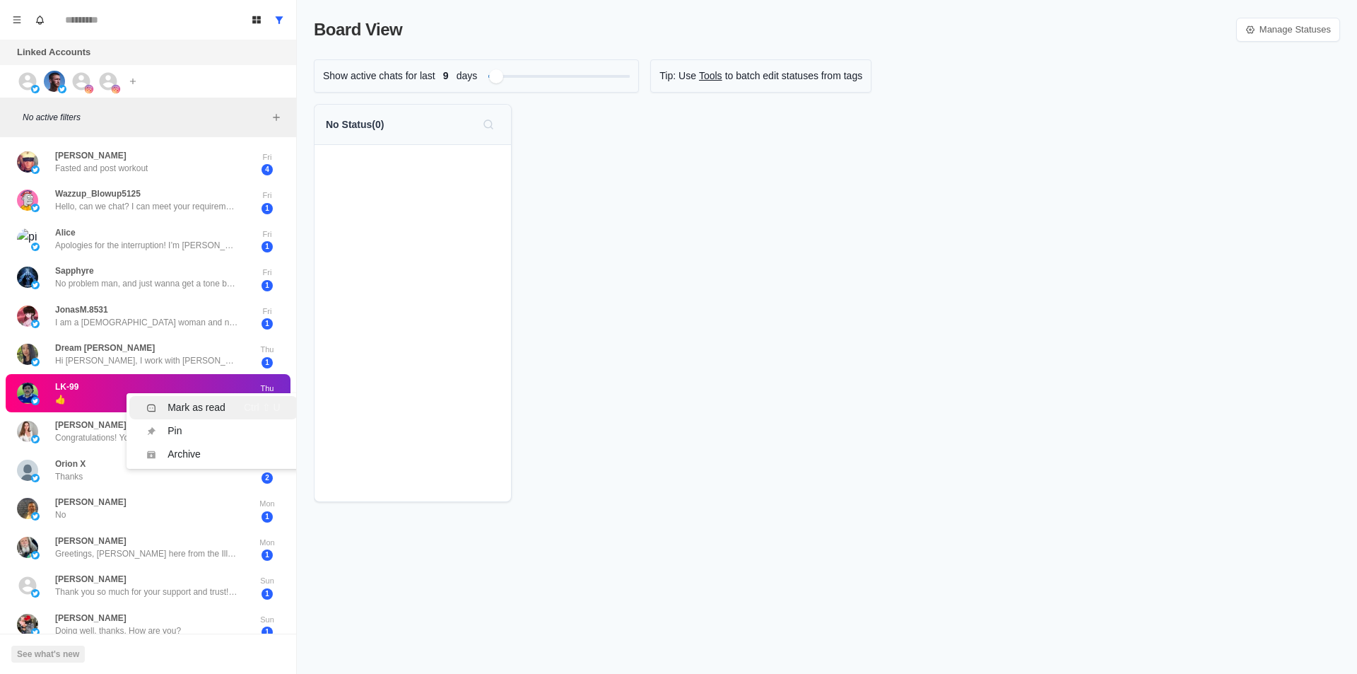
click at [224, 412] on div "Mark as read" at bounding box center [197, 407] width 58 height 15
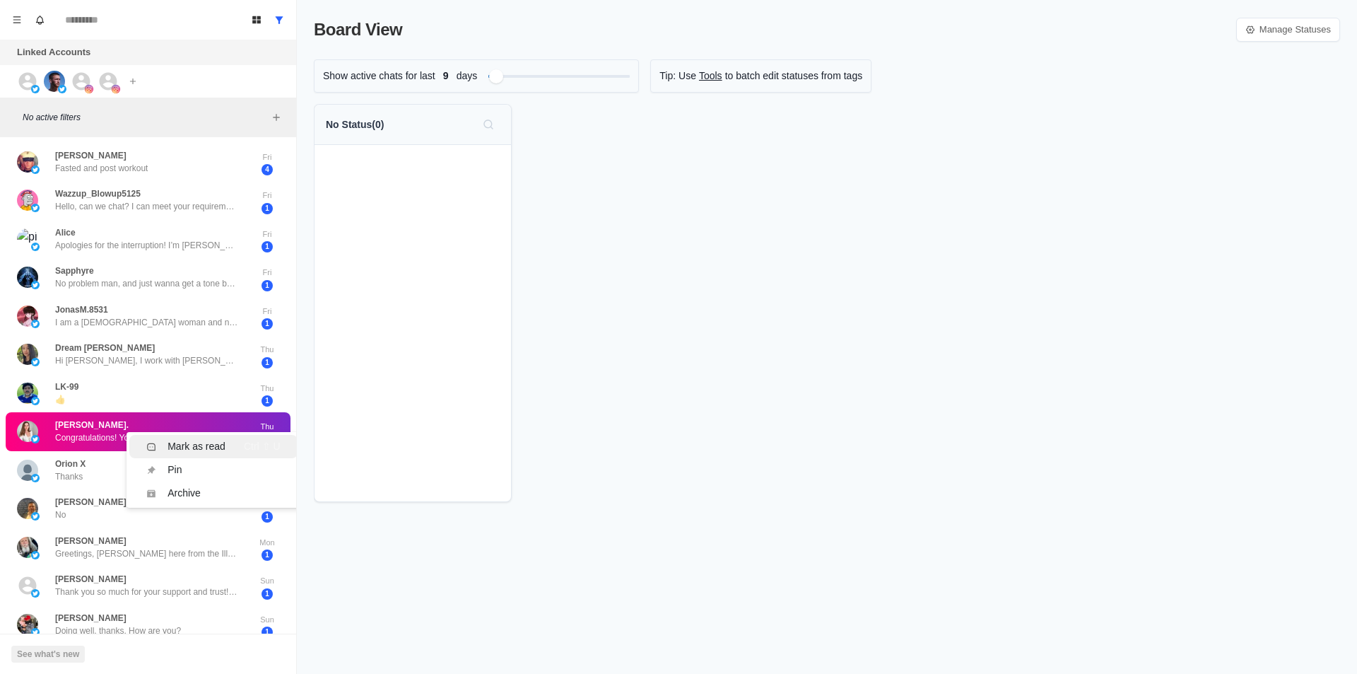
click at [221, 440] on div "Mark as read" at bounding box center [197, 446] width 58 height 15
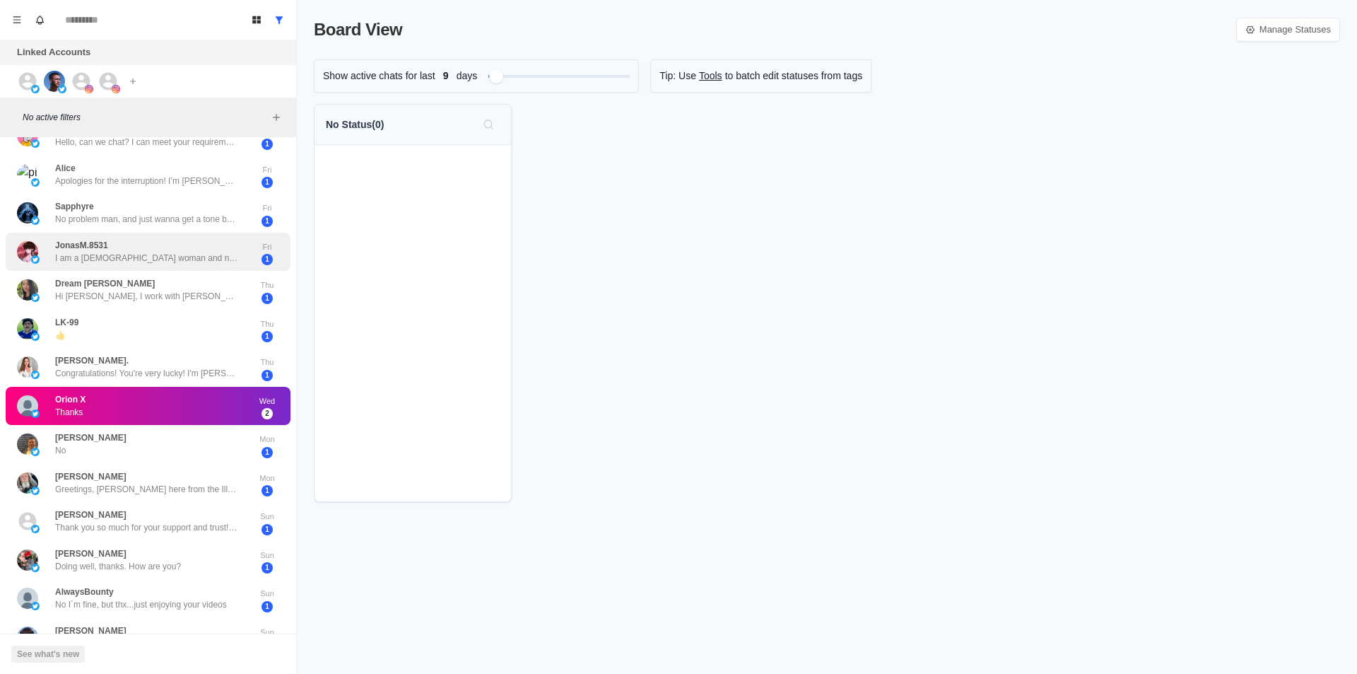
scroll to position [212, 0]
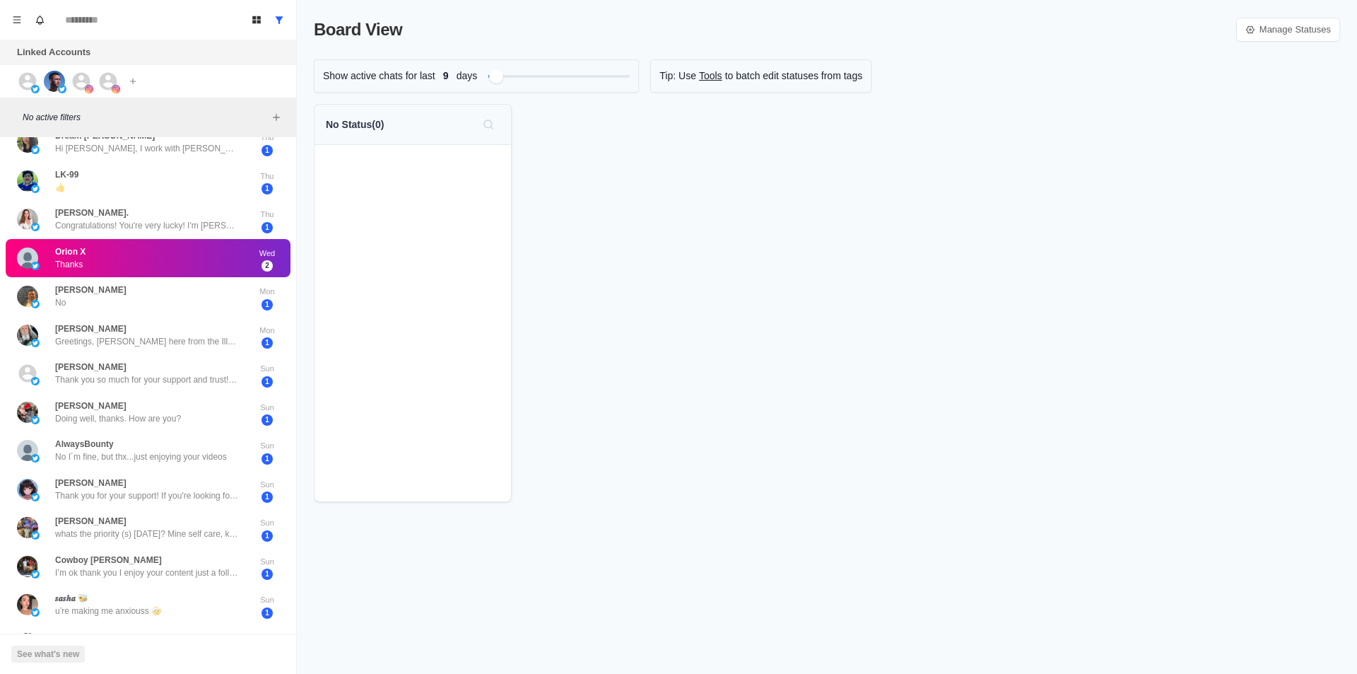
drag, startPoint x: 203, startPoint y: 253, endPoint x: 208, endPoint y: 263, distance: 11.1
click at [208, 263] on div "Mark as read" at bounding box center [197, 268] width 58 height 15
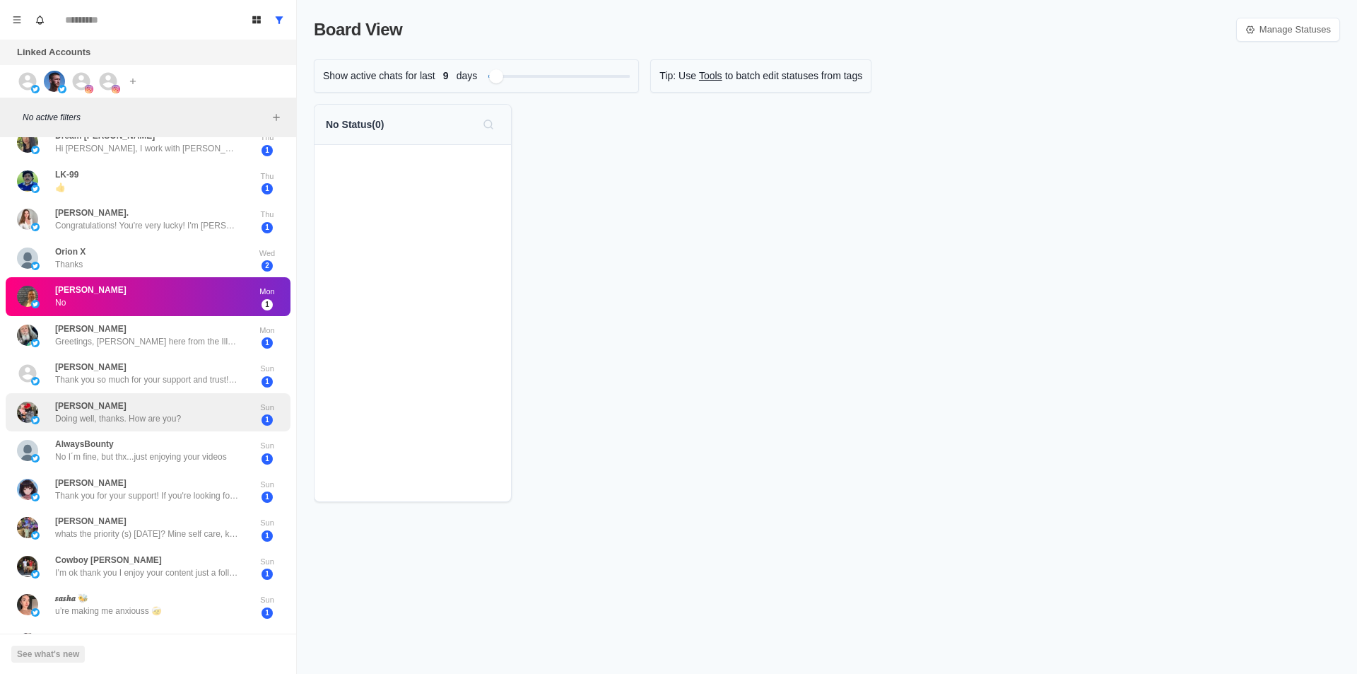
scroll to position [0, 0]
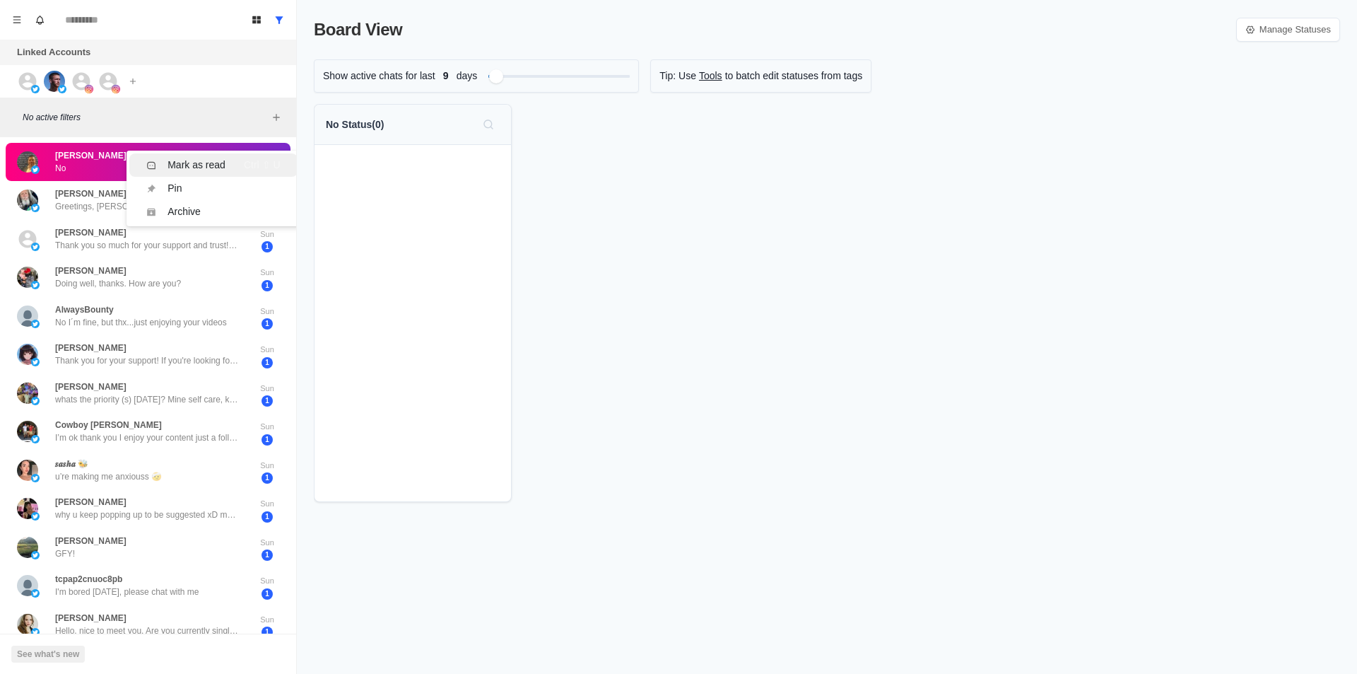
click at [218, 167] on div "Mark as read" at bounding box center [197, 165] width 58 height 15
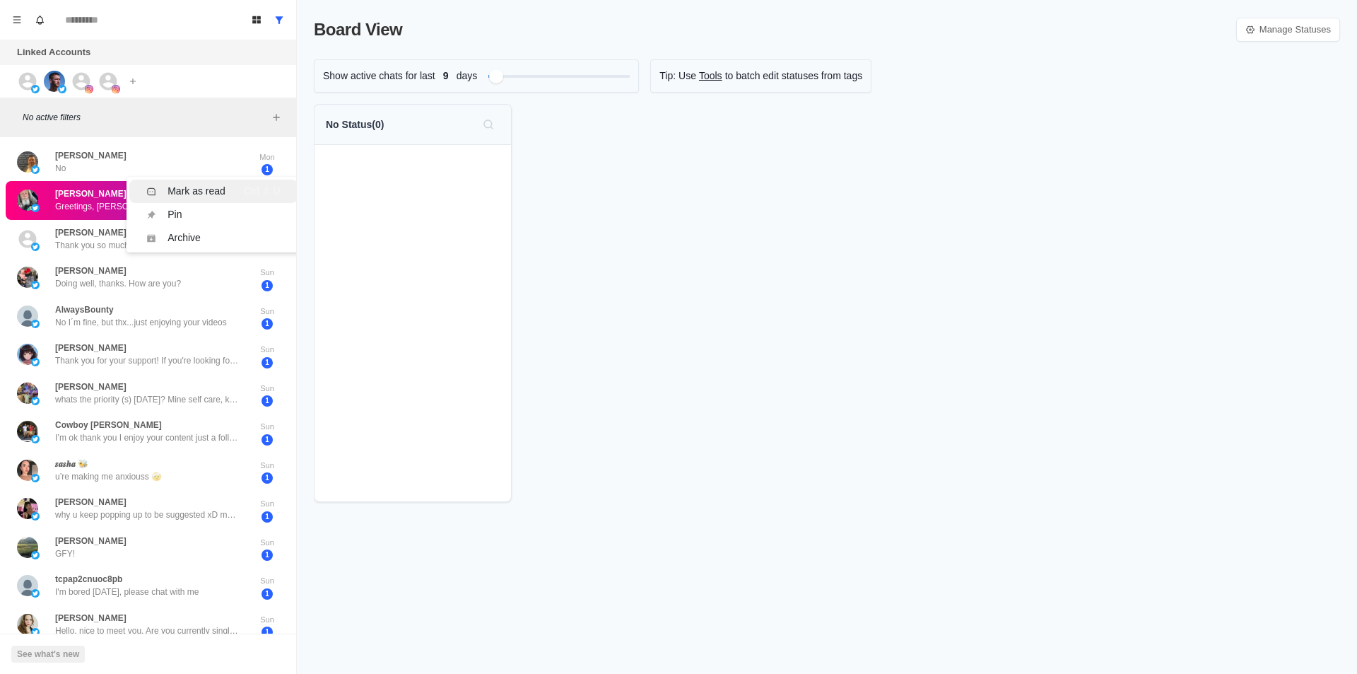
click at [230, 191] on div "Mark as read Ctrl ⇧ U" at bounding box center [213, 191] width 134 height 15
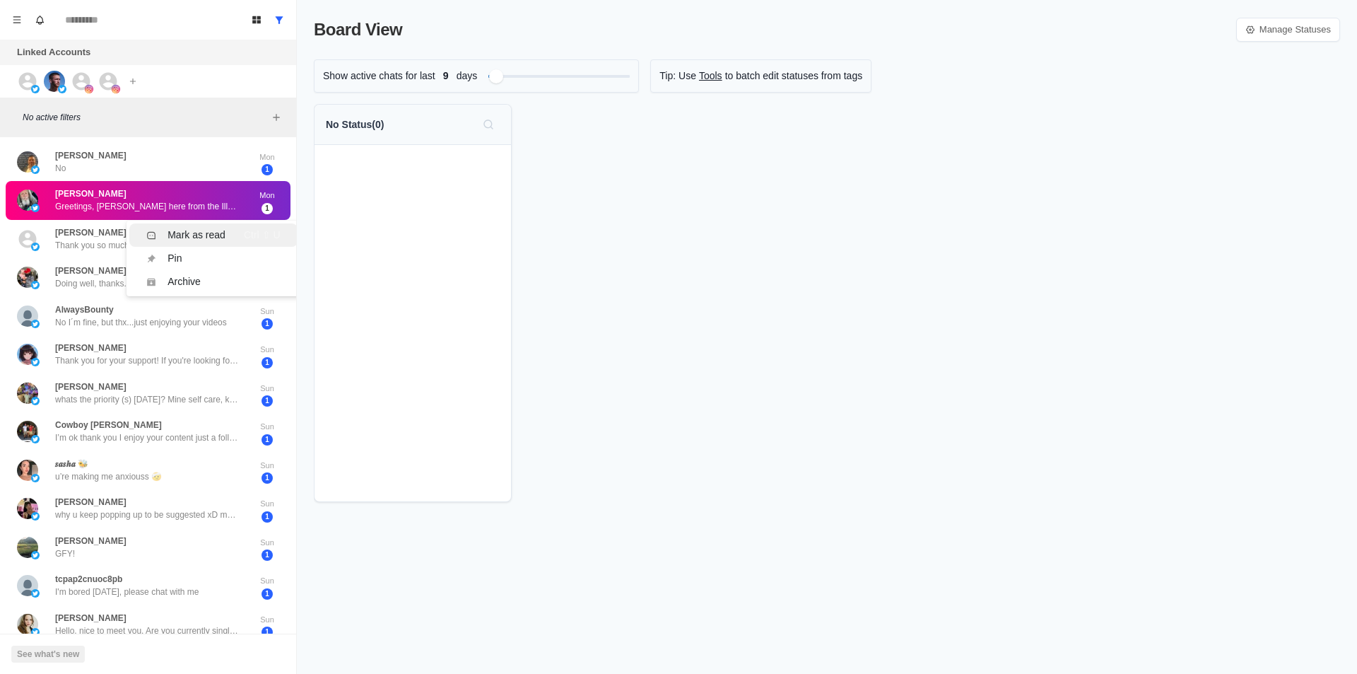
click at [208, 228] on div "Mark as read" at bounding box center [197, 235] width 58 height 15
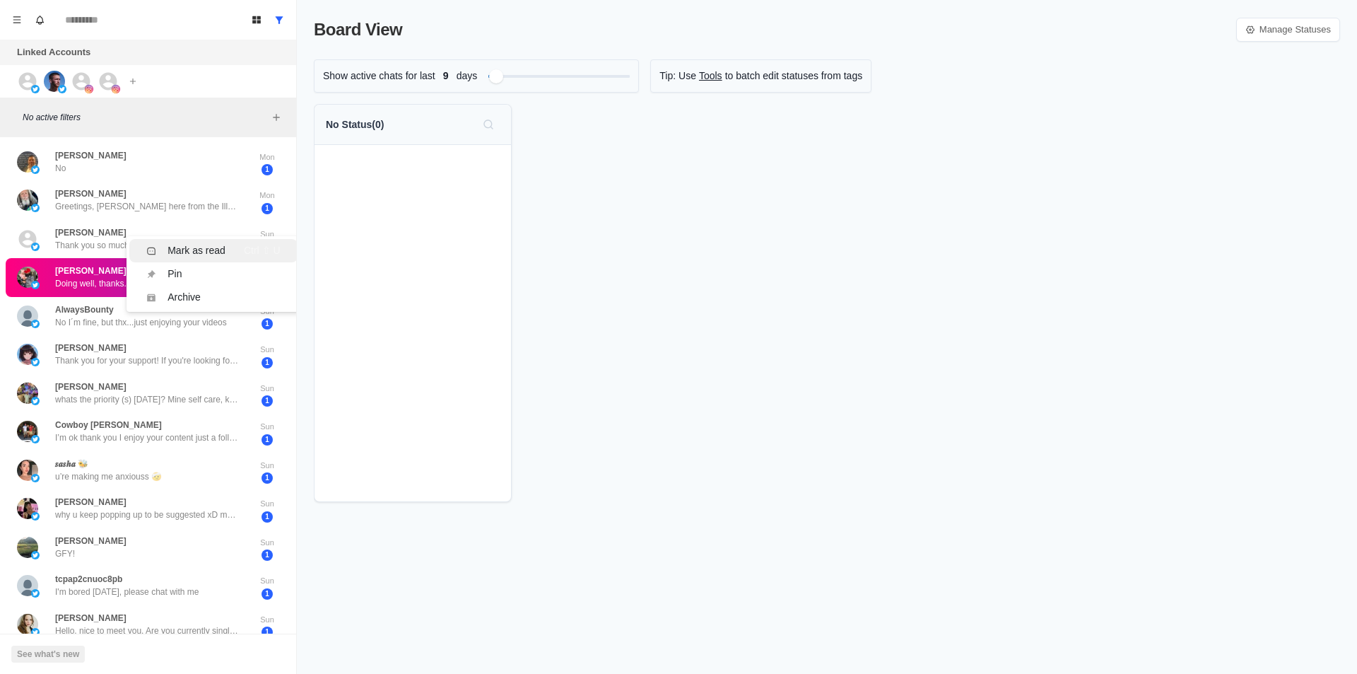
click at [213, 255] on div "Mark as read" at bounding box center [197, 250] width 58 height 15
click at [216, 287] on div "Mark as read" at bounding box center [197, 288] width 58 height 15
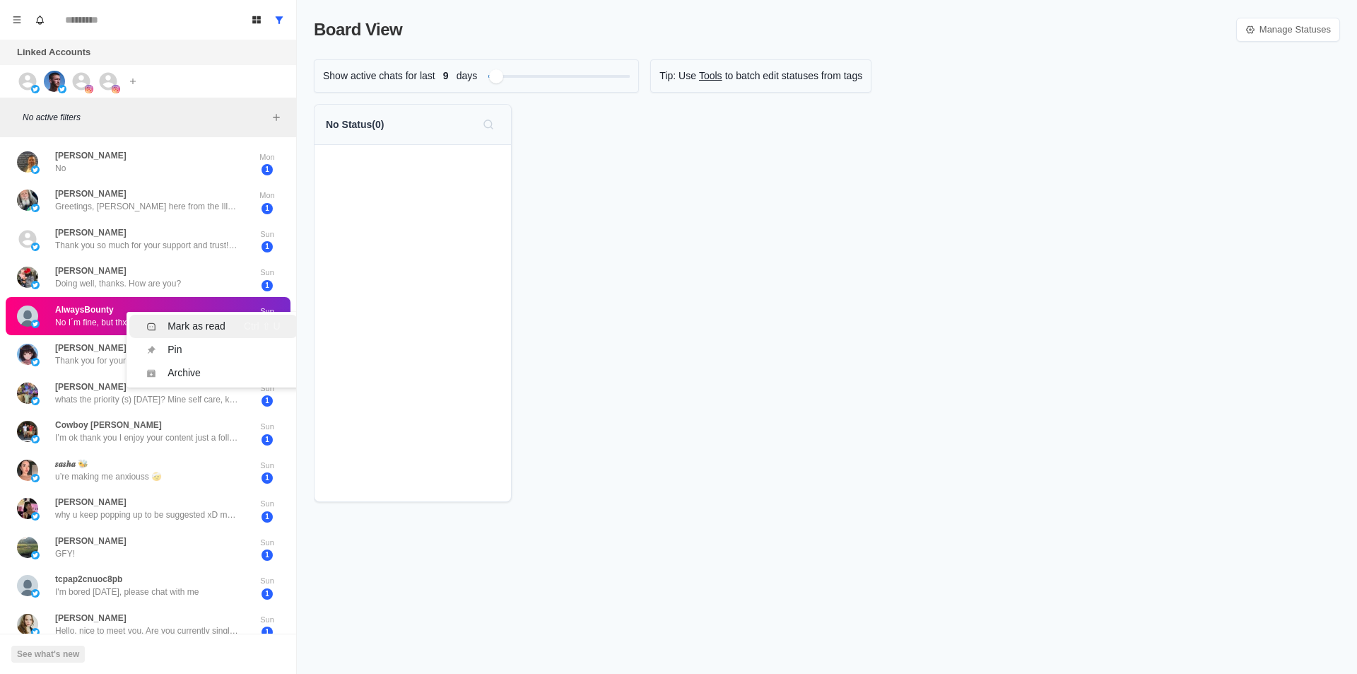
click at [213, 320] on div "Mark as read" at bounding box center [197, 326] width 58 height 15
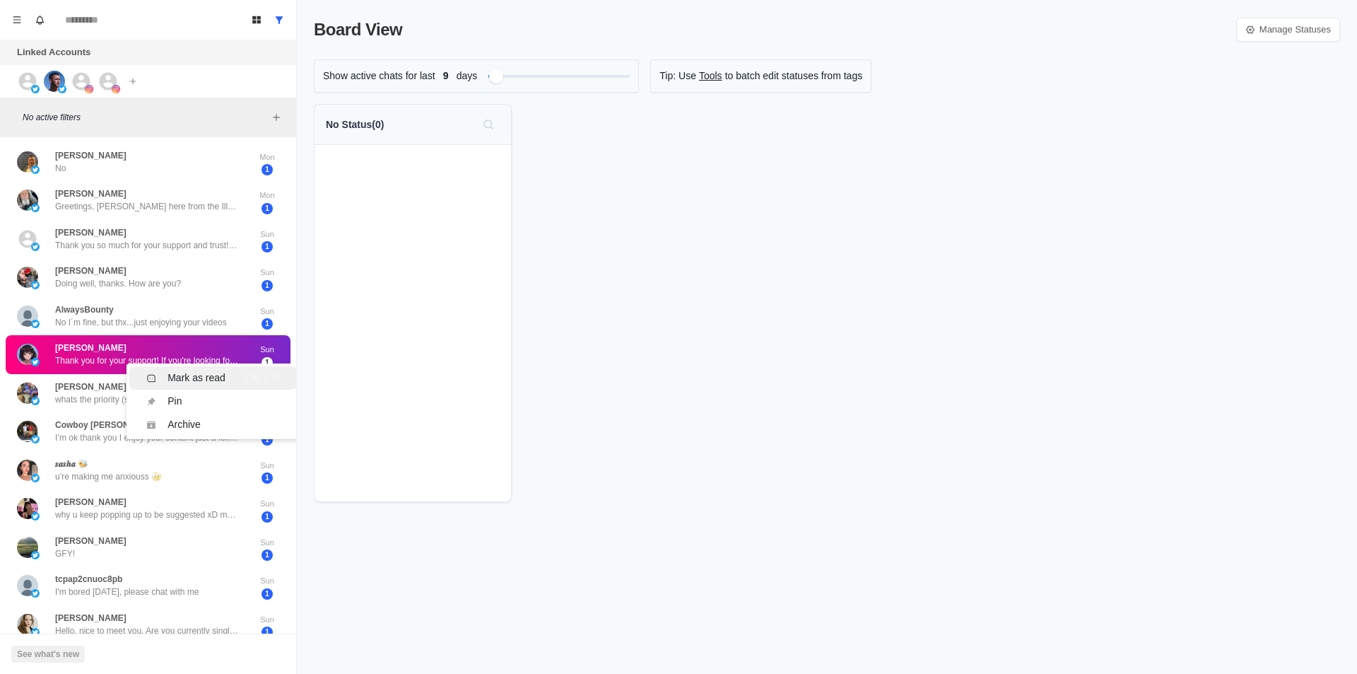
click at [211, 382] on div "Mark as read" at bounding box center [197, 377] width 58 height 15
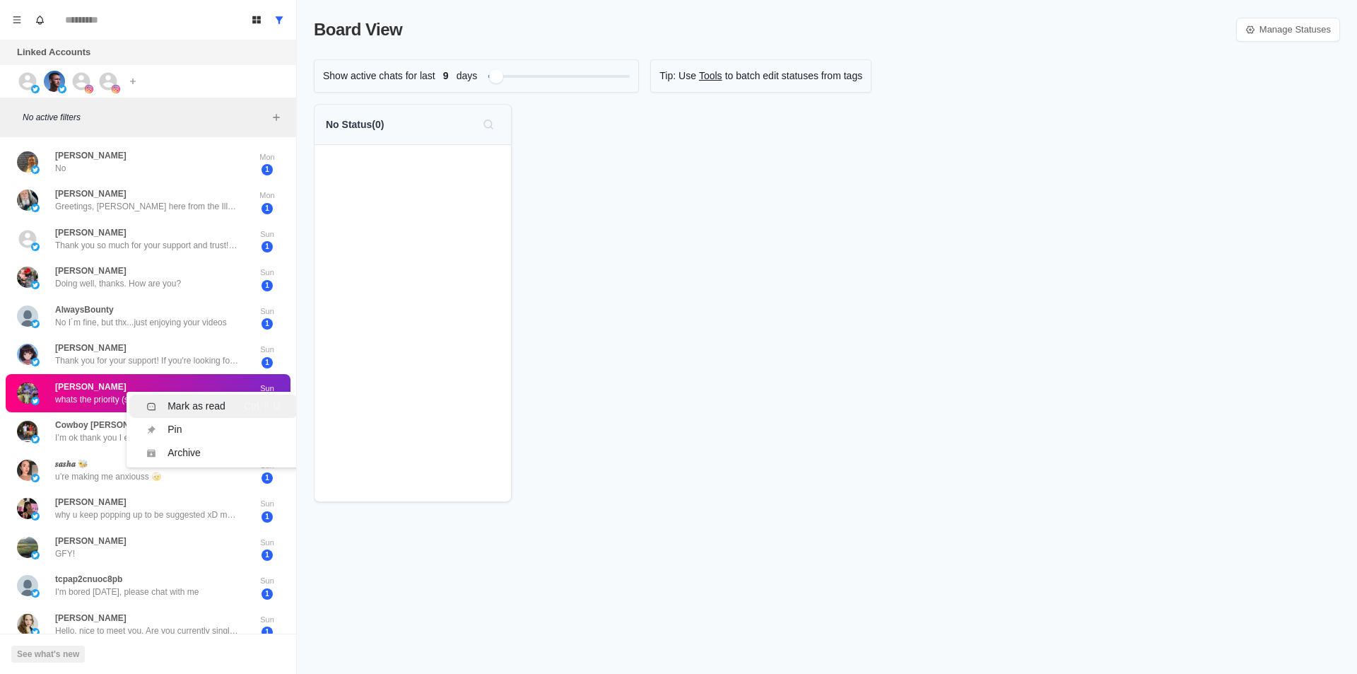
click at [218, 399] on div "Mark as read" at bounding box center [197, 406] width 58 height 15
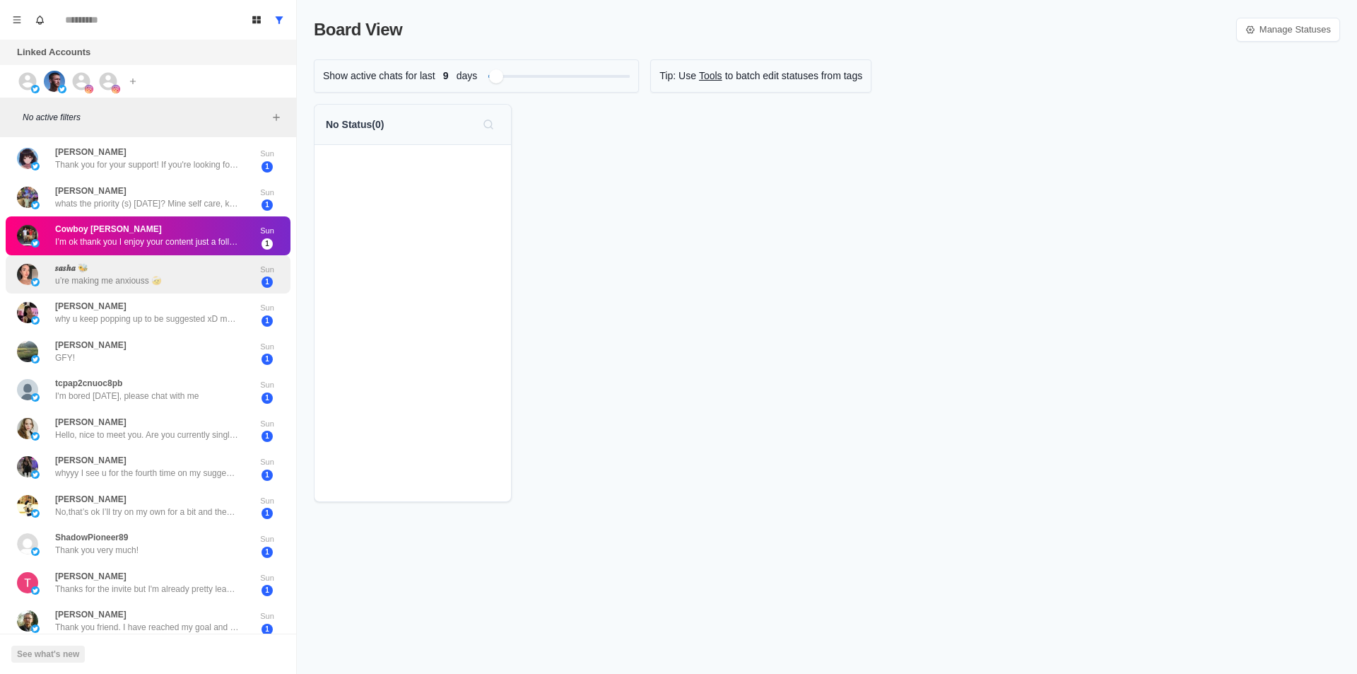
scroll to position [212, 0]
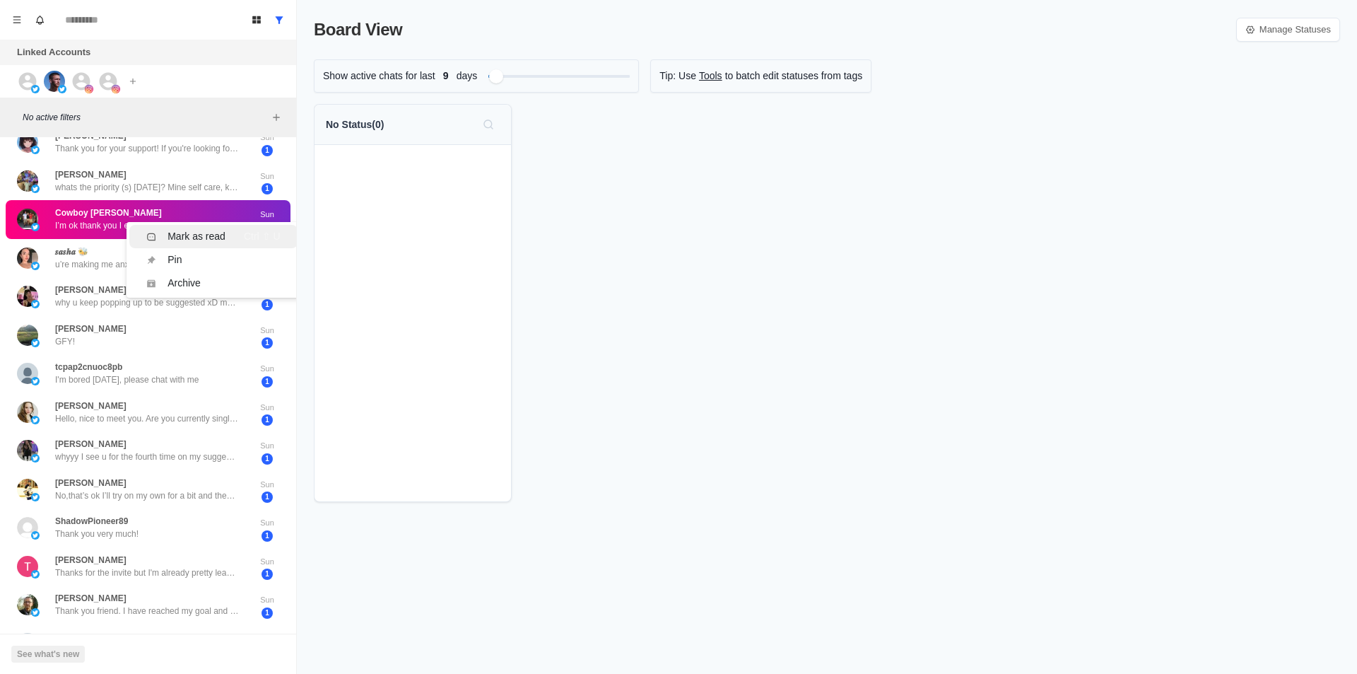
click at [197, 237] on div "Mark as read" at bounding box center [197, 236] width 58 height 15
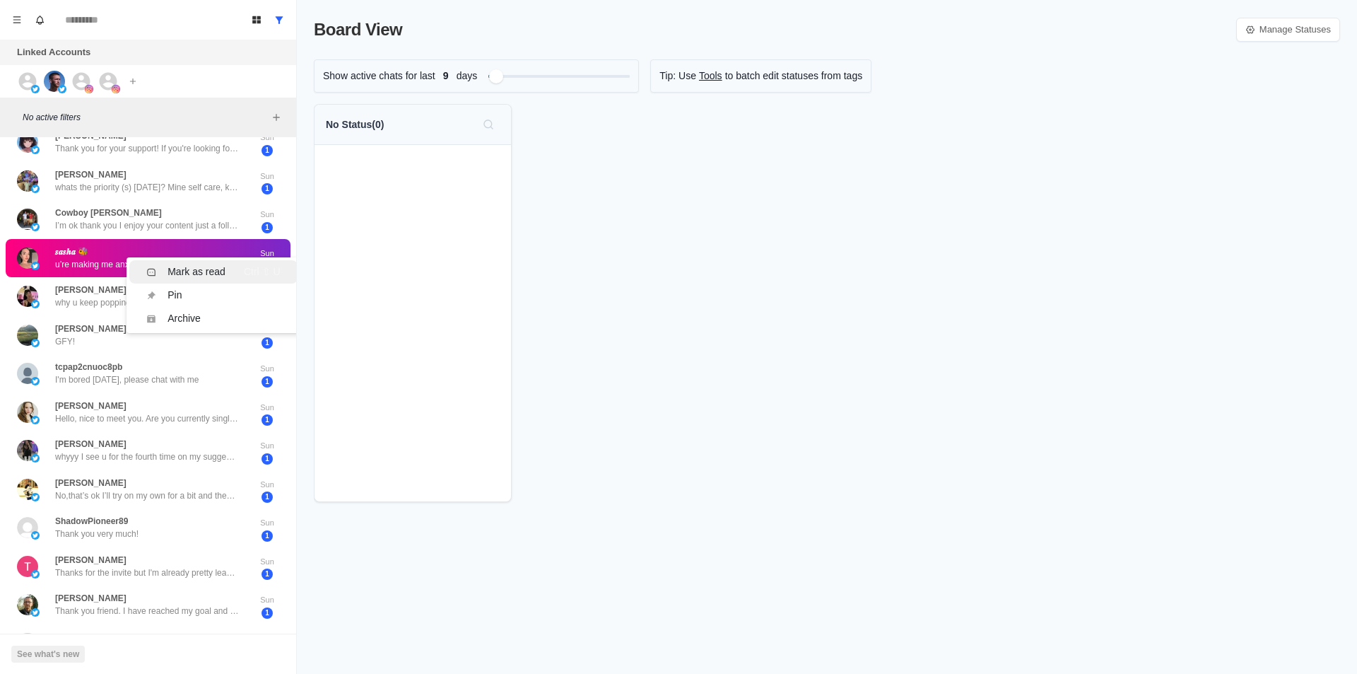
click at [206, 276] on div "Mark as read" at bounding box center [197, 271] width 58 height 15
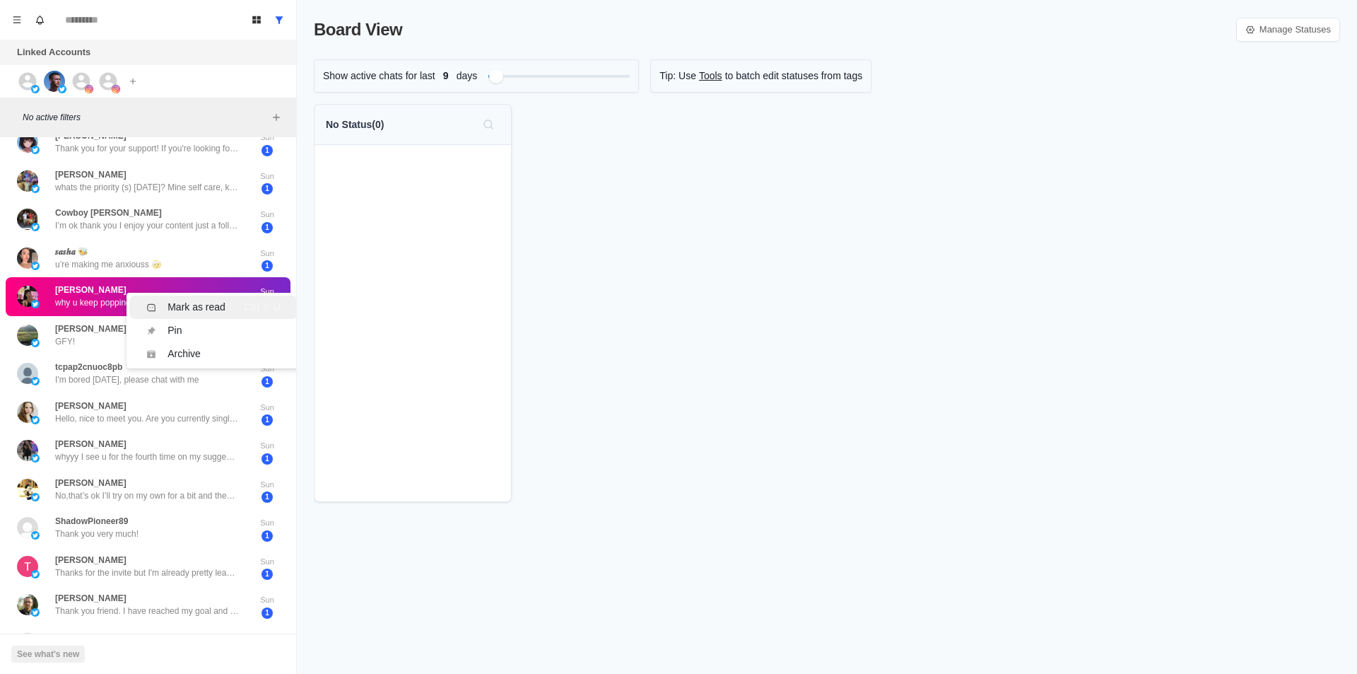
click at [197, 300] on div "Mark as read" at bounding box center [197, 307] width 58 height 15
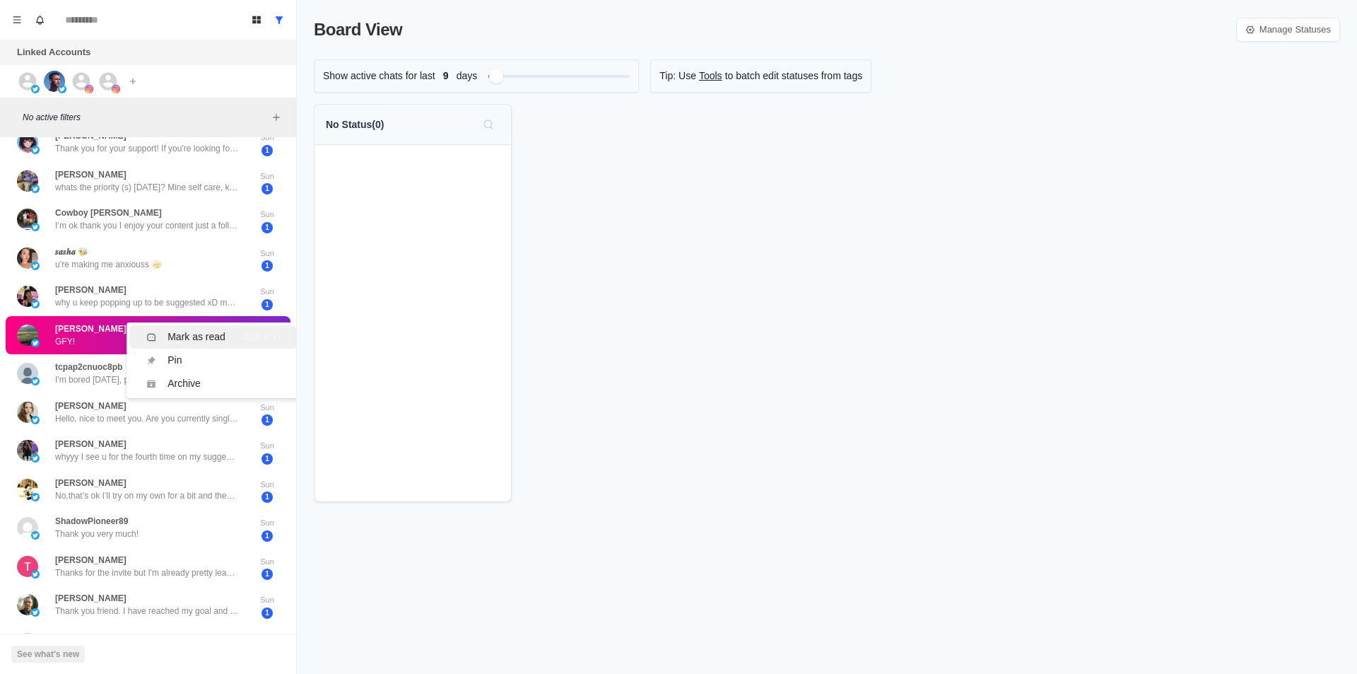
click at [200, 334] on div "Andrew Hoffman No Mon 1 Frank Reuben Greetings, Frank here from the Illuminati.…" at bounding box center [148, 367] width 296 height 872
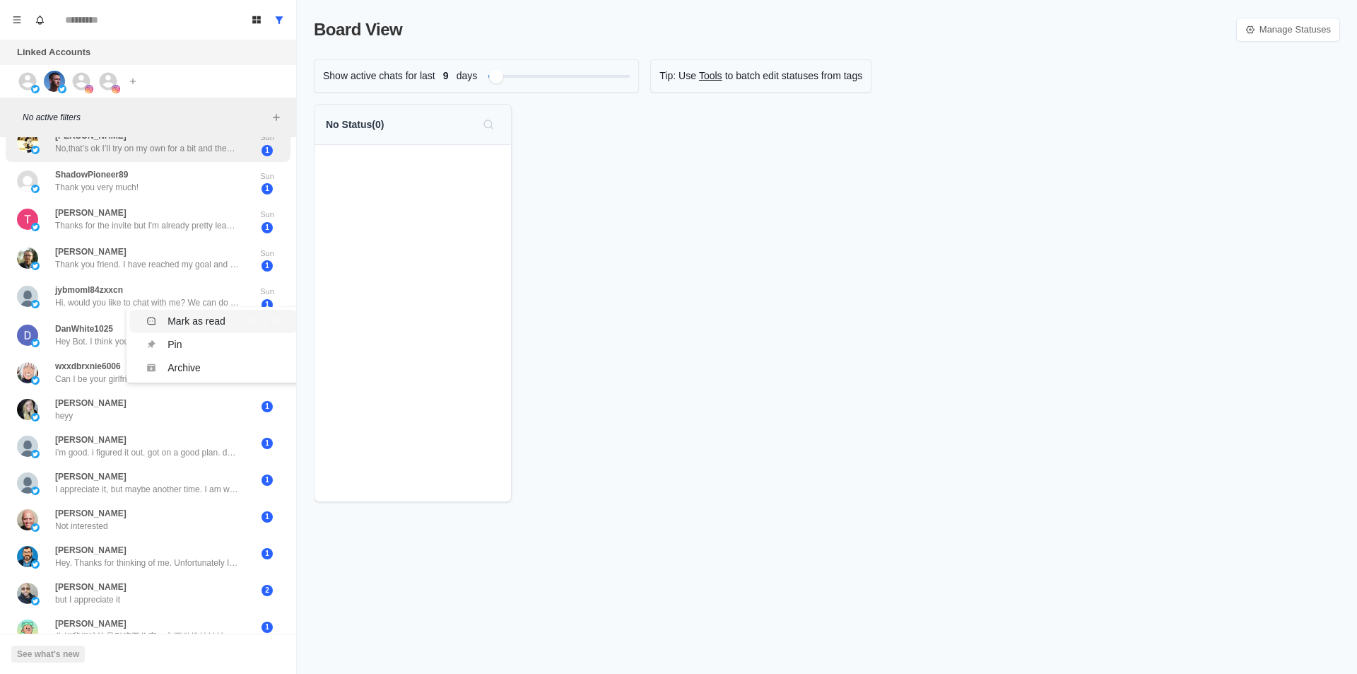
scroll to position [0, 0]
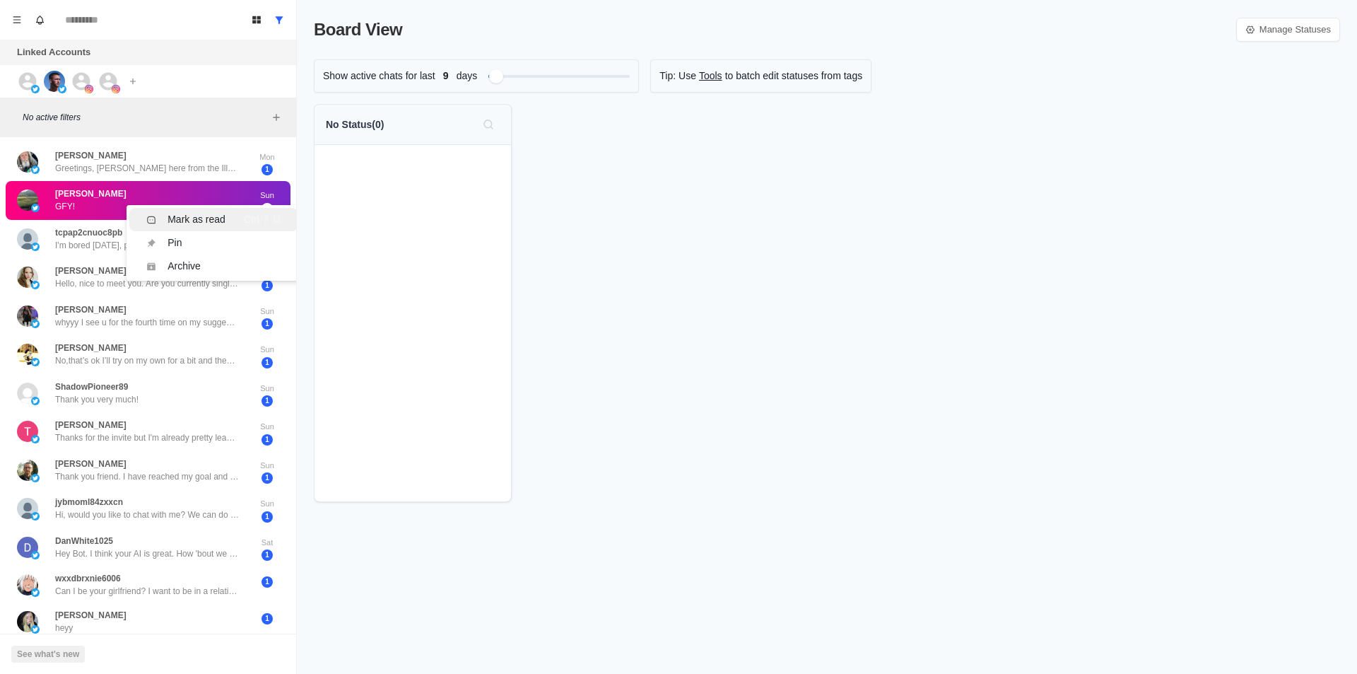
click at [213, 217] on div "Mark as read" at bounding box center [197, 219] width 58 height 15
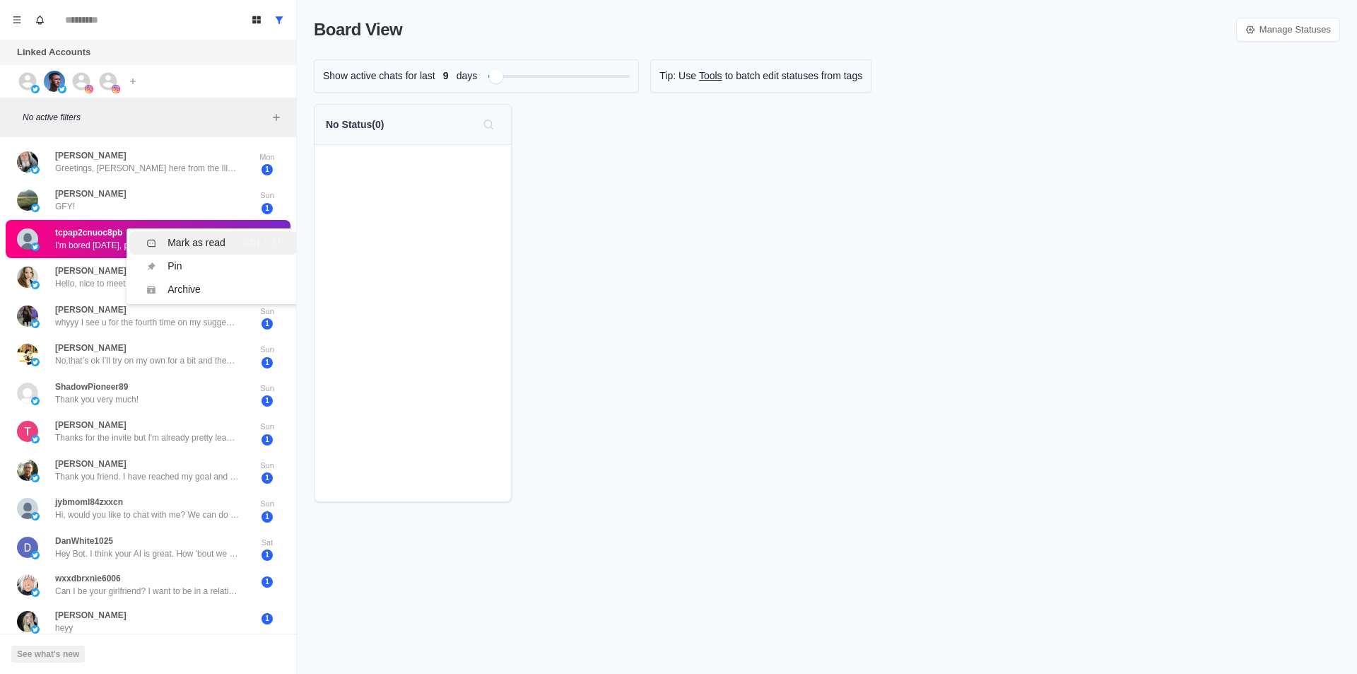
click at [229, 239] on div "Mark as read Ctrl ⇧ U" at bounding box center [213, 242] width 134 height 15
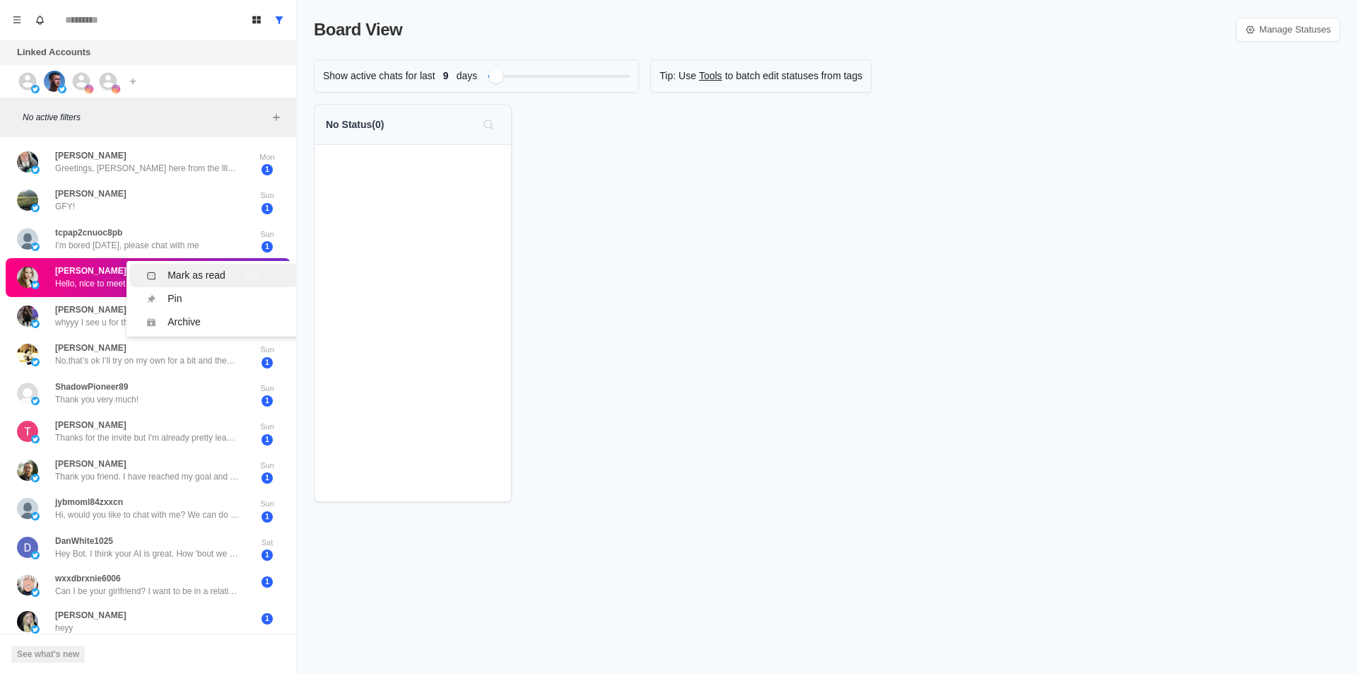
click at [206, 274] on div "Mark as read" at bounding box center [197, 275] width 58 height 15
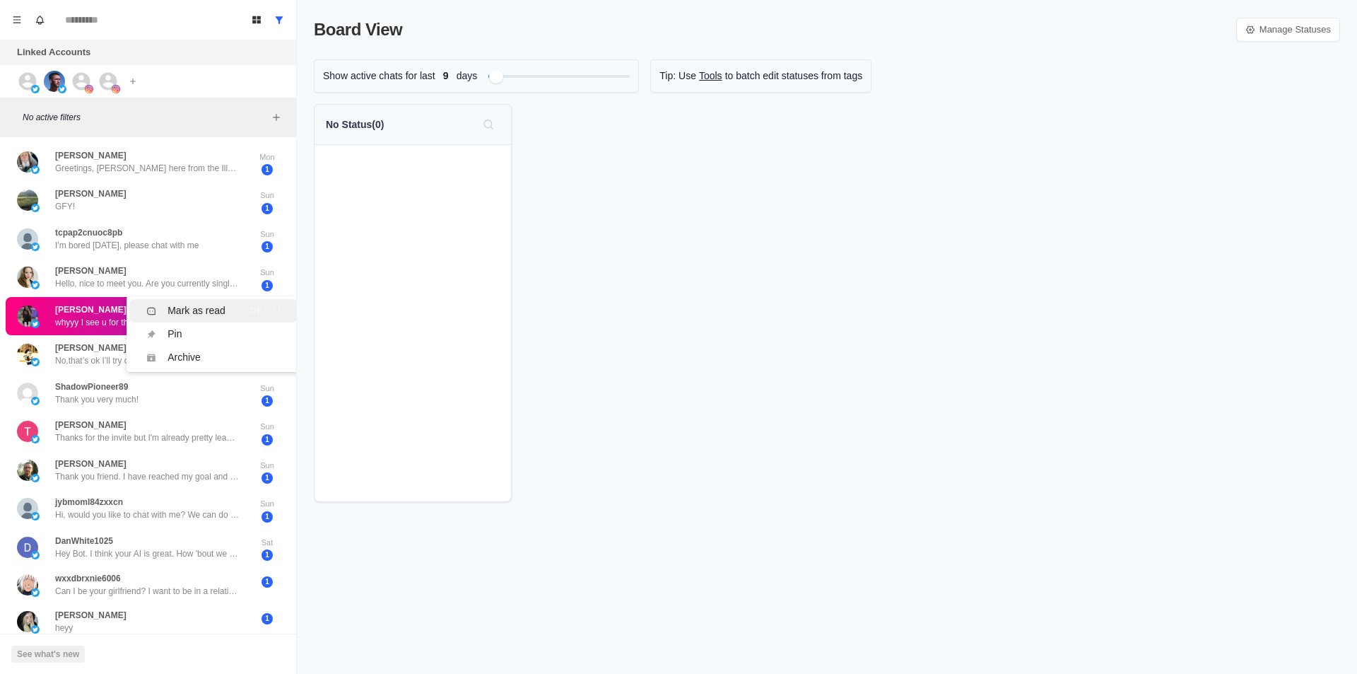
click at [199, 310] on div "Mark as read" at bounding box center [197, 310] width 58 height 15
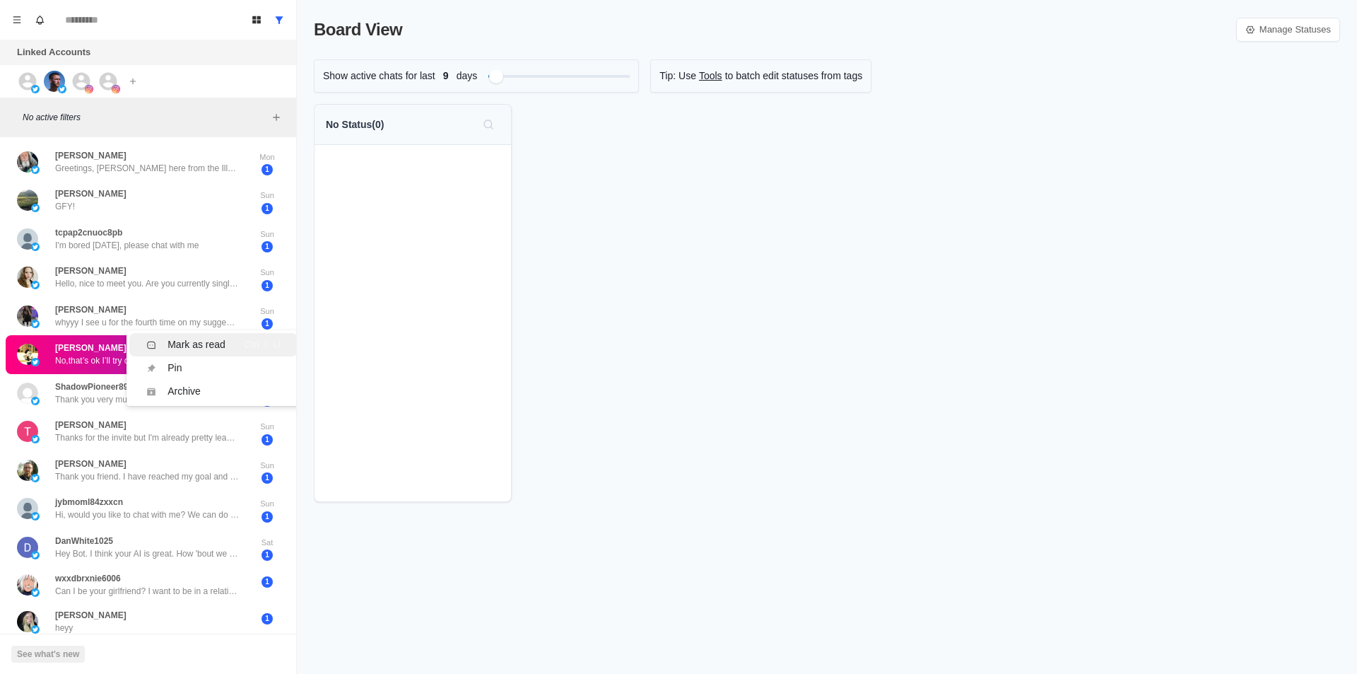
click at [212, 346] on div "Mark as read" at bounding box center [197, 344] width 58 height 15
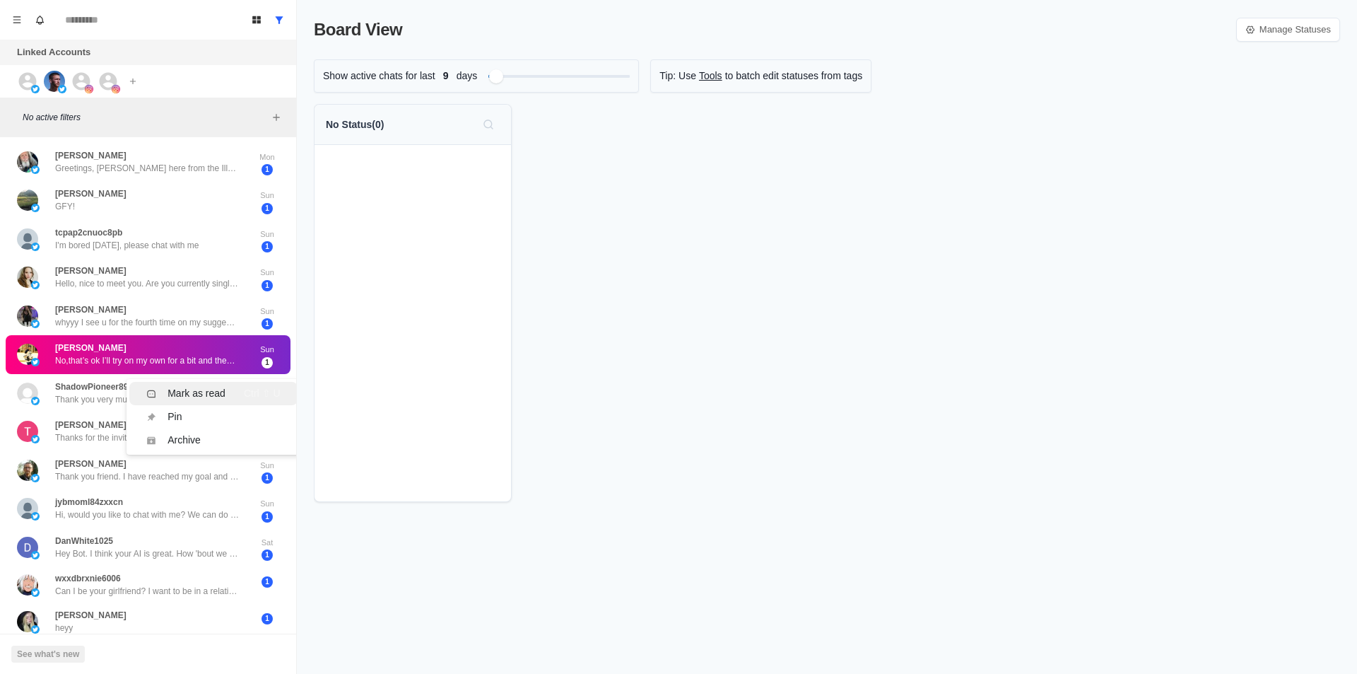
click at [209, 383] on li "Mark as read Ctrl ⇧ U" at bounding box center [213, 393] width 168 height 23
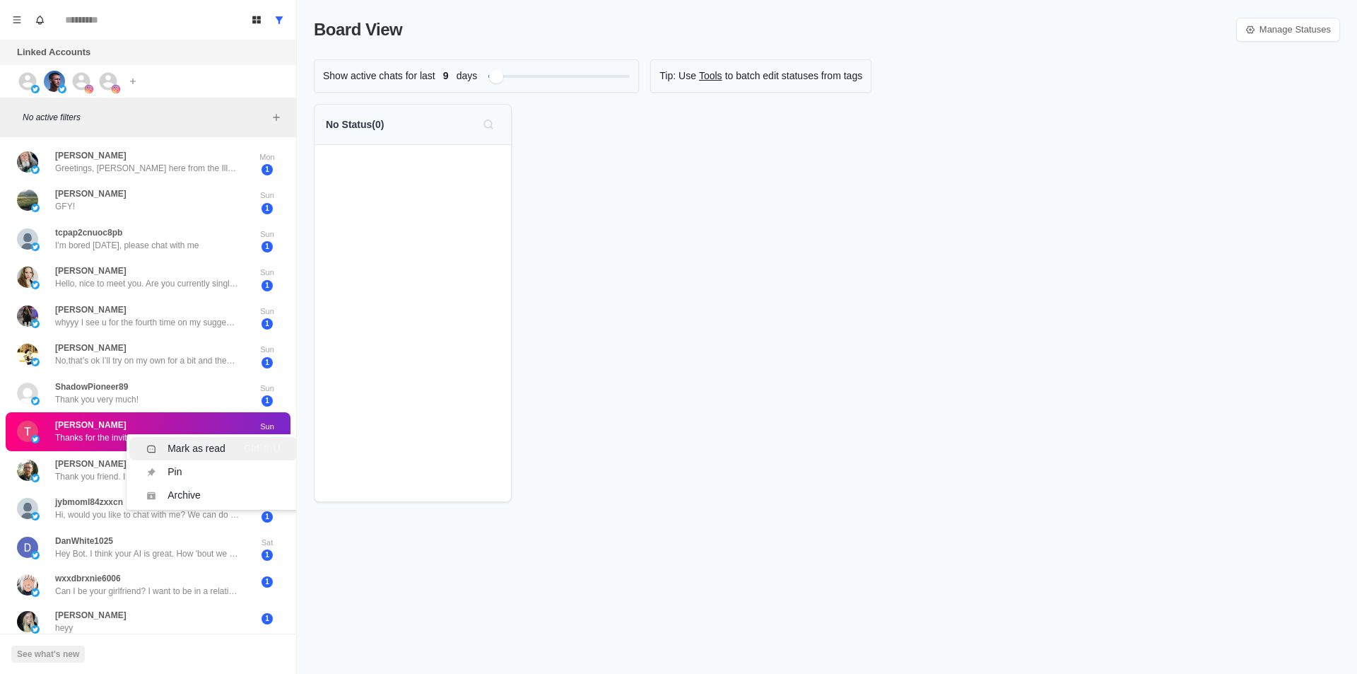
click at [203, 442] on div "Mark as read" at bounding box center [197, 448] width 58 height 15
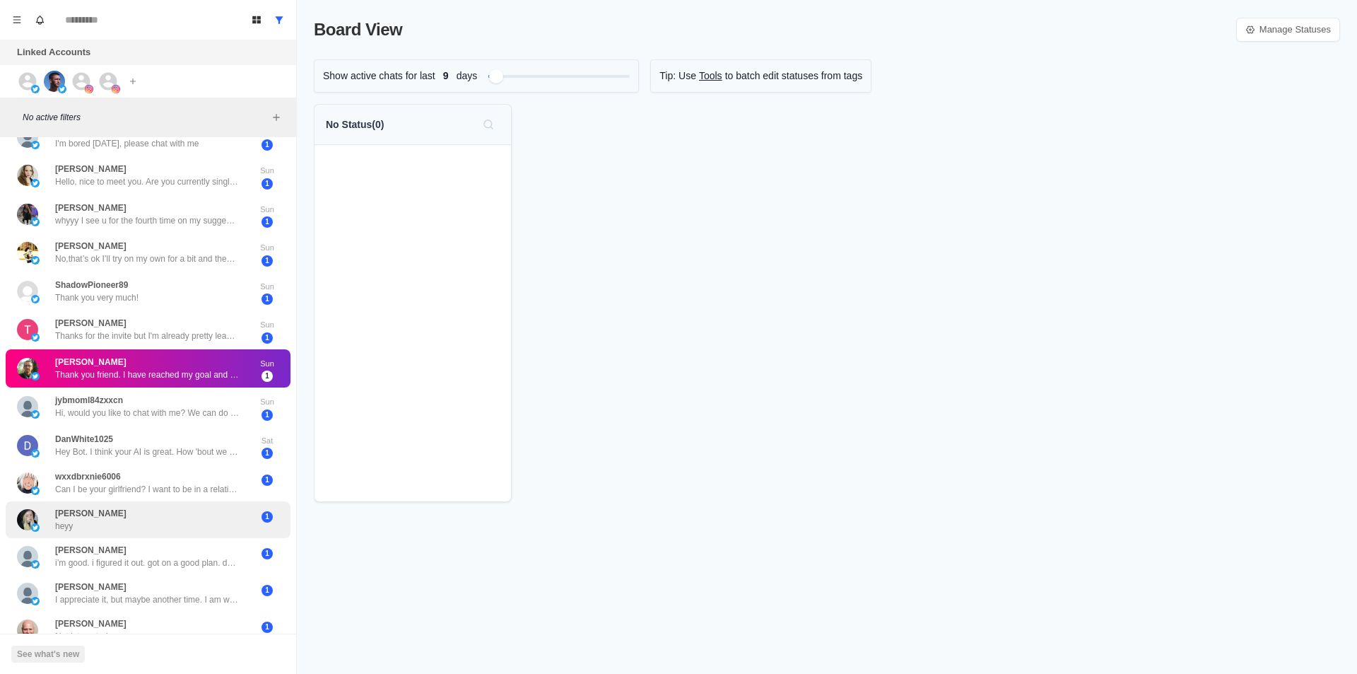
scroll to position [283, 0]
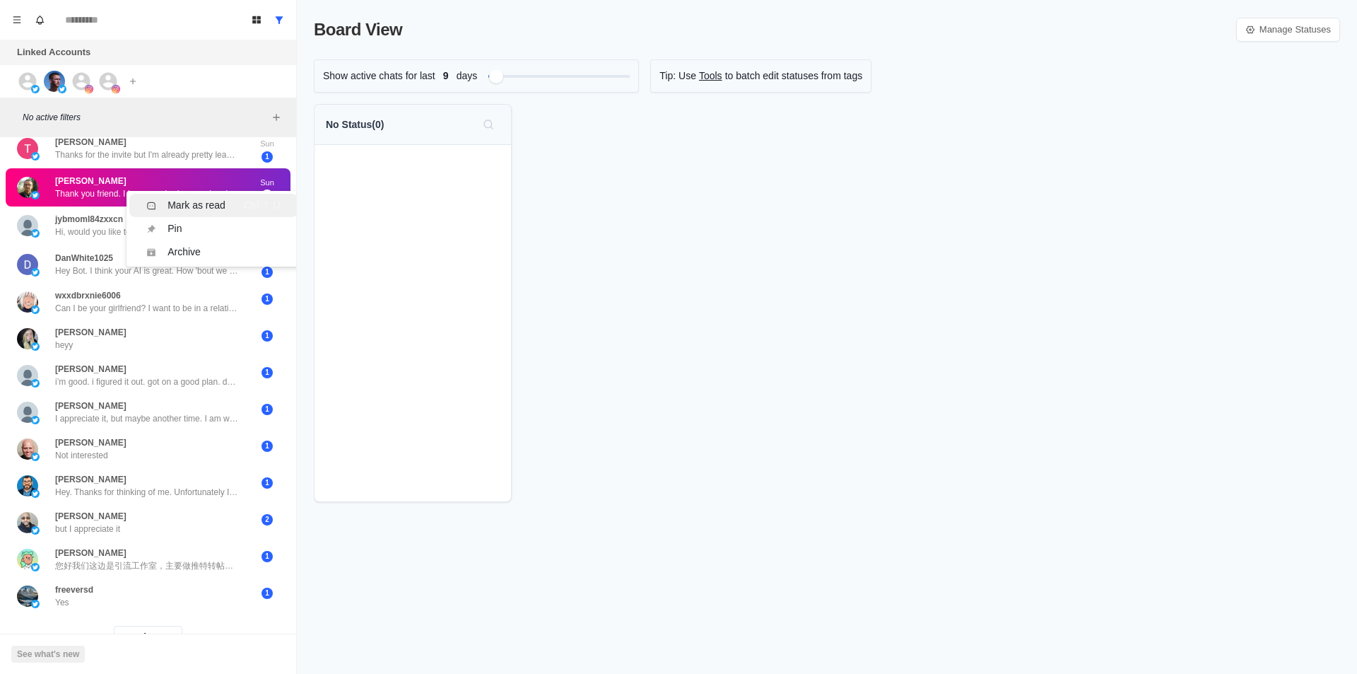
click at [200, 195] on li "Mark as read Ctrl ⇧ U" at bounding box center [213, 205] width 168 height 23
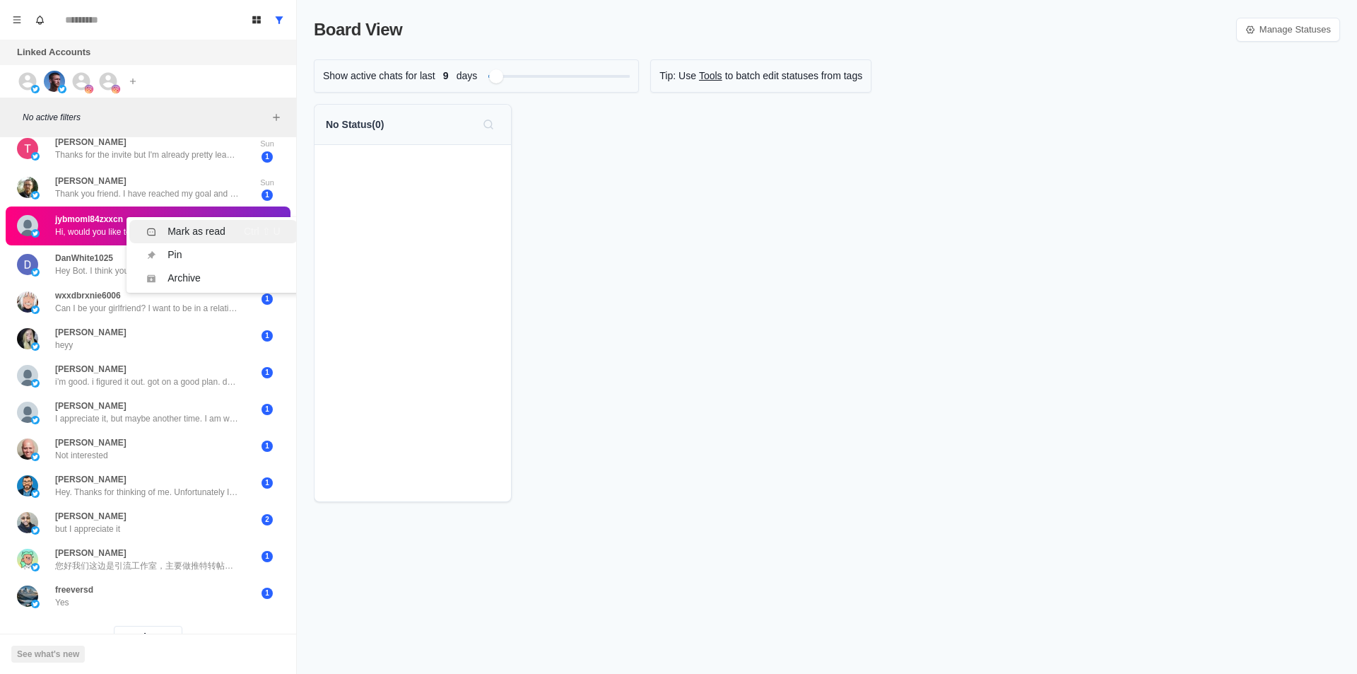
click at [199, 233] on div "Mark as read" at bounding box center [197, 231] width 58 height 15
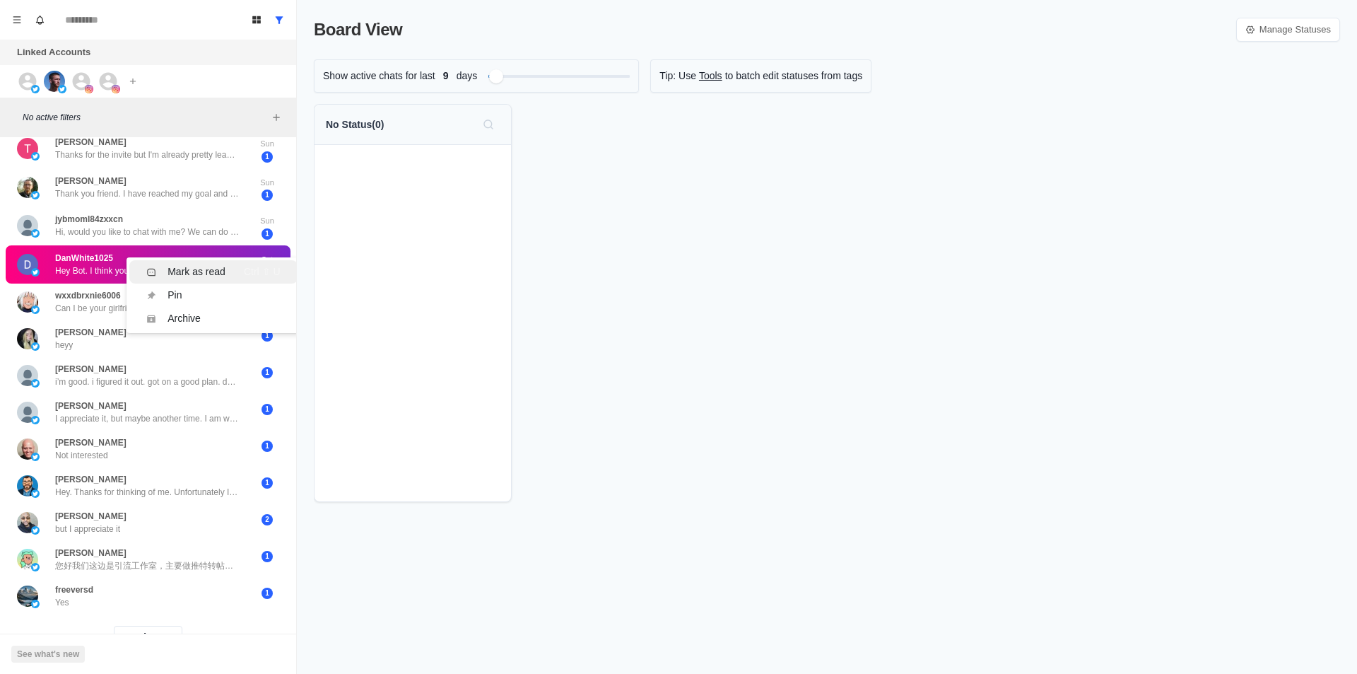
click at [195, 276] on div "Mark as read" at bounding box center [197, 271] width 58 height 15
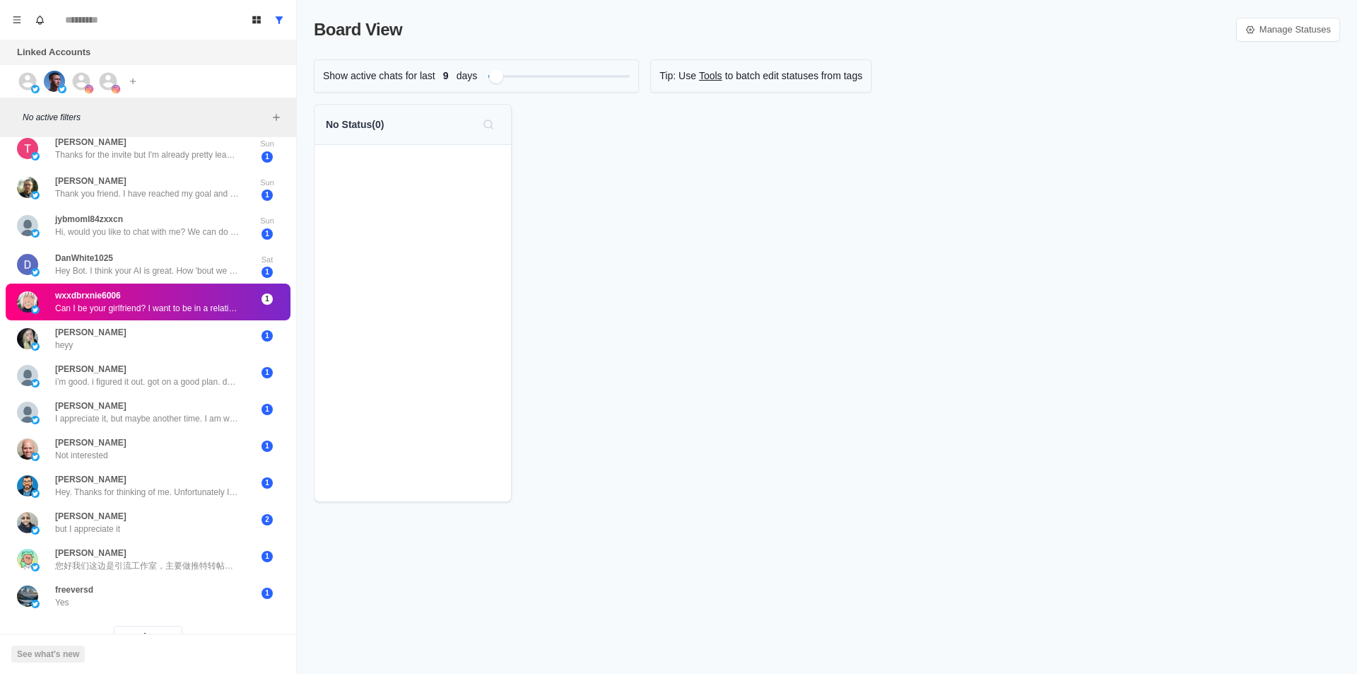
scroll to position [0, 0]
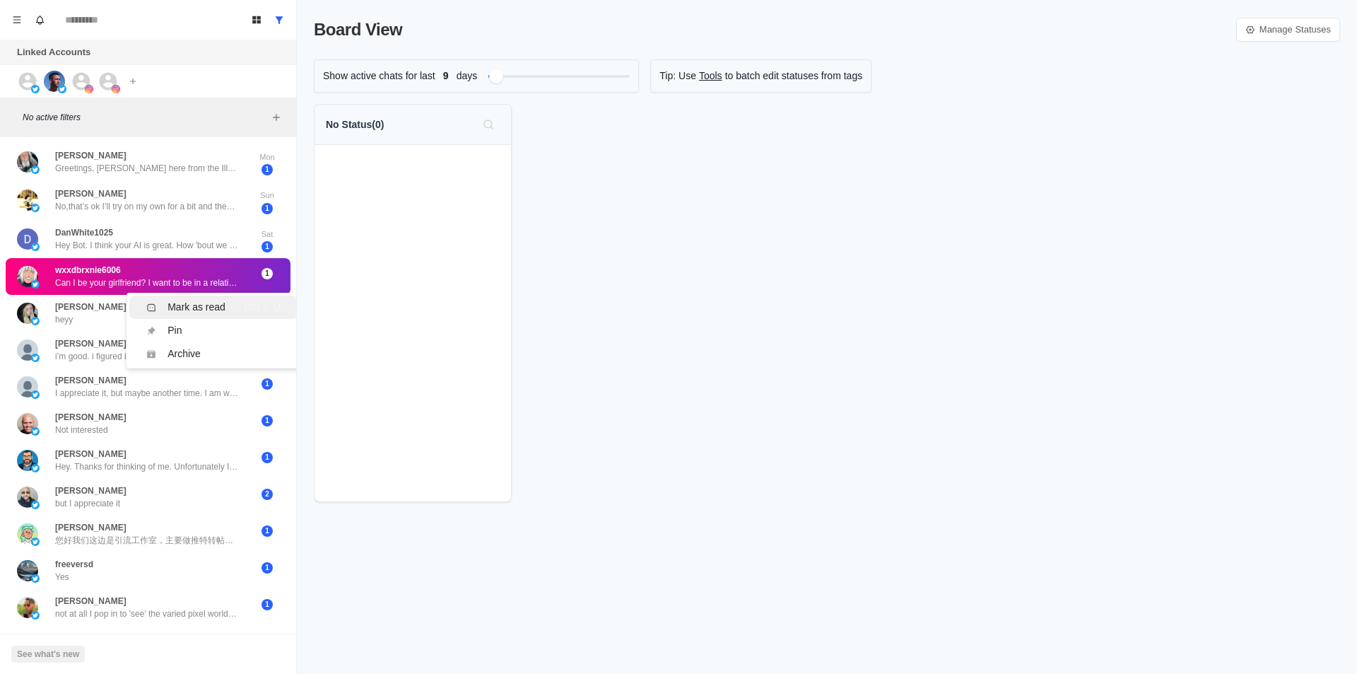
click at [202, 301] on div "Mark as read" at bounding box center [197, 307] width 58 height 15
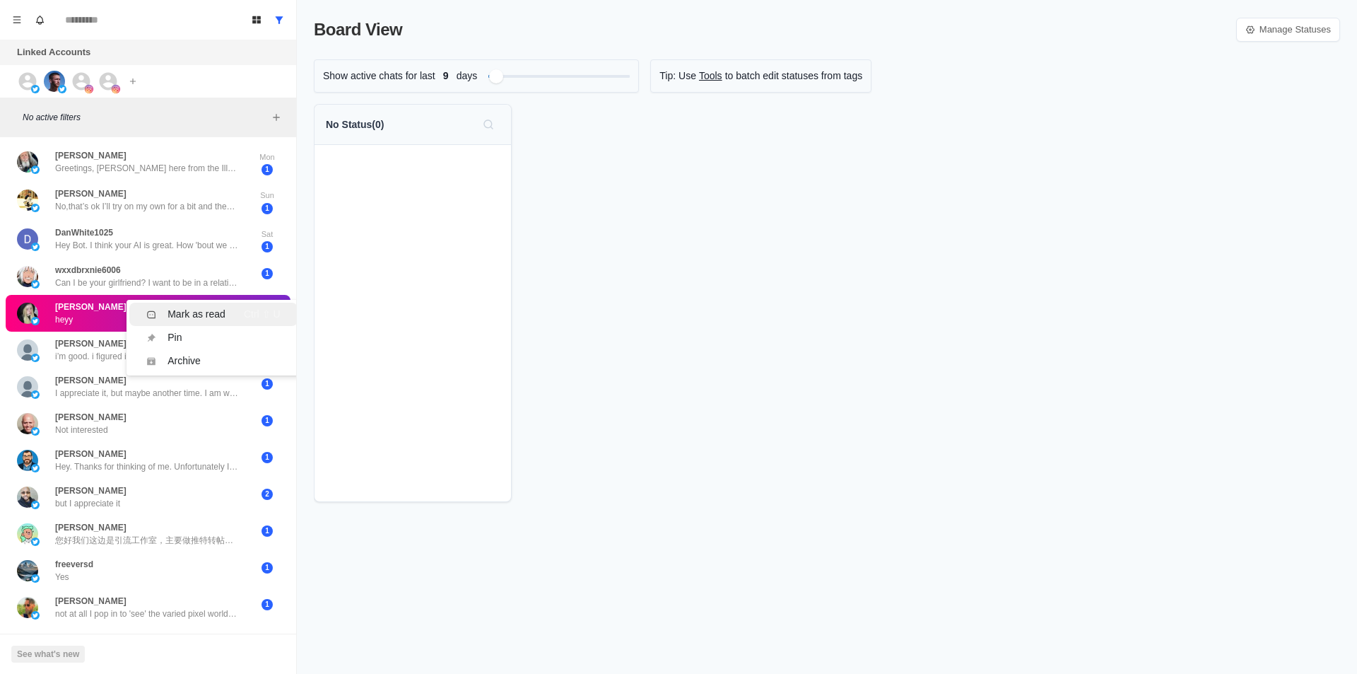
click at [194, 307] on div "Mark as read" at bounding box center [197, 314] width 58 height 15
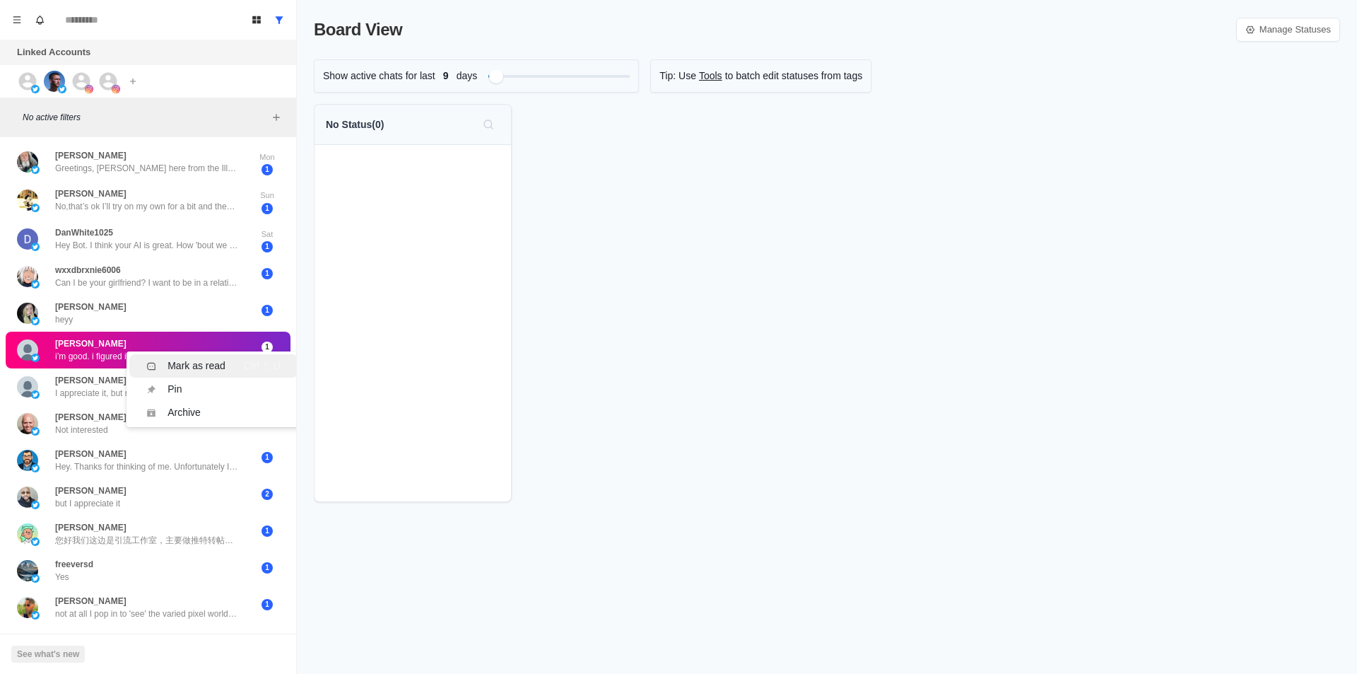
click at [206, 369] on div "Mark as read" at bounding box center [197, 365] width 58 height 15
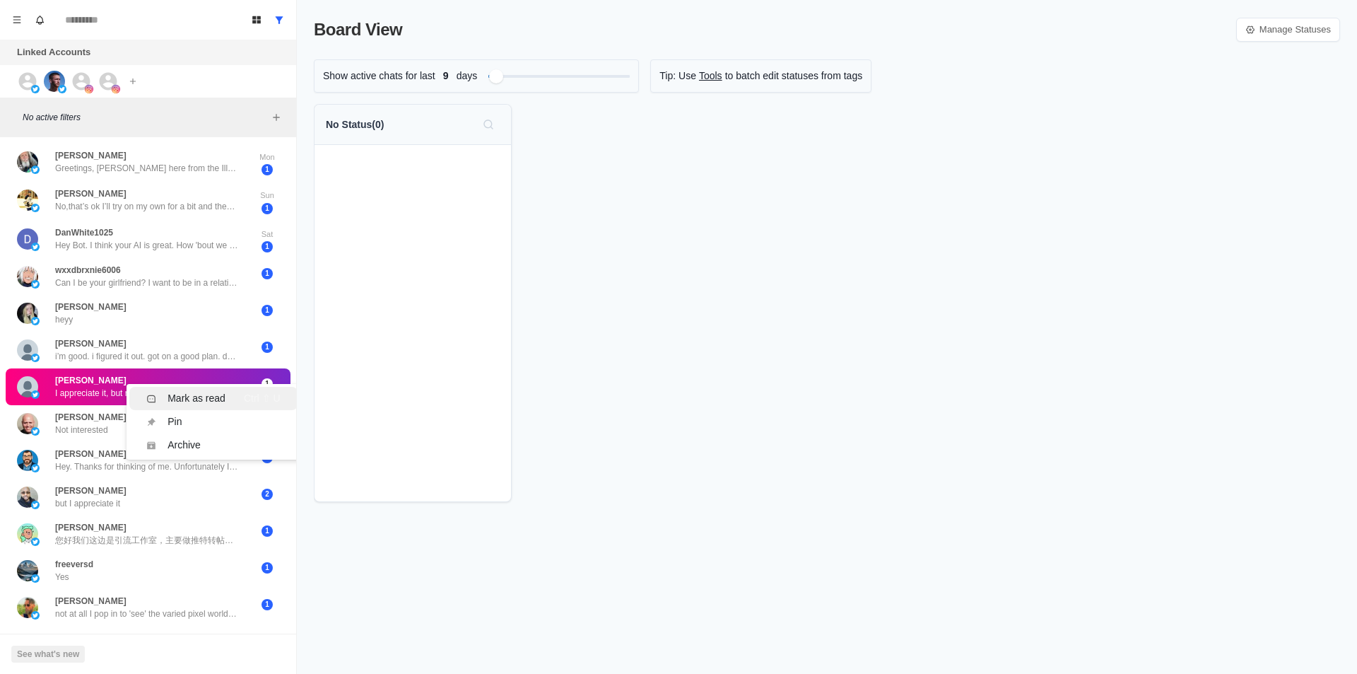
click at [197, 392] on div "Mark as read" at bounding box center [197, 398] width 58 height 15
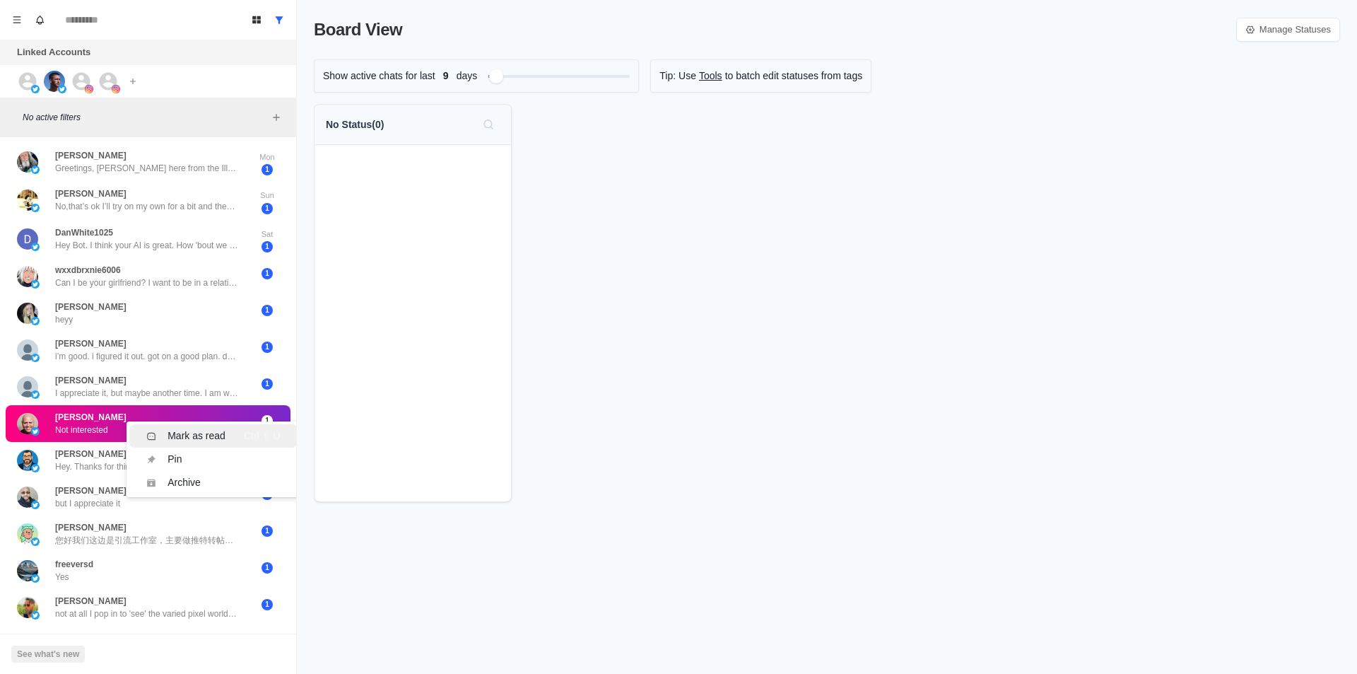
click at [205, 434] on div "Mark as read" at bounding box center [197, 435] width 58 height 15
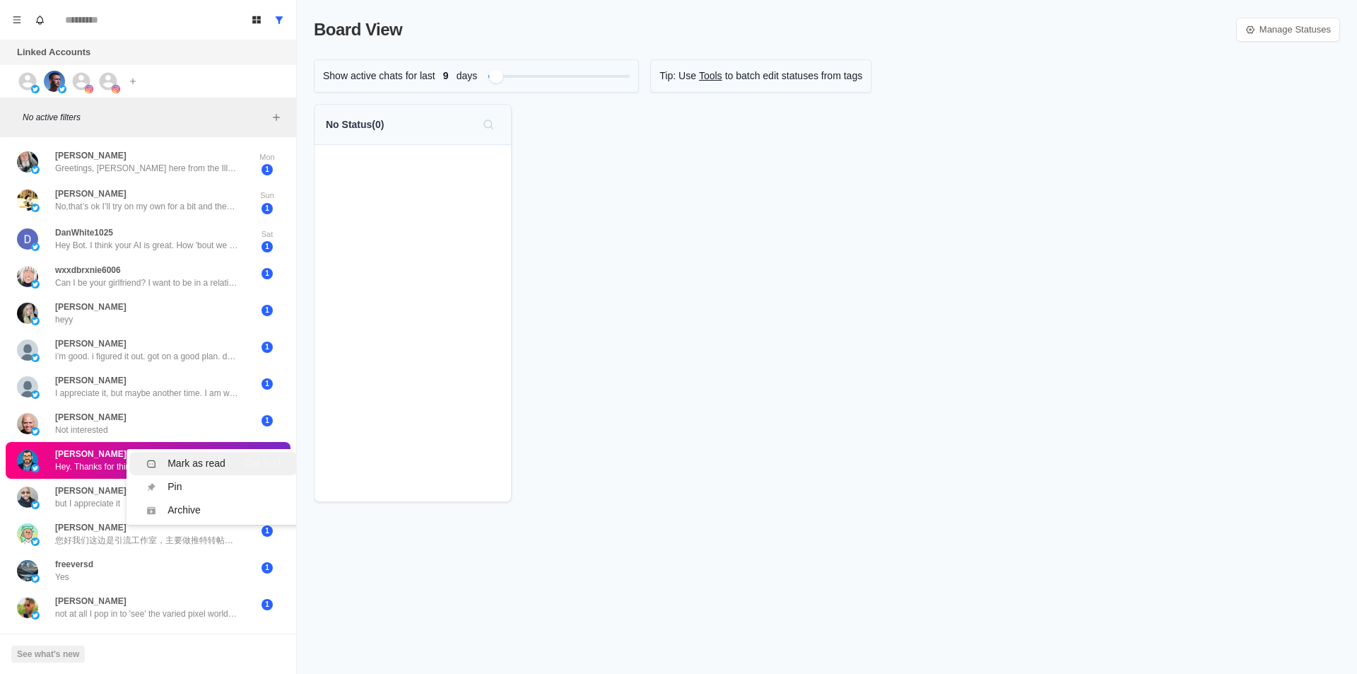
click at [237, 462] on div "Mark as read Ctrl ⇧ U" at bounding box center [213, 463] width 134 height 15
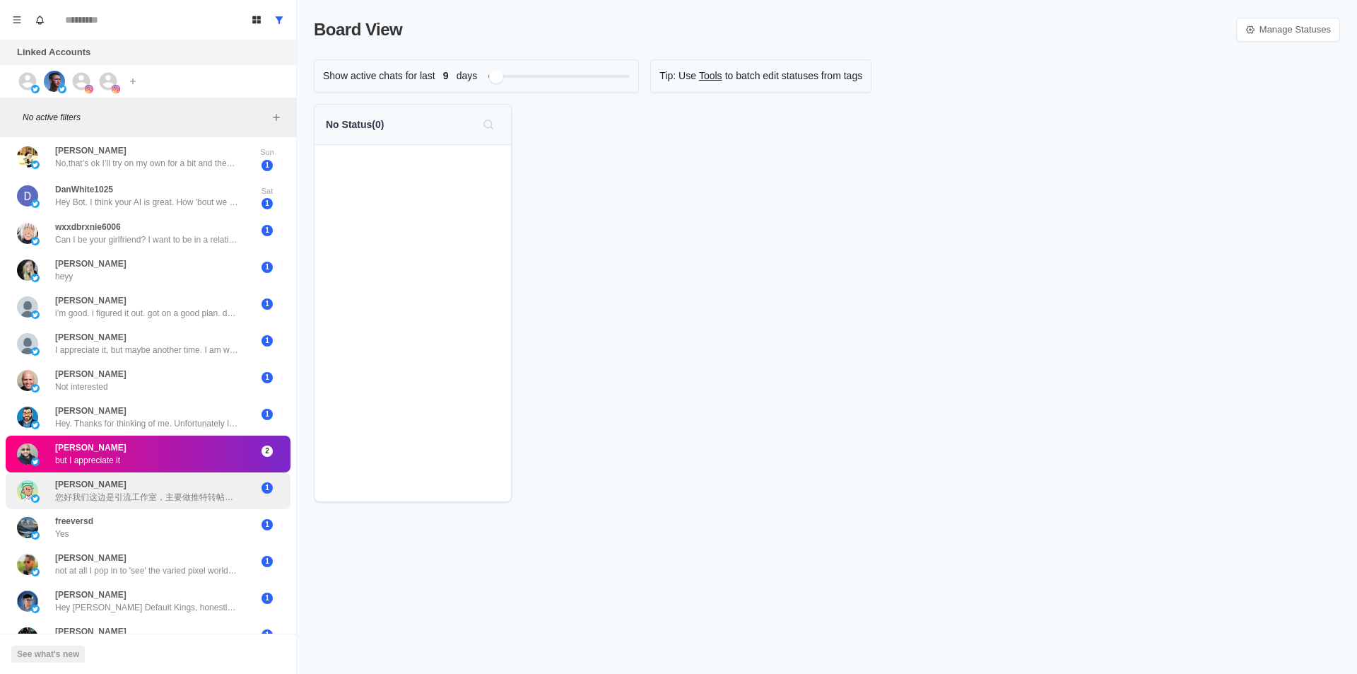
scroll to position [212, 0]
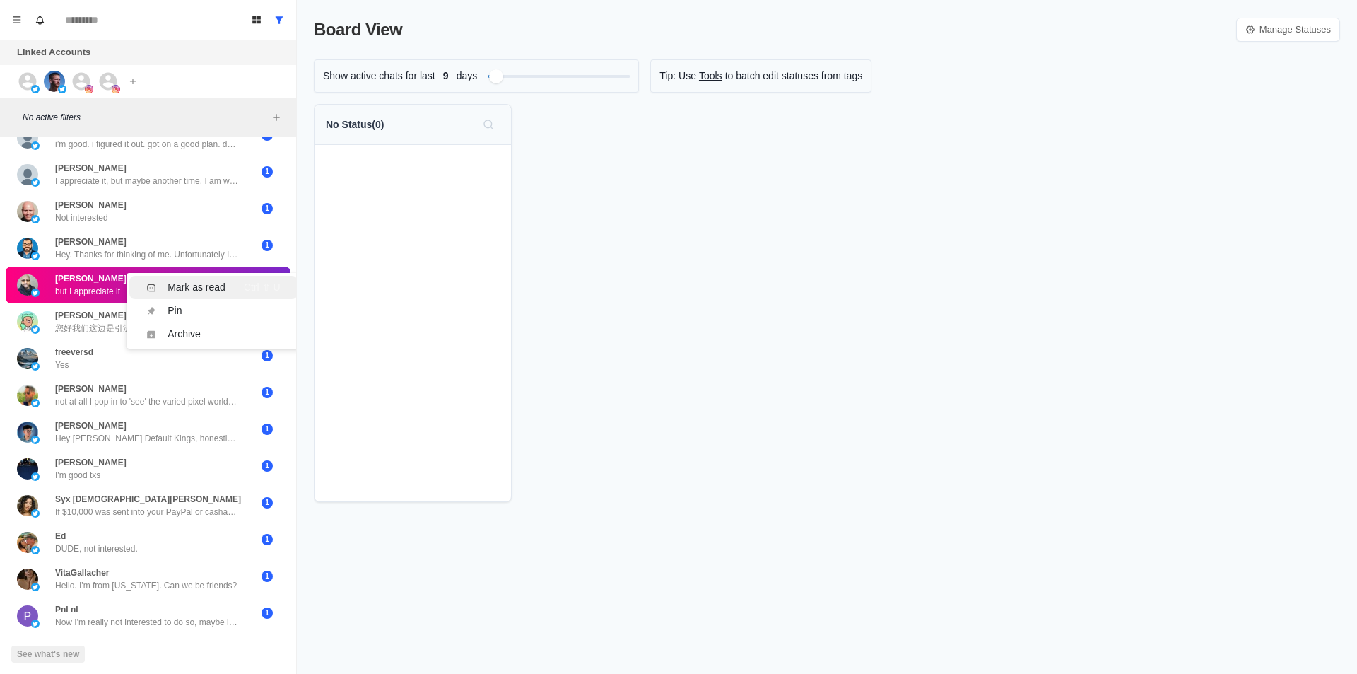
click at [218, 287] on div "Mark as read" at bounding box center [197, 287] width 58 height 15
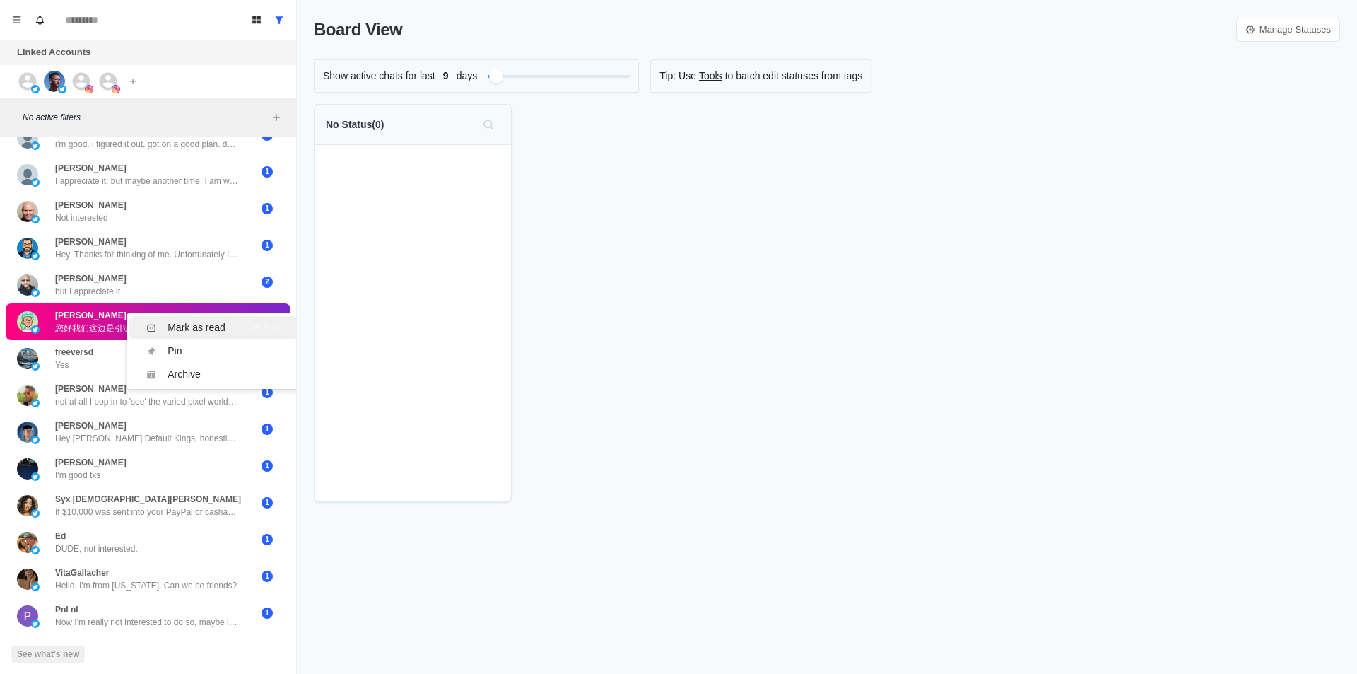
click at [216, 320] on div "Mark as read" at bounding box center [197, 327] width 58 height 15
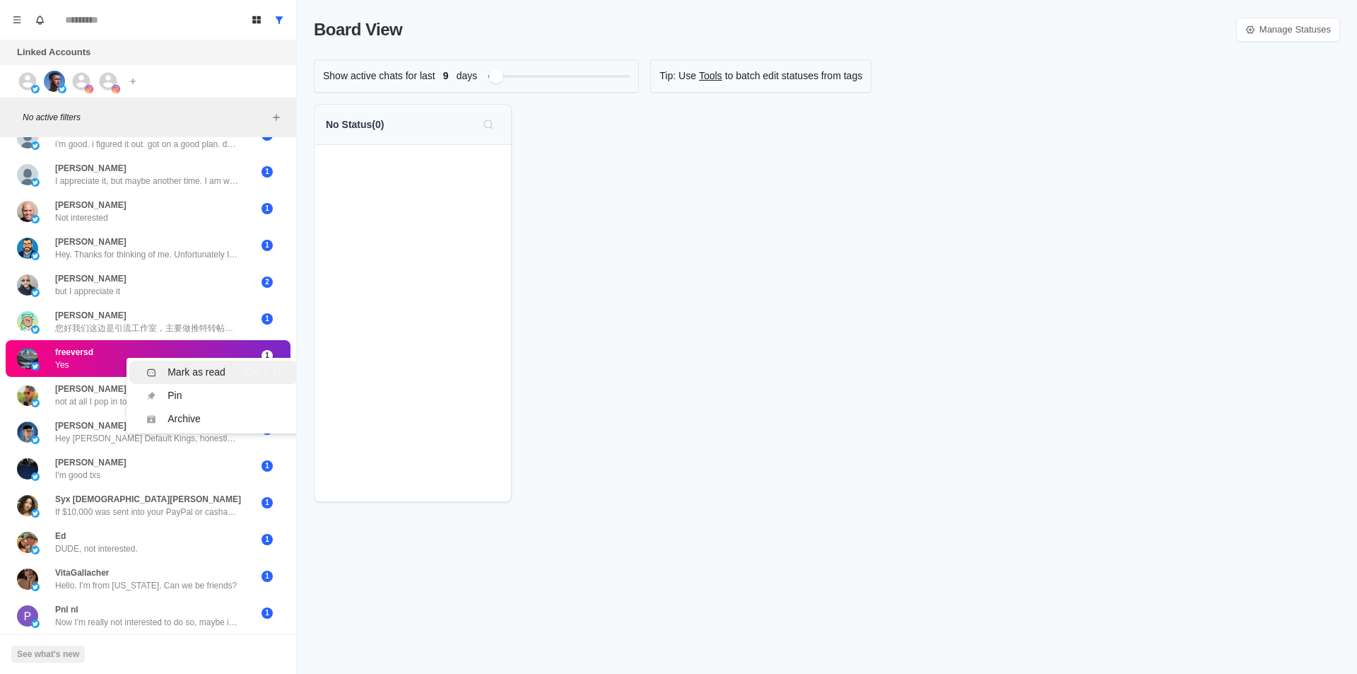
click at [203, 361] on li "Mark as read Ctrl ⇧ U" at bounding box center [213, 371] width 168 height 23
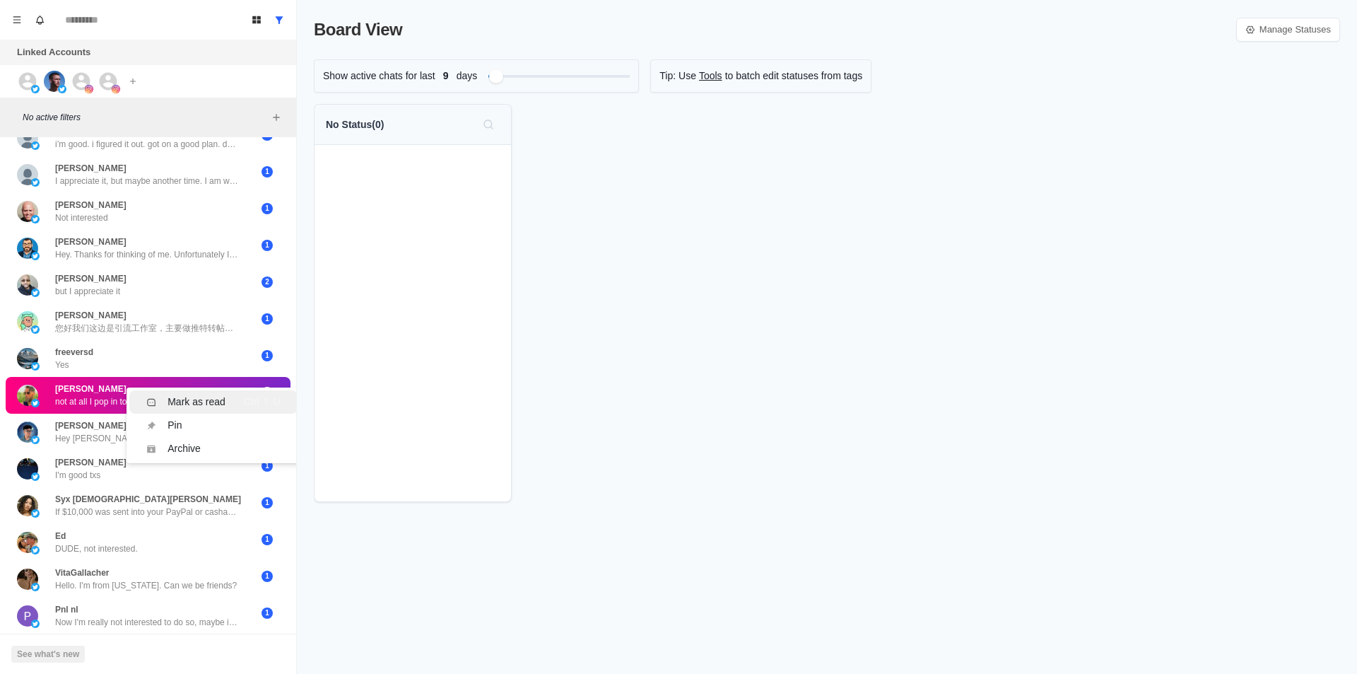
click at [201, 392] on li "Mark as read Ctrl ⇧ U" at bounding box center [213, 401] width 168 height 23
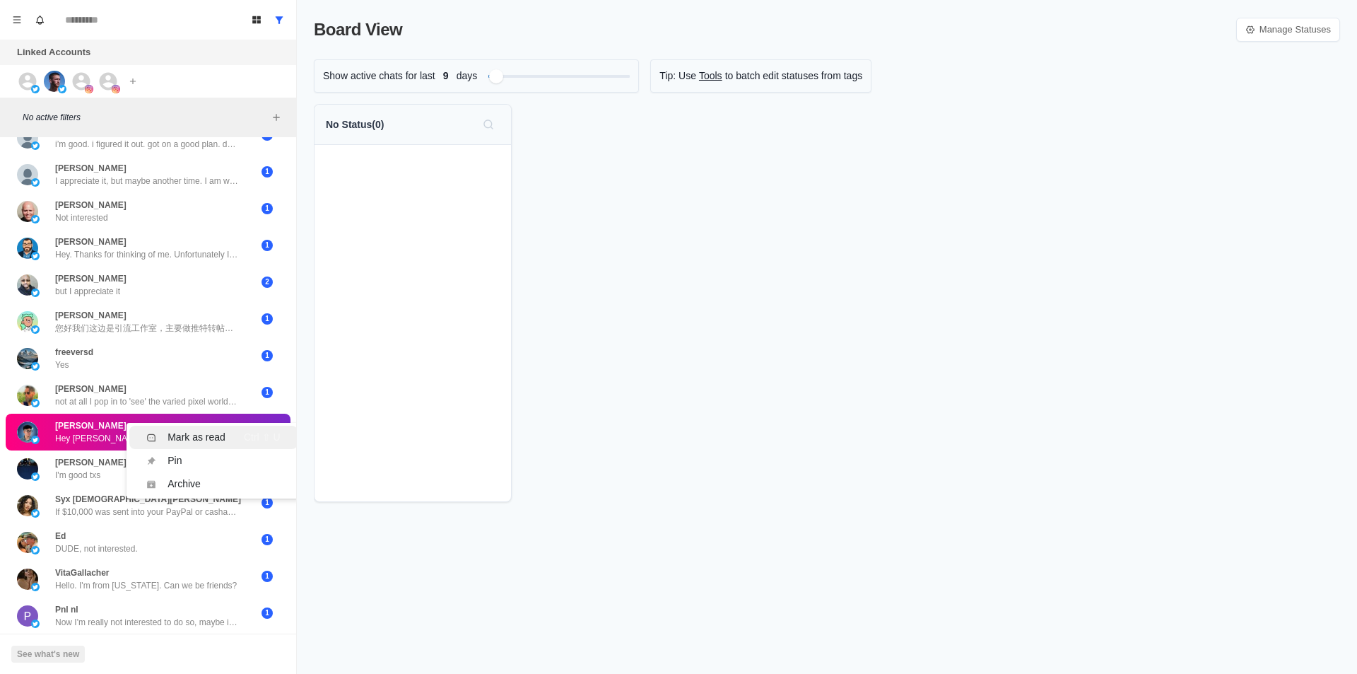
click at [209, 435] on div "Mark as read" at bounding box center [197, 437] width 58 height 15
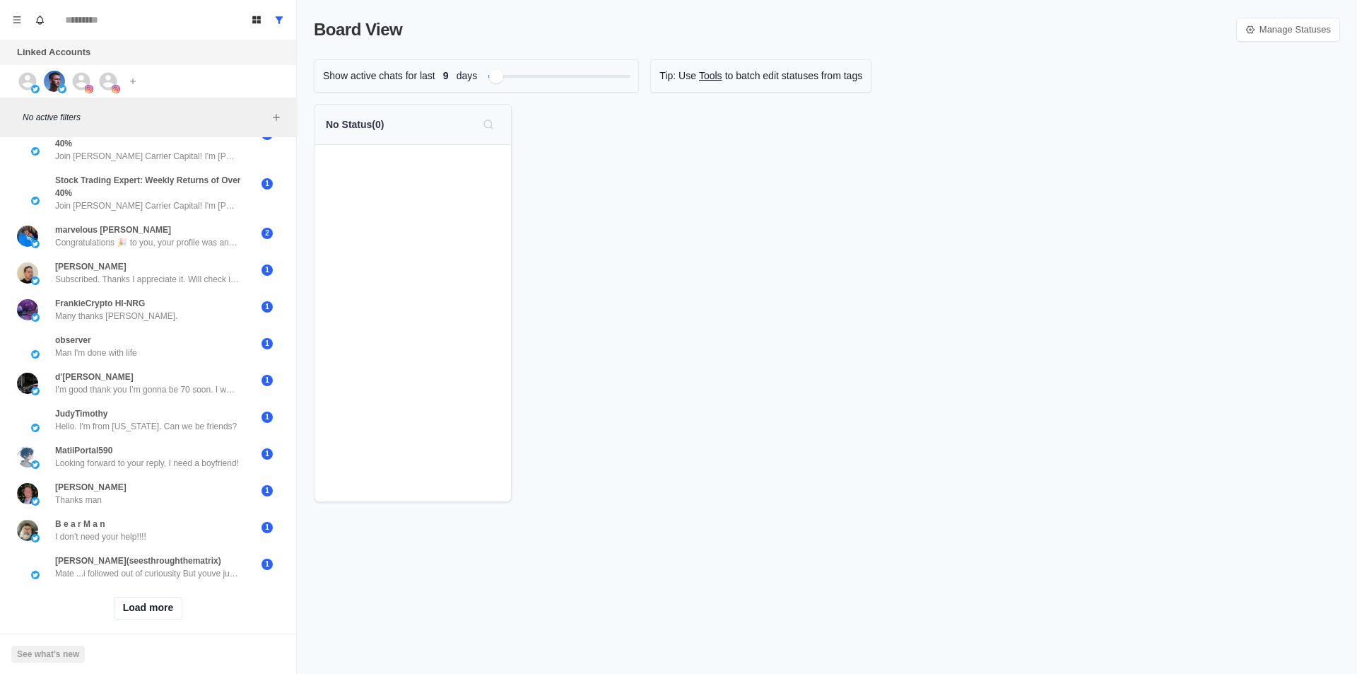
scroll to position [0, 0]
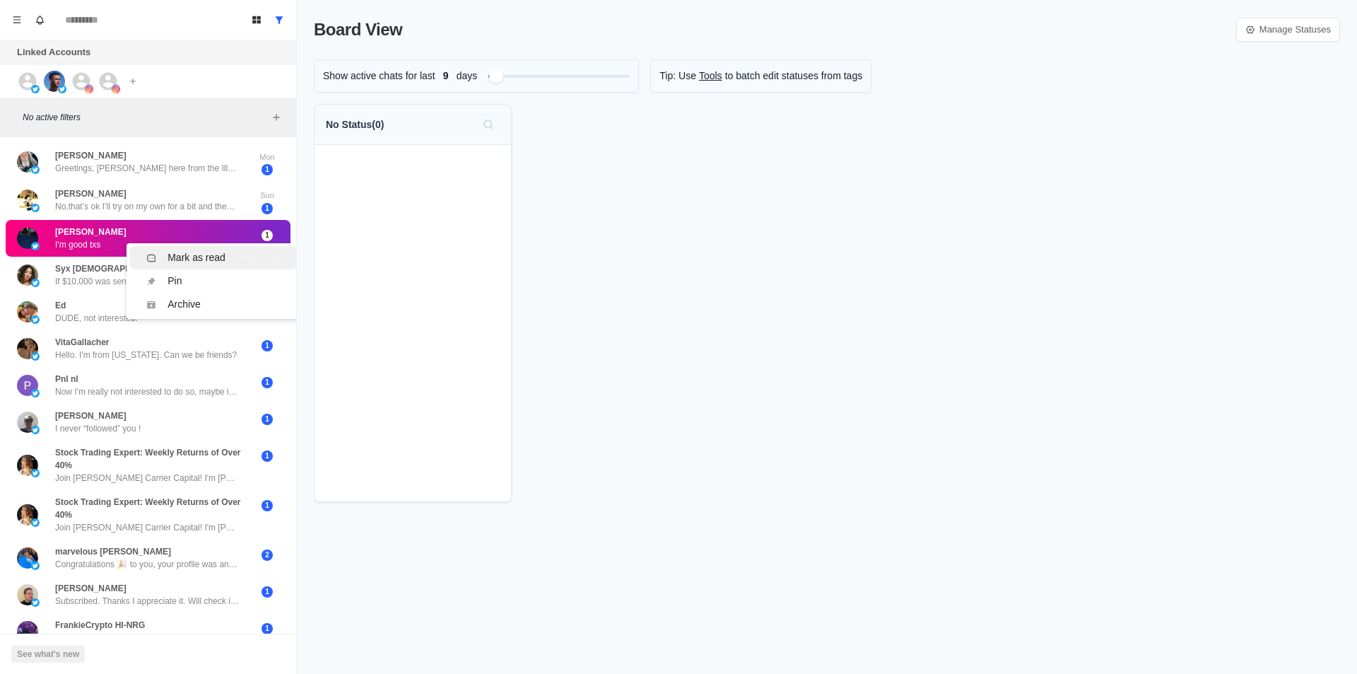
click at [213, 254] on div "Mark as read" at bounding box center [197, 257] width 58 height 15
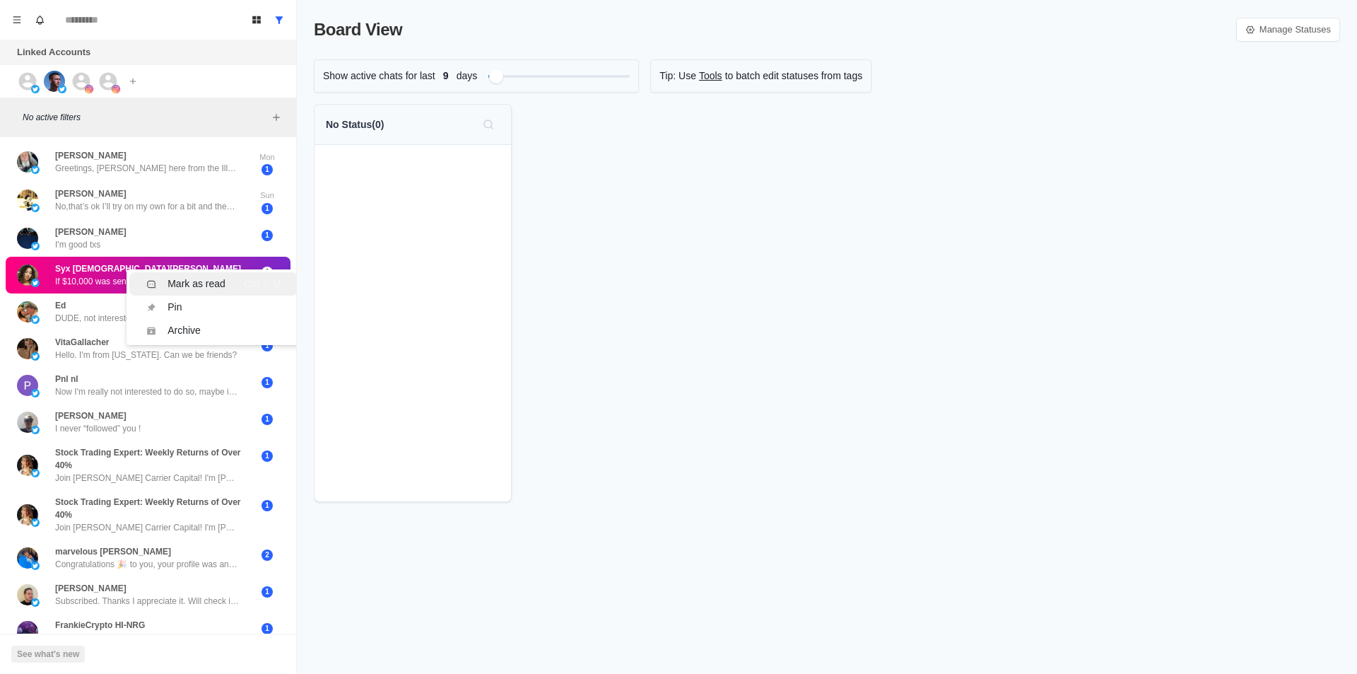
click at [217, 283] on div "Mark as read" at bounding box center [197, 283] width 58 height 15
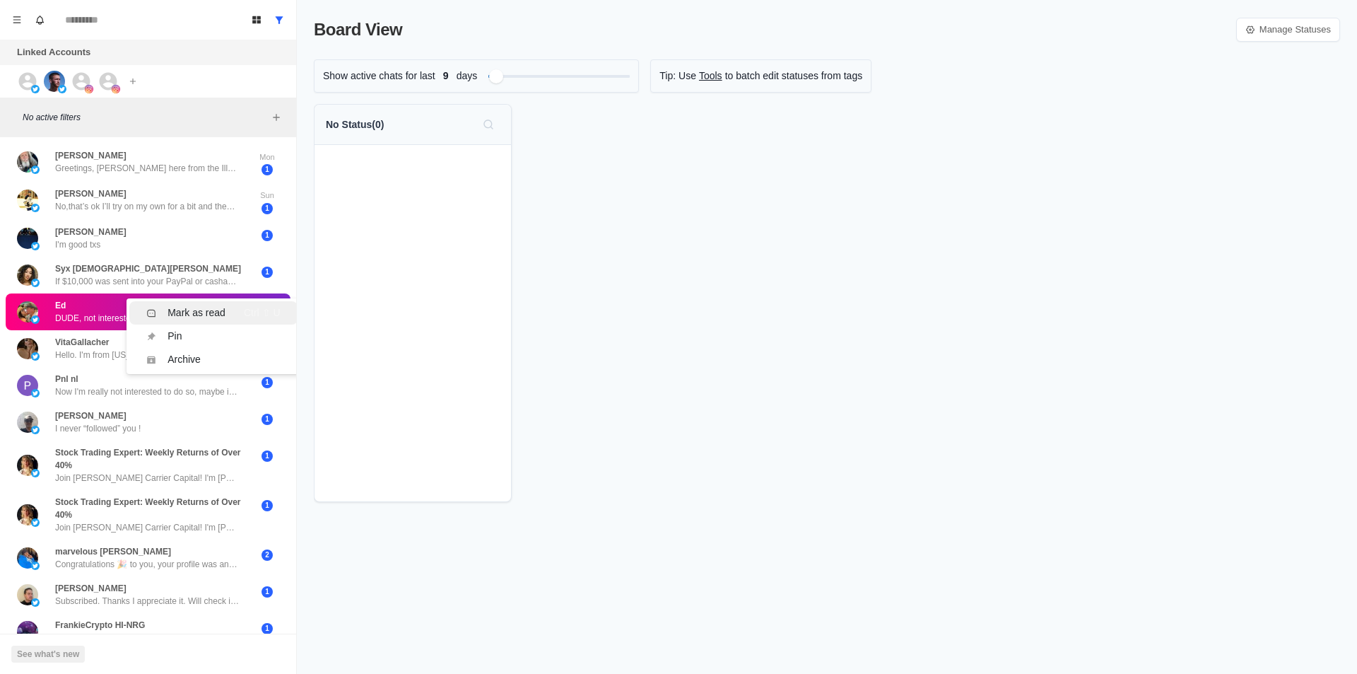
click at [219, 312] on div "Mark as read" at bounding box center [197, 312] width 58 height 15
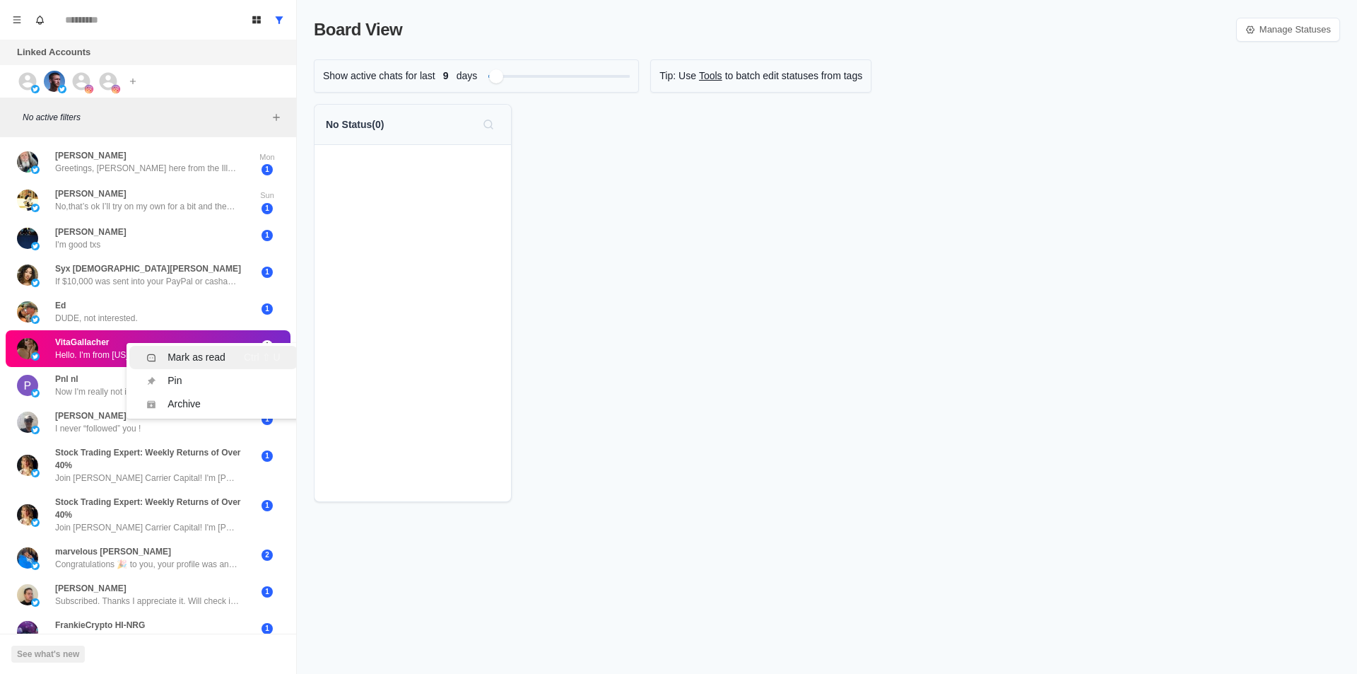
click at [196, 353] on div "Mark as read" at bounding box center [197, 357] width 58 height 15
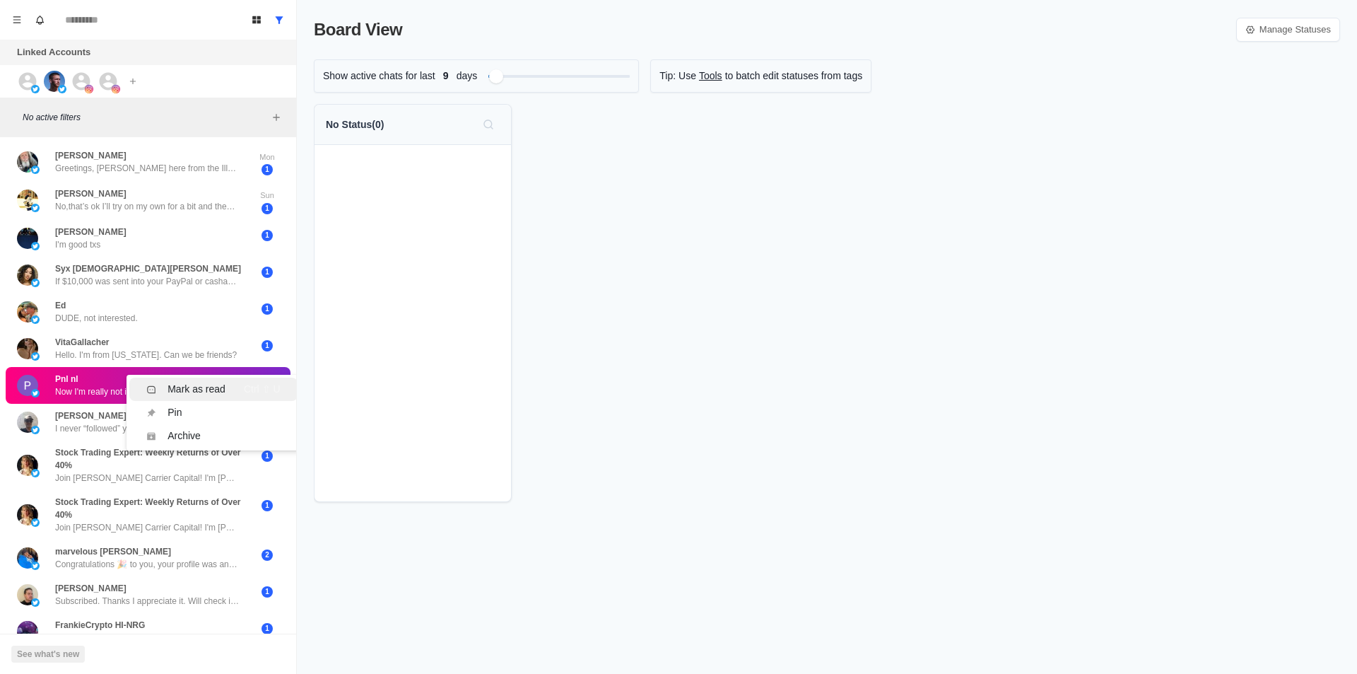
click at [204, 380] on li "Mark as read Ctrl ⇧ U" at bounding box center [213, 388] width 168 height 23
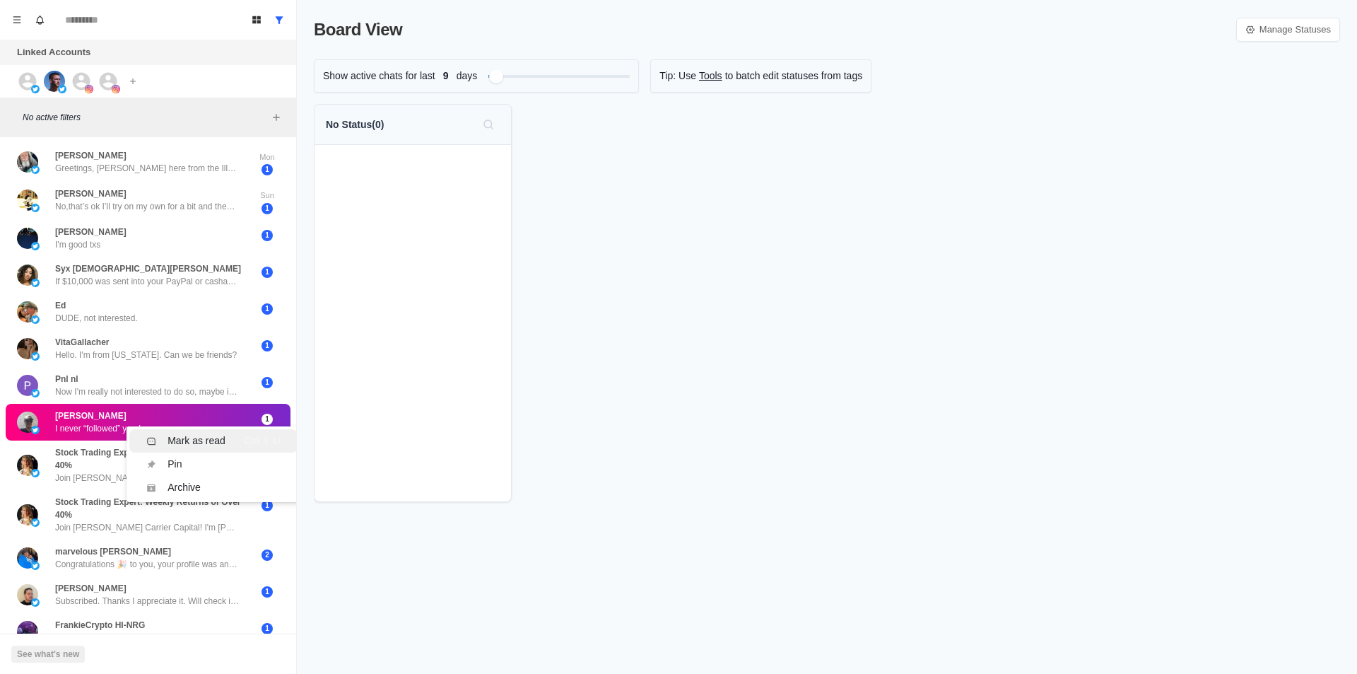
click at [206, 442] on div "Mark as read" at bounding box center [197, 440] width 58 height 15
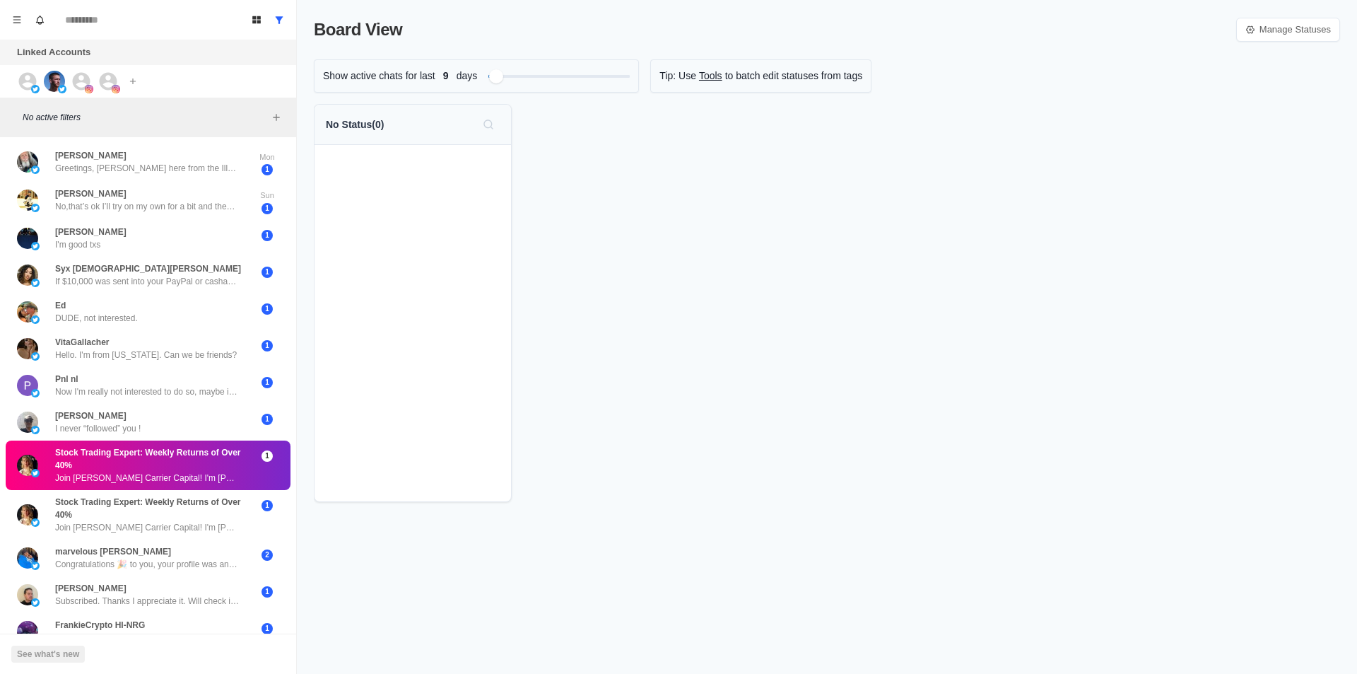
drag, startPoint x: 192, startPoint y: 451, endPoint x: 201, endPoint y: 451, distance: 9.2
click at [216, 462] on div "Mark as read" at bounding box center [197, 465] width 58 height 15
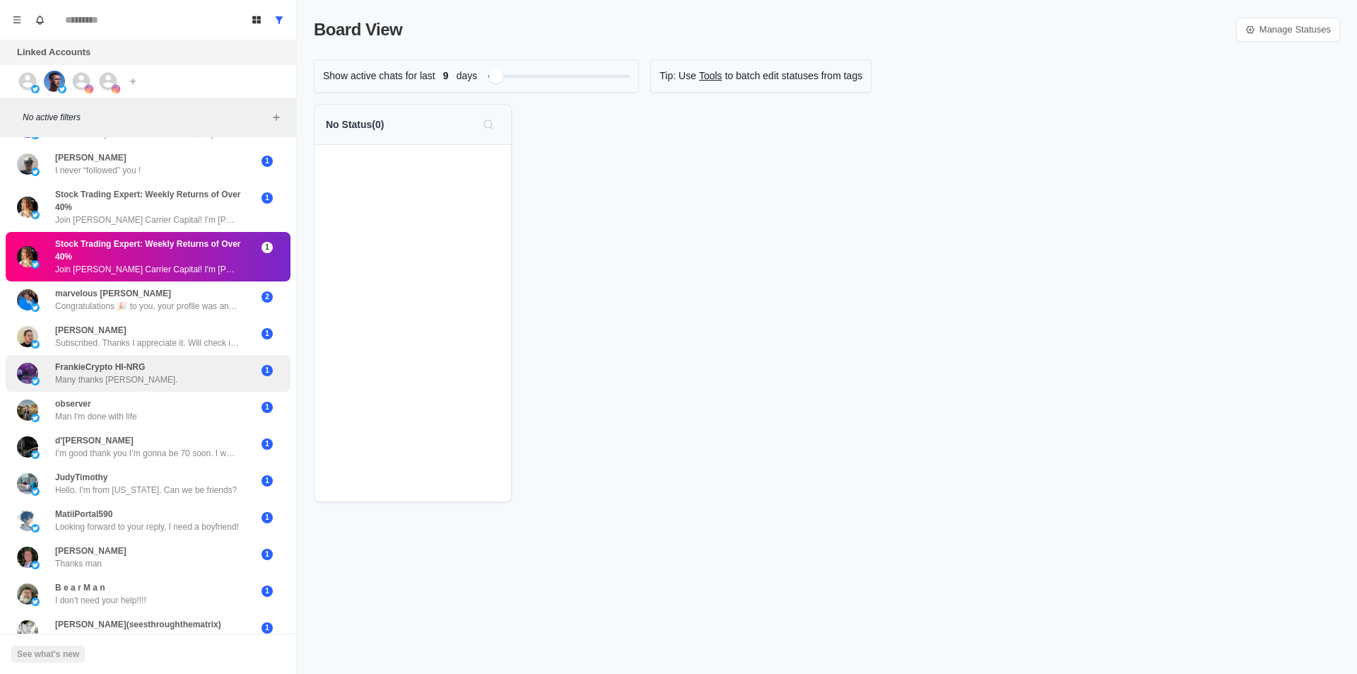
scroll to position [283, 0]
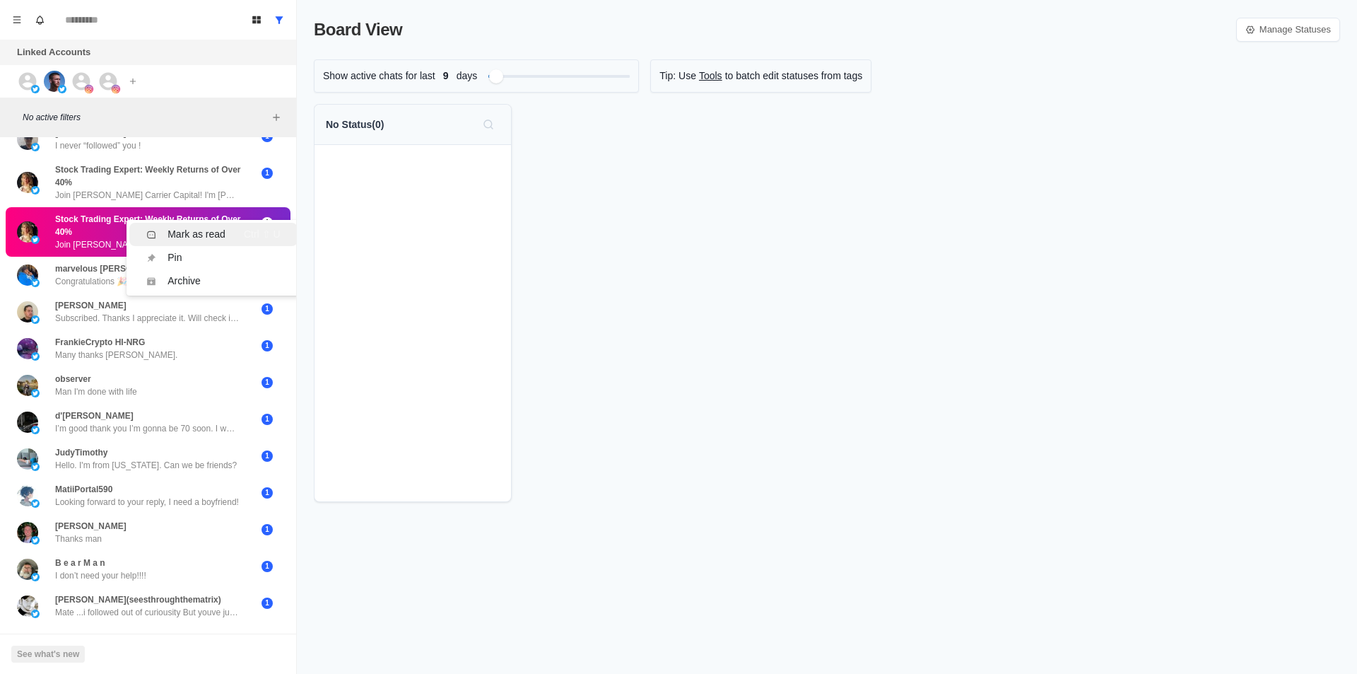
click at [227, 235] on div "Mark as read Ctrl ⇧ U" at bounding box center [213, 234] width 134 height 15
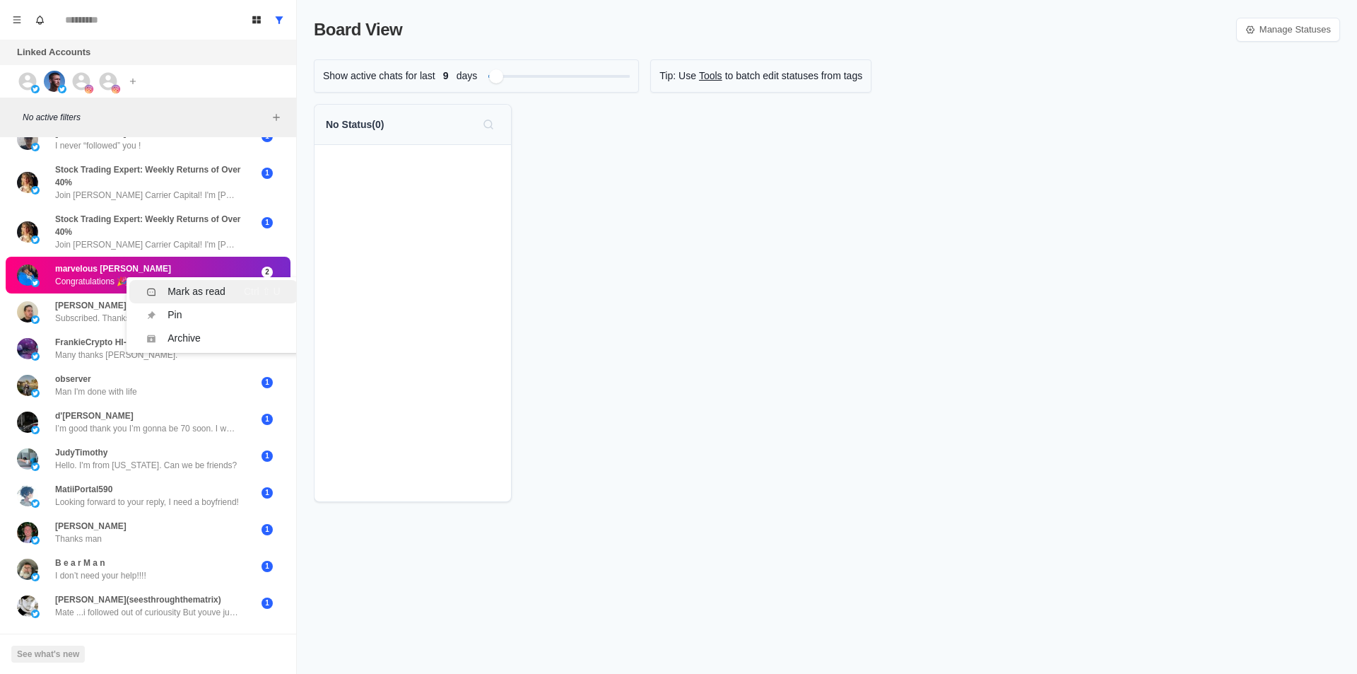
click at [235, 291] on div "Mark as read Ctrl ⇧ U" at bounding box center [213, 291] width 134 height 15
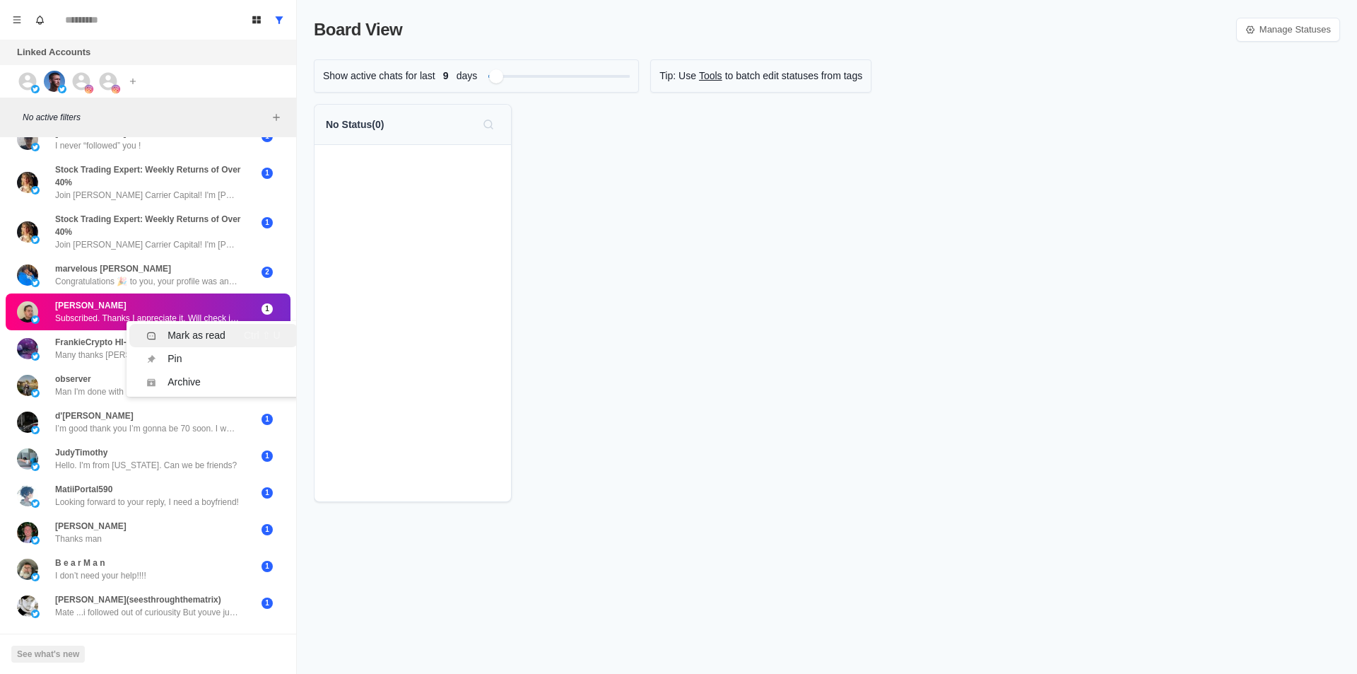
click at [213, 329] on div "Mark as read" at bounding box center [197, 335] width 58 height 15
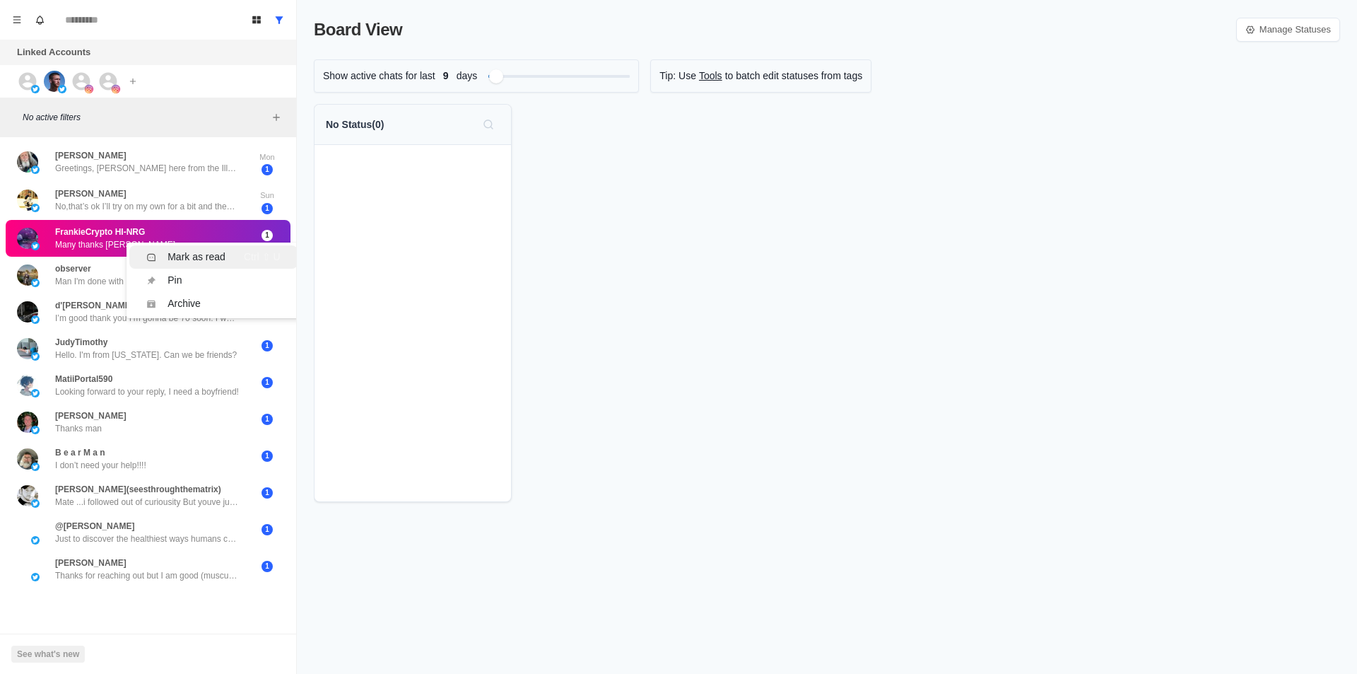
scroll to position [0, 0]
click at [213, 350] on p "Hello. I'm from New York. Can we be friends?" at bounding box center [146, 354] width 182 height 13
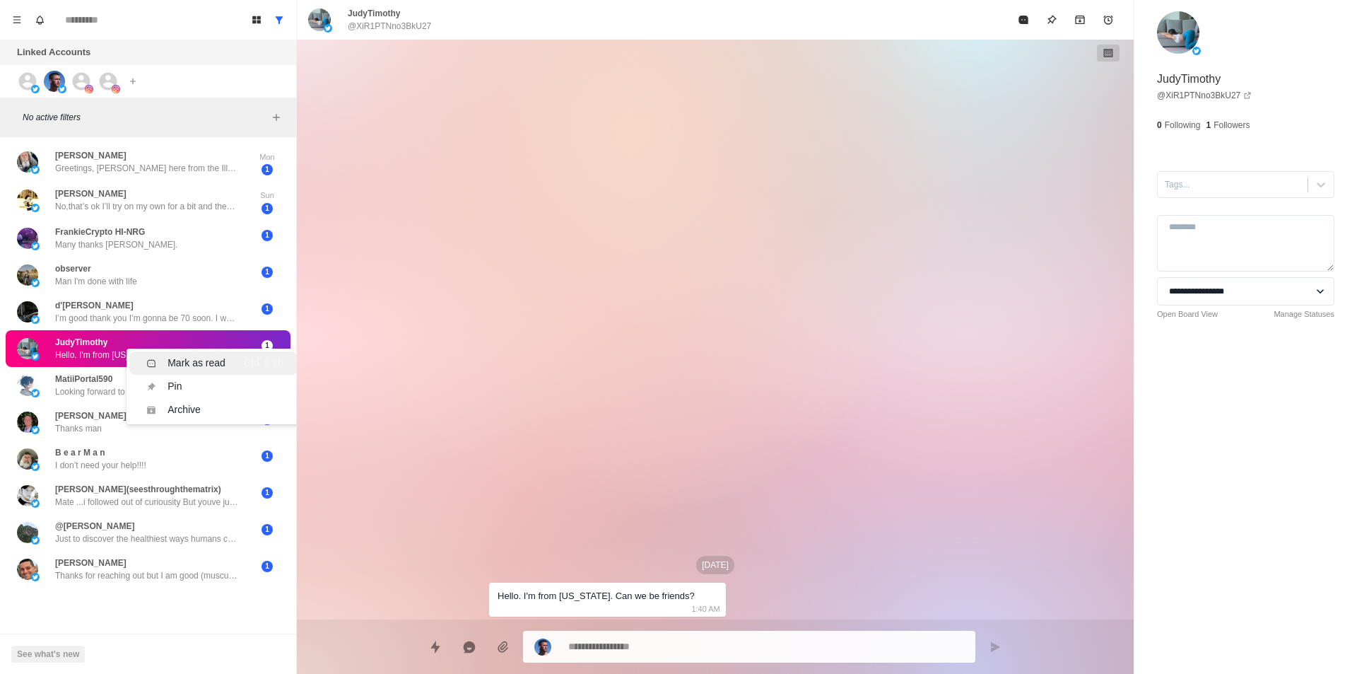
click at [211, 351] on li "Mark as read Ctrl ⇧ U" at bounding box center [213, 362] width 168 height 23
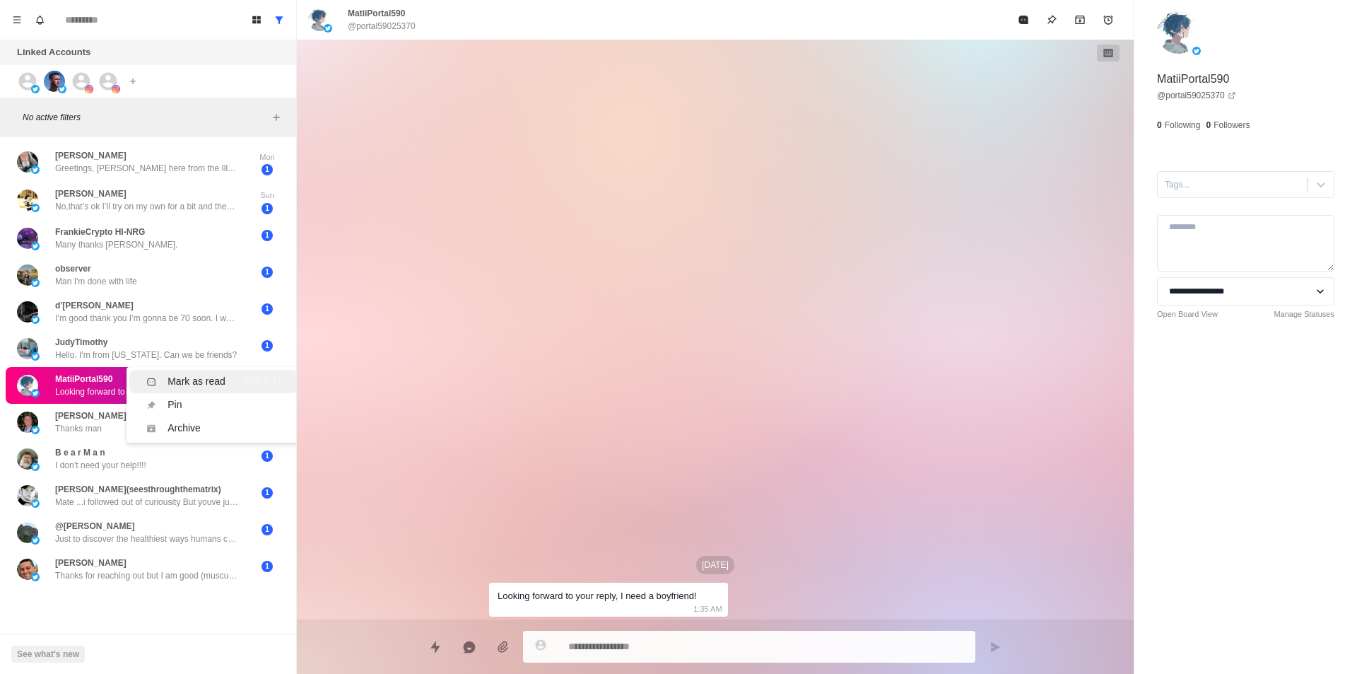
click at [212, 374] on div "Mark as read" at bounding box center [197, 381] width 58 height 15
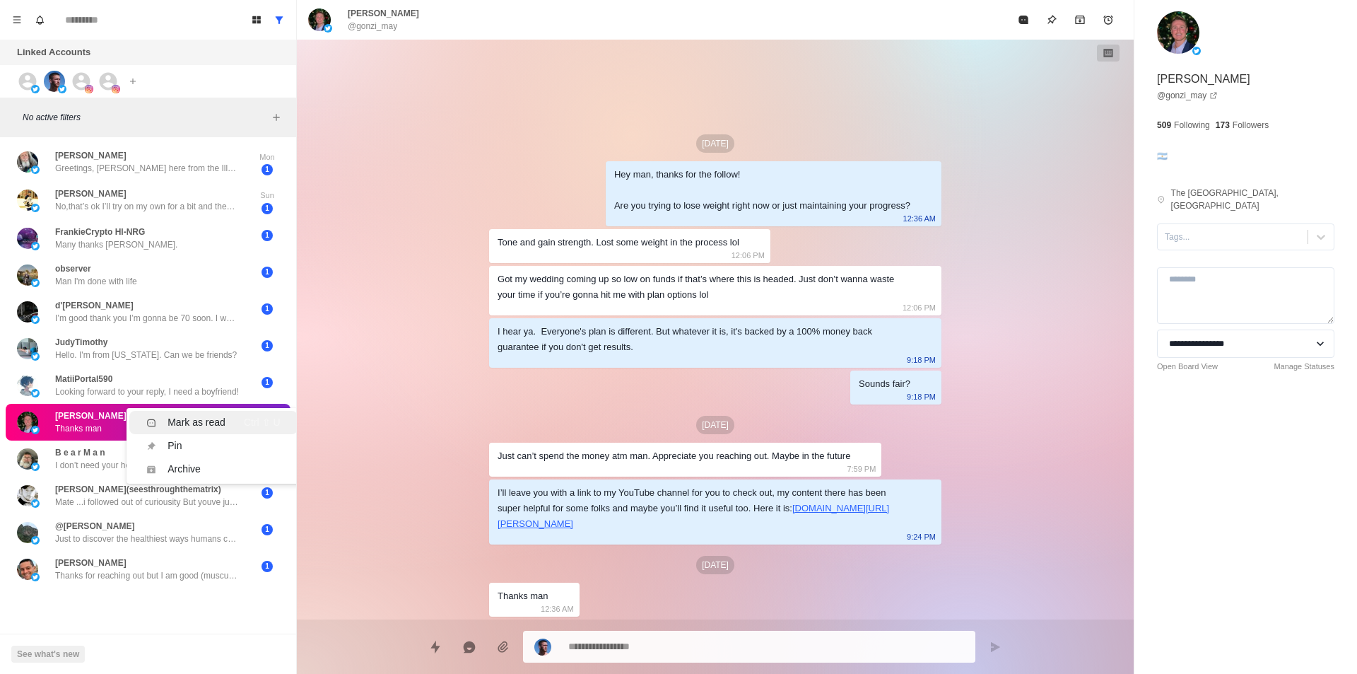
click at [204, 413] on li "Mark as read Ctrl ⇧ U" at bounding box center [213, 422] width 168 height 23
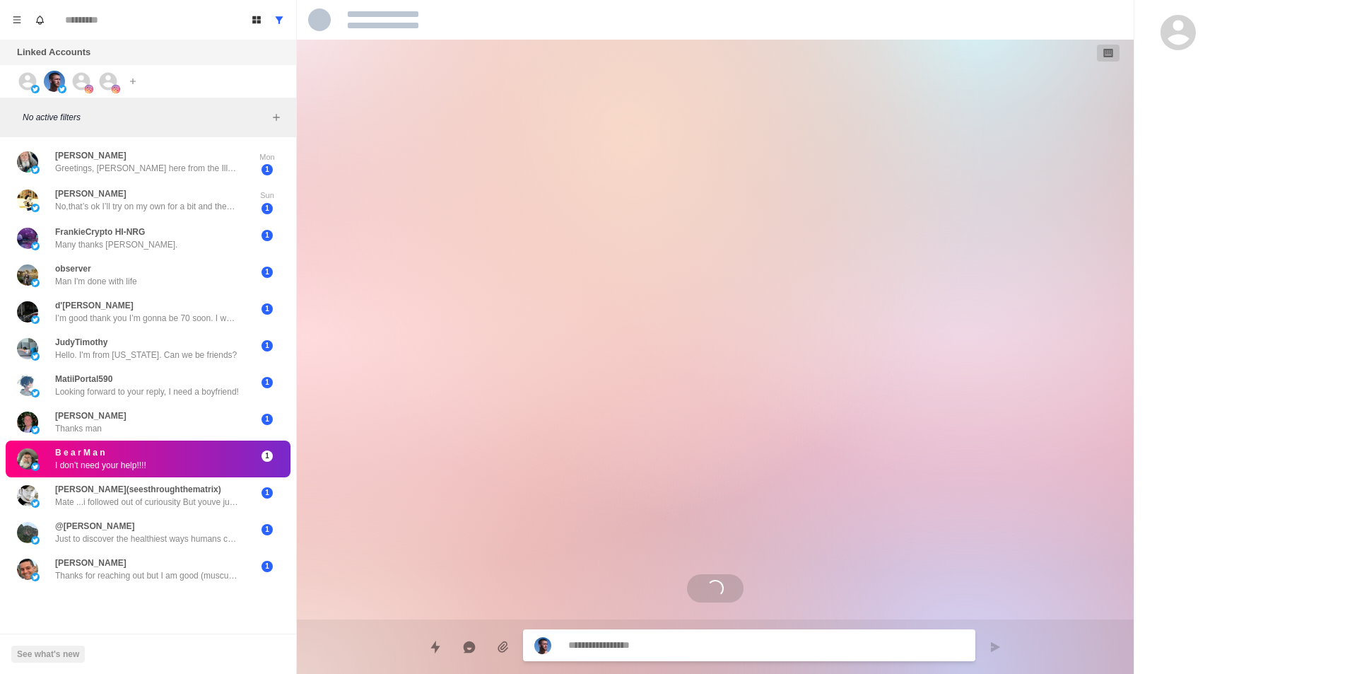
drag, startPoint x: 192, startPoint y: 450, endPoint x: 203, endPoint y: 459, distance: 14.0
click at [209, 462] on div "Mark as read" at bounding box center [197, 464] width 58 height 15
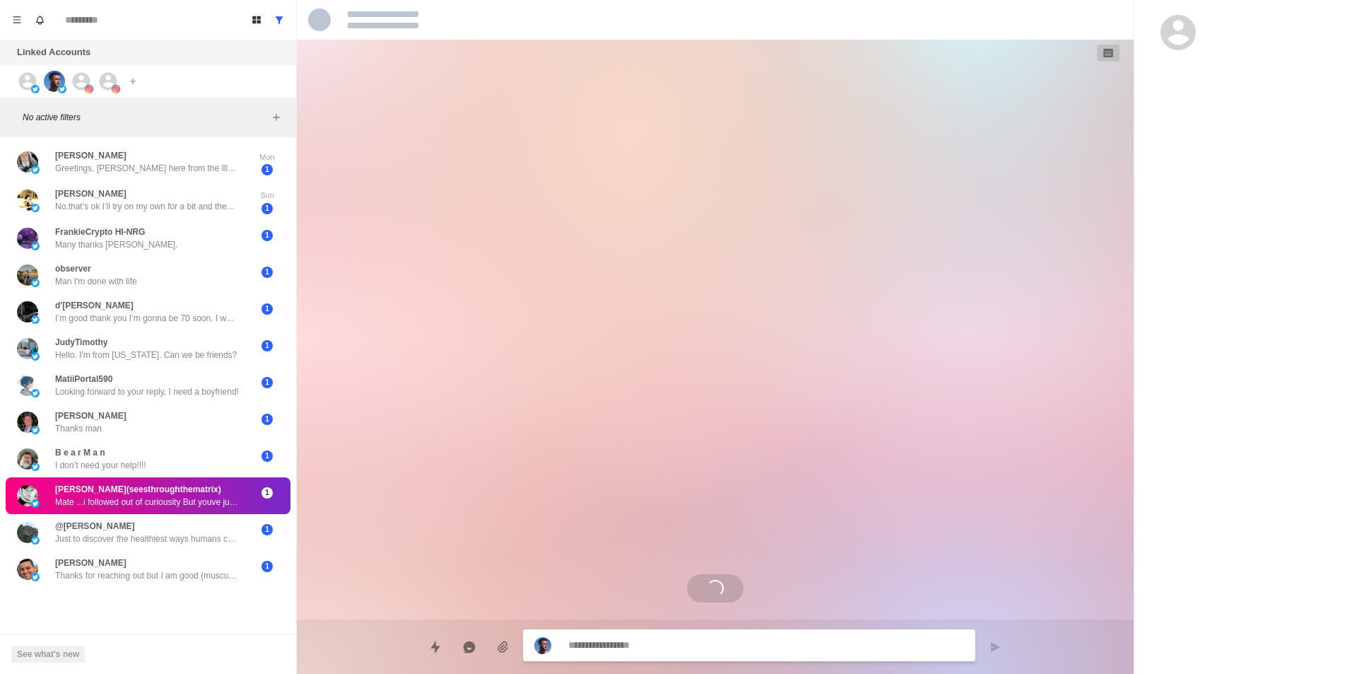
scroll to position [0, 0]
drag, startPoint x: 204, startPoint y: 491, endPoint x: 210, endPoint y: 497, distance: 9.0
click at [213, 498] on div "Mark as read" at bounding box center [197, 505] width 58 height 15
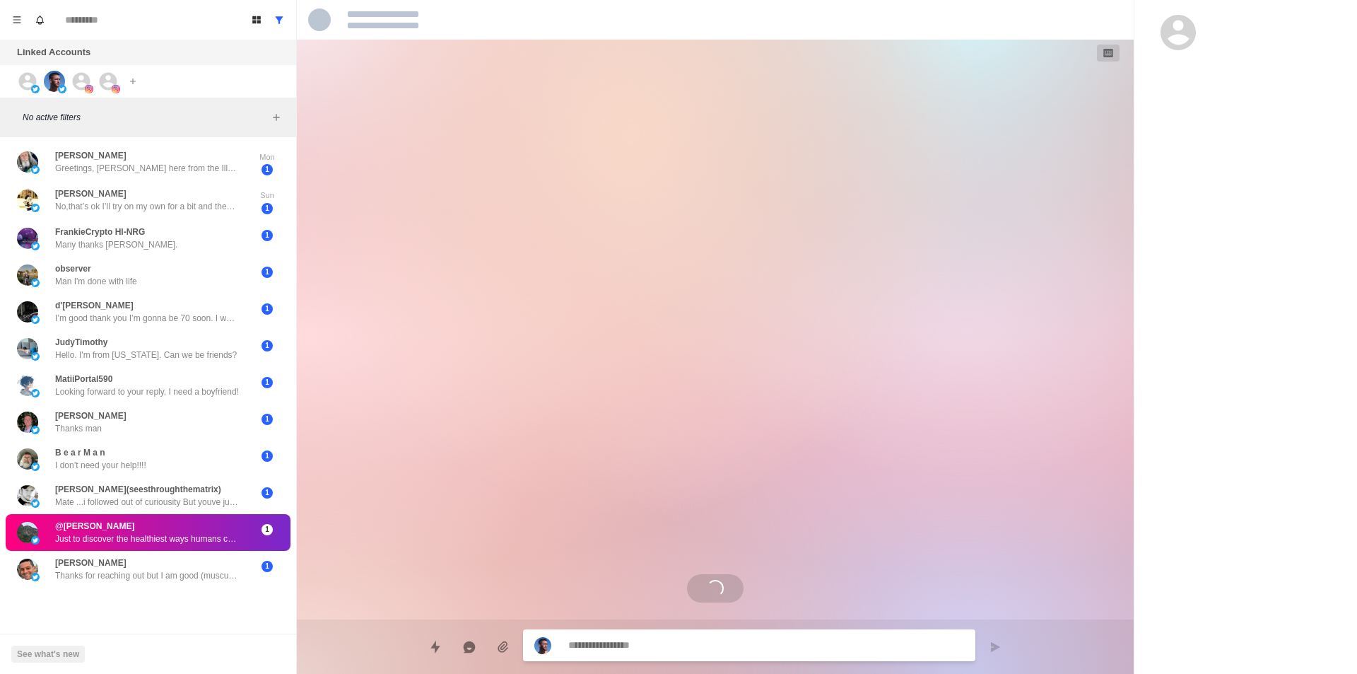
scroll to position [0, 0]
drag, startPoint x: 199, startPoint y: 521, endPoint x: 211, endPoint y: 534, distance: 18.0
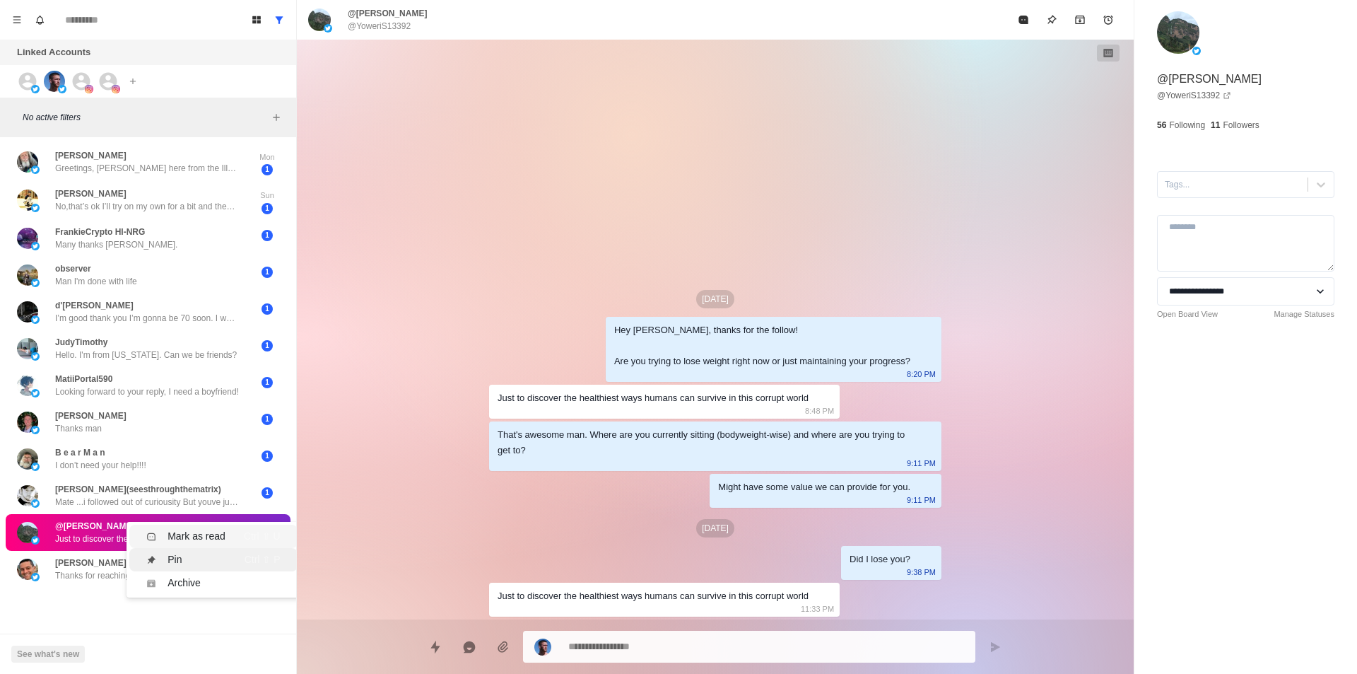
drag, startPoint x: 221, startPoint y: 536, endPoint x: 211, endPoint y: 551, distance: 17.3
click at [219, 536] on div "Mark as read" at bounding box center [197, 536] width 58 height 15
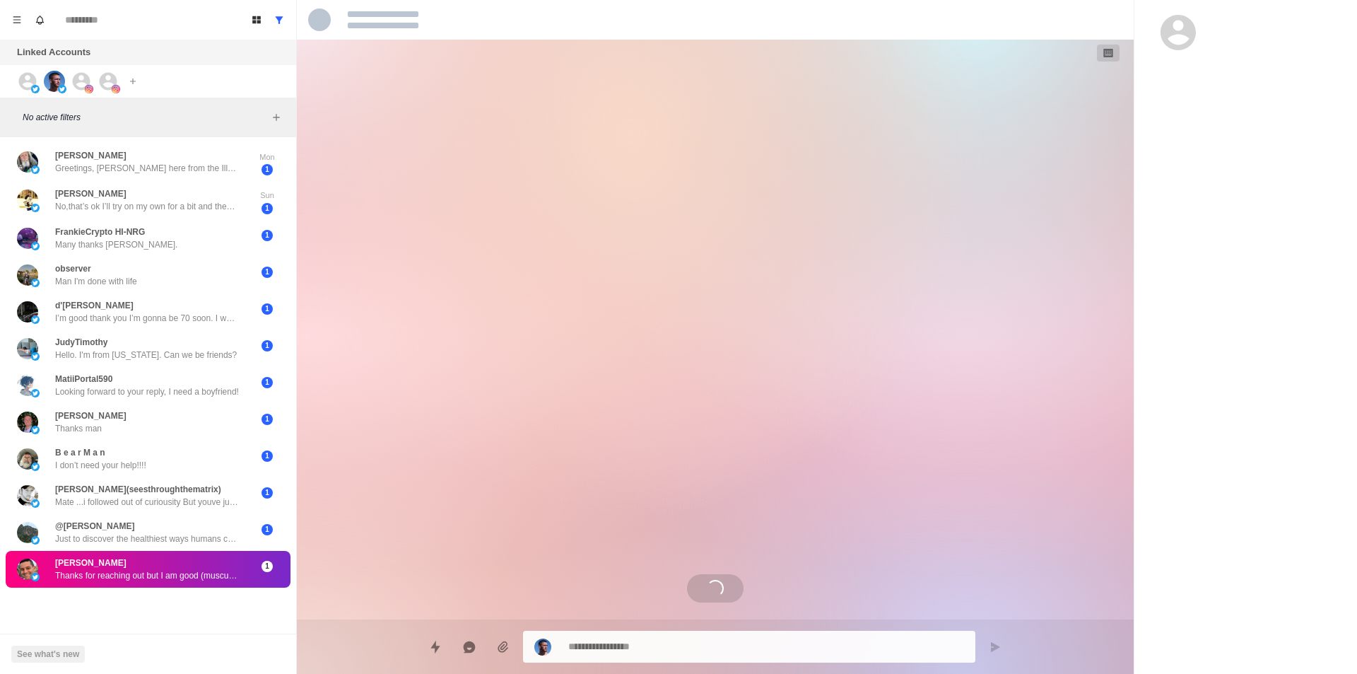
drag, startPoint x: 212, startPoint y: 559, endPoint x: 259, endPoint y: 571, distance: 48.9
click at [246, 577] on div "Ctrl ⇧ U" at bounding box center [262, 573] width 37 height 15
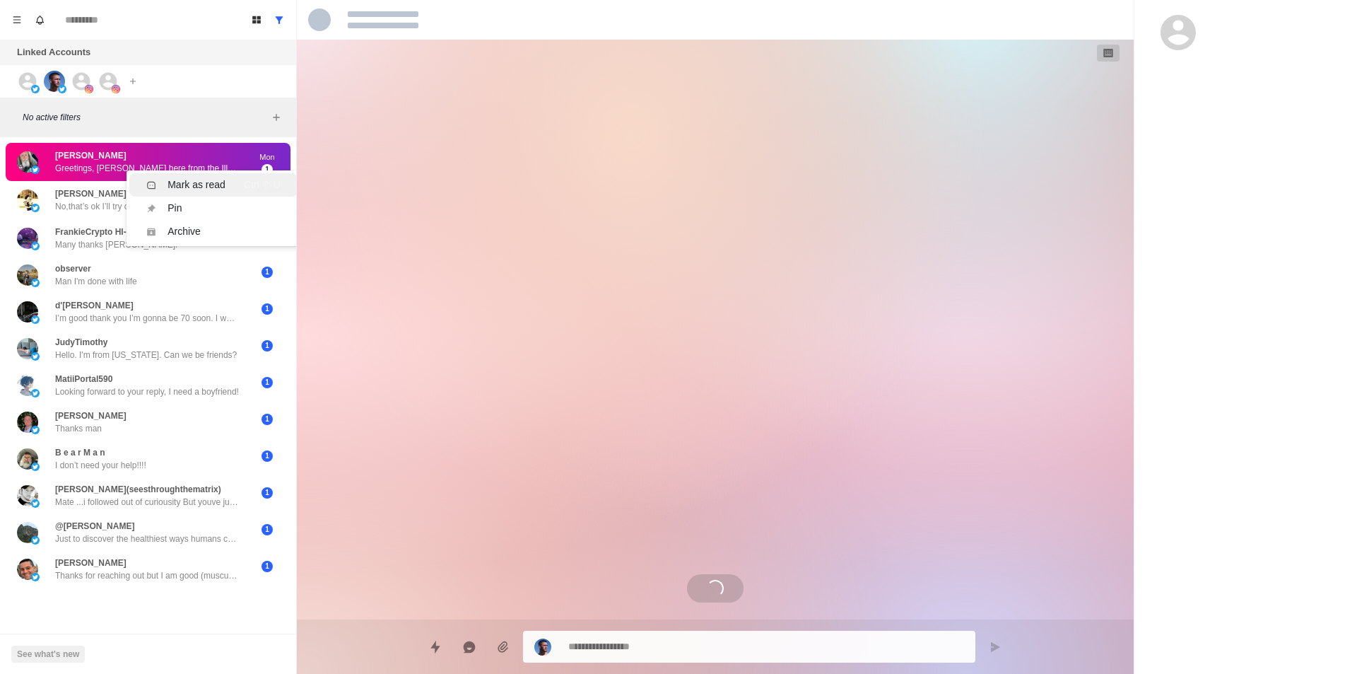
click at [203, 184] on div "Mark as read" at bounding box center [197, 184] width 58 height 15
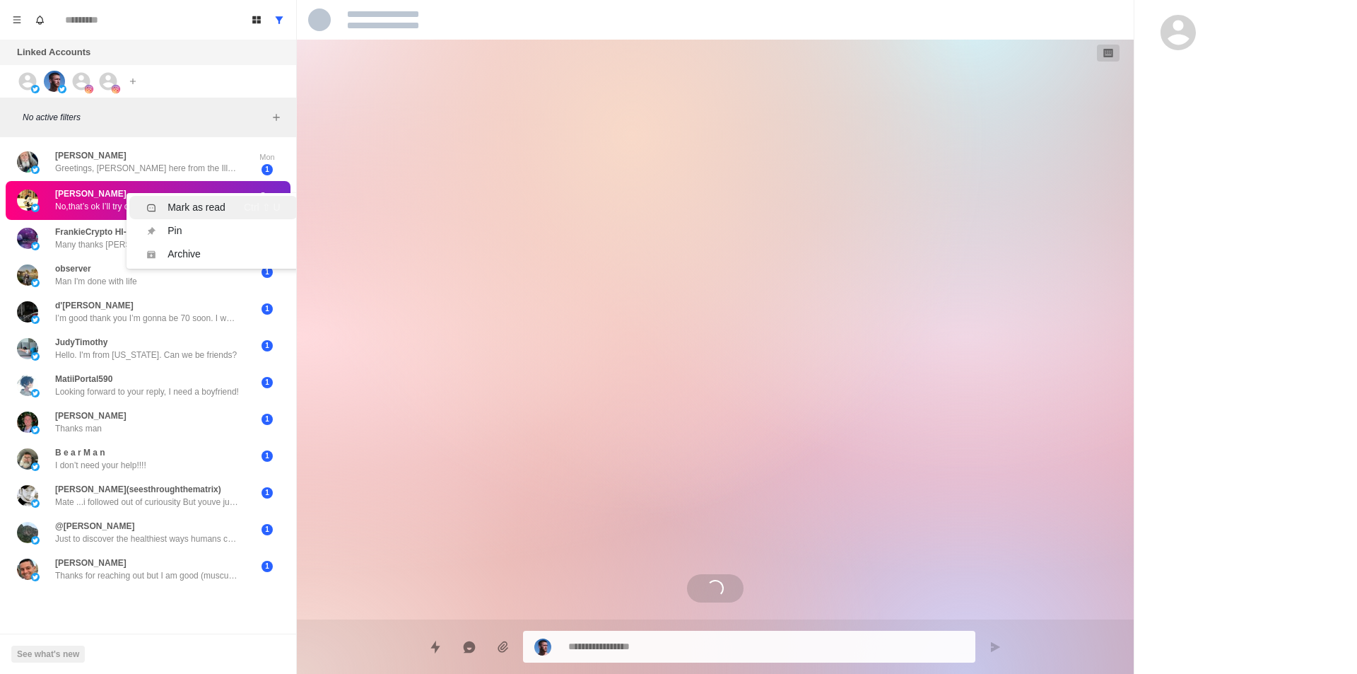
click at [221, 211] on div "Mark as read" at bounding box center [197, 207] width 58 height 15
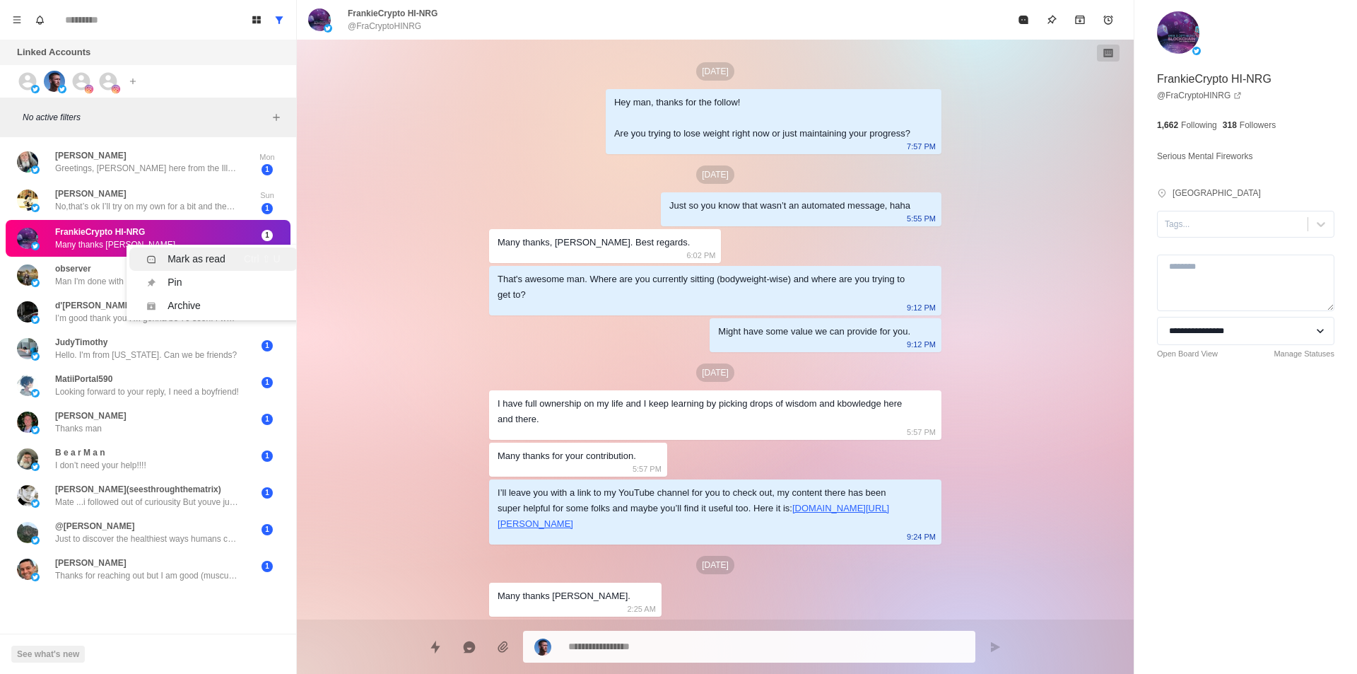
click at [221, 248] on li "Mark as read Ctrl ⇧ U" at bounding box center [213, 258] width 168 height 23
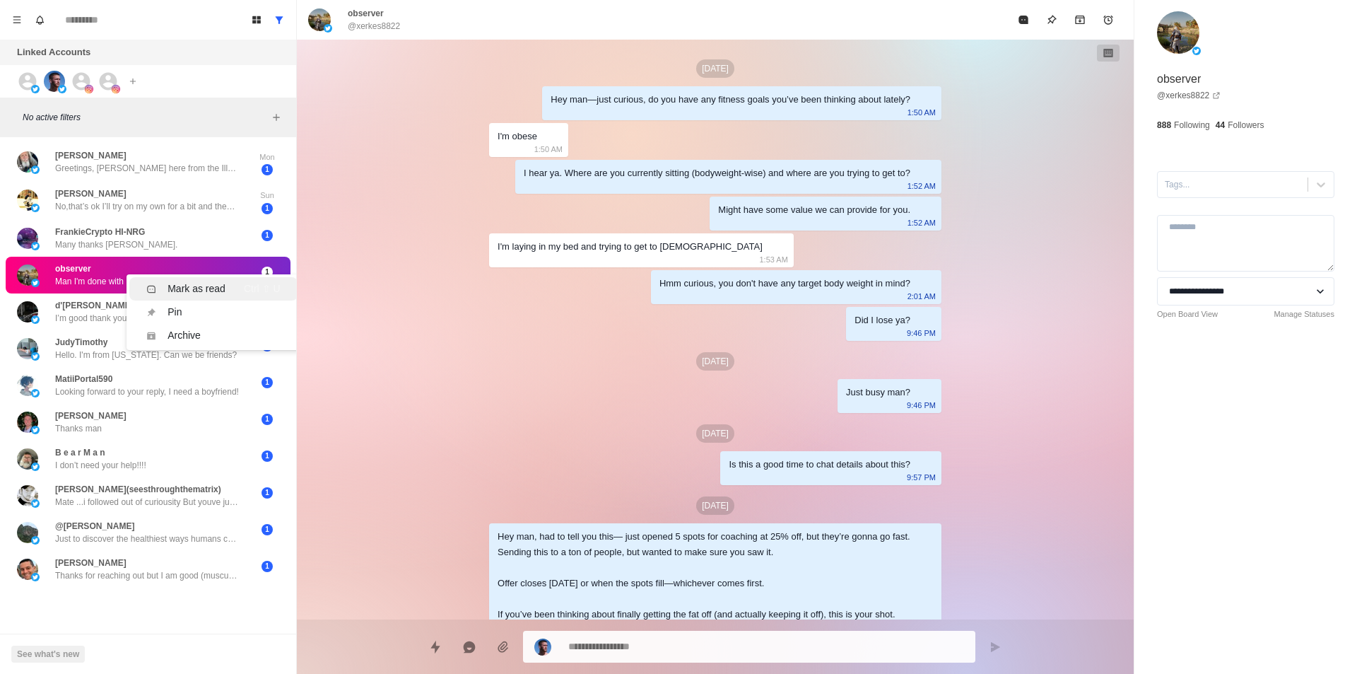
scroll to position [1308, 0]
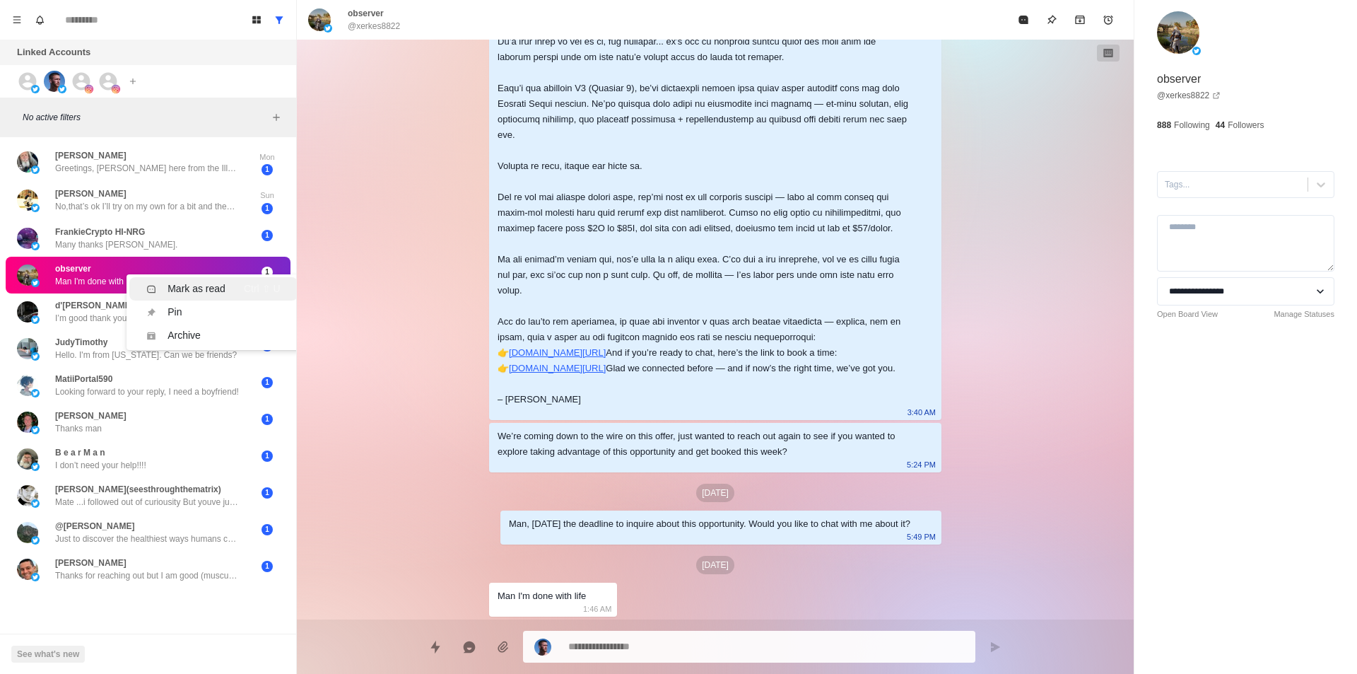
click at [225, 281] on div "Mark as read Ctrl ⇧ U" at bounding box center [213, 288] width 134 height 15
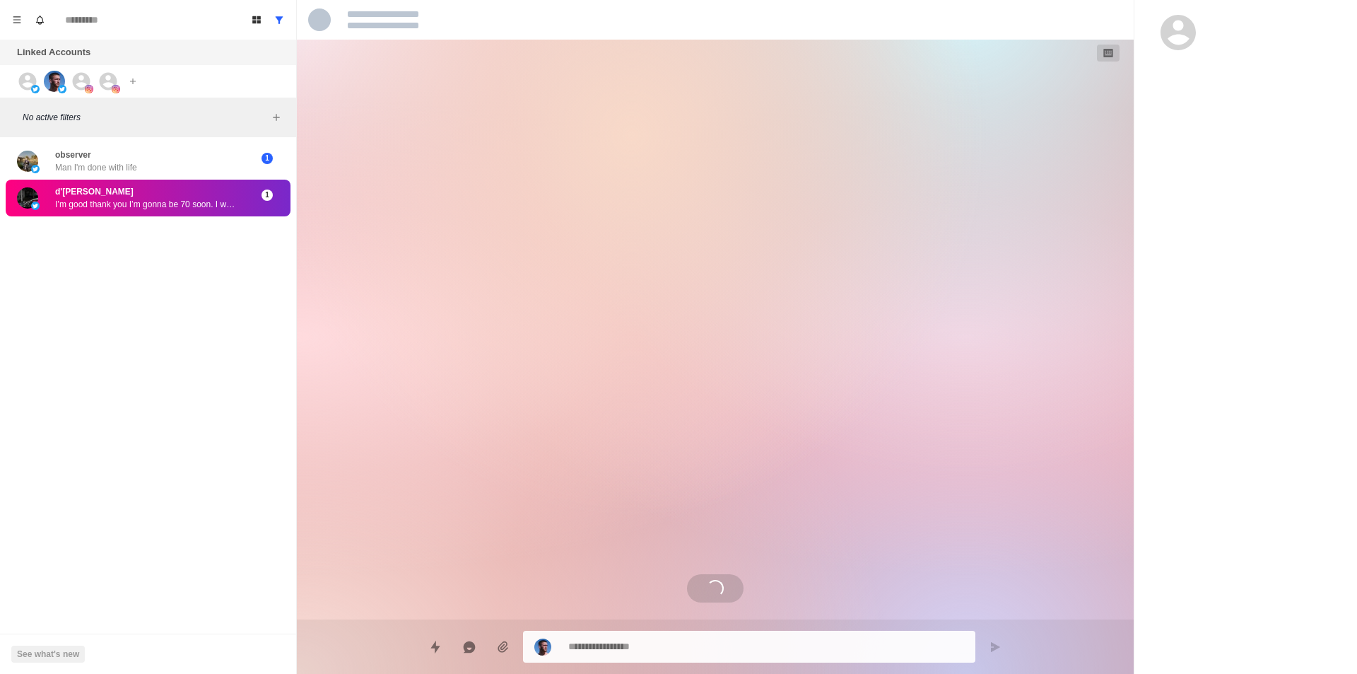
type textarea "*"
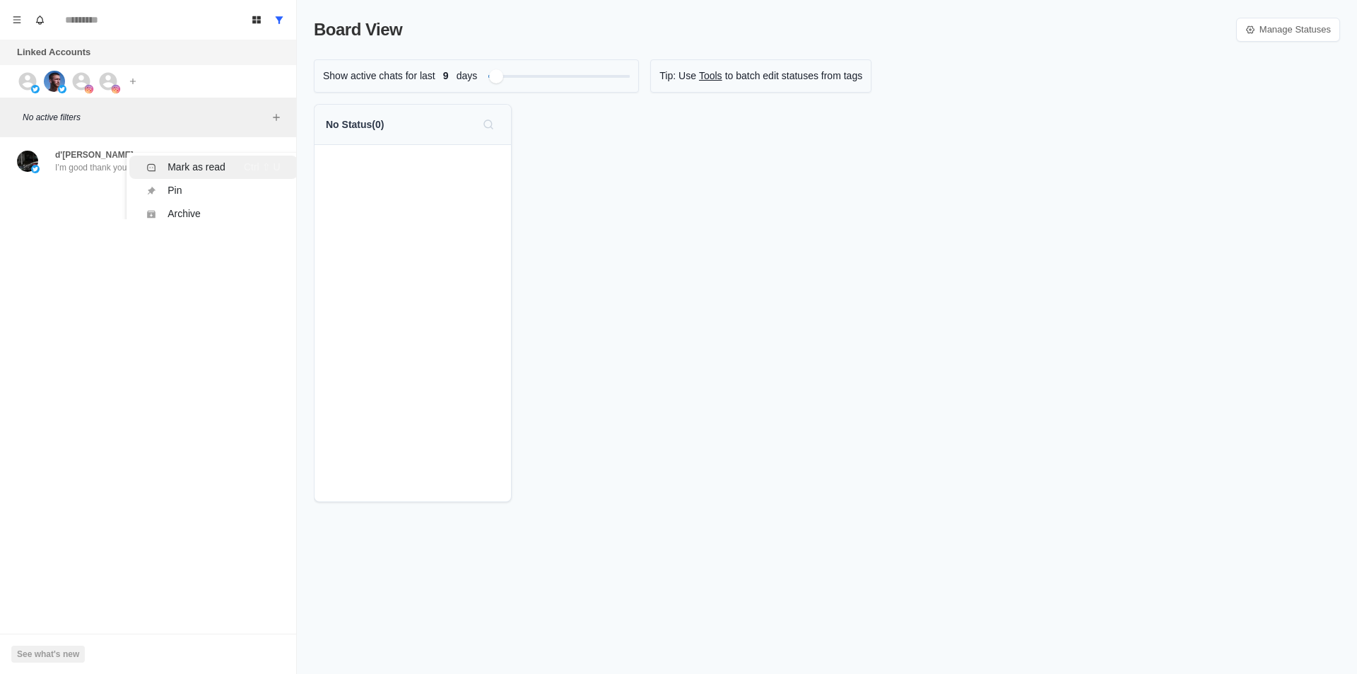
click at [259, 165] on div "Ctrl ⇧ U" at bounding box center [262, 167] width 37 height 15
